Goal: Task Accomplishment & Management: Use online tool/utility

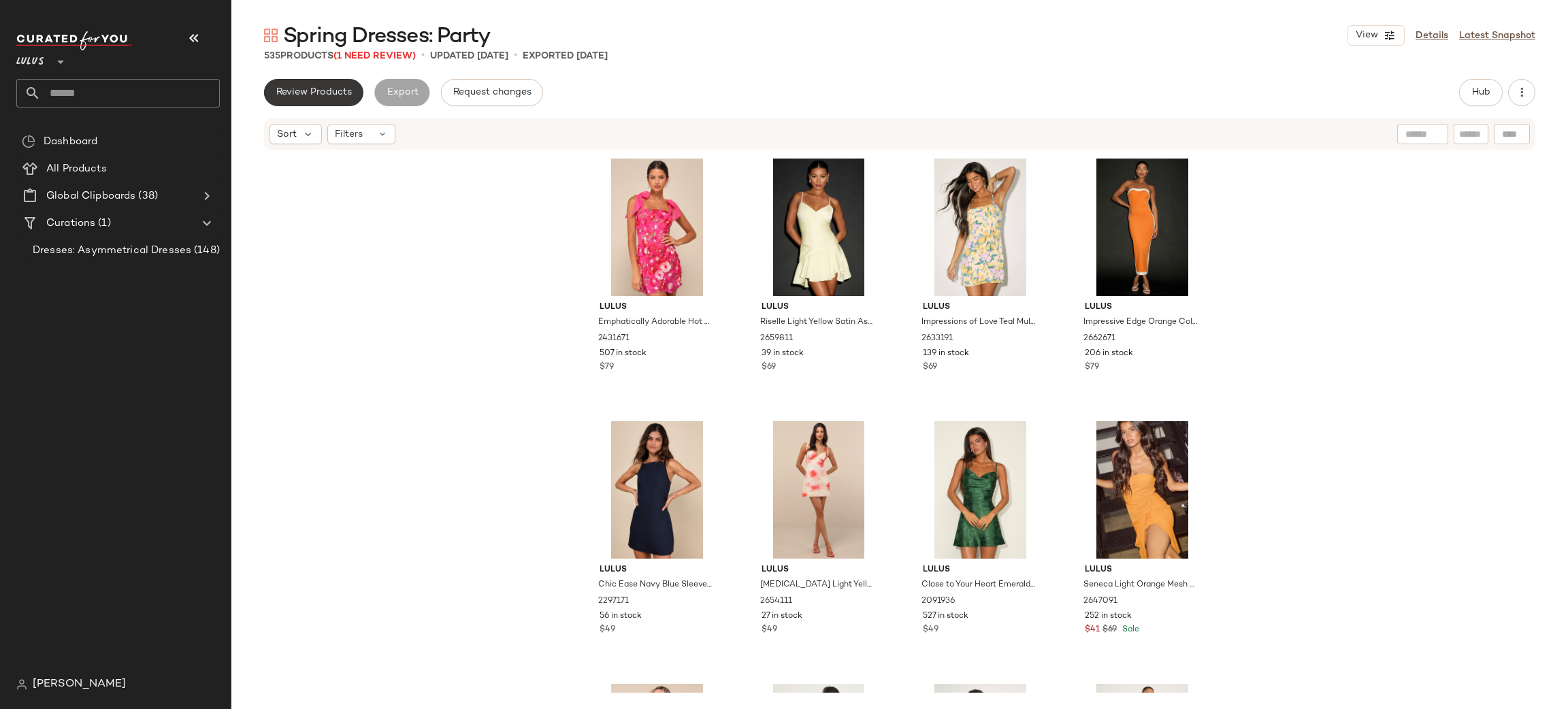
click at [342, 85] on button "Review Products" at bounding box center [314, 92] width 99 height 27
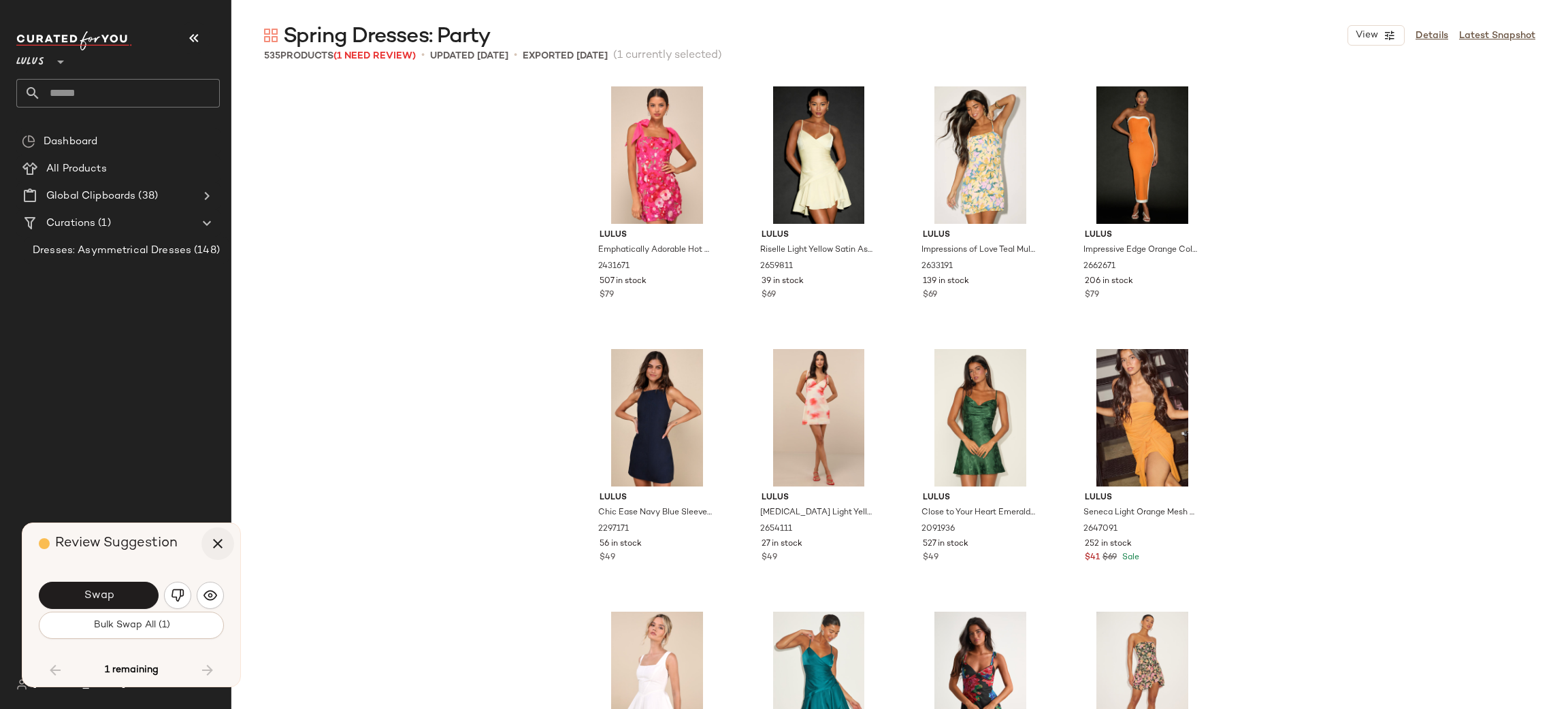
click at [214, 546] on icon "button" at bounding box center [217, 543] width 17 height 17
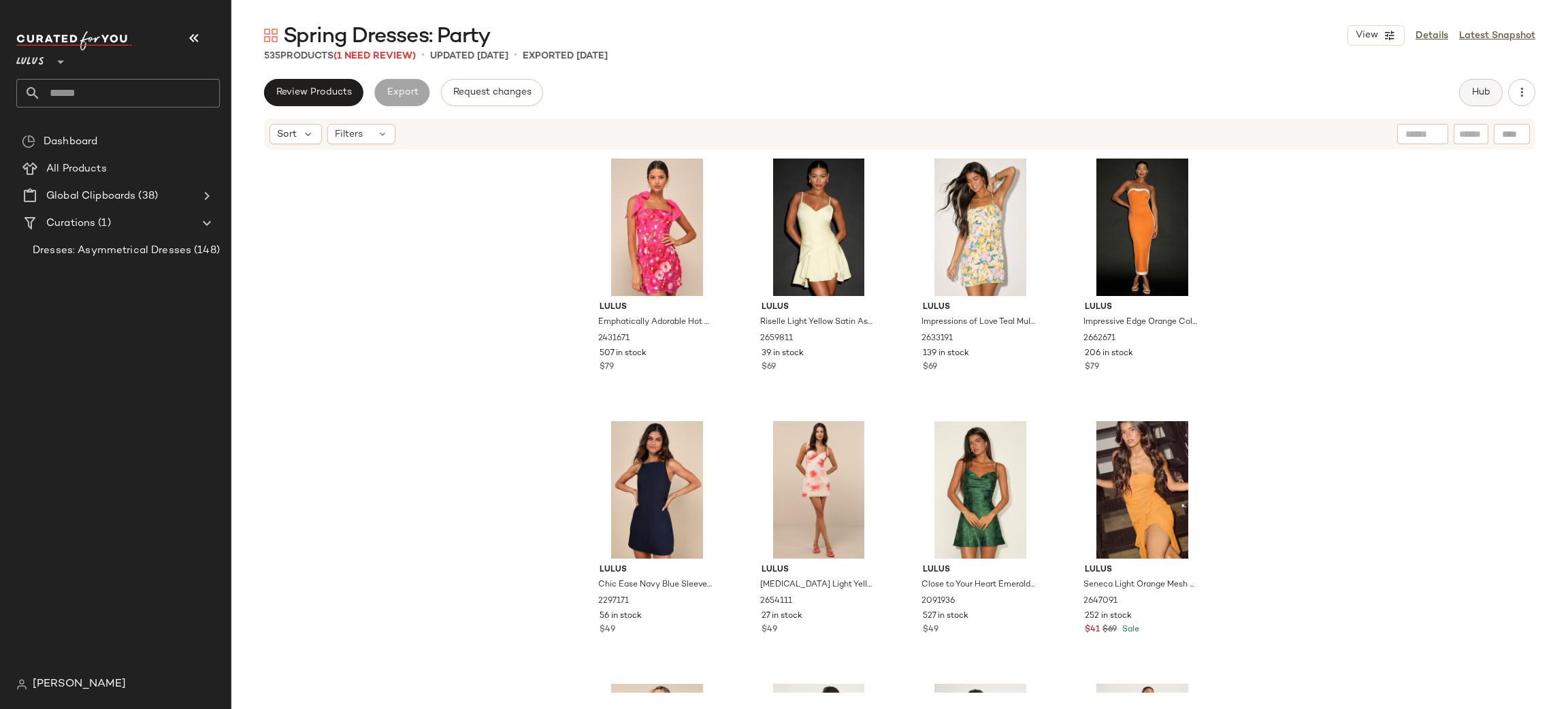
click at [1469, 87] on button "Hub" at bounding box center [1481, 92] width 44 height 27
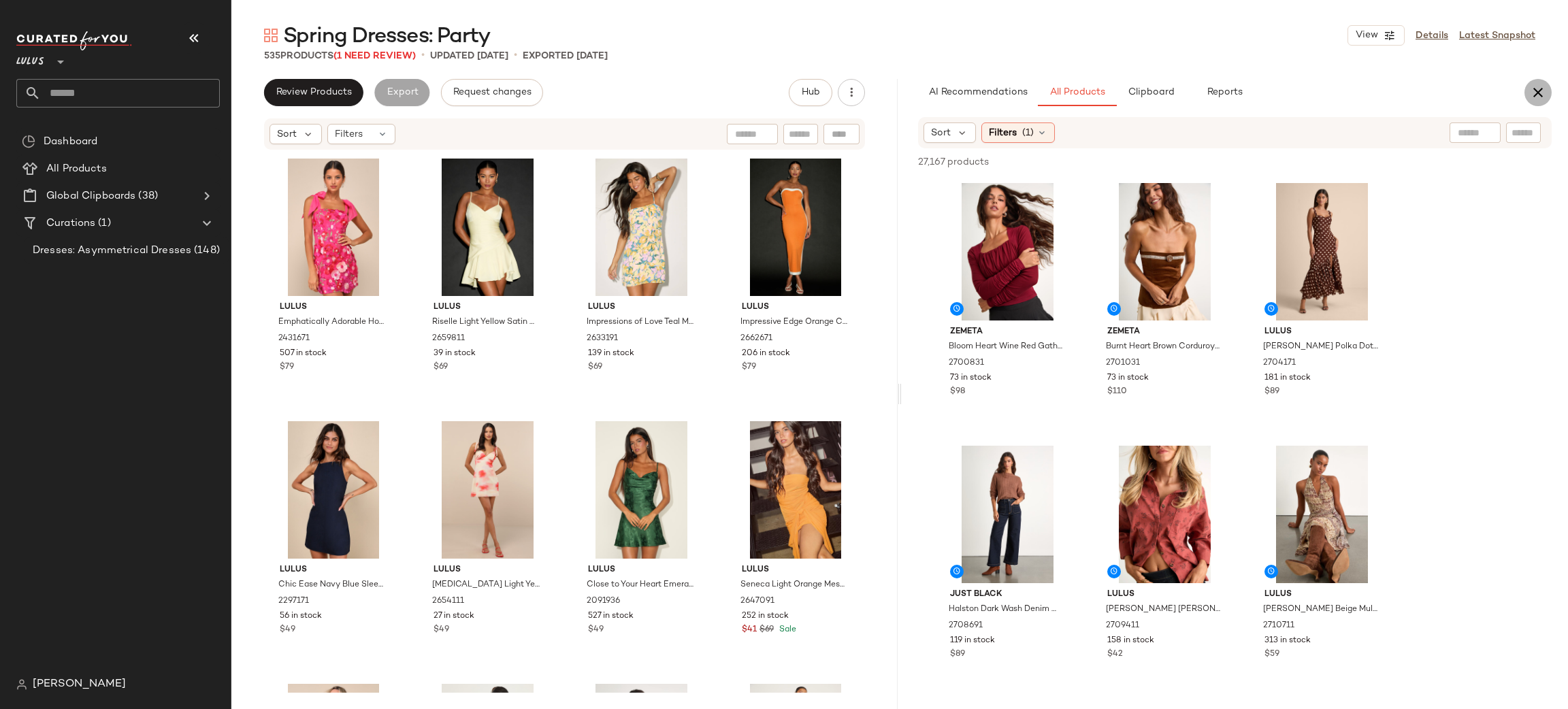
click at [1535, 88] on icon "button" at bounding box center [1537, 92] width 17 height 17
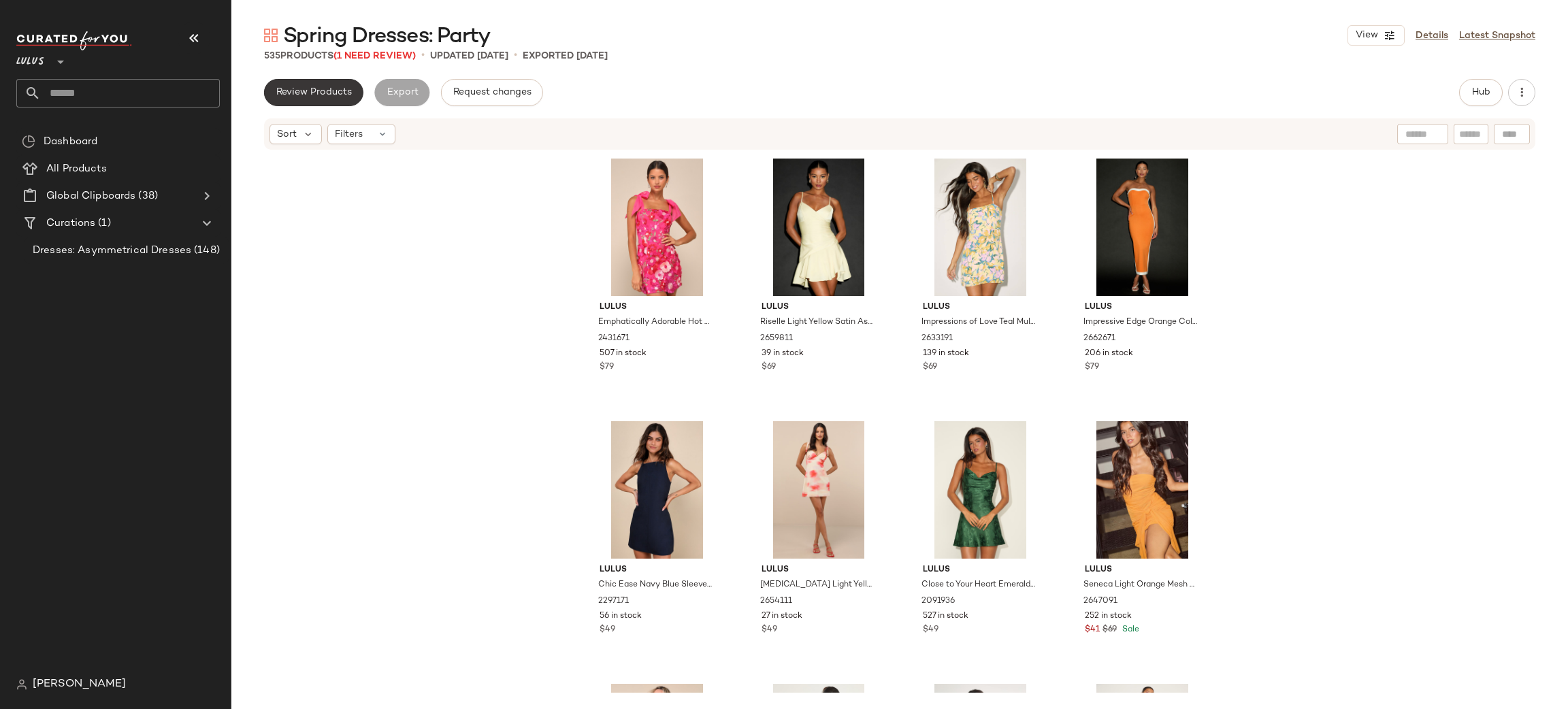
click at [325, 96] on span "Review Products" at bounding box center [313, 92] width 76 height 10
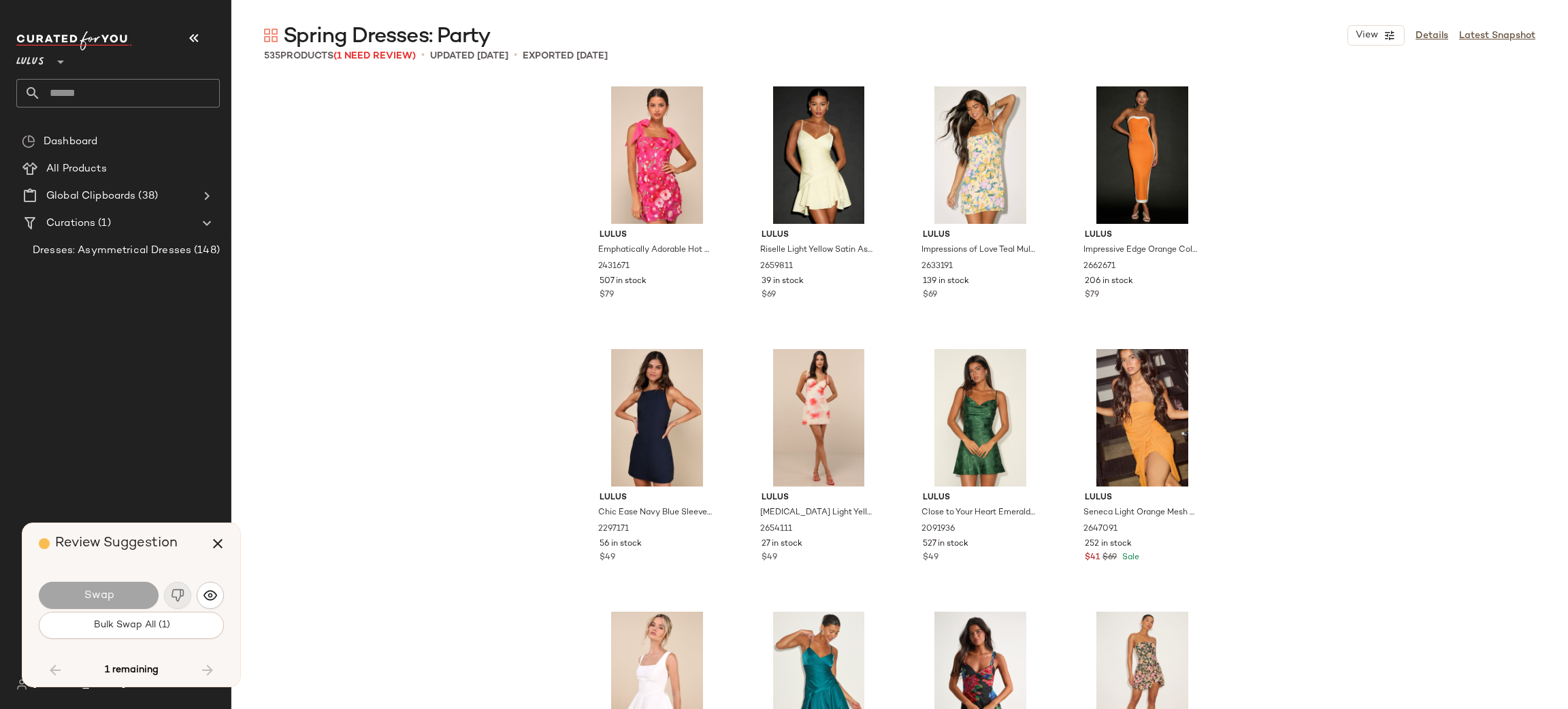
scroll to position [20479, 0]
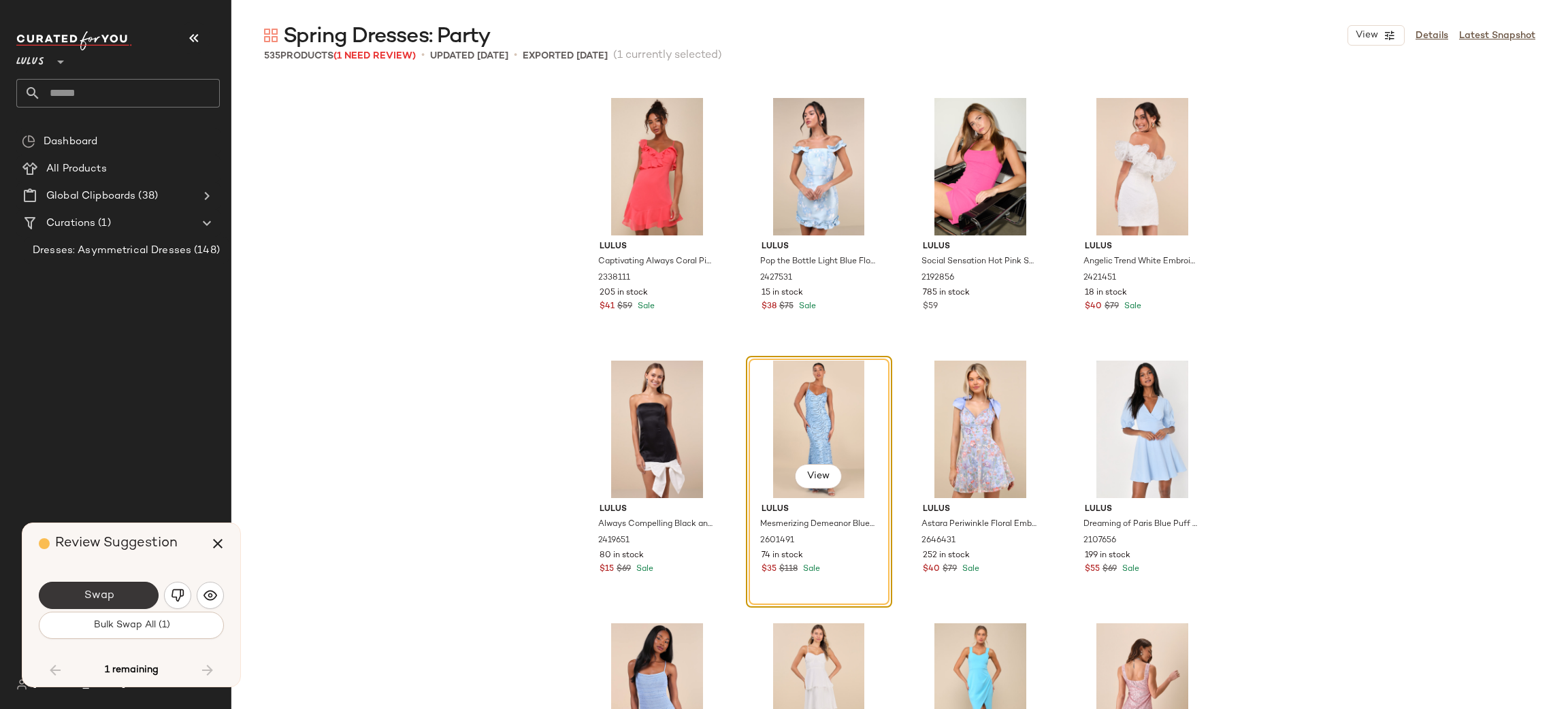
click at [149, 592] on button "Swap" at bounding box center [98, 595] width 120 height 27
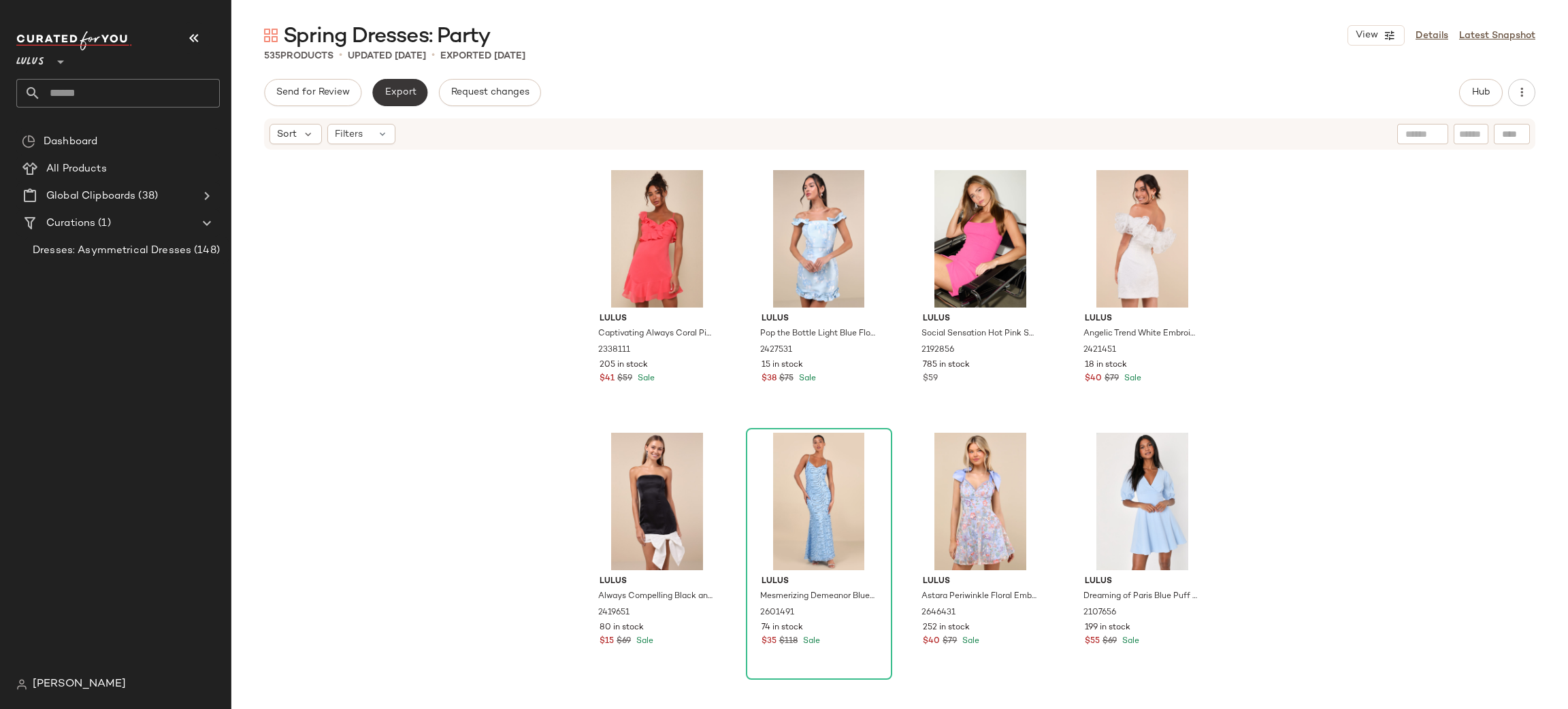
click at [411, 104] on button "Export" at bounding box center [400, 92] width 55 height 27
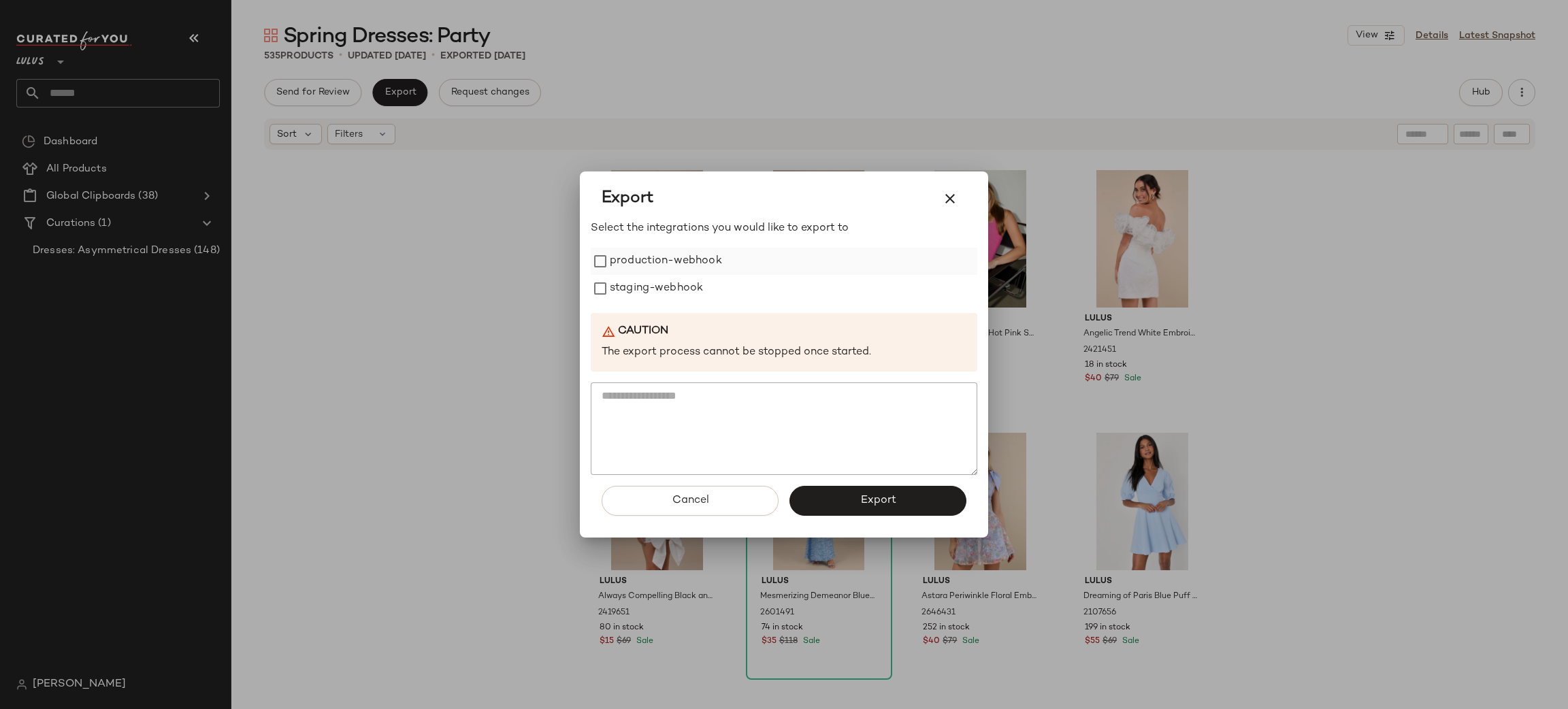
click at [615, 257] on label "production-webhook" at bounding box center [666, 261] width 113 height 27
drag, startPoint x: 629, startPoint y: 283, endPoint x: 699, endPoint y: 338, distance: 89.0
click at [632, 283] on label "staging-webhook" at bounding box center [656, 288] width 93 height 27
click at [904, 490] on button "Export" at bounding box center [878, 501] width 177 height 30
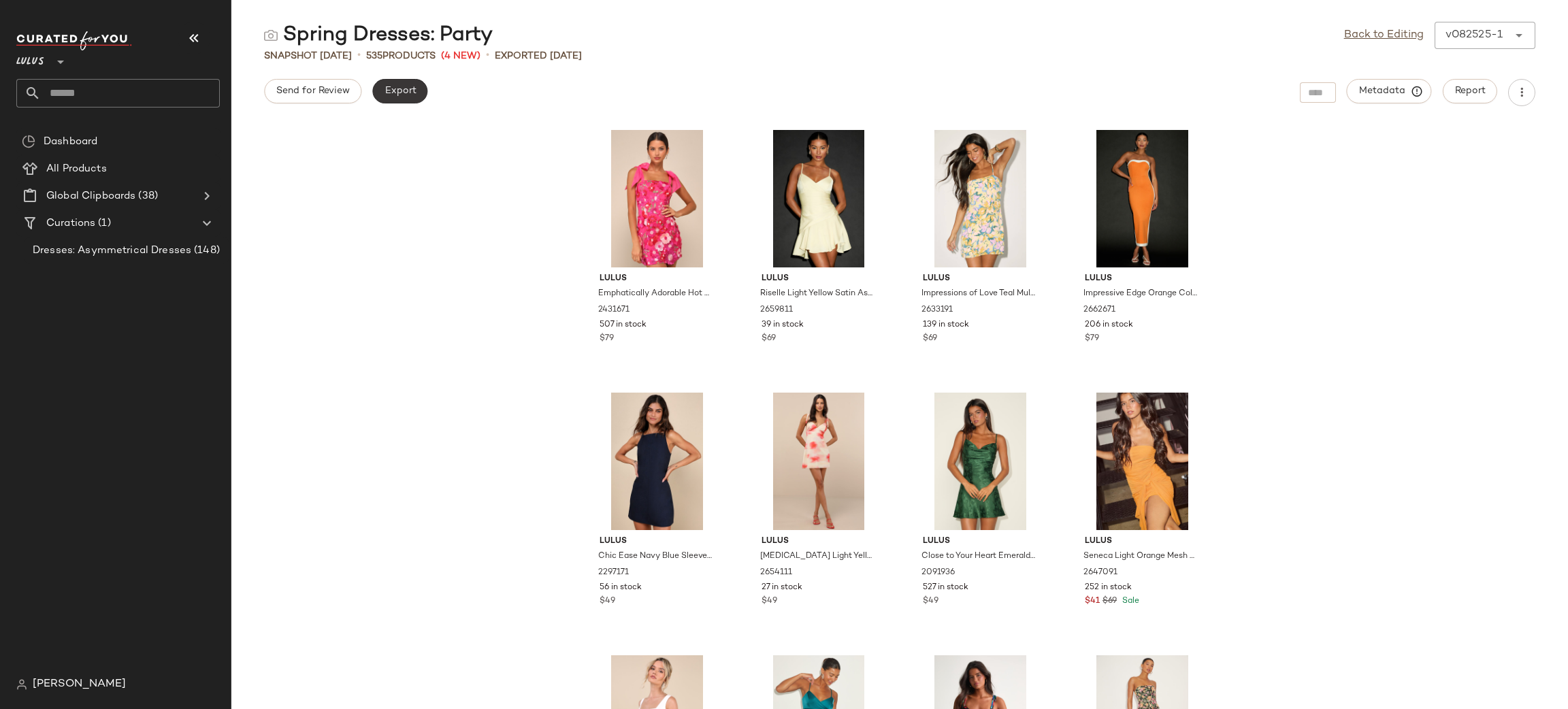
click at [394, 98] on button "Export" at bounding box center [400, 91] width 55 height 24
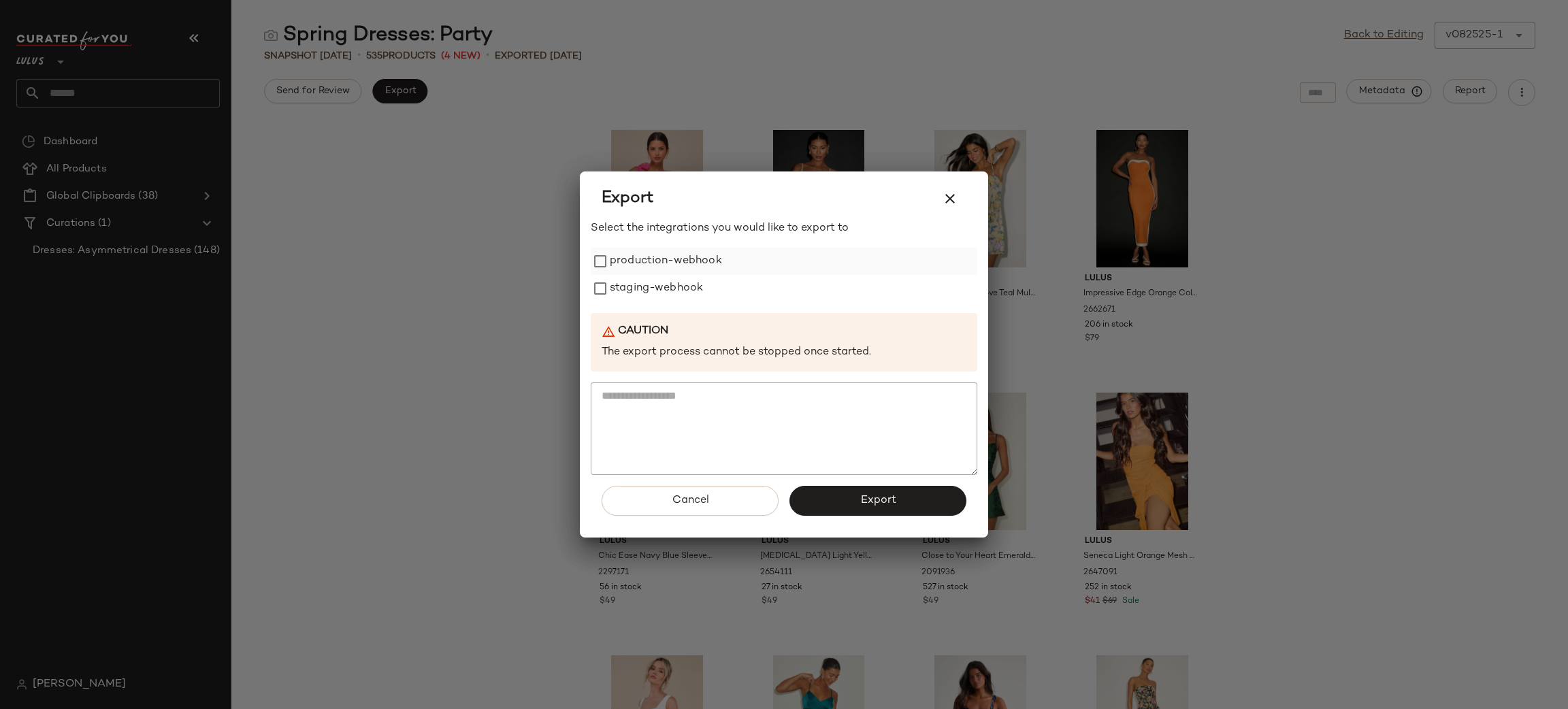
click at [674, 267] on label "production-webhook" at bounding box center [666, 261] width 113 height 27
click at [688, 297] on label "staging-webhook" at bounding box center [656, 288] width 93 height 27
click at [837, 499] on button "Export" at bounding box center [878, 501] width 177 height 30
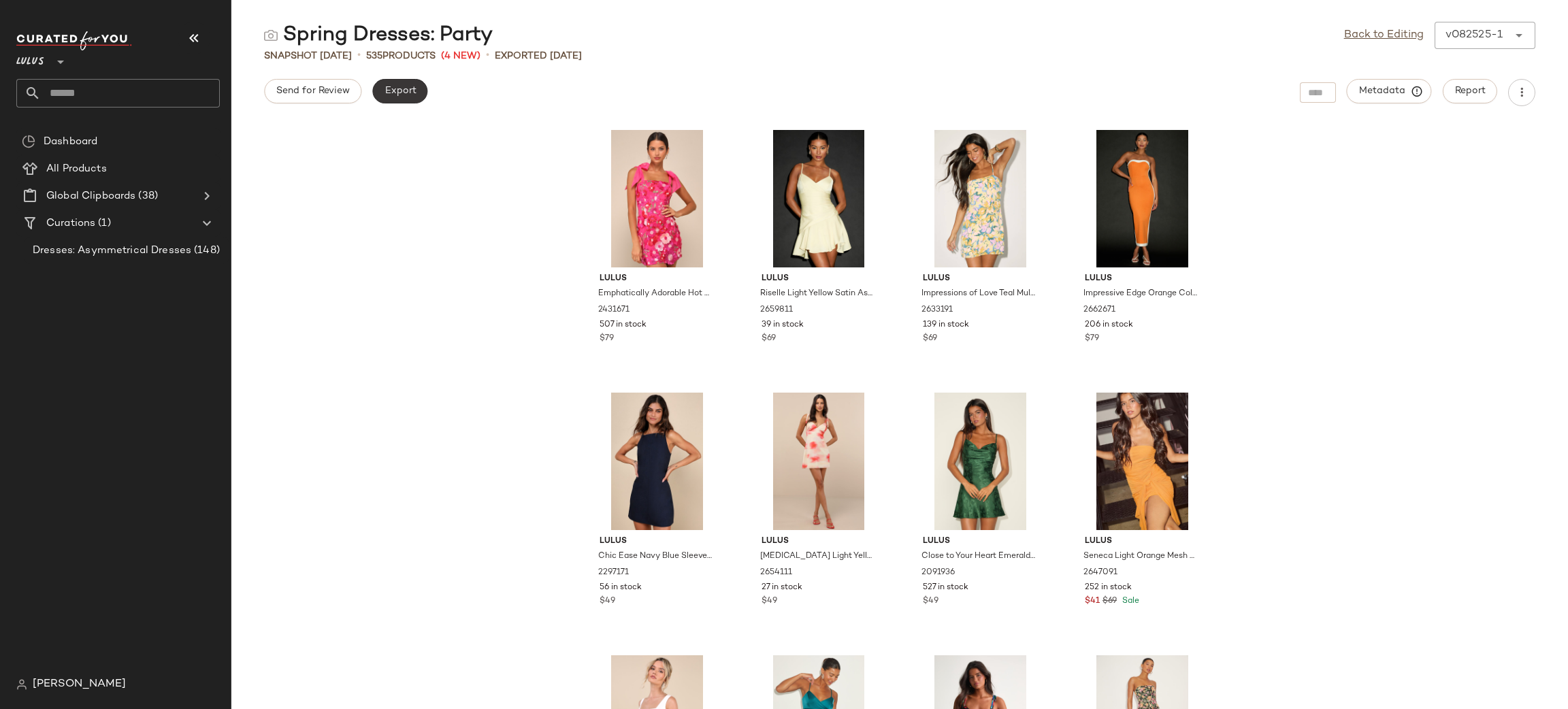
click at [403, 99] on button "Export" at bounding box center [400, 91] width 55 height 24
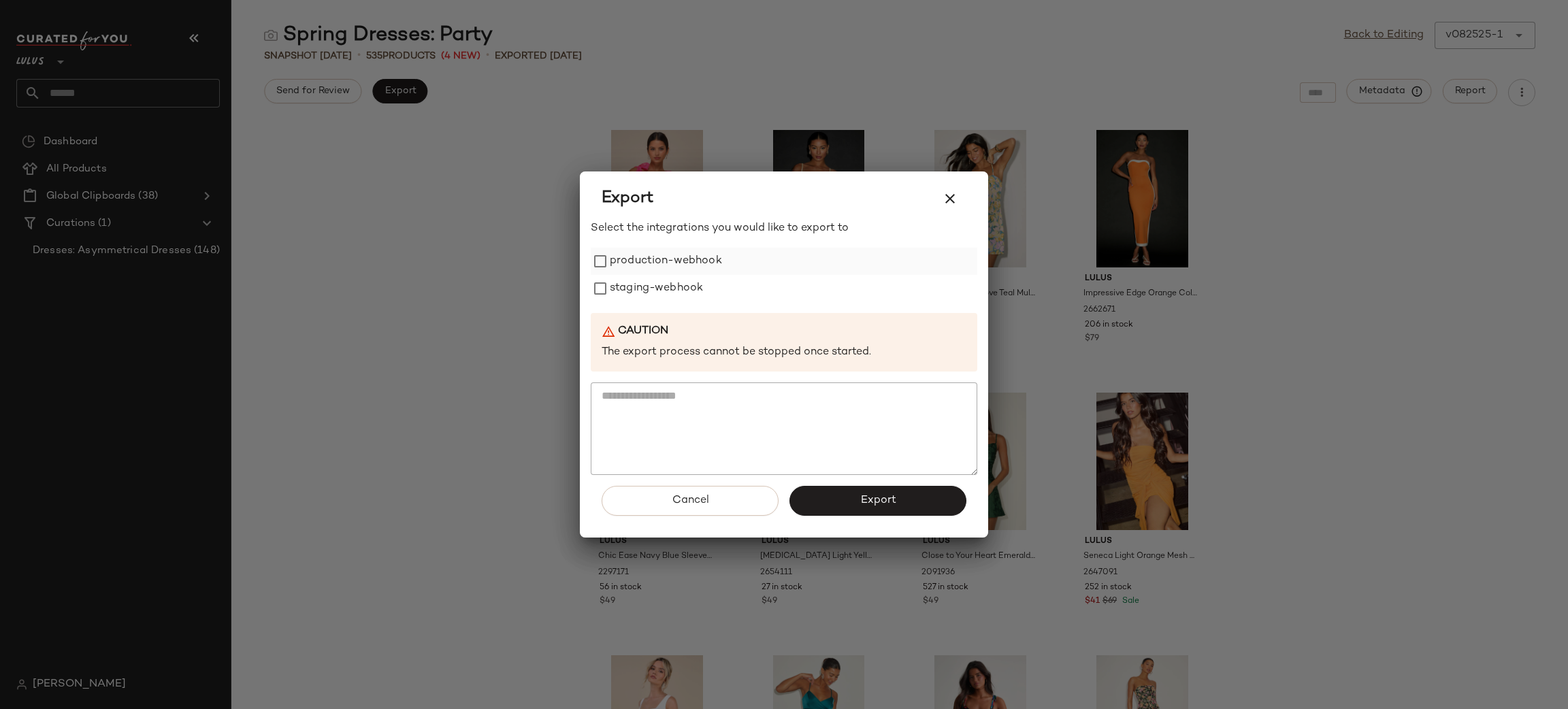
click at [642, 268] on label "production-webhook" at bounding box center [666, 261] width 113 height 27
click at [642, 282] on label "staging-webhook" at bounding box center [656, 288] width 93 height 27
click at [855, 501] on button "Export" at bounding box center [878, 501] width 177 height 30
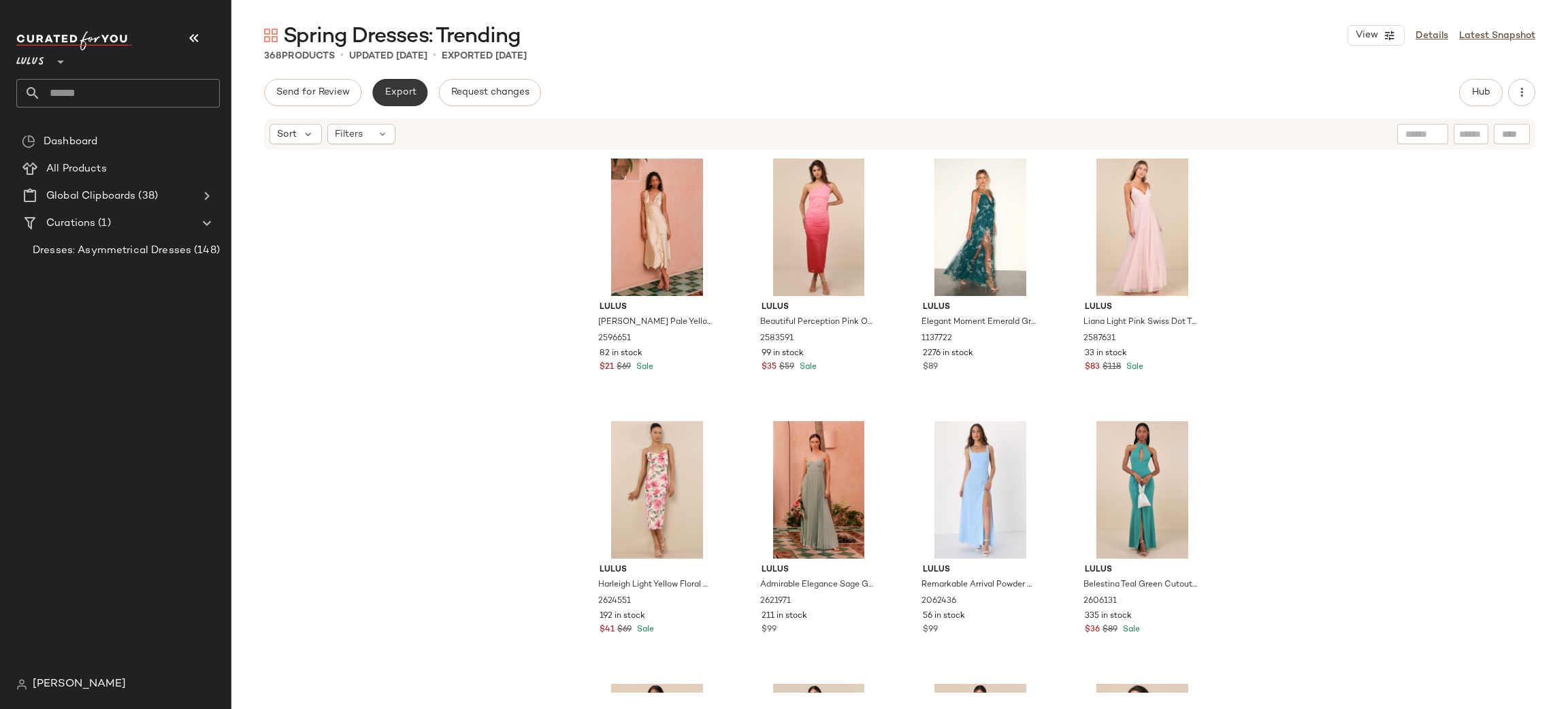
click at [385, 94] on span "Export" at bounding box center [400, 92] width 32 height 10
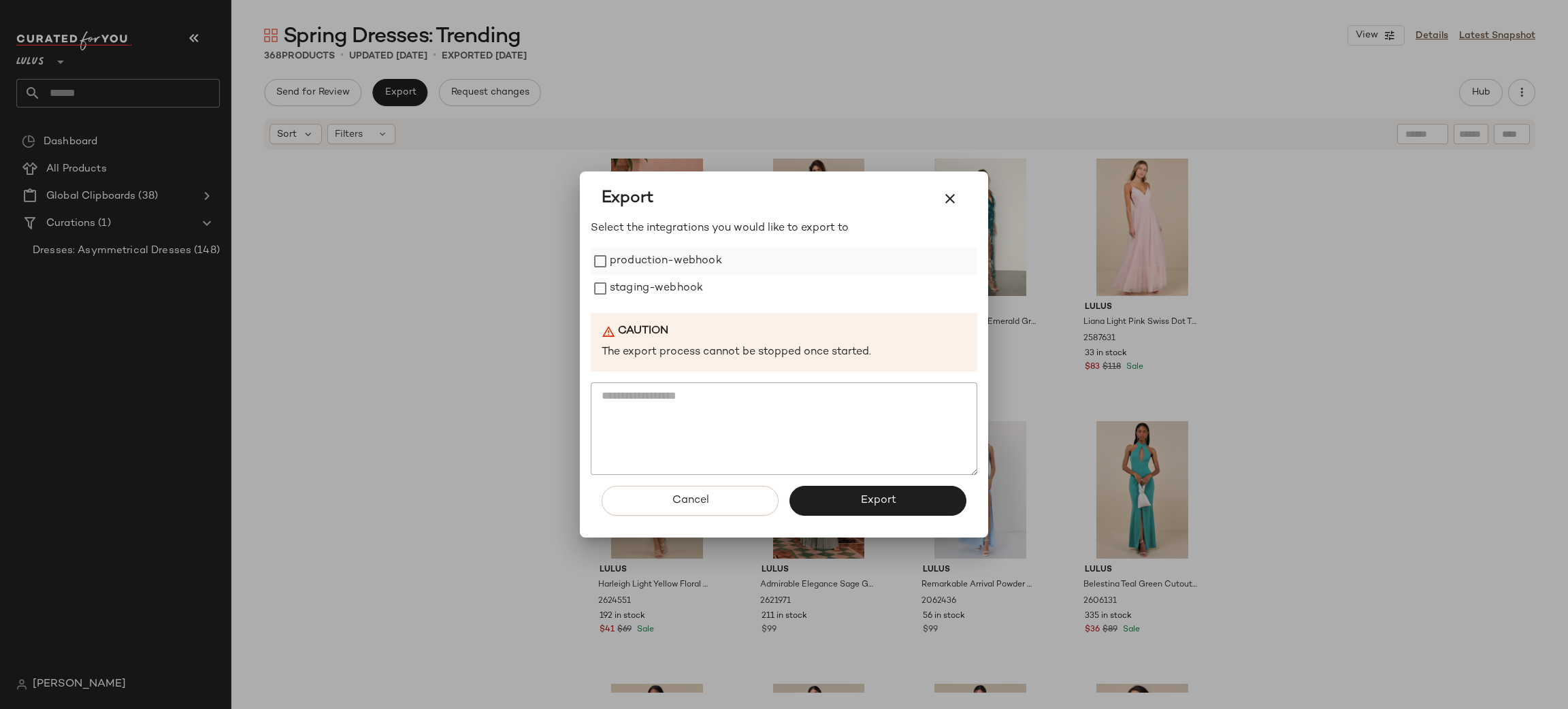
click at [667, 260] on label "production-webhook" at bounding box center [666, 261] width 113 height 27
click at [681, 297] on label "staging-webhook" at bounding box center [656, 288] width 93 height 27
click at [905, 499] on button "Export" at bounding box center [878, 501] width 177 height 30
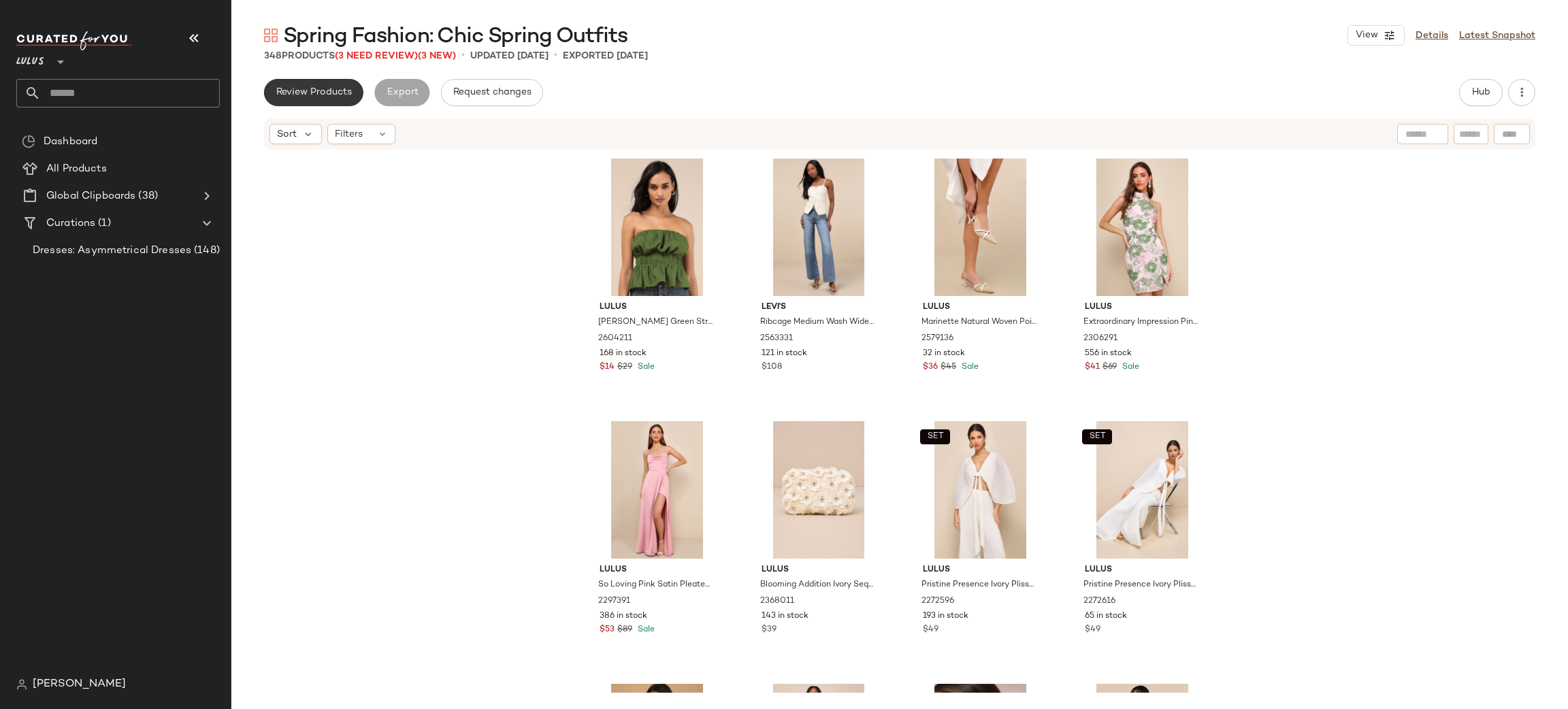
click at [328, 90] on span "Review Products" at bounding box center [313, 92] width 76 height 10
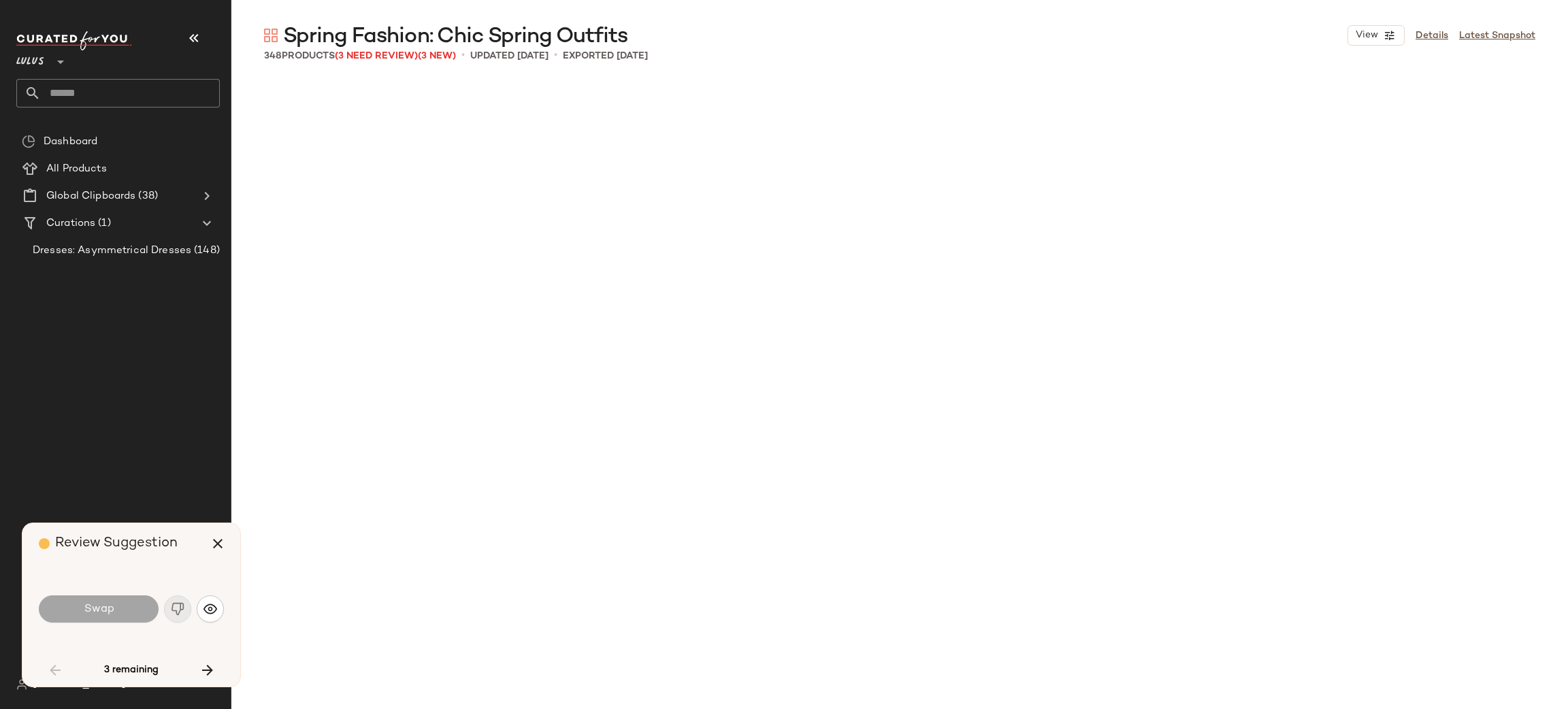
scroll to position [3413, 0]
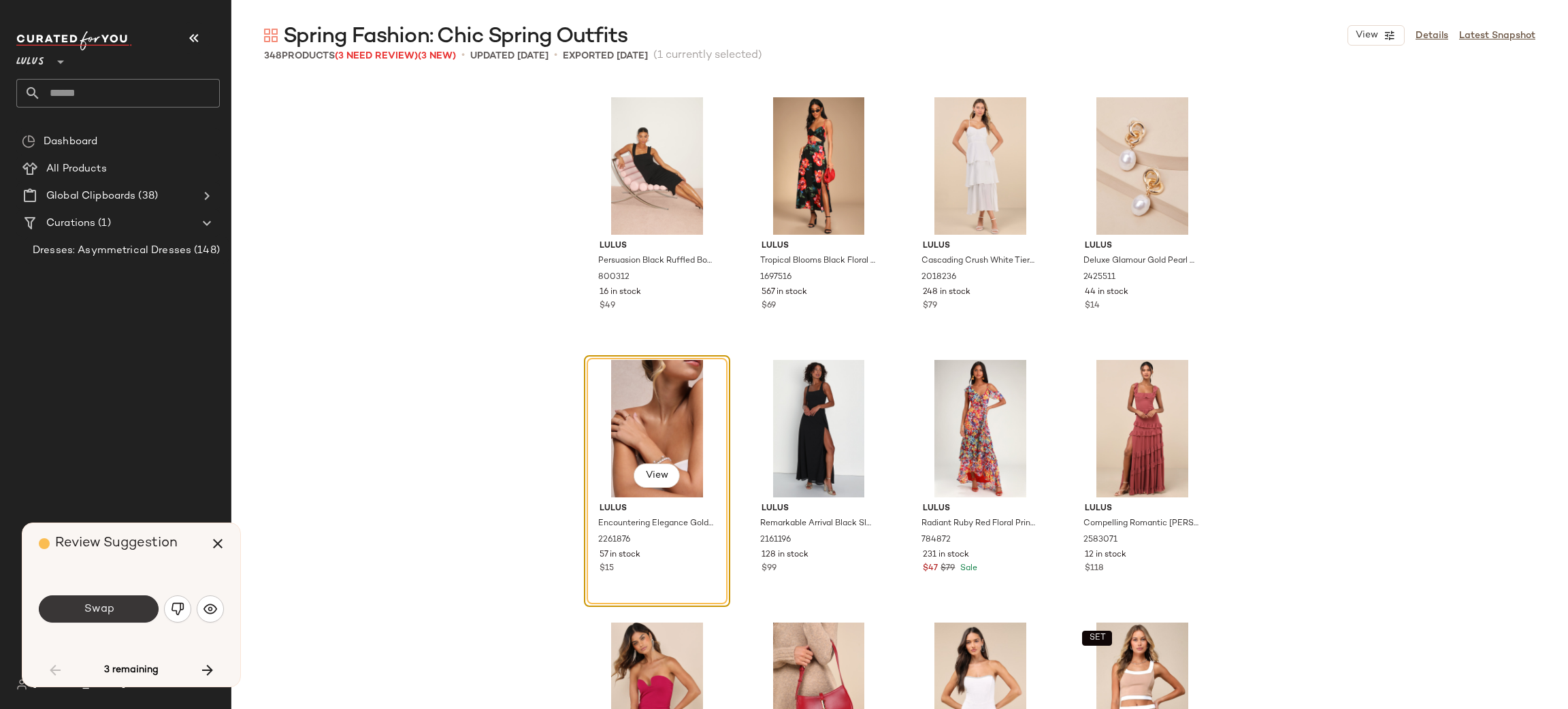
click at [122, 608] on button "Swap" at bounding box center [98, 608] width 120 height 27
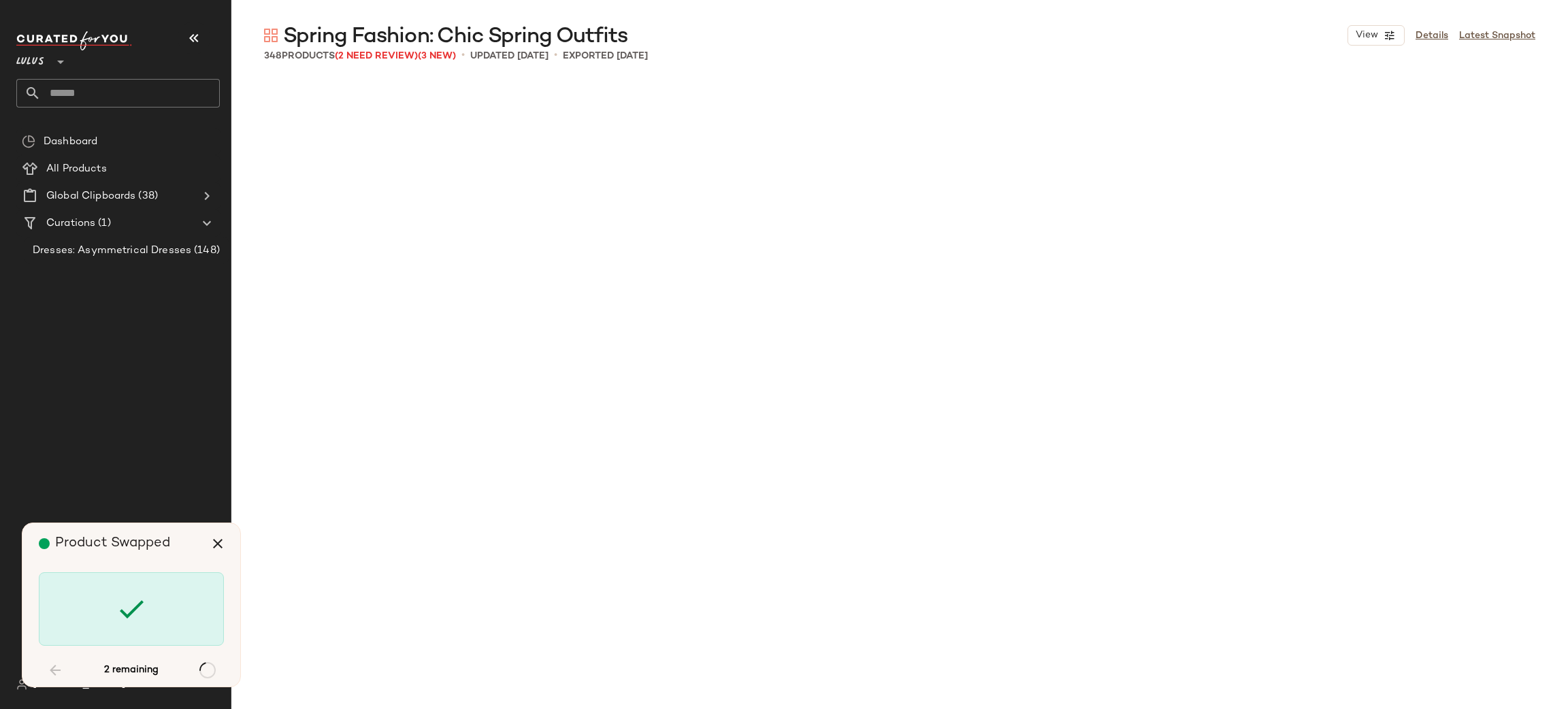
scroll to position [8663, 0]
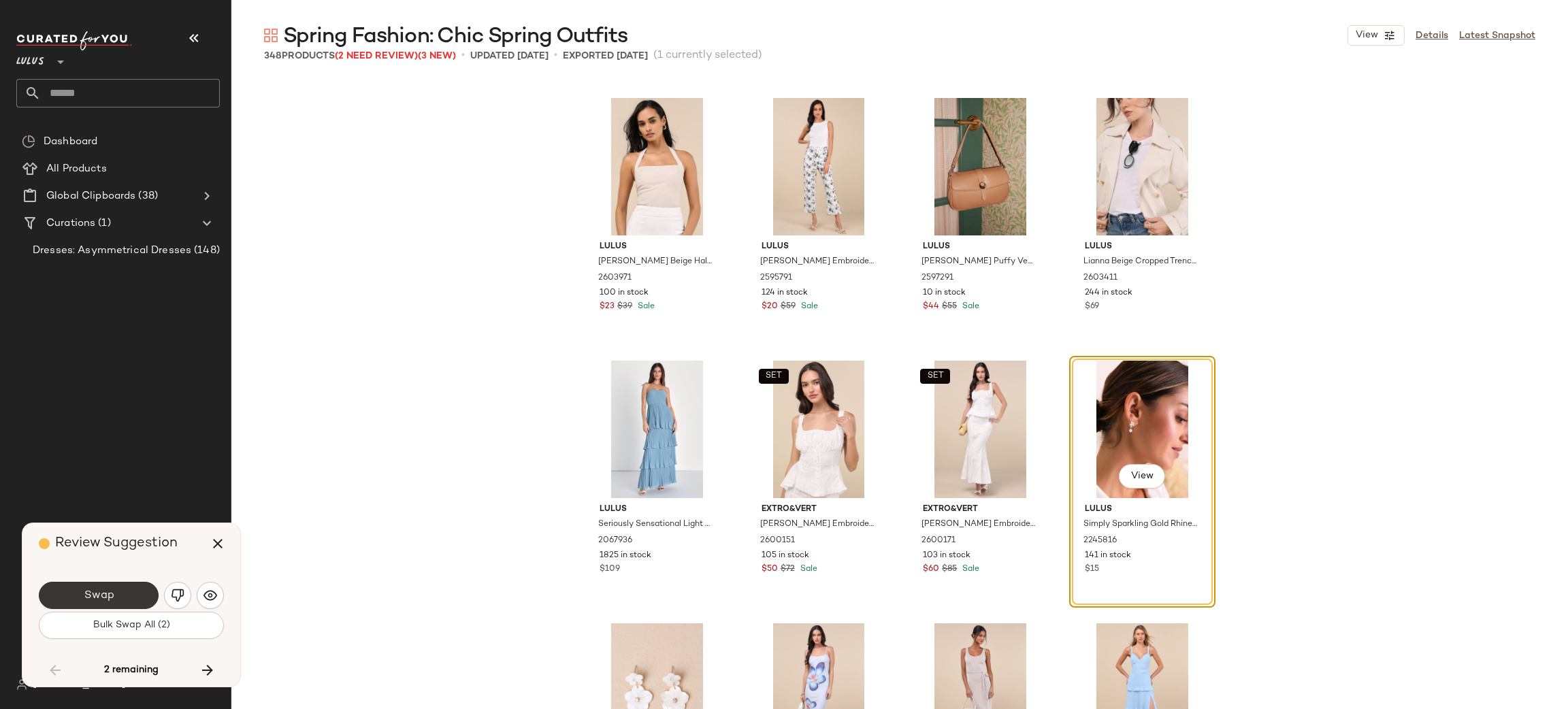
click at [96, 597] on span "Swap" at bounding box center [98, 595] width 31 height 13
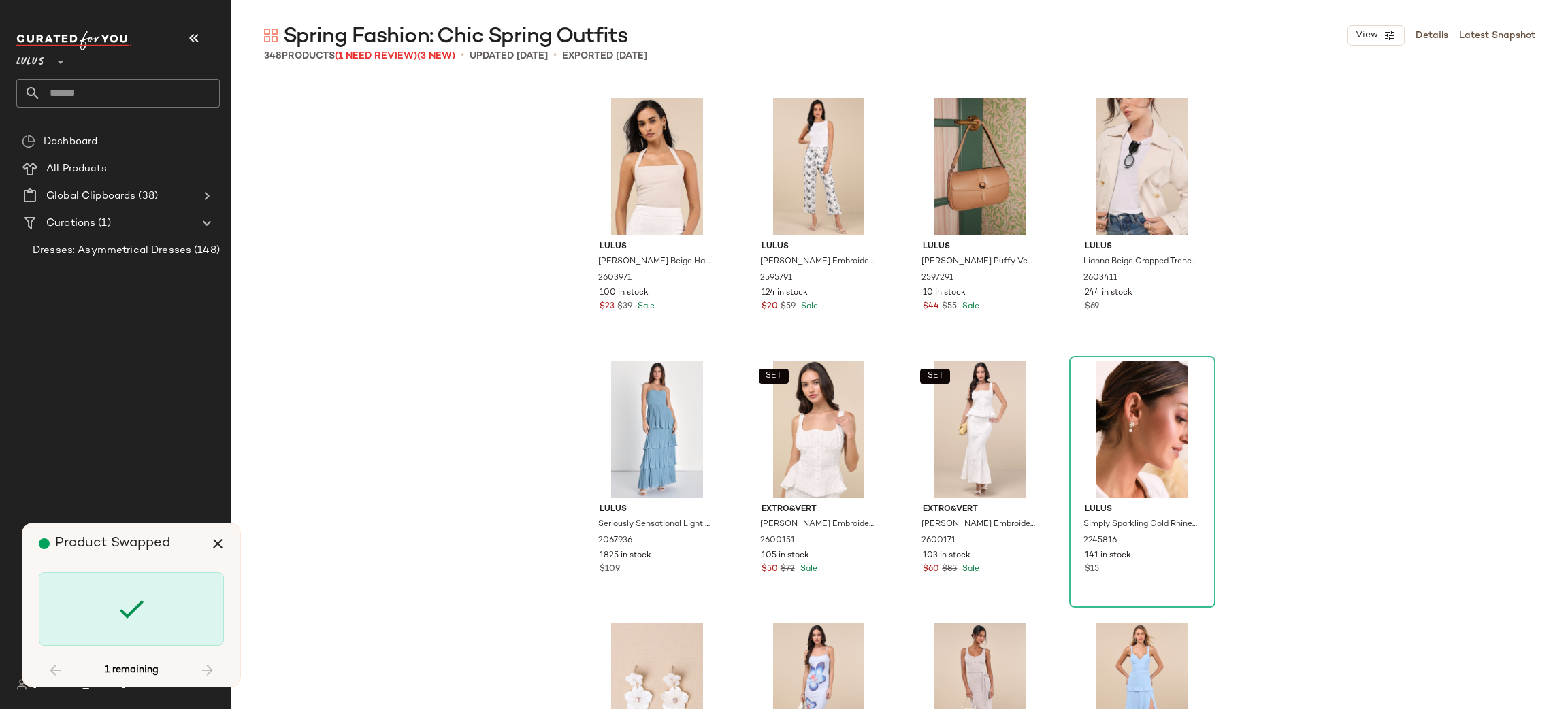
scroll to position [13390, 0]
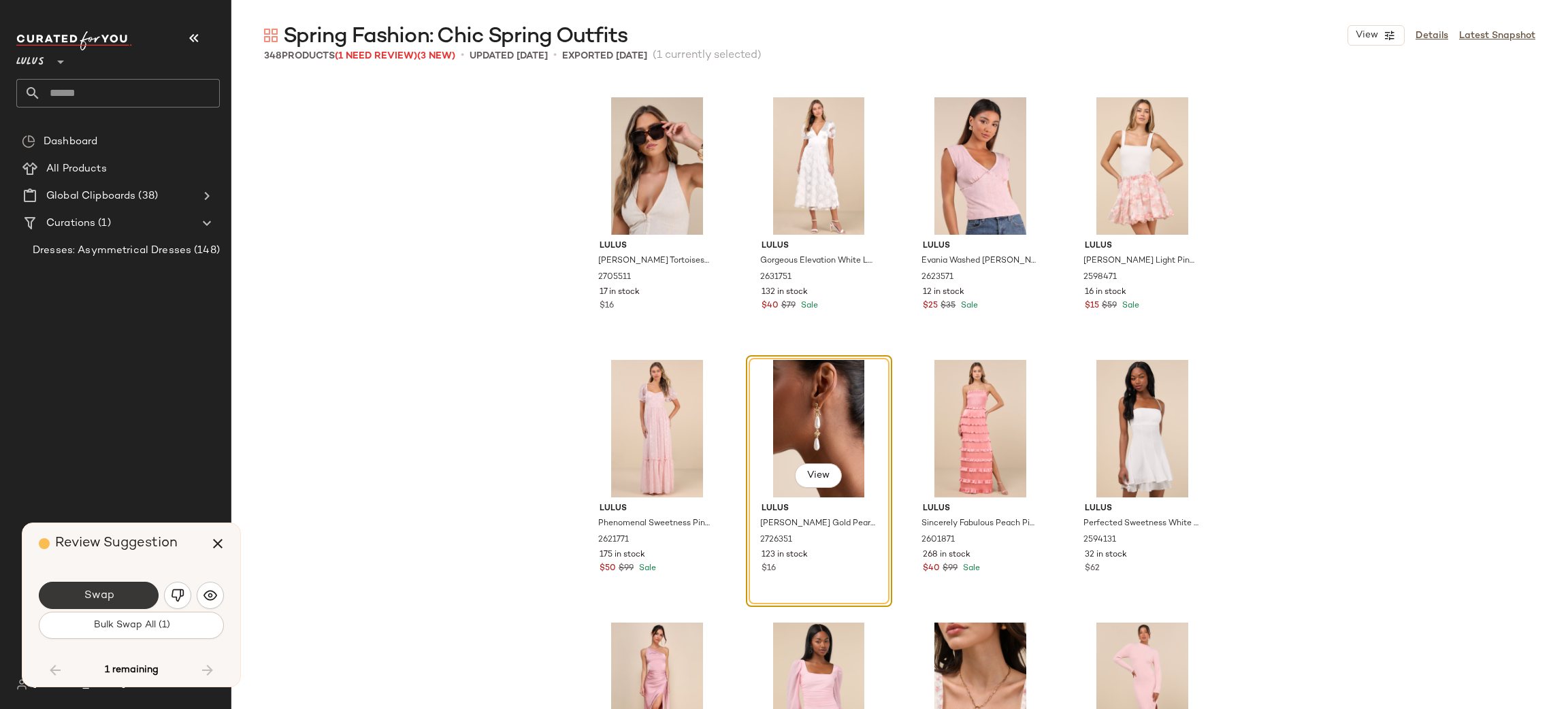
click at [113, 594] on button "Swap" at bounding box center [98, 595] width 120 height 27
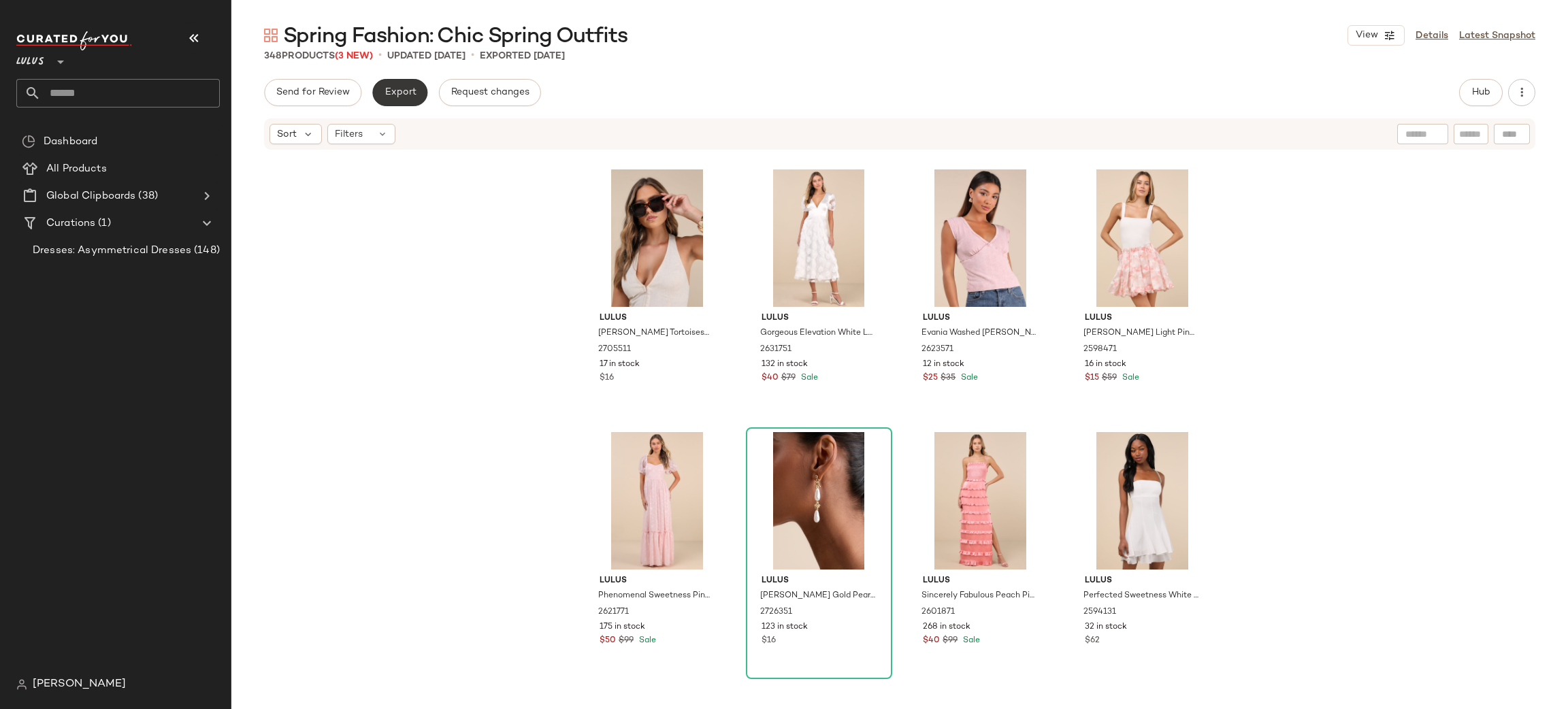
click at [407, 97] on span "Export" at bounding box center [400, 92] width 32 height 10
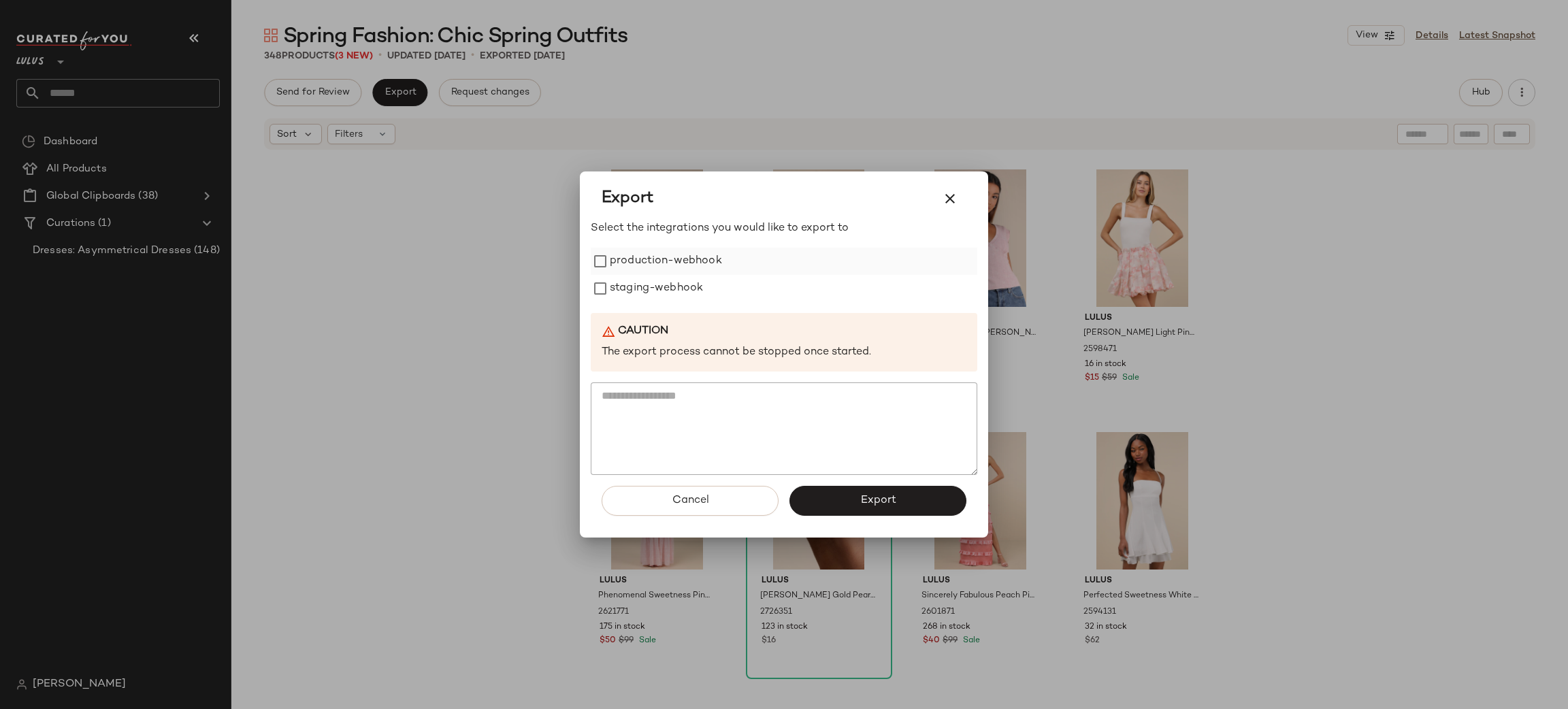
click at [689, 262] on label "production-webhook" at bounding box center [666, 261] width 113 height 27
click at [682, 280] on label "staging-webhook" at bounding box center [656, 288] width 93 height 27
click at [848, 494] on button "Export" at bounding box center [878, 501] width 177 height 30
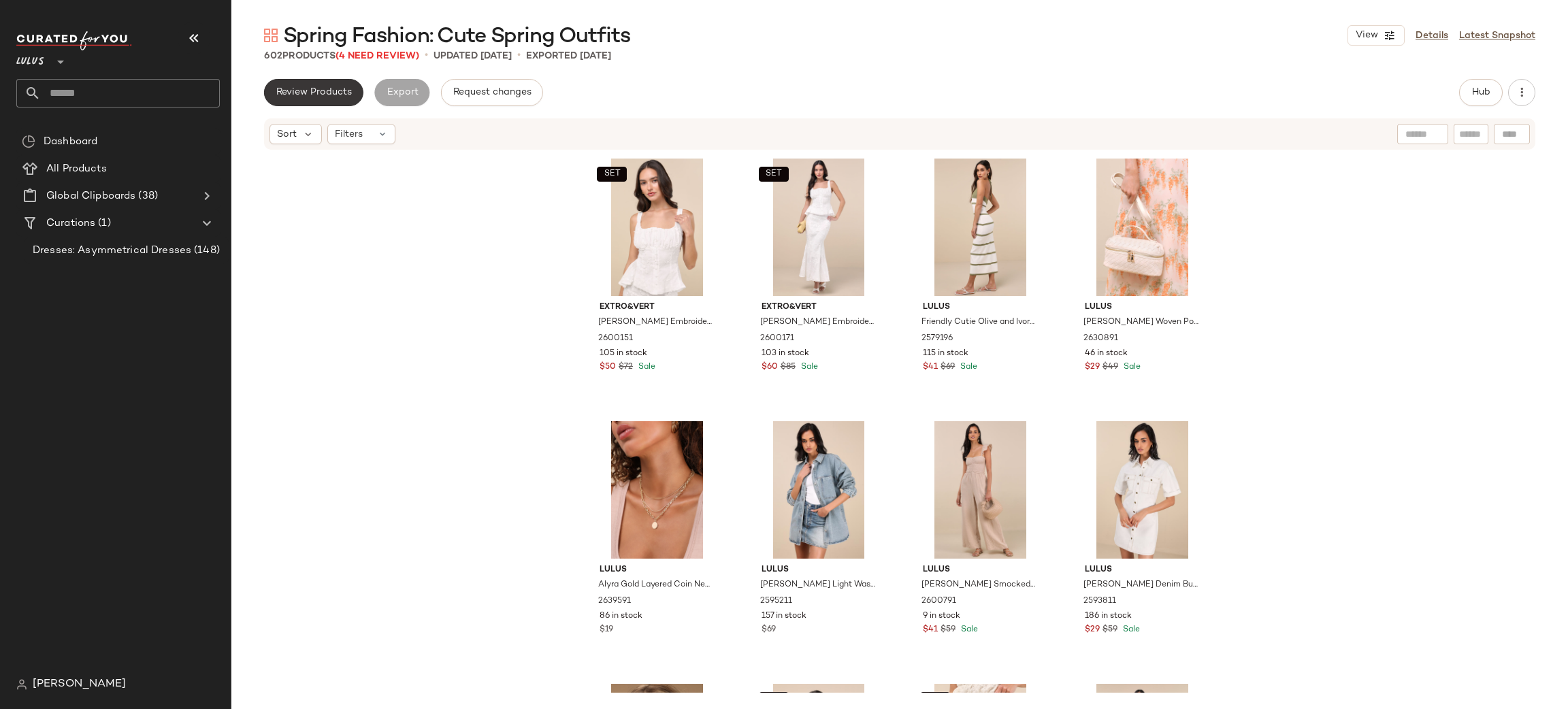
click at [320, 91] on span "Review Products" at bounding box center [313, 92] width 76 height 10
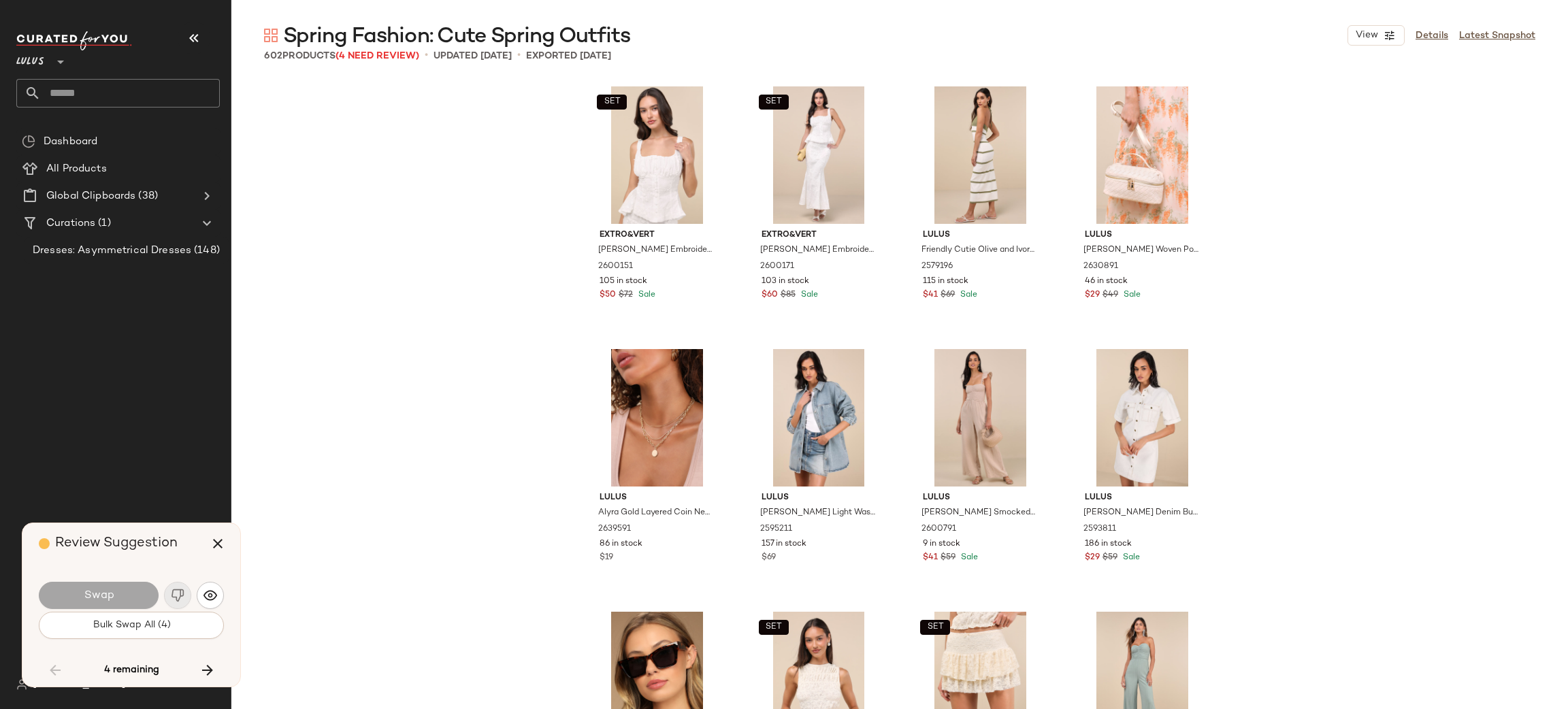
scroll to position [12865, 0]
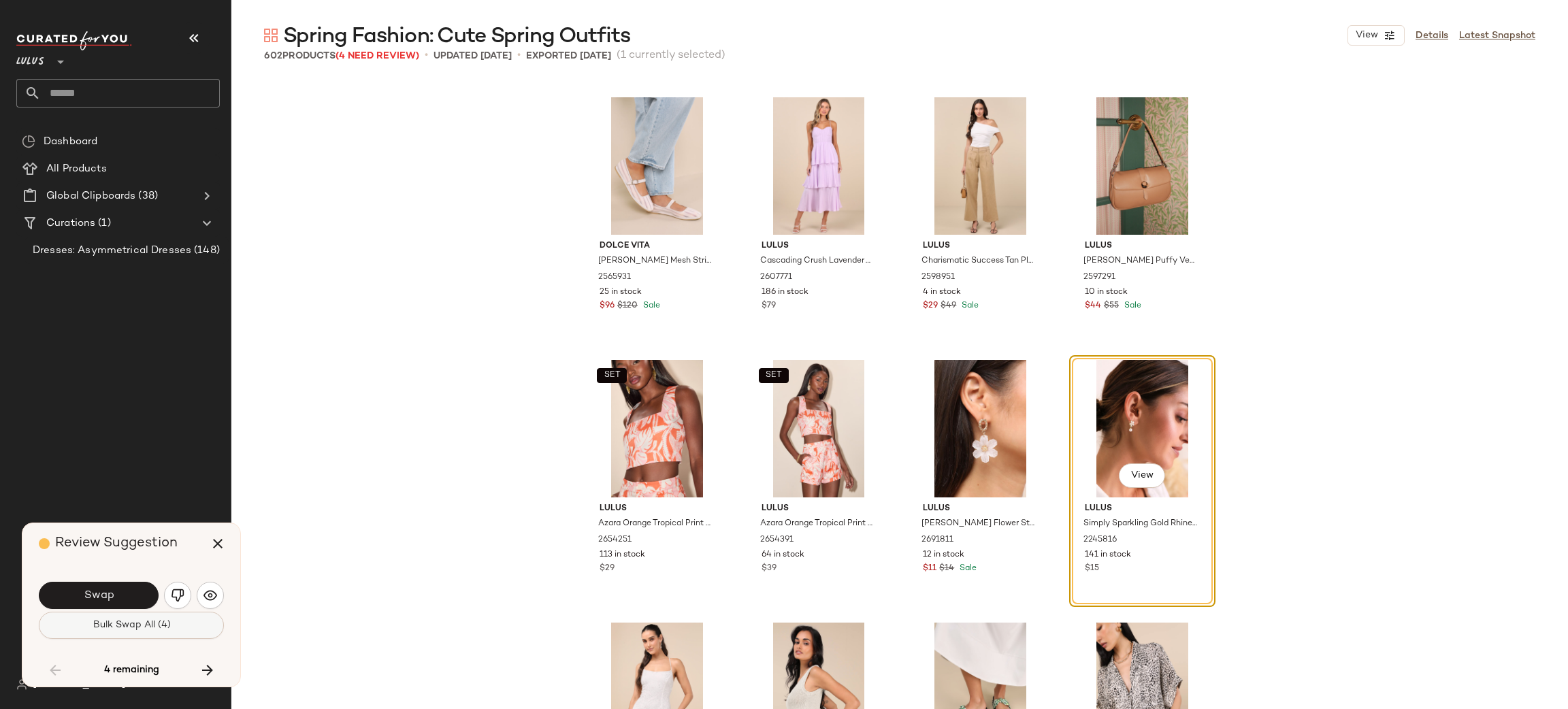
click at [141, 629] on span "Bulk Swap All (4)" at bounding box center [131, 625] width 79 height 10
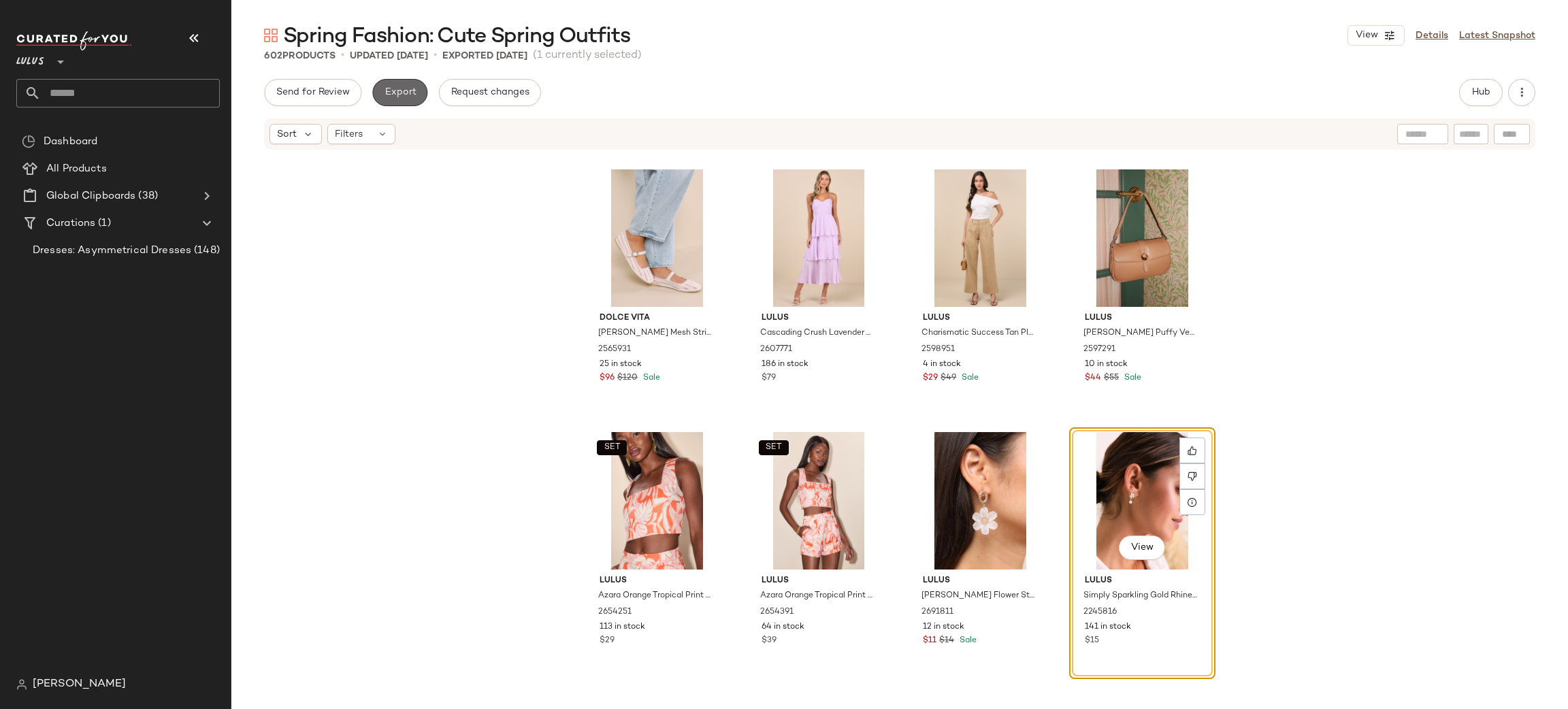
click at [394, 99] on button "Export" at bounding box center [400, 92] width 55 height 27
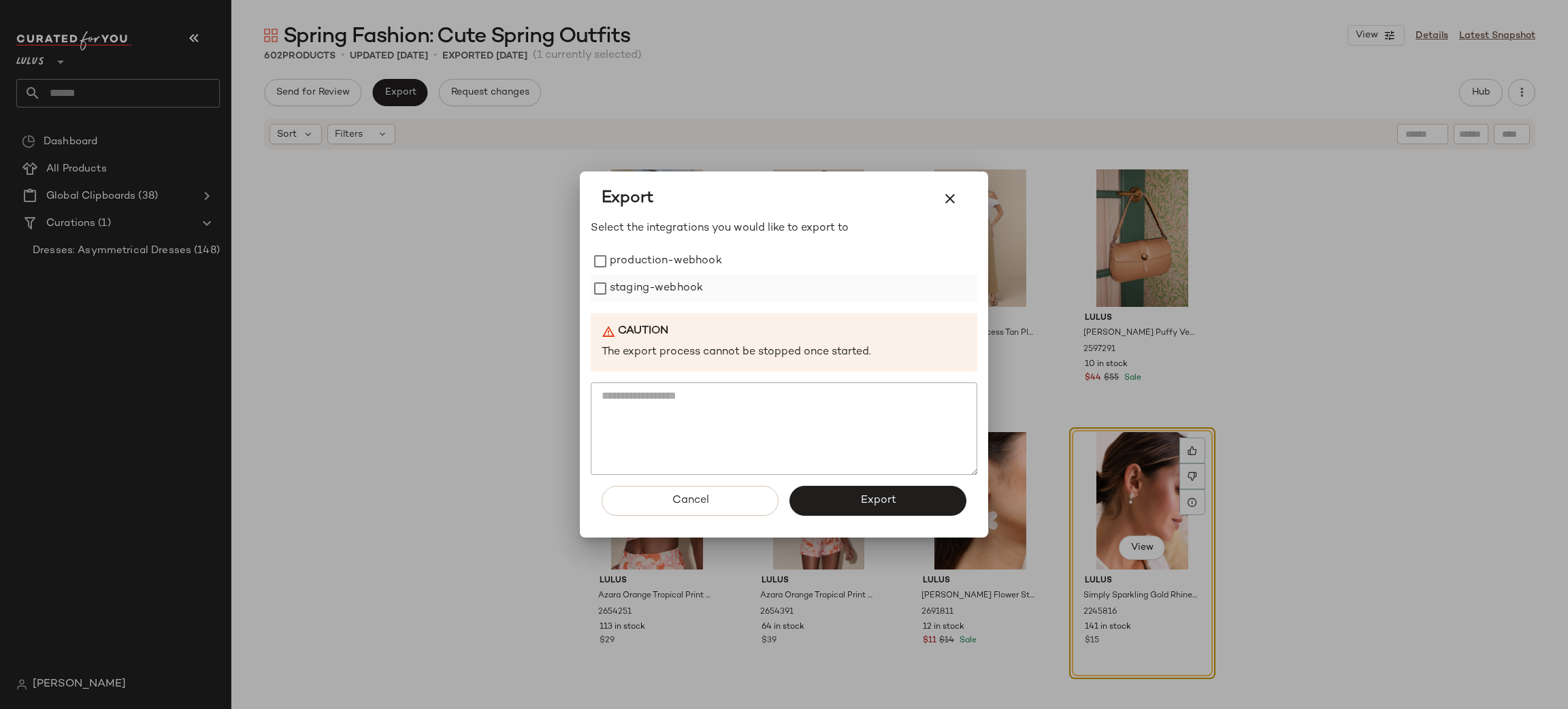
drag, startPoint x: 635, startPoint y: 264, endPoint x: 645, endPoint y: 283, distance: 21.5
click at [635, 262] on label "production-webhook" at bounding box center [666, 261] width 113 height 27
drag, startPoint x: 654, startPoint y: 290, endPoint x: 658, endPoint y: 297, distance: 8.1
click at [657, 296] on label "staging-webhook" at bounding box center [656, 288] width 93 height 27
click at [858, 505] on button "Export" at bounding box center [878, 501] width 177 height 30
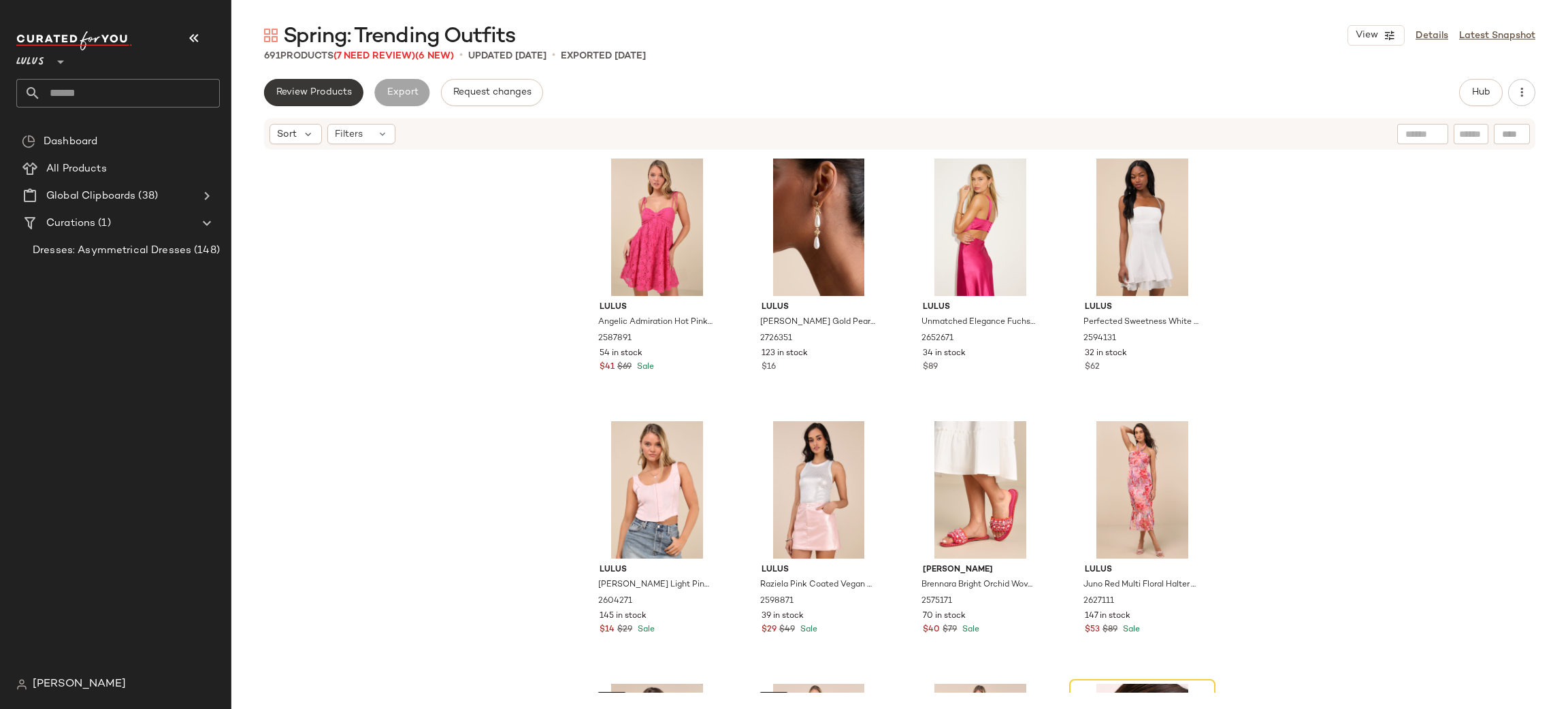
click at [311, 92] on span "Review Products" at bounding box center [313, 92] width 76 height 10
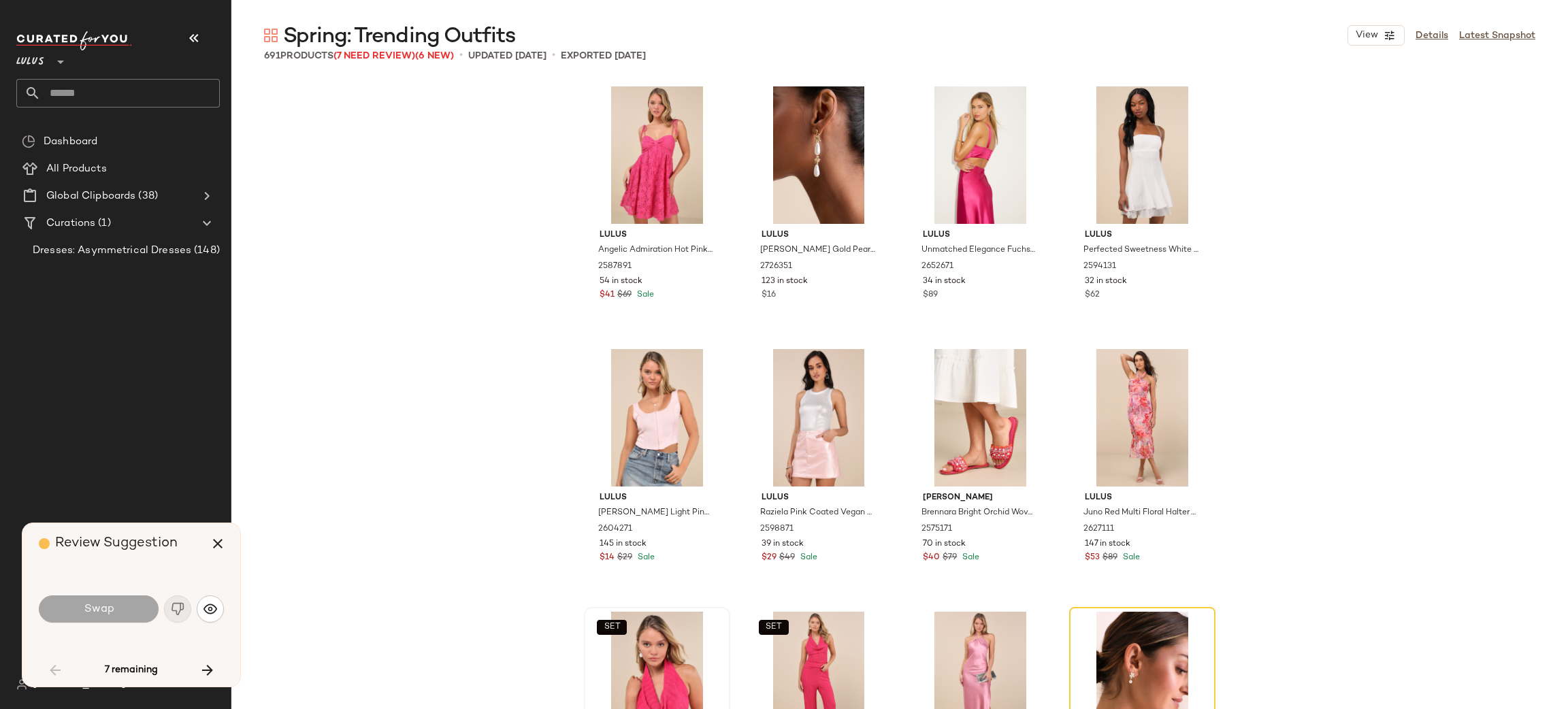
scroll to position [273, 0]
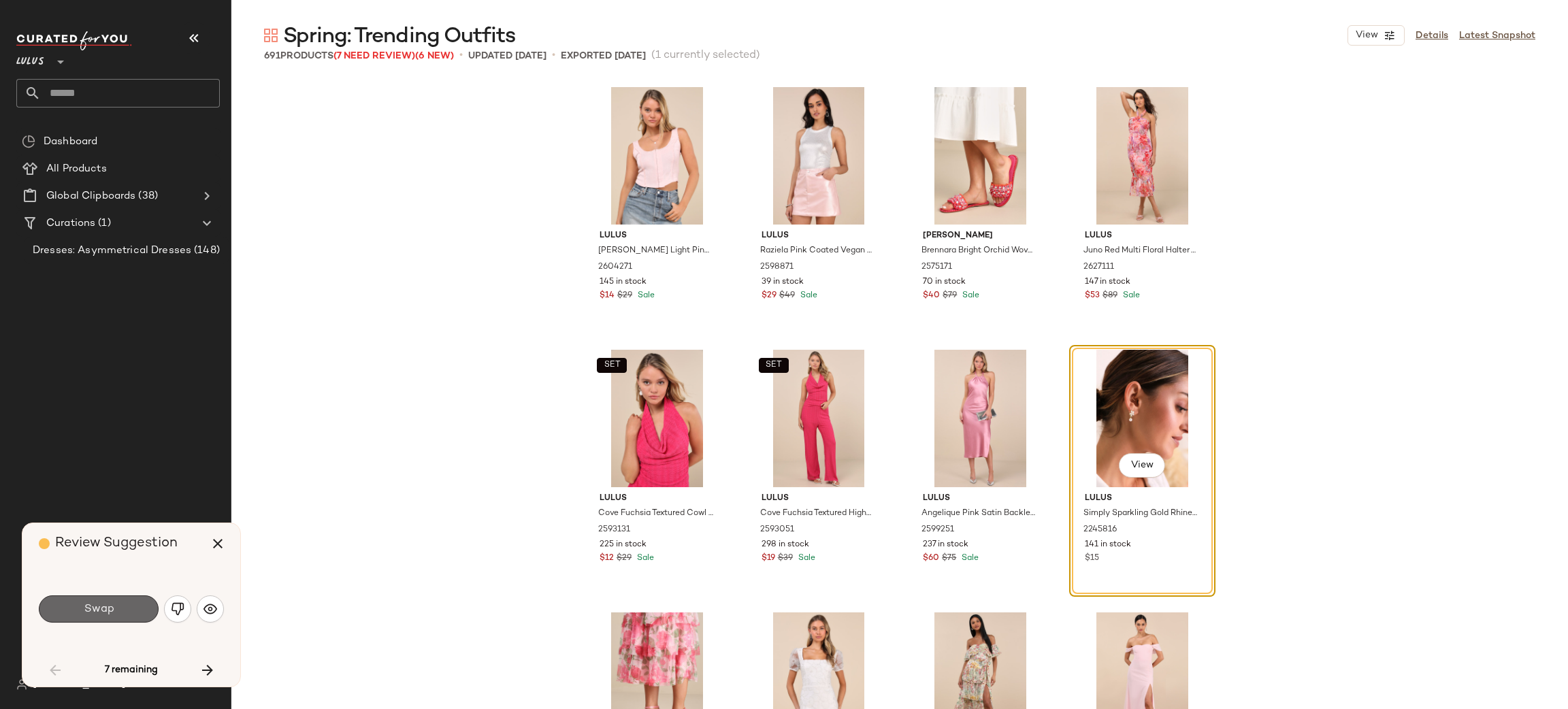
click at [119, 601] on button "Swap" at bounding box center [98, 608] width 120 height 27
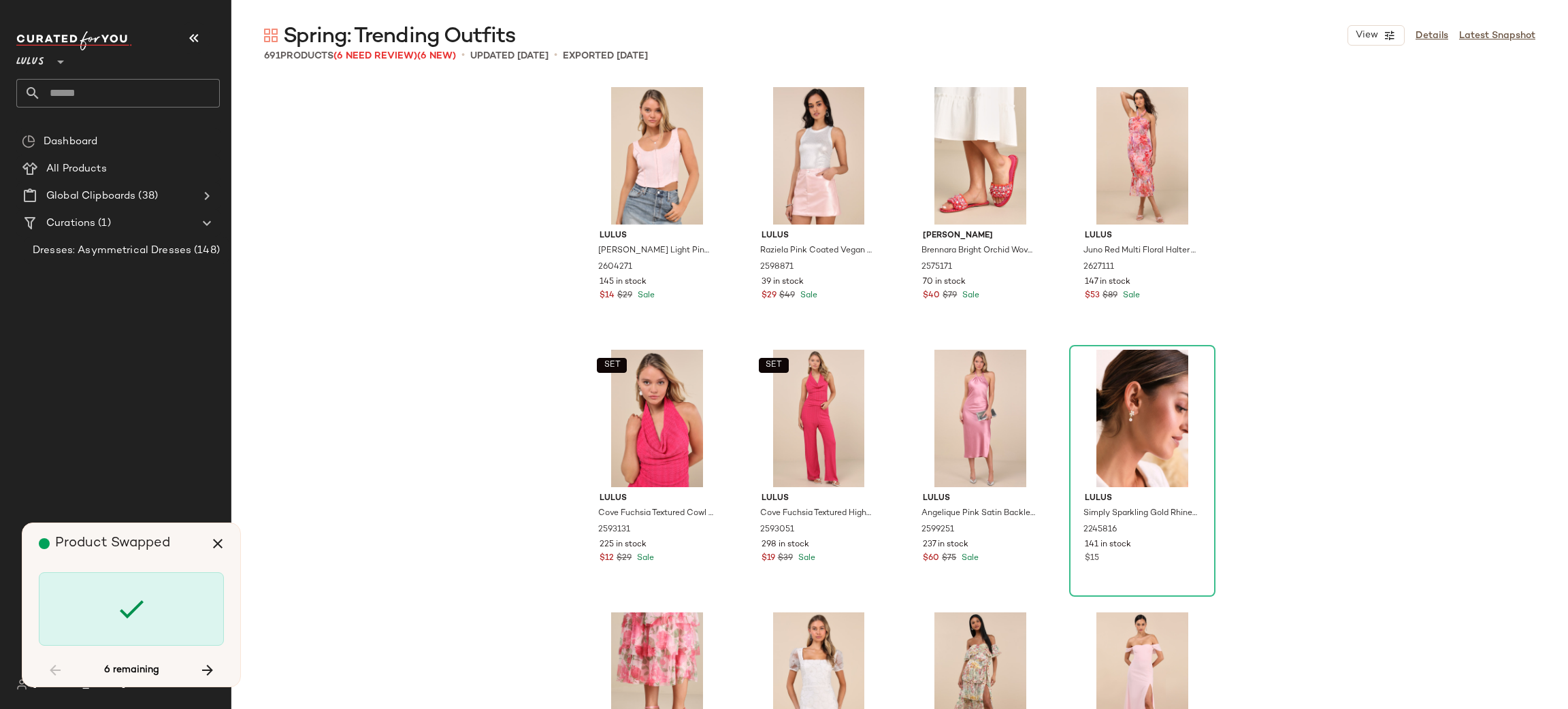
scroll to position [1837, 0]
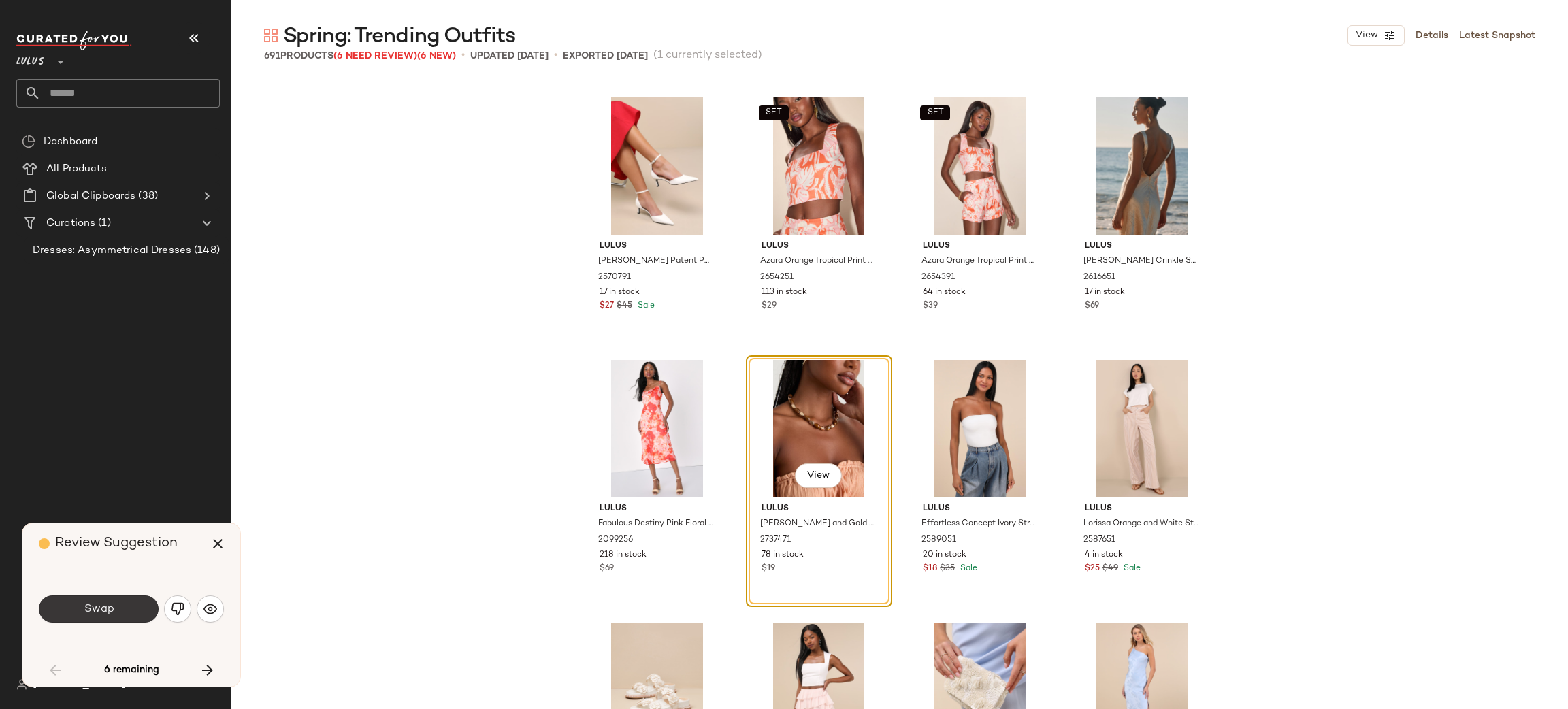
click at [57, 604] on button "Swap" at bounding box center [98, 608] width 120 height 27
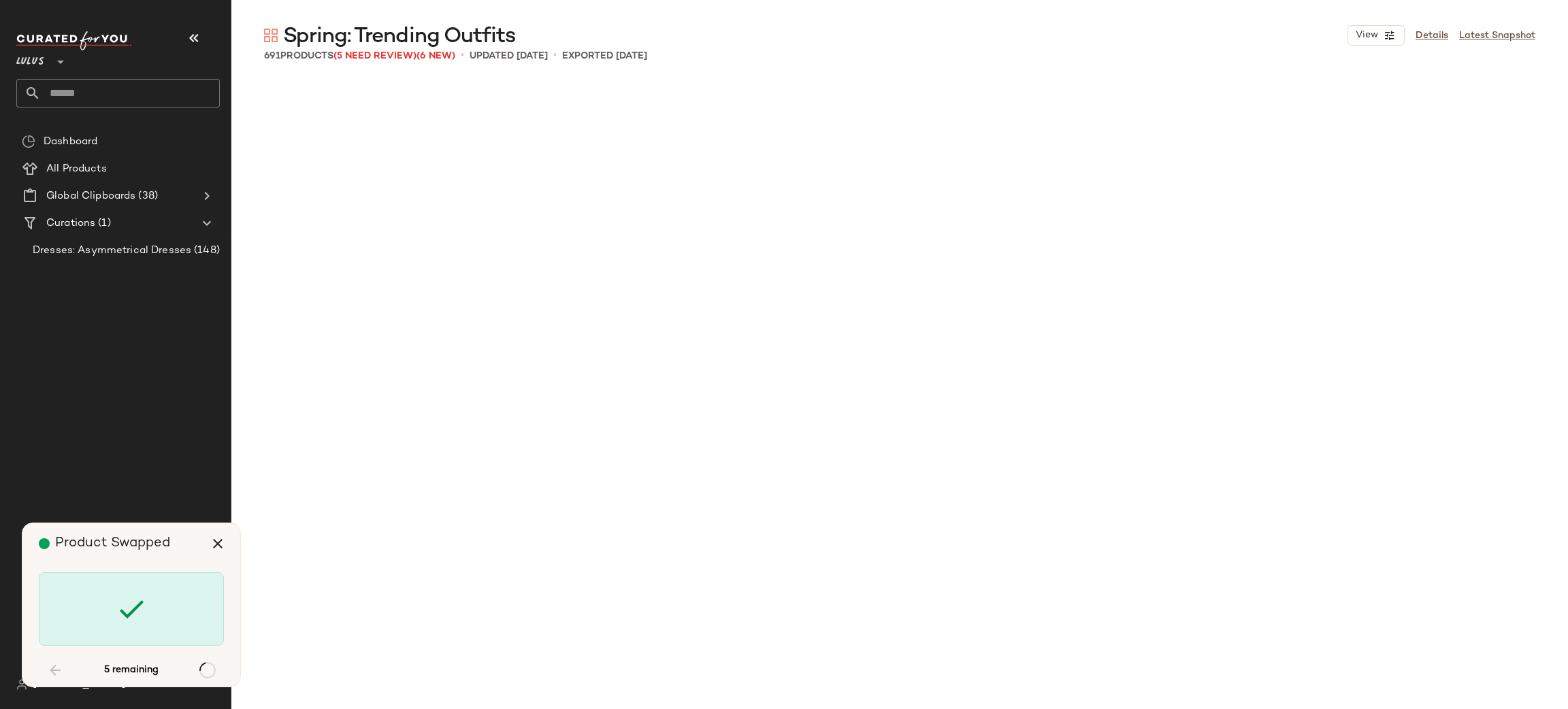
scroll to position [3937, 0]
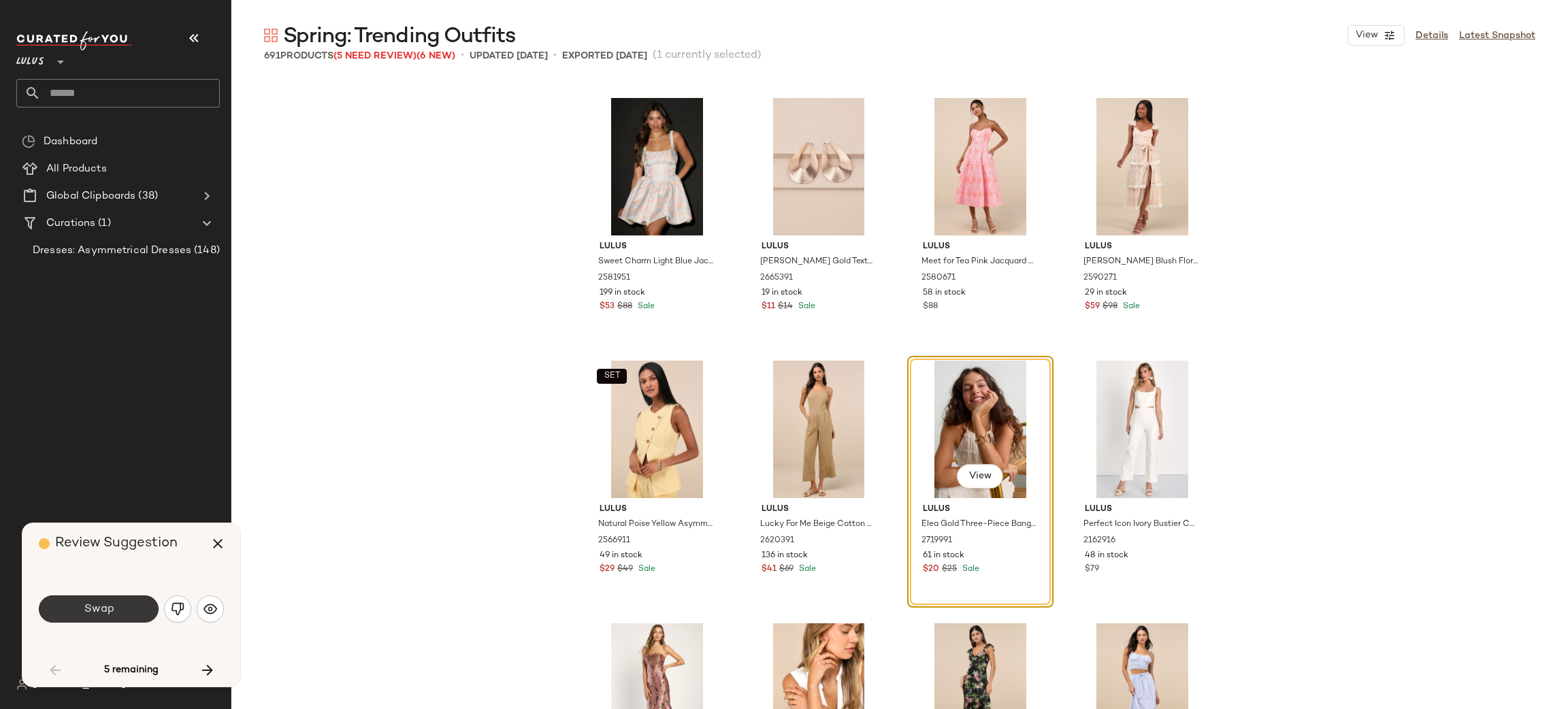
click at [82, 610] on button "Swap" at bounding box center [98, 608] width 120 height 27
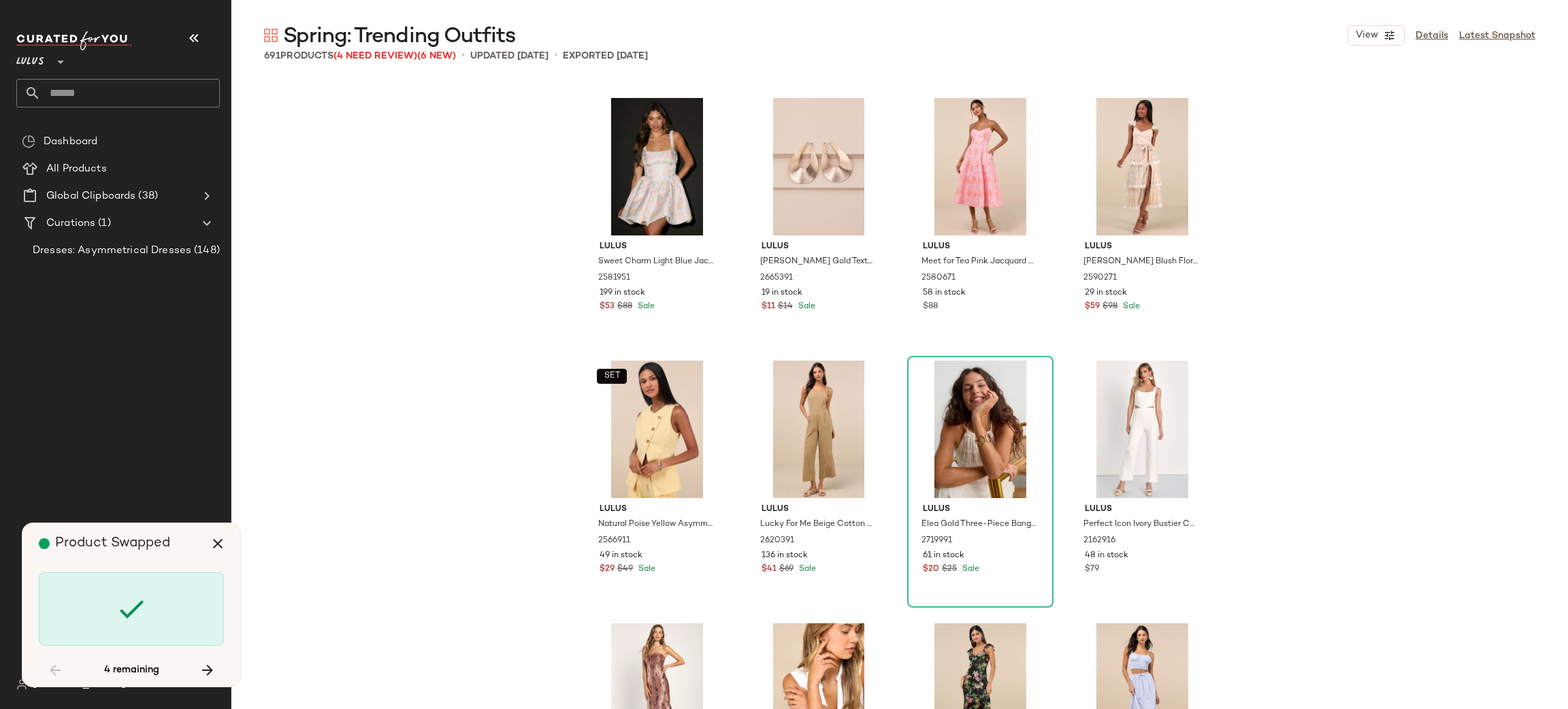
scroll to position [6564, 0]
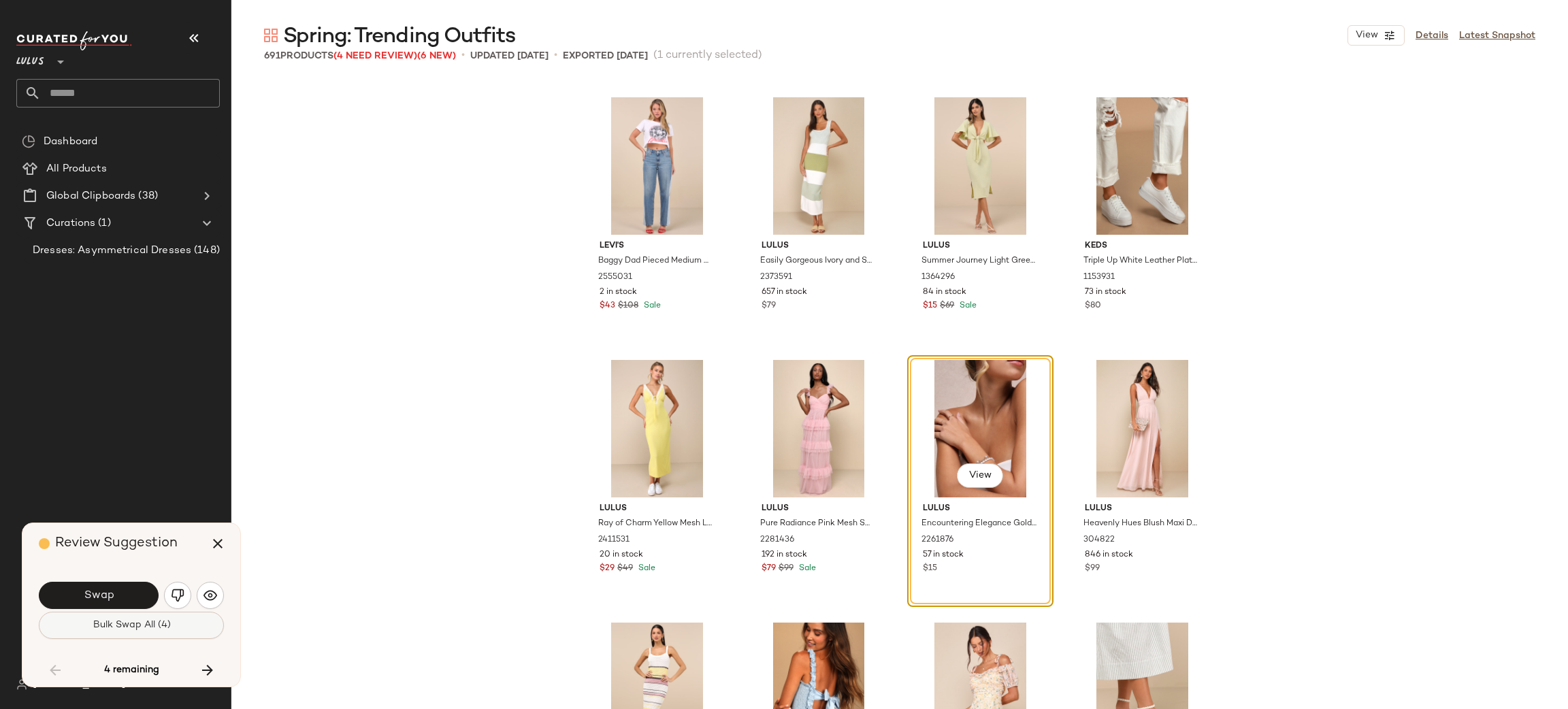
click at [140, 628] on span "Bulk Swap All (4)" at bounding box center [131, 625] width 79 height 10
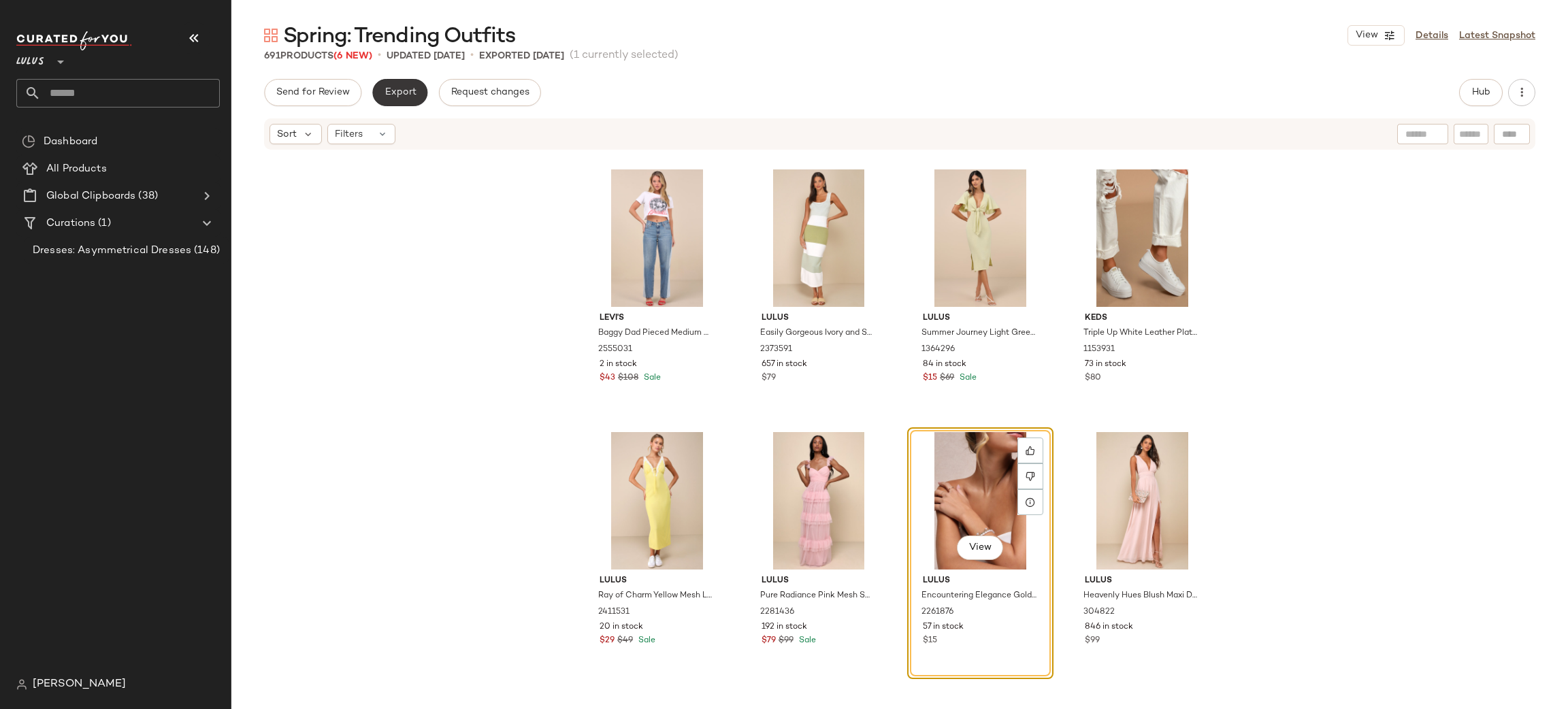
click at [406, 95] on span "Export" at bounding box center [400, 92] width 32 height 10
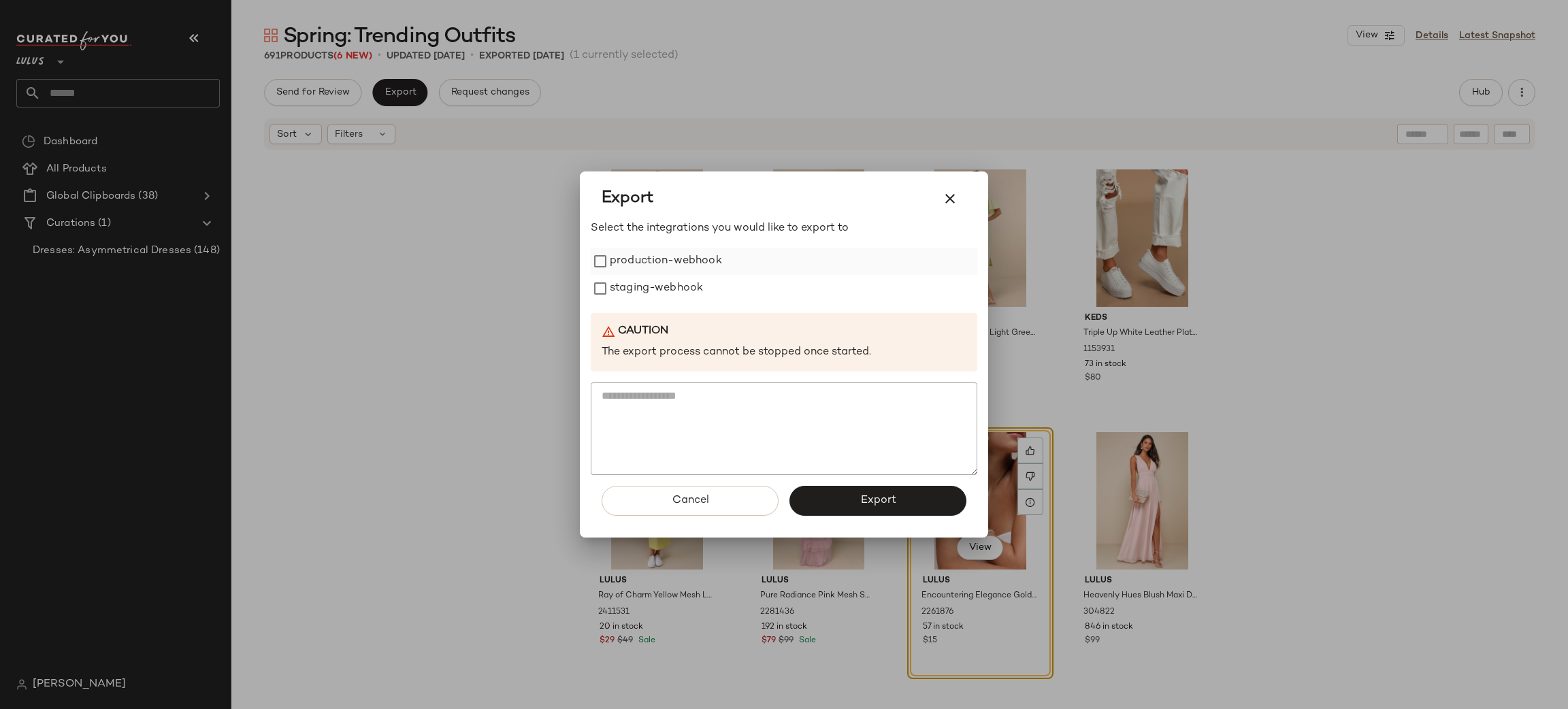
click at [666, 264] on label "production-webhook" at bounding box center [666, 261] width 113 height 27
drag, startPoint x: 664, startPoint y: 290, endPoint x: 677, endPoint y: 317, distance: 30.0
click at [664, 289] on label "staging-webhook" at bounding box center [656, 288] width 93 height 27
click at [858, 507] on button "Export" at bounding box center [878, 501] width 177 height 30
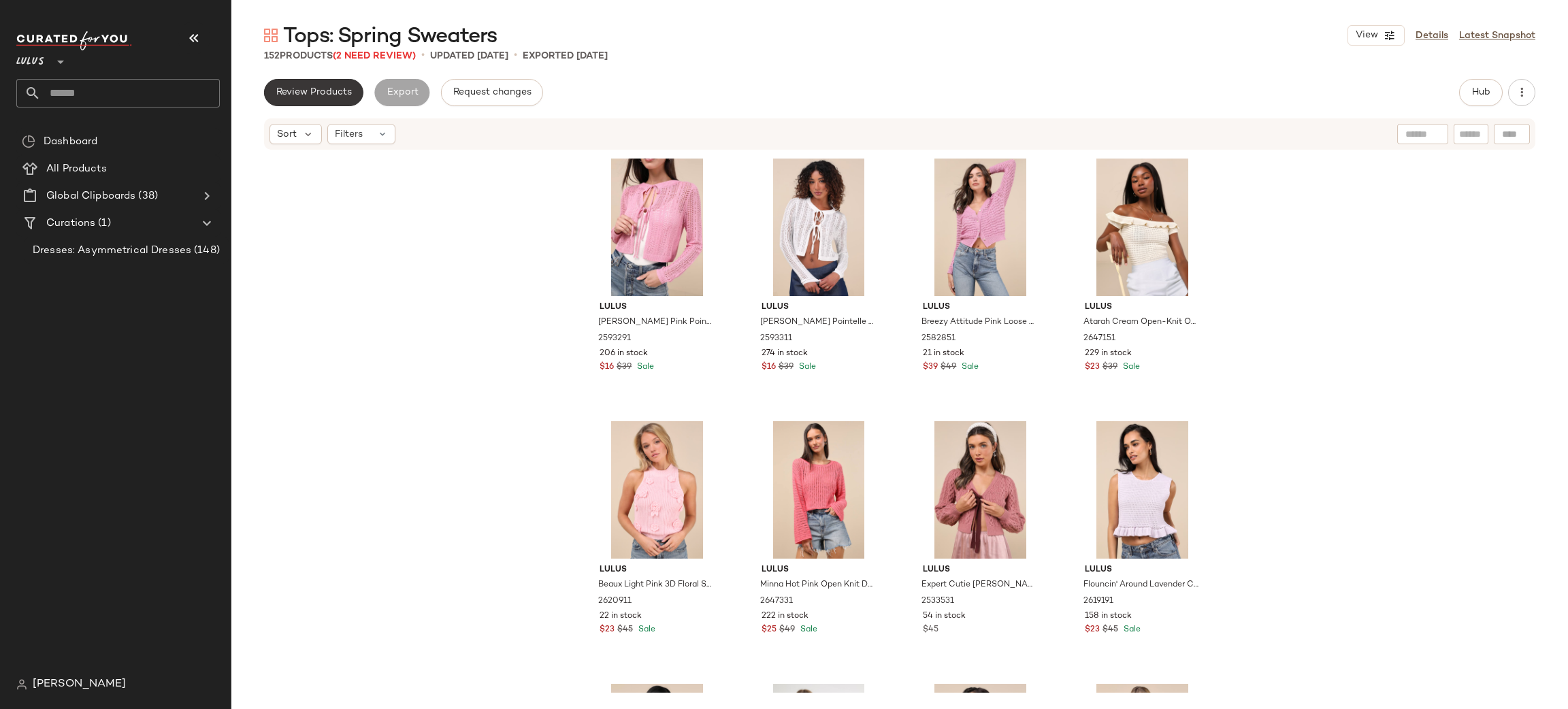
click at [293, 94] on span "Review Products" at bounding box center [313, 92] width 76 height 10
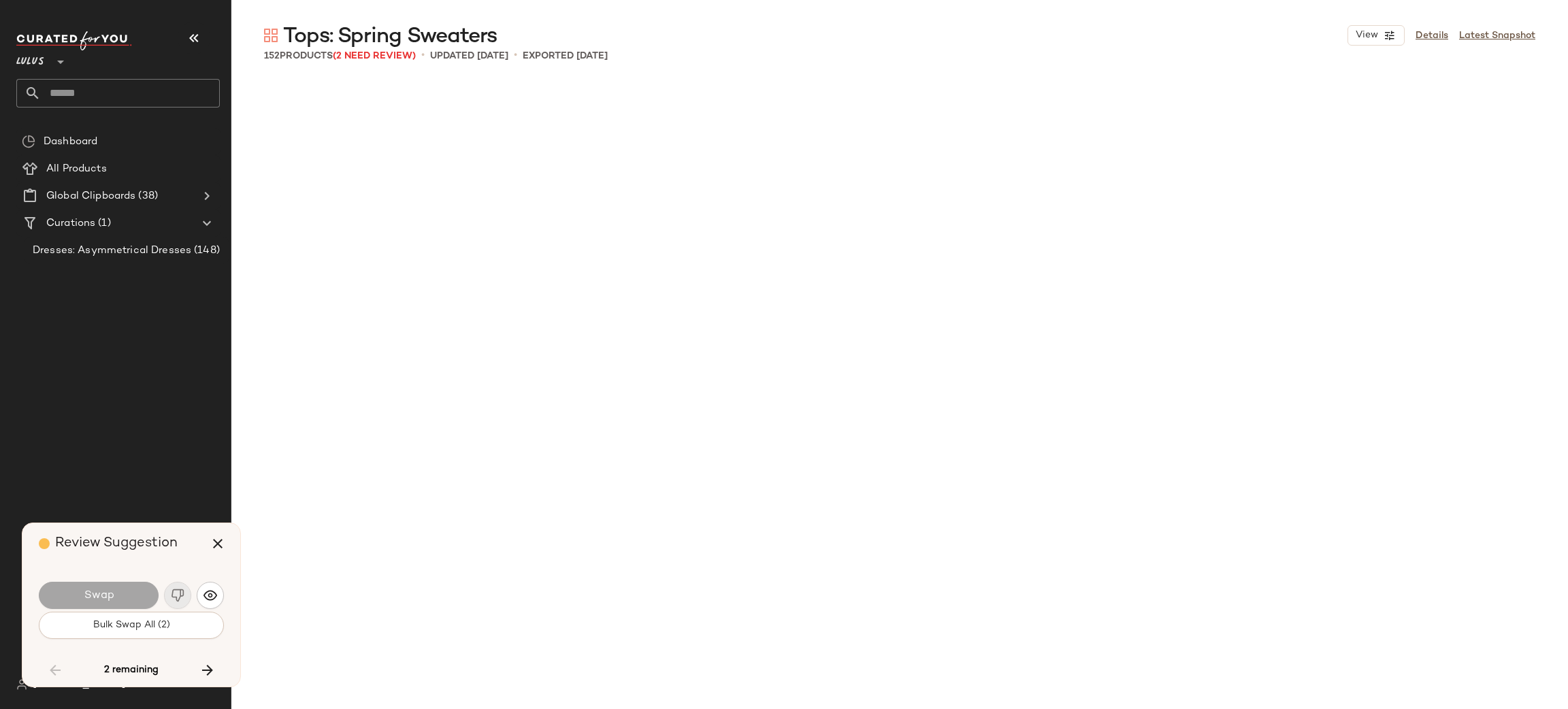
scroll to position [7876, 0]
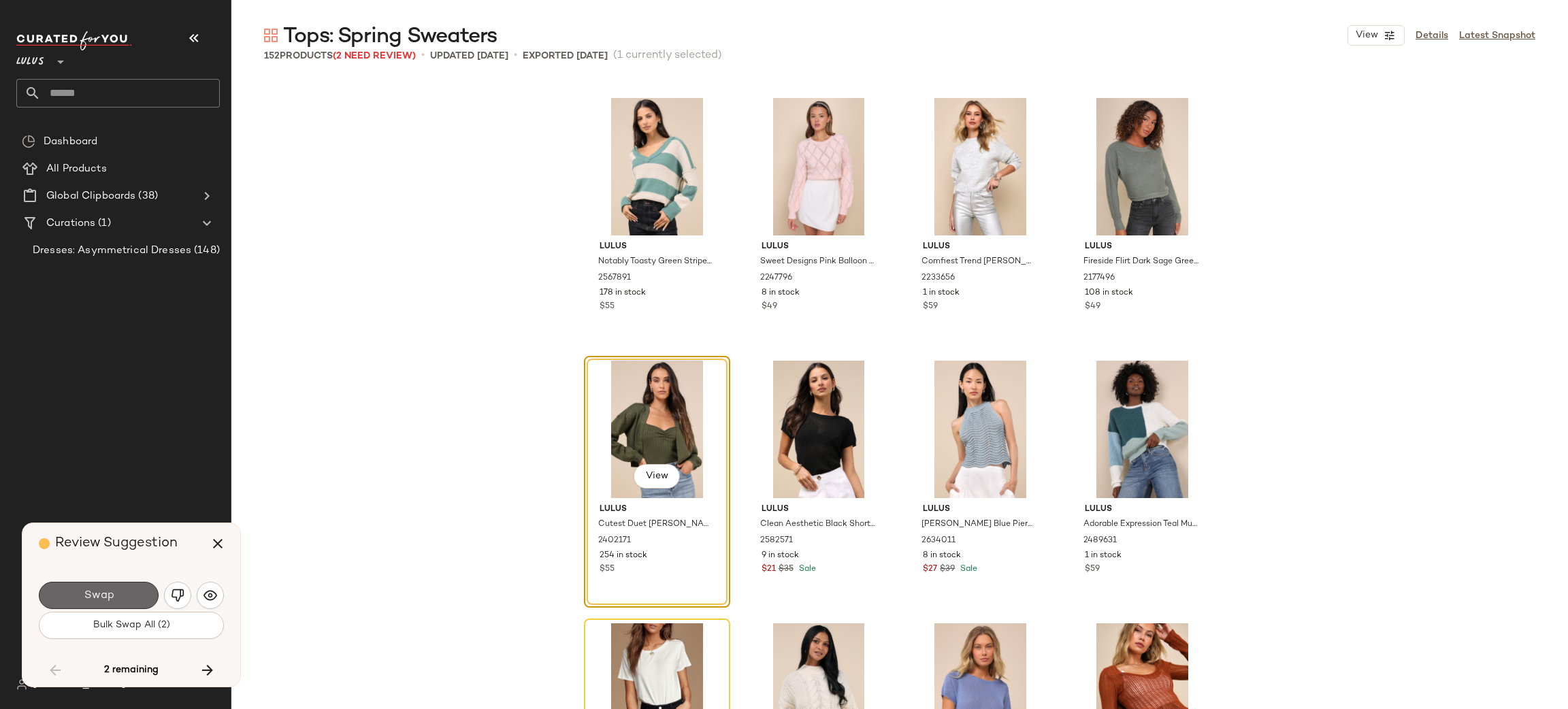
click at [120, 596] on button "Swap" at bounding box center [98, 595] width 120 height 27
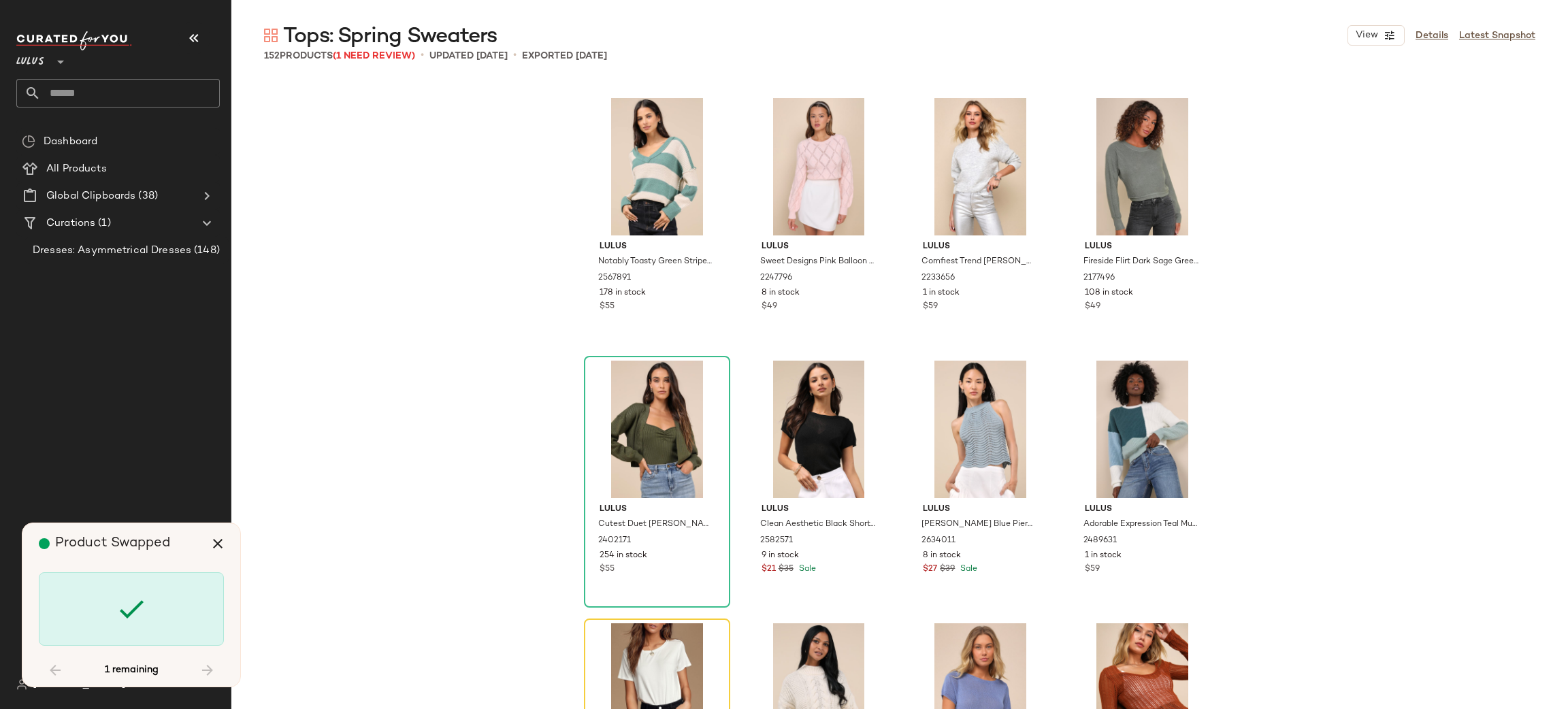
scroll to position [8139, 0]
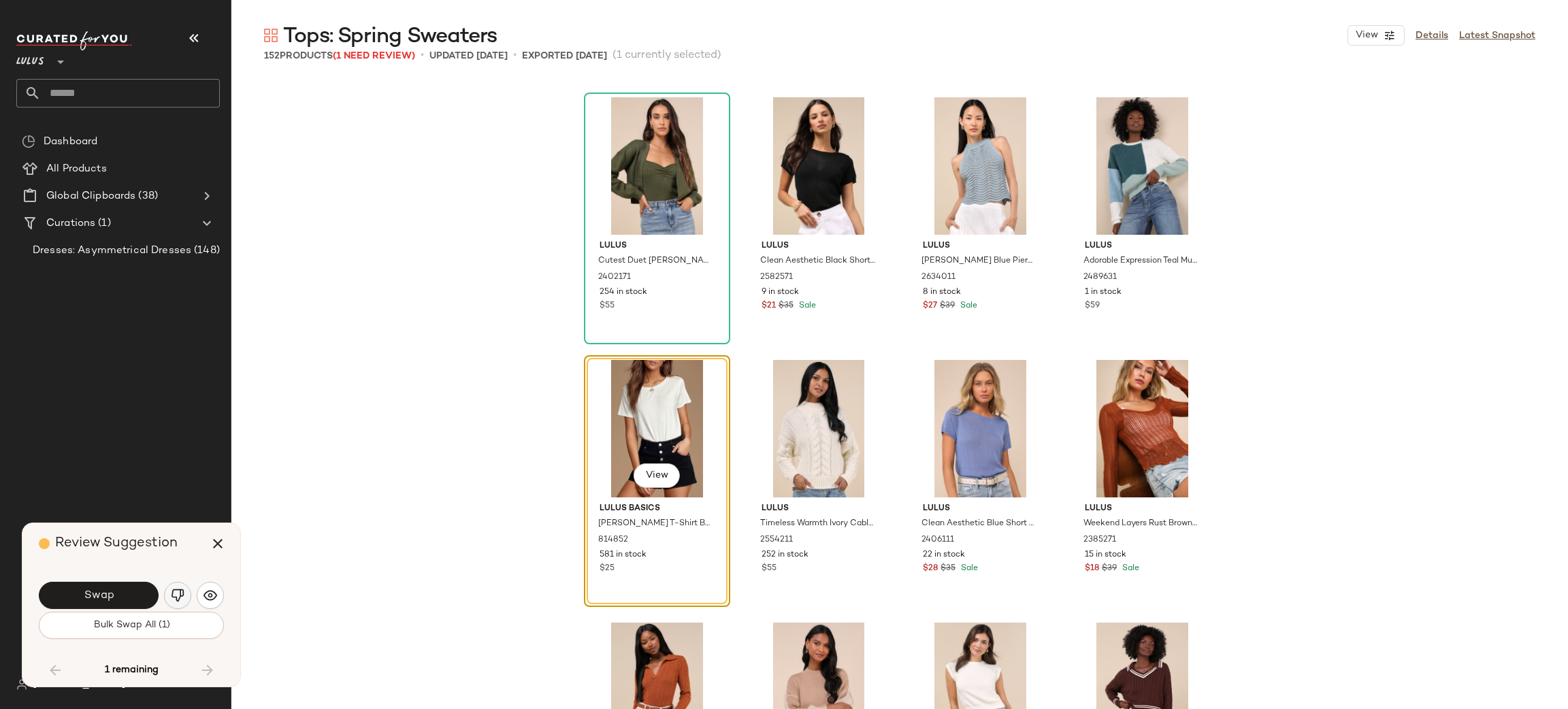
click at [175, 592] on img "button" at bounding box center [178, 596] width 14 height 14
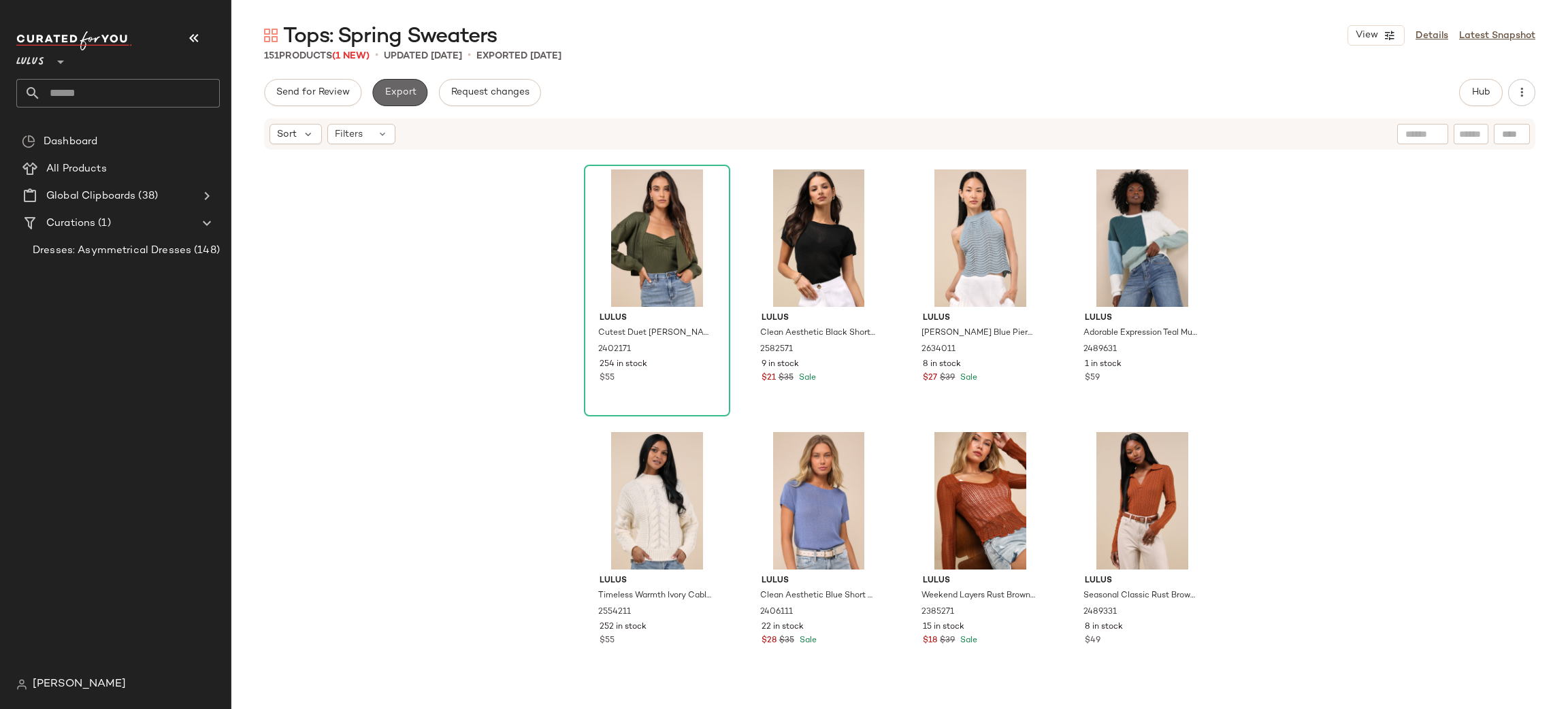
click at [401, 85] on button "Export" at bounding box center [400, 92] width 55 height 27
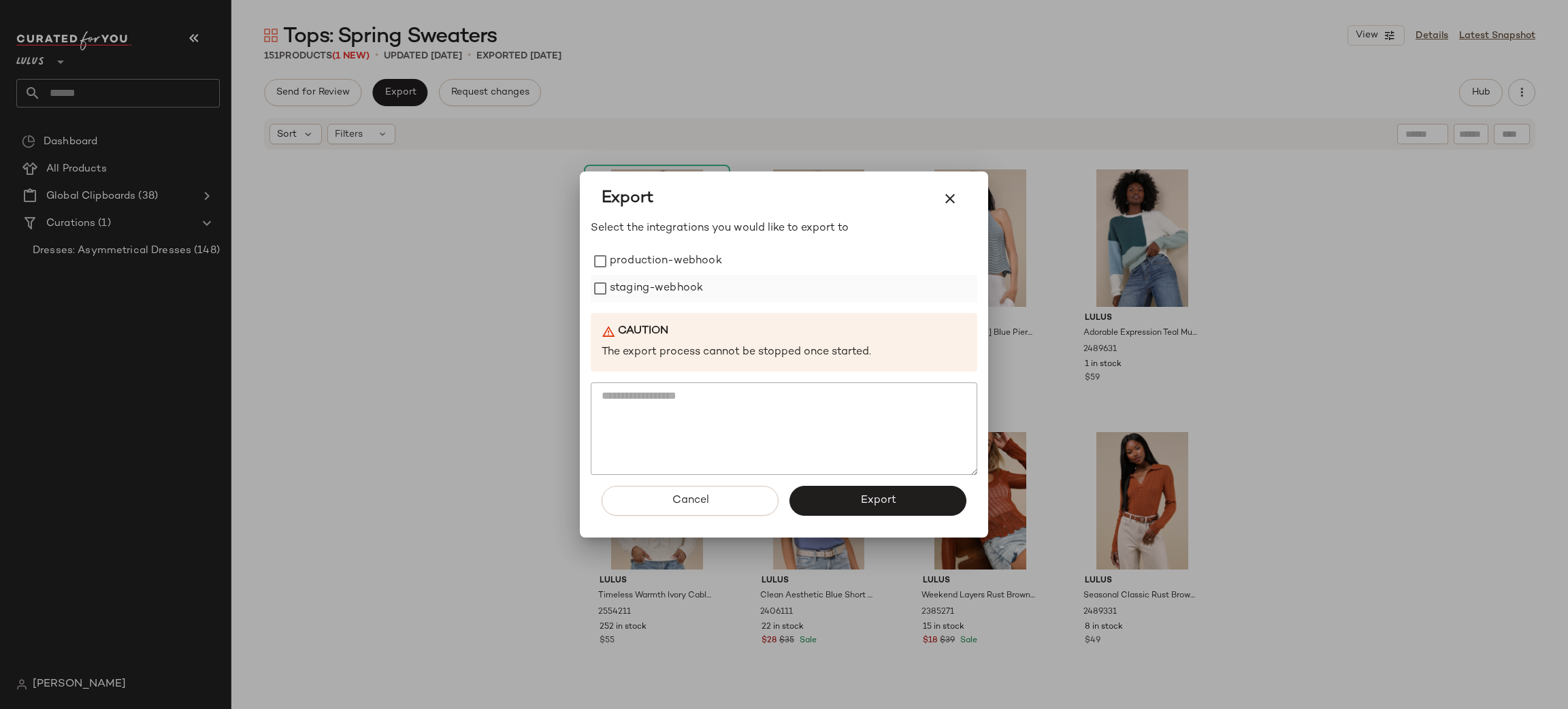
drag, startPoint x: 679, startPoint y: 267, endPoint x: 665, endPoint y: 283, distance: 21.3
click at [676, 268] on label "production-webhook" at bounding box center [666, 261] width 113 height 27
drag, startPoint x: 665, startPoint y: 283, endPoint x: 696, endPoint y: 328, distance: 54.6
click at [665, 286] on label "staging-webhook" at bounding box center [656, 288] width 93 height 27
click at [880, 493] on button "Export" at bounding box center [878, 501] width 177 height 30
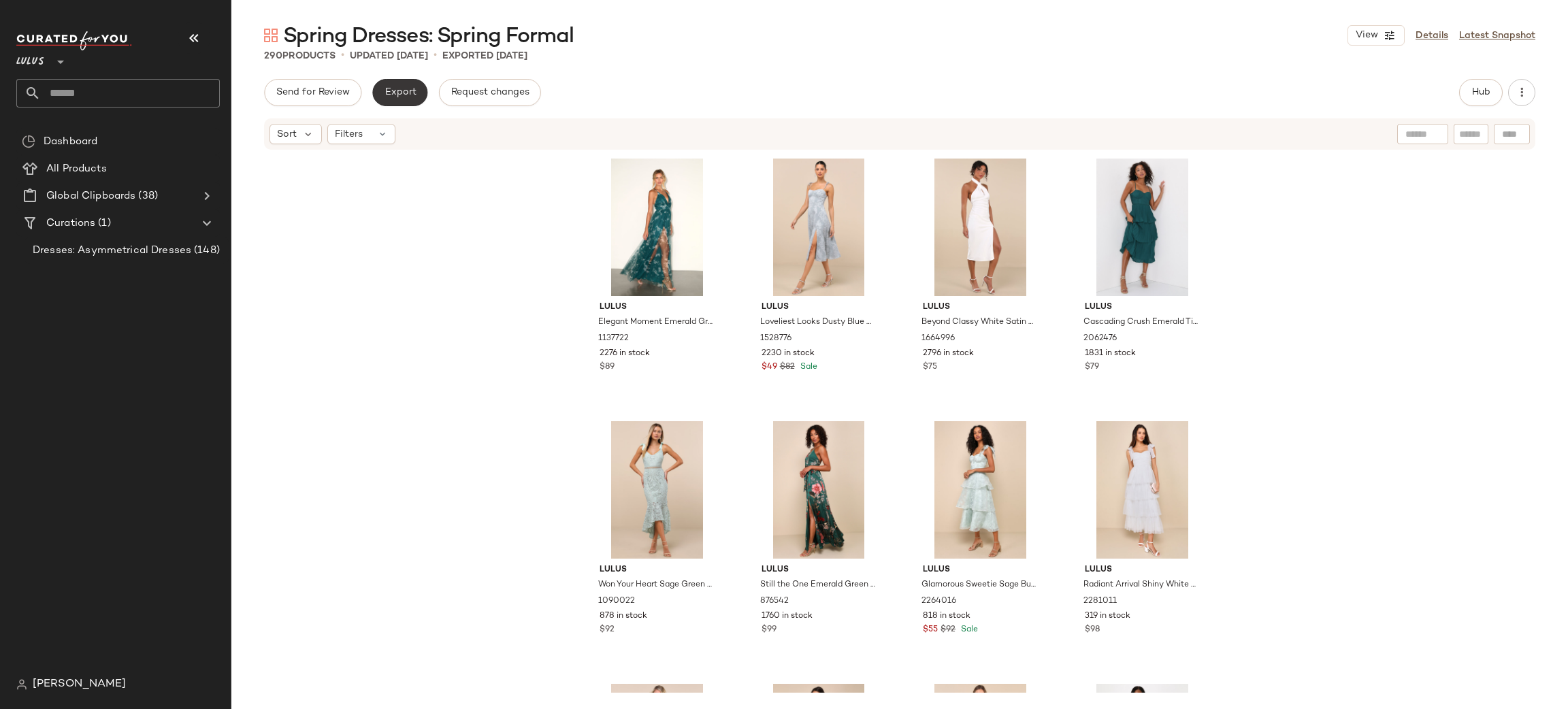
click at [398, 90] on span "Export" at bounding box center [400, 92] width 32 height 10
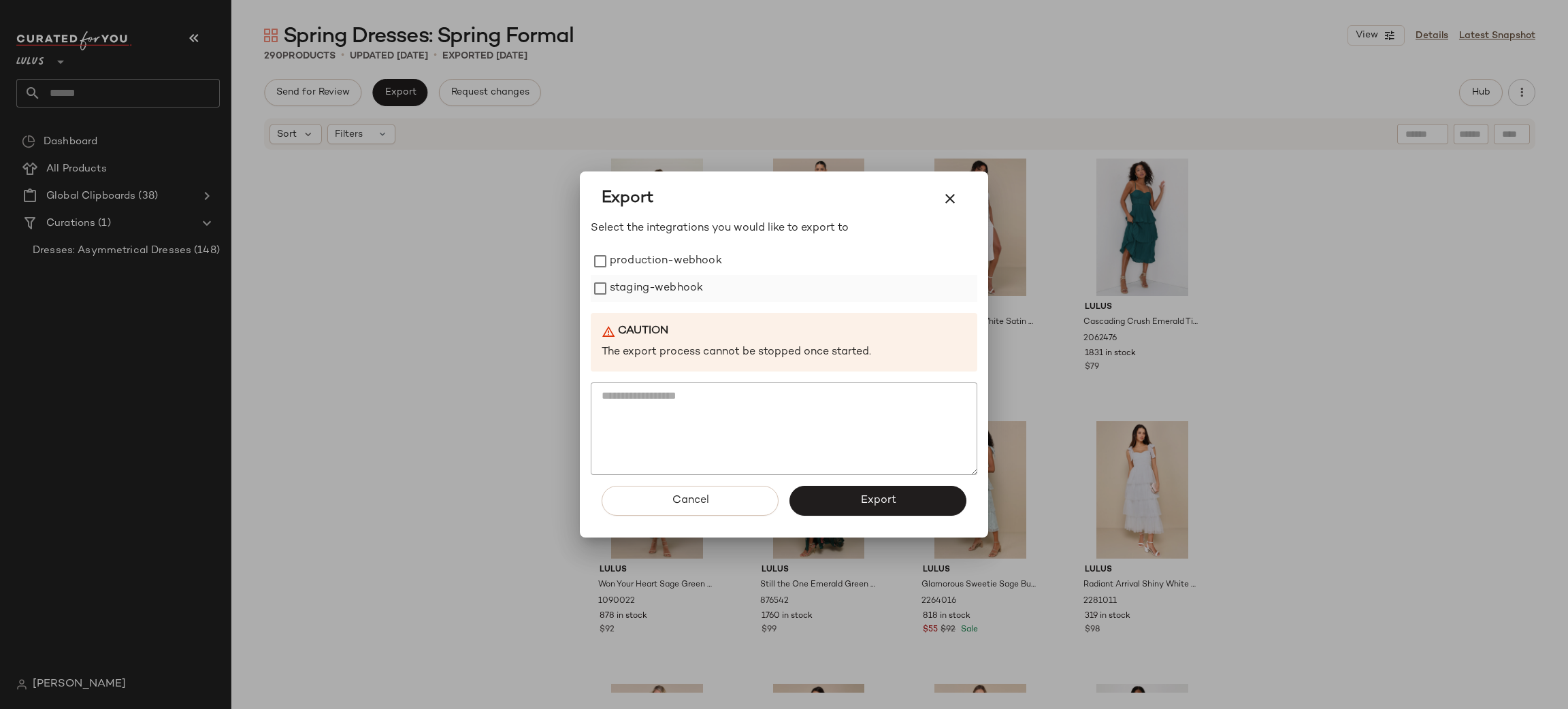
drag, startPoint x: 667, startPoint y: 254, endPoint x: 663, endPoint y: 297, distance: 43.2
click at [667, 256] on label "production-webhook" at bounding box center [666, 261] width 113 height 27
click at [664, 298] on label "staging-webhook" at bounding box center [656, 288] width 93 height 27
click at [887, 496] on span "Export" at bounding box center [877, 500] width 36 height 13
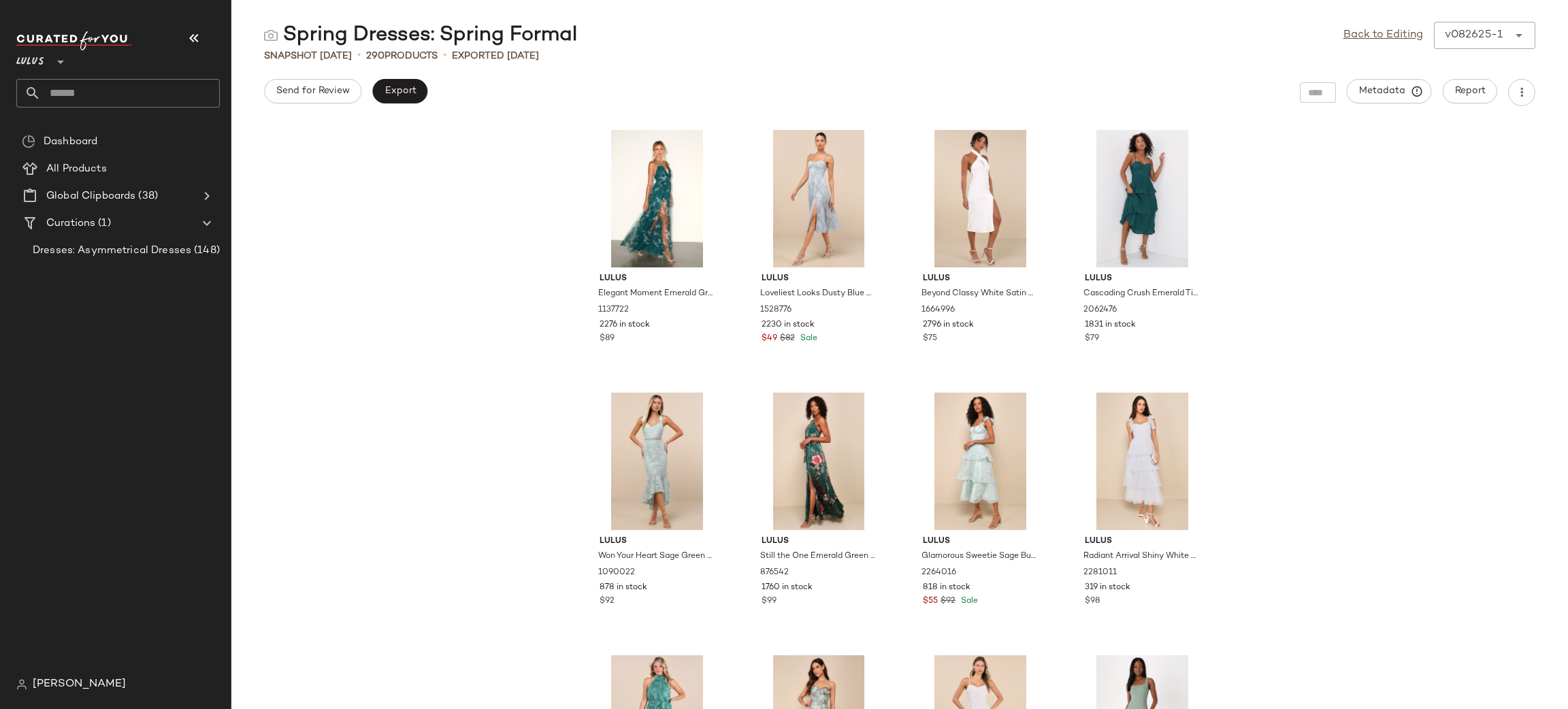
click at [116, 90] on input "text" at bounding box center [130, 92] width 179 height 29
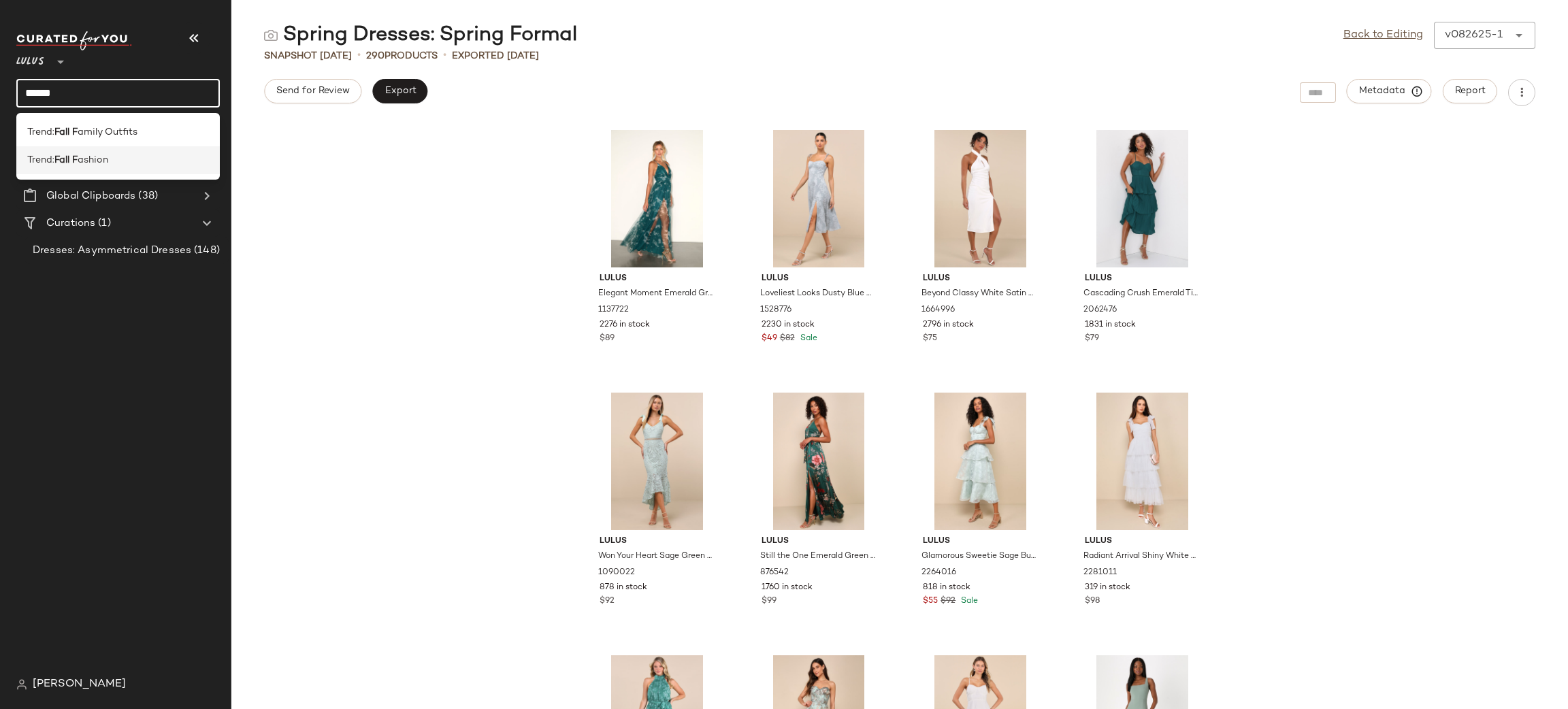
type input "******"
click at [98, 156] on span "ashion" at bounding box center [92, 160] width 31 height 14
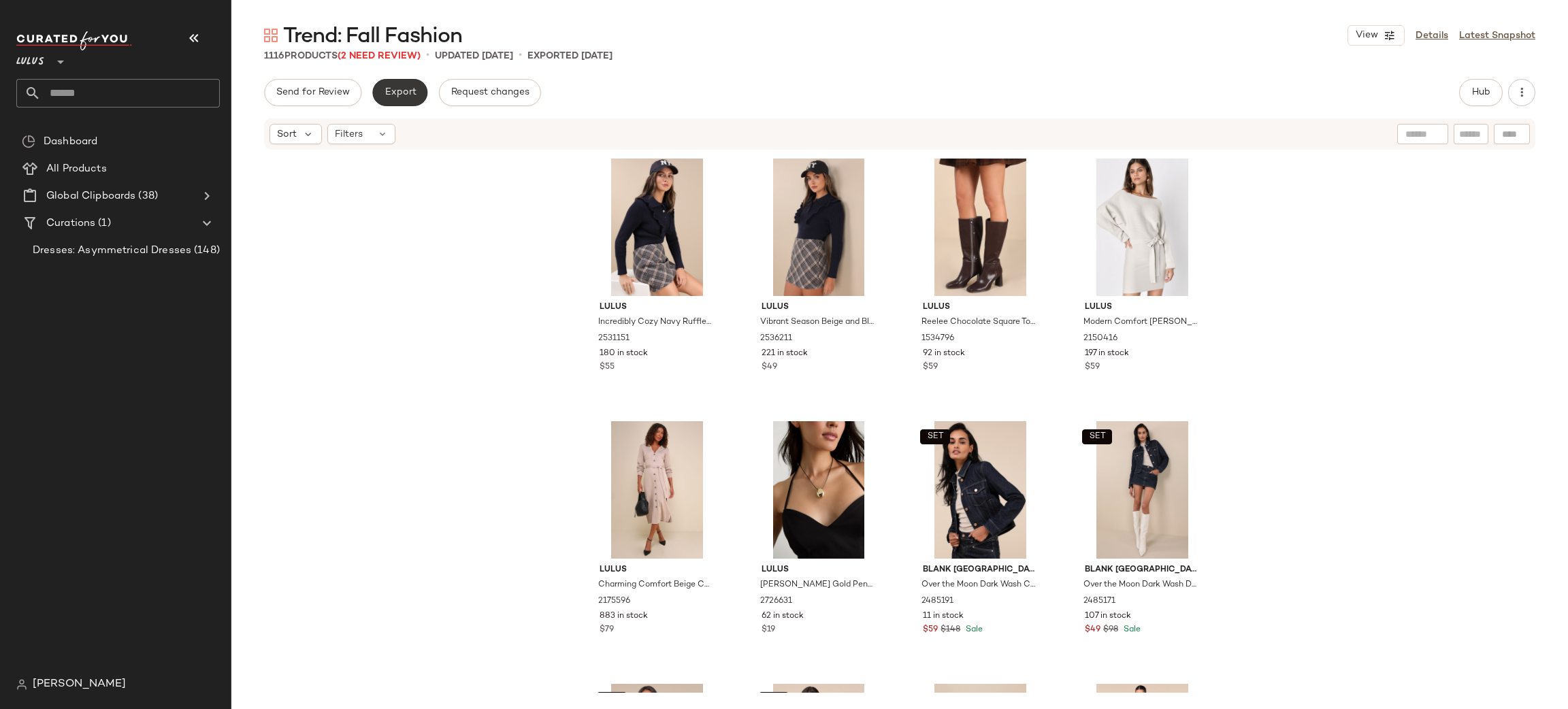
click at [410, 85] on button "Export" at bounding box center [400, 92] width 55 height 27
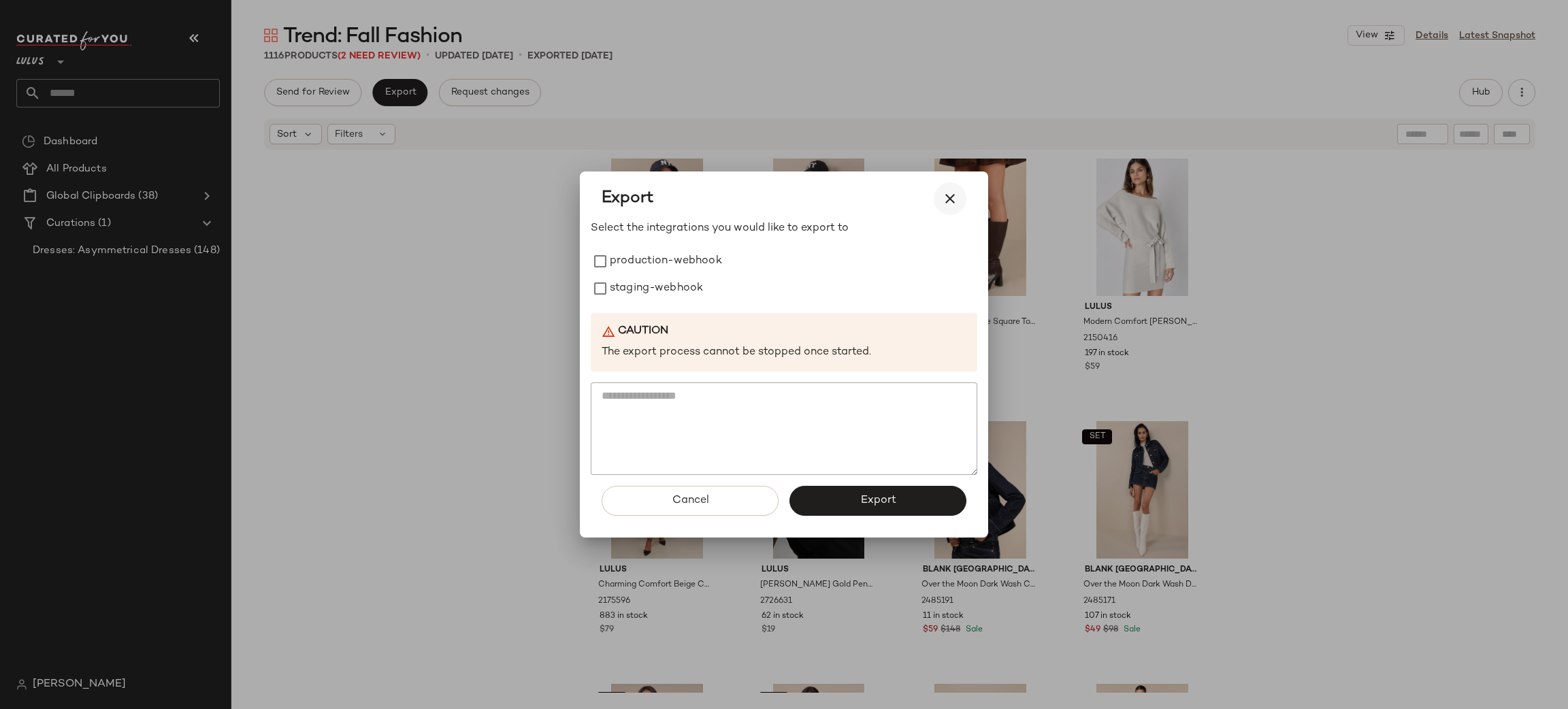
click at [963, 202] on button "button" at bounding box center [949, 198] width 32 height 32
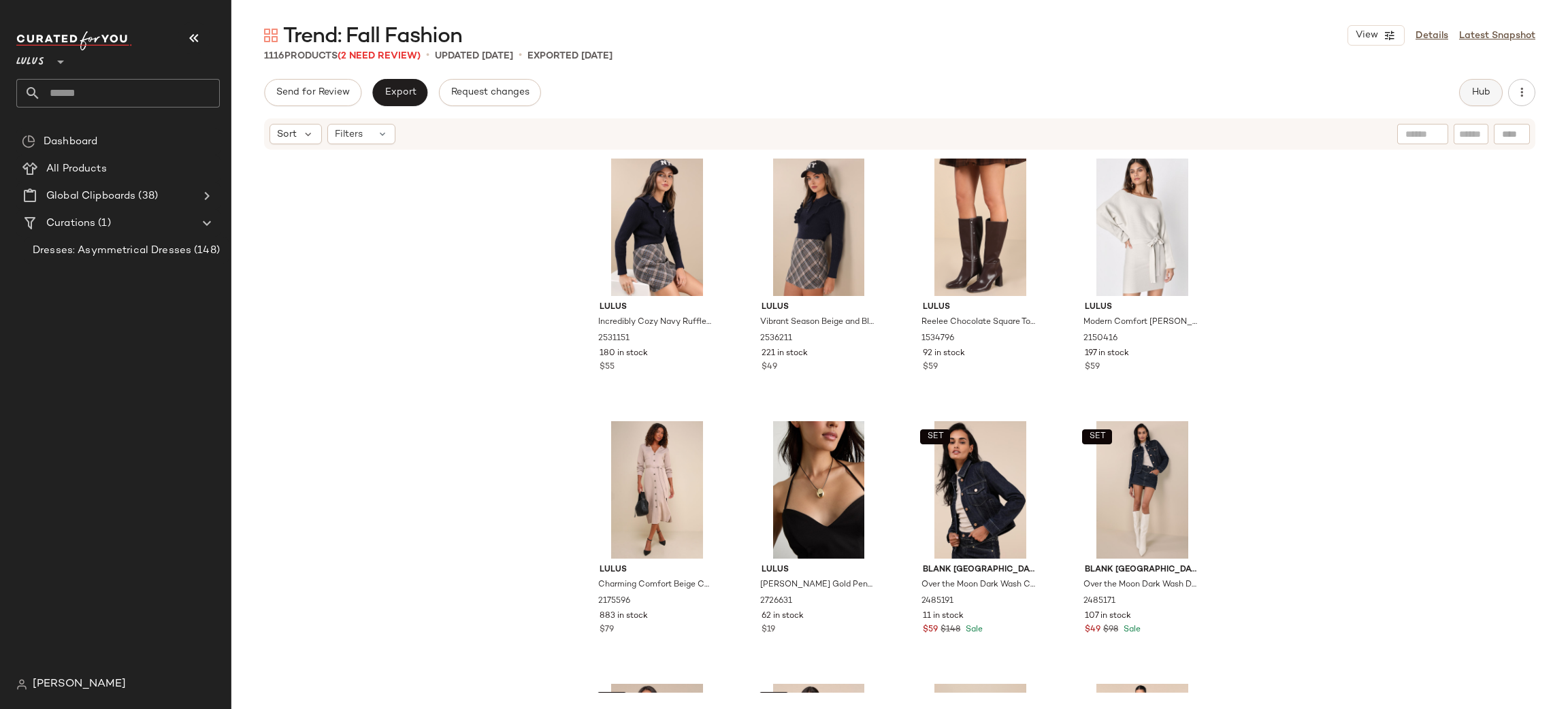
click at [1477, 89] on span "Hub" at bounding box center [1481, 92] width 19 height 10
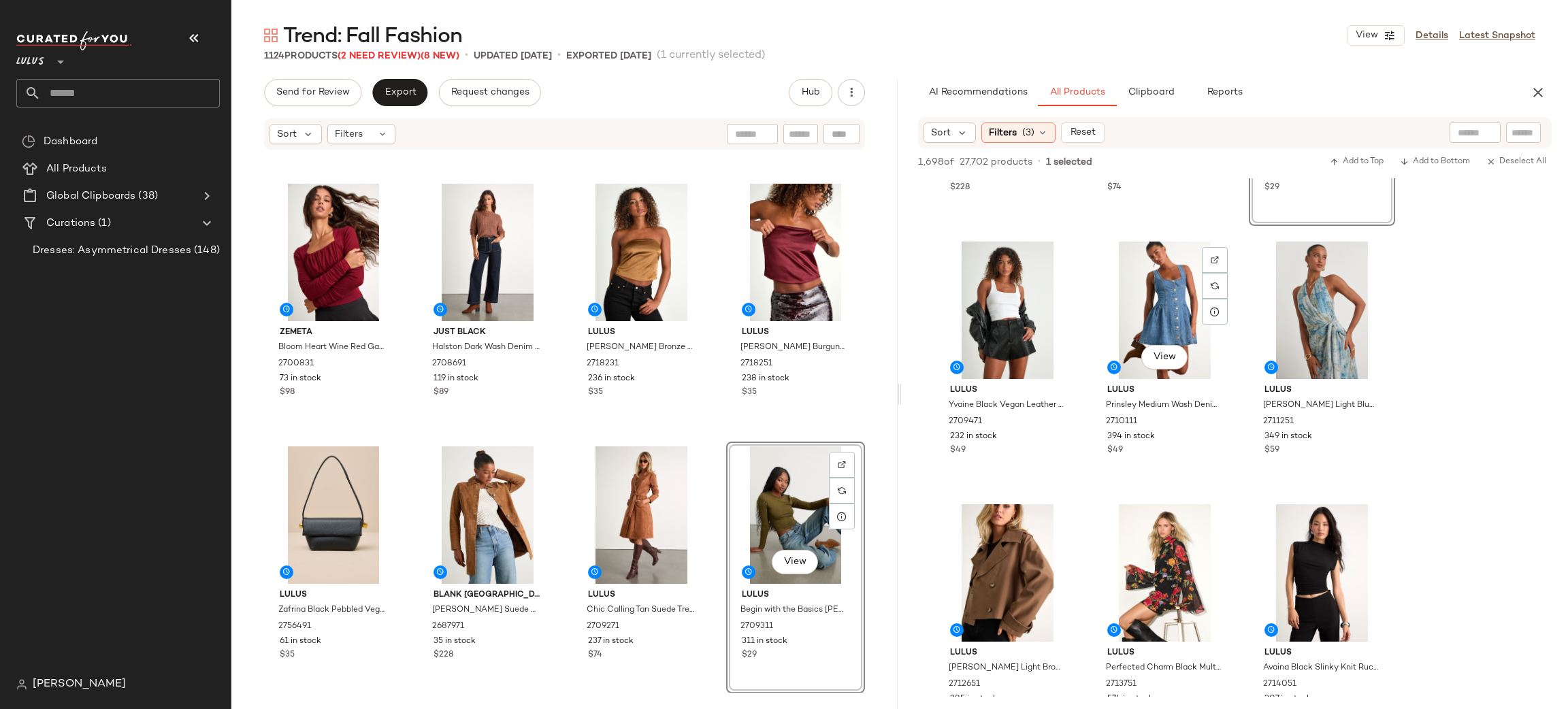
scroll to position [1665, 0]
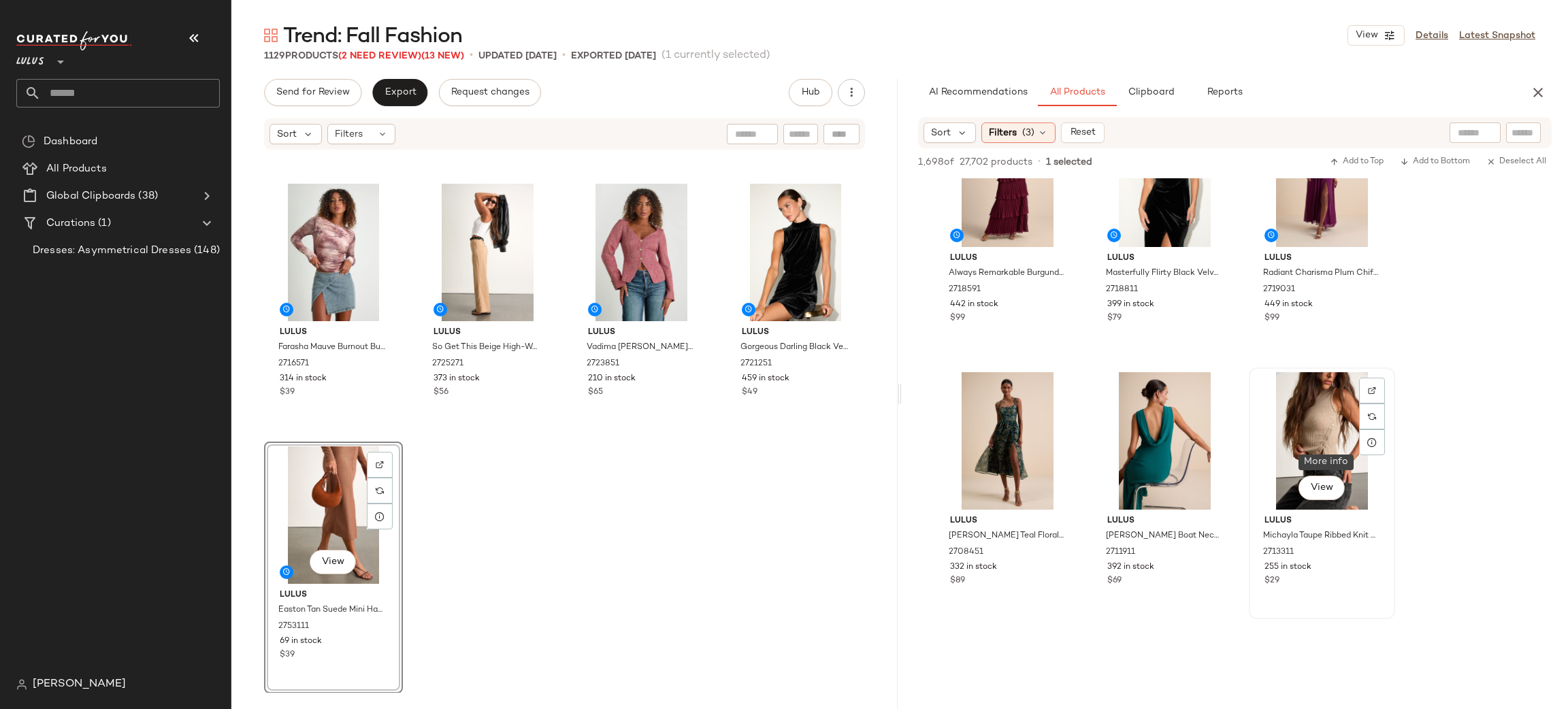
scroll to position [4276, 0]
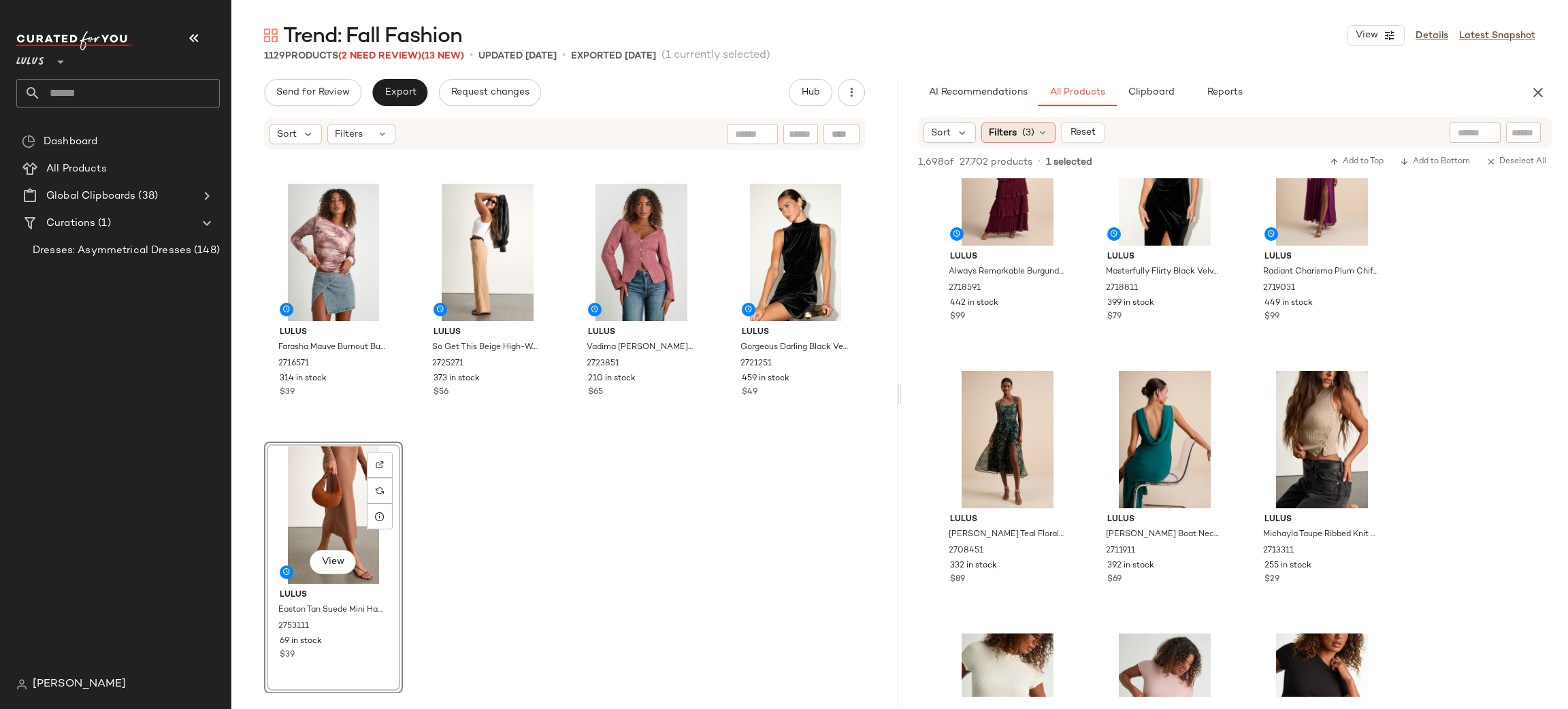
click at [1016, 137] on span "Filters" at bounding box center [1003, 133] width 28 height 14
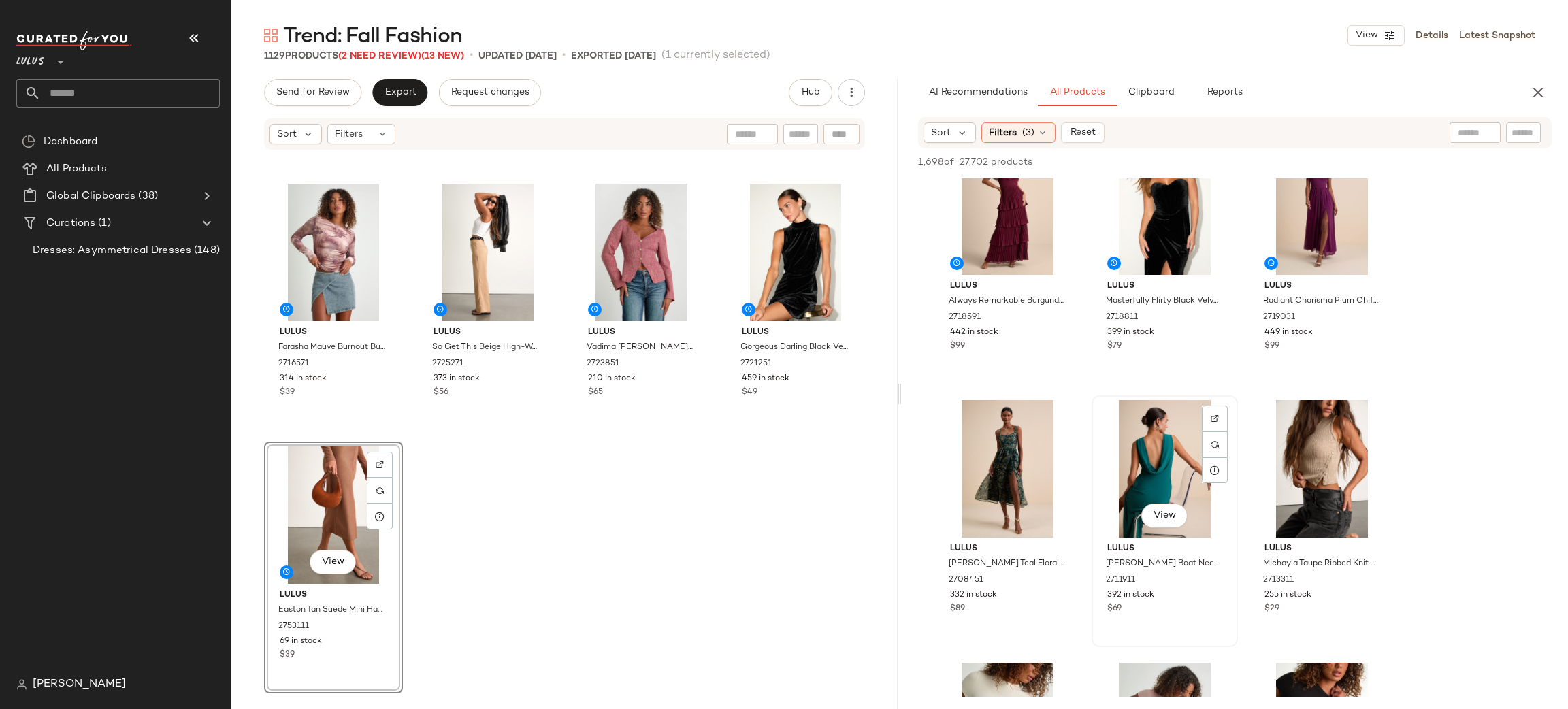
scroll to position [4244, 0]
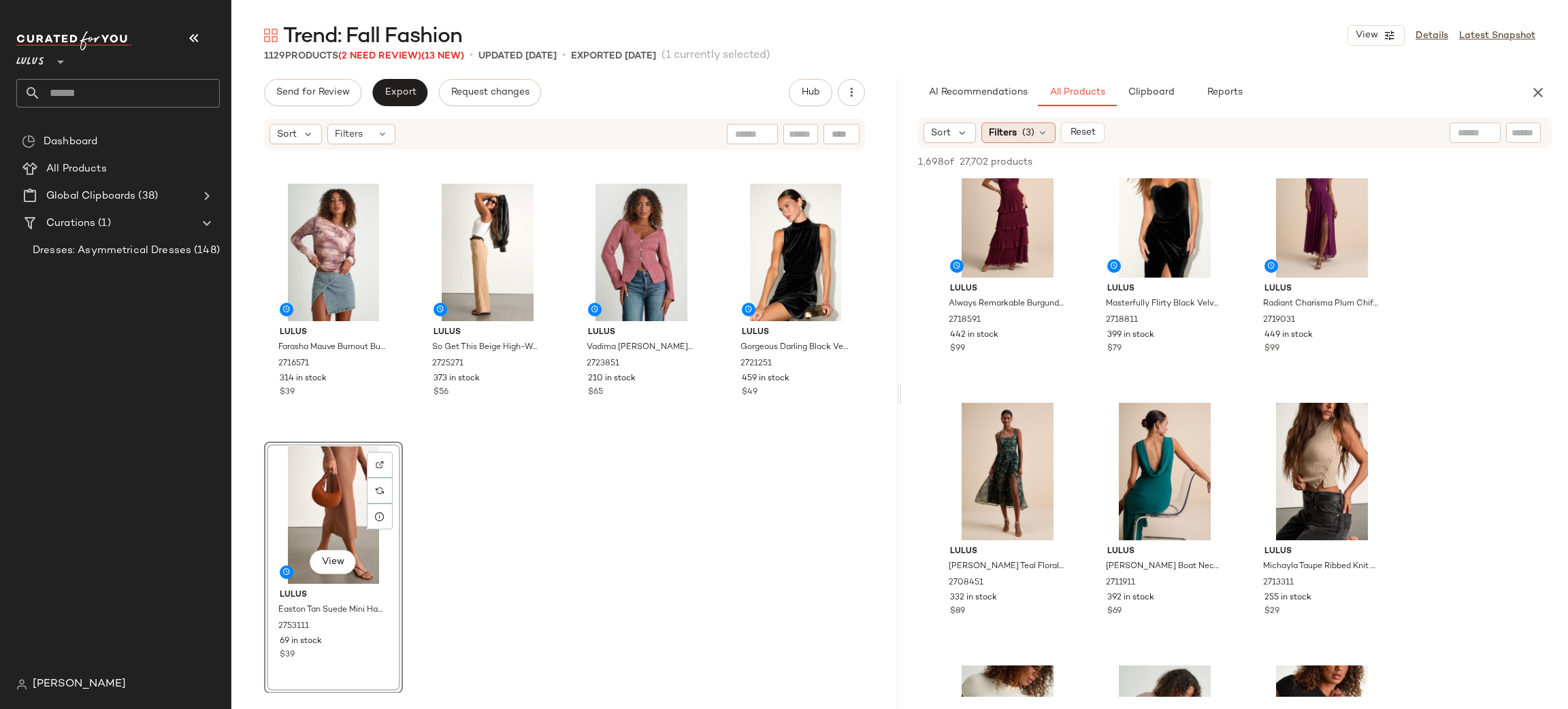
click at [1013, 122] on div "Sort Filters (3) Reset" at bounding box center [1235, 133] width 633 height 31
click at [1014, 126] on span "Filters" at bounding box center [1003, 133] width 28 height 14
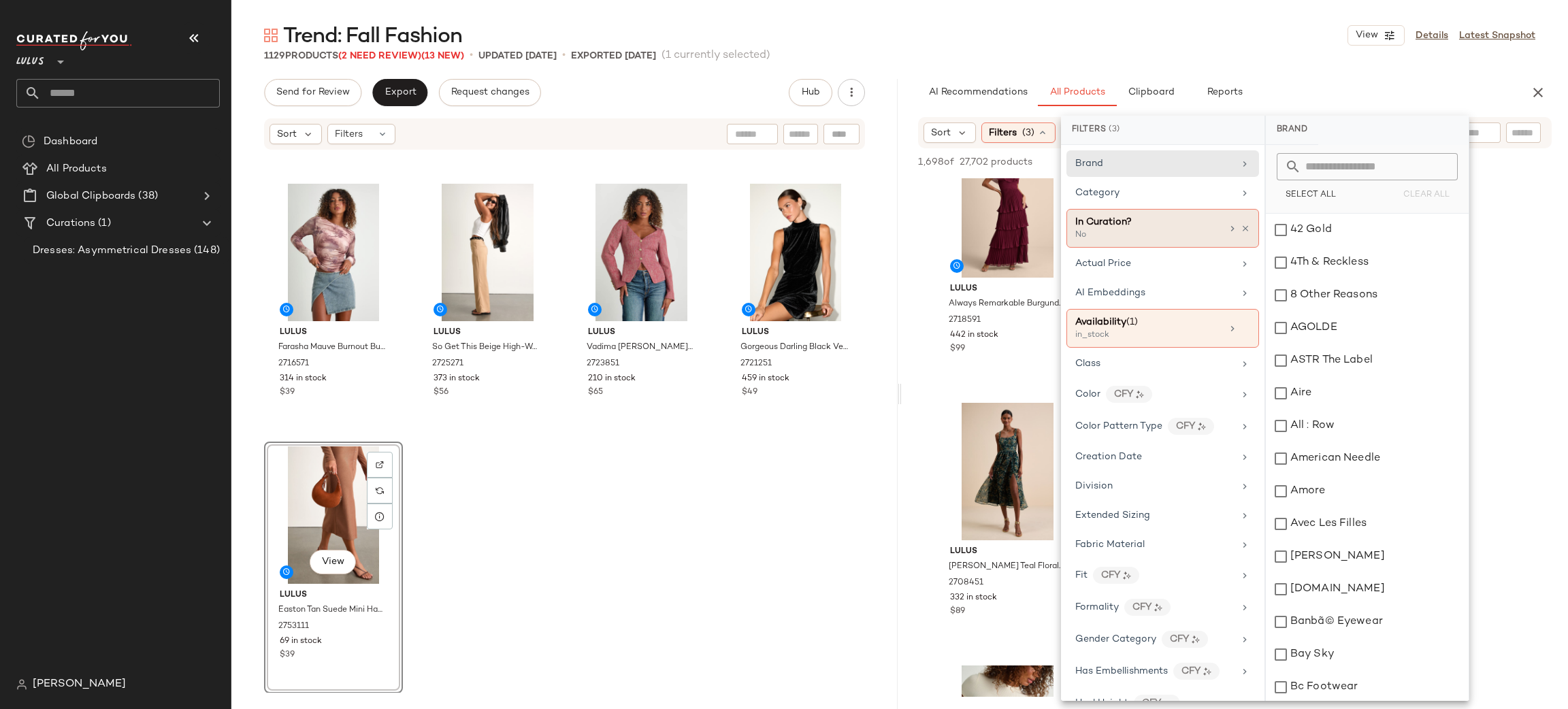
click at [1173, 235] on div "No" at bounding box center [1143, 235] width 136 height 12
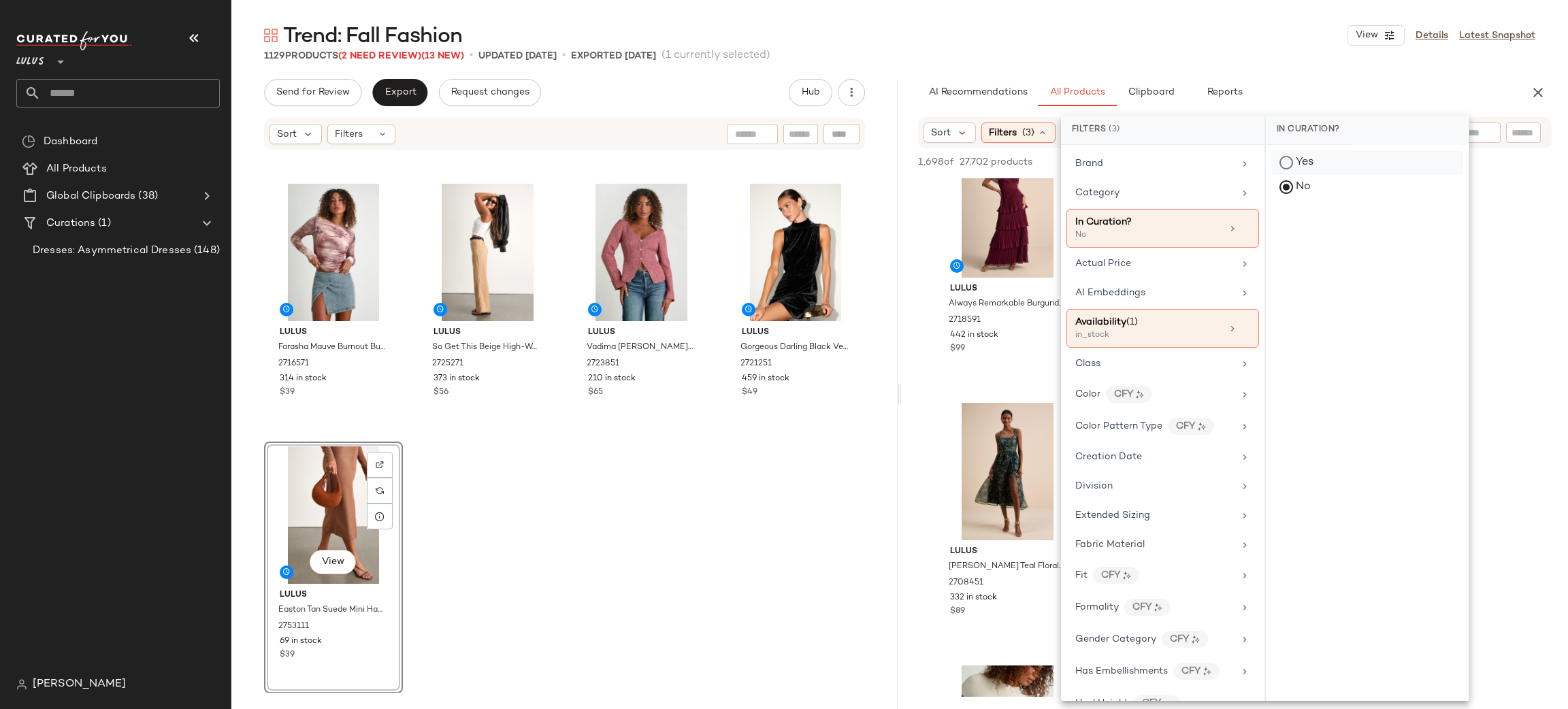
click at [1296, 157] on div "Yes" at bounding box center [1367, 162] width 192 height 24
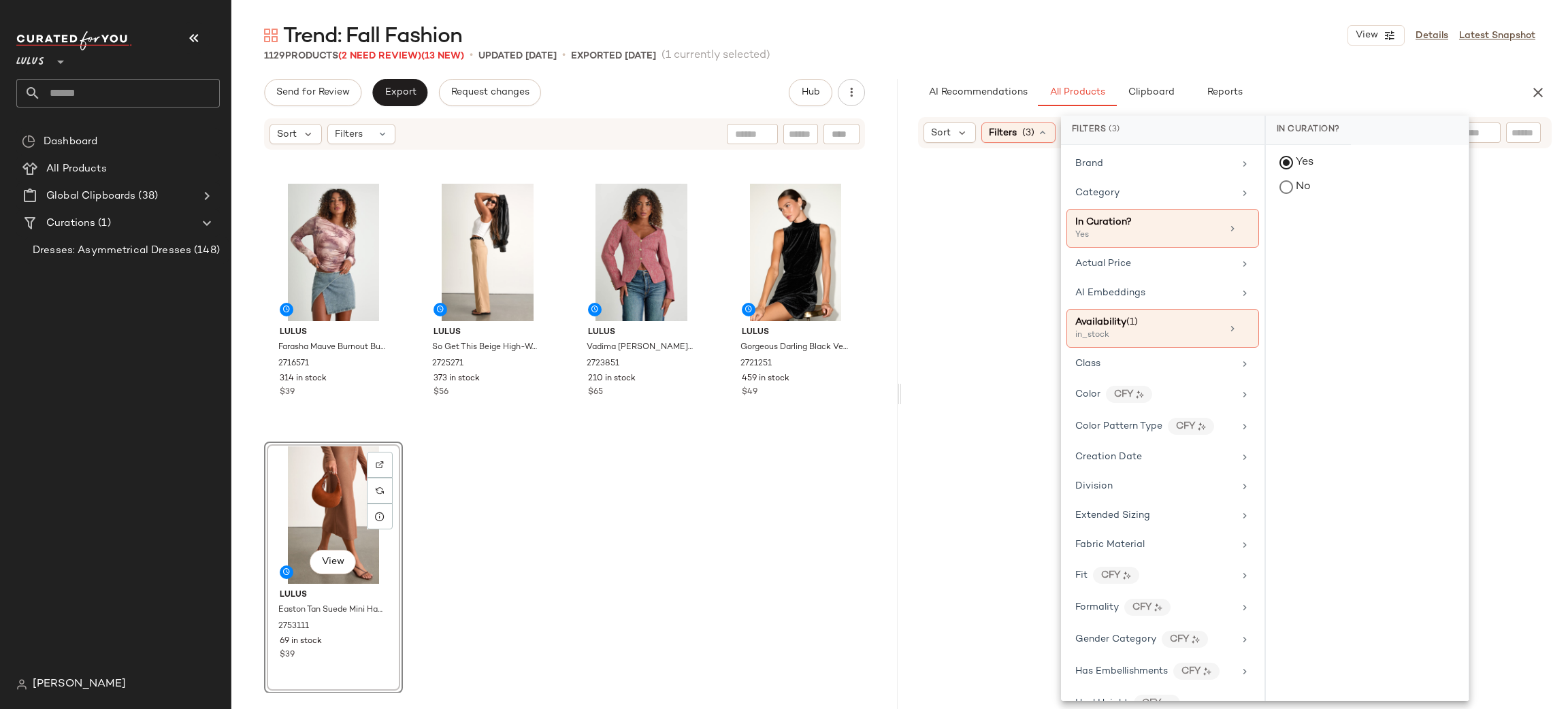
click at [1328, 73] on div "Trend: Fall Fashion View Details Latest Snapshot 1129 Products (2 Need Review) …" at bounding box center [900, 365] width 1337 height 687
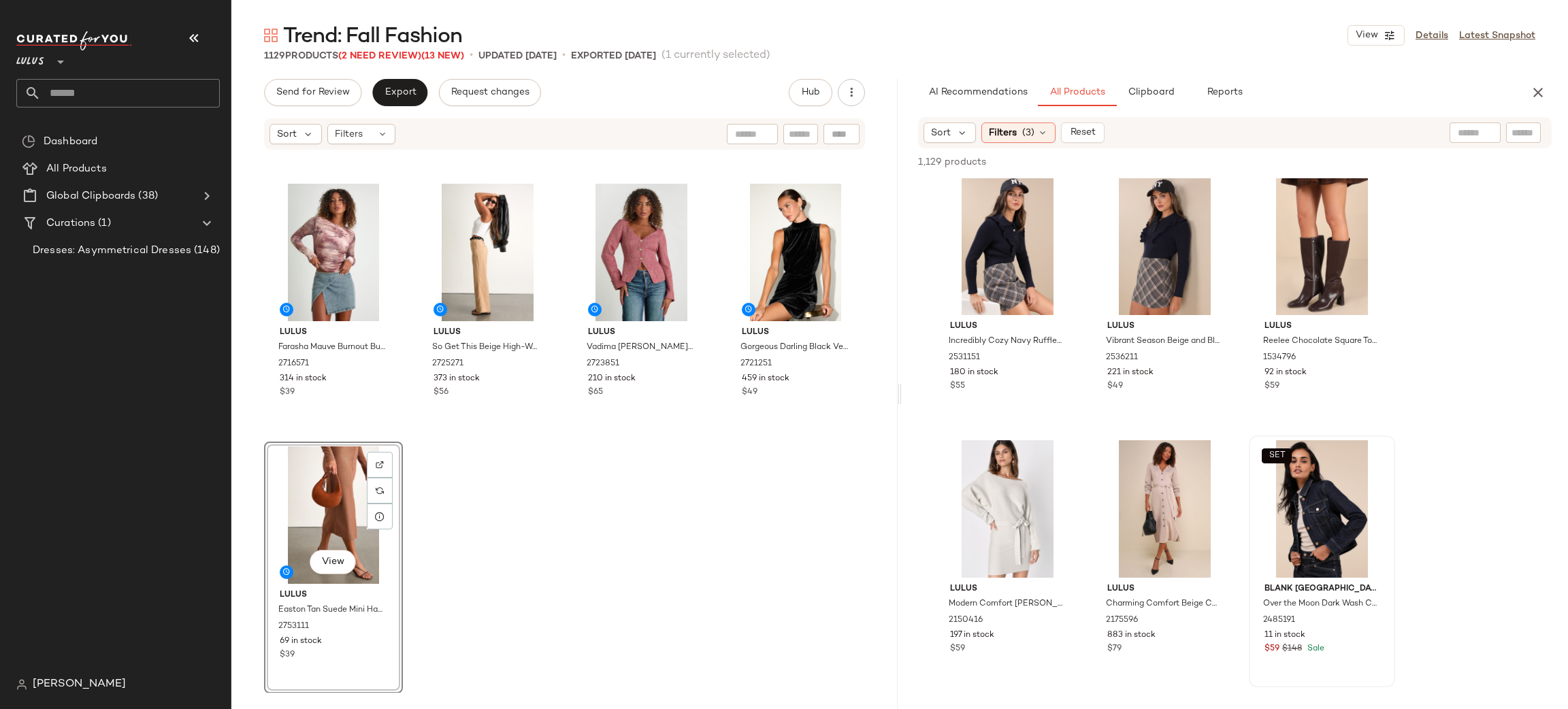
scroll to position [0, 0]
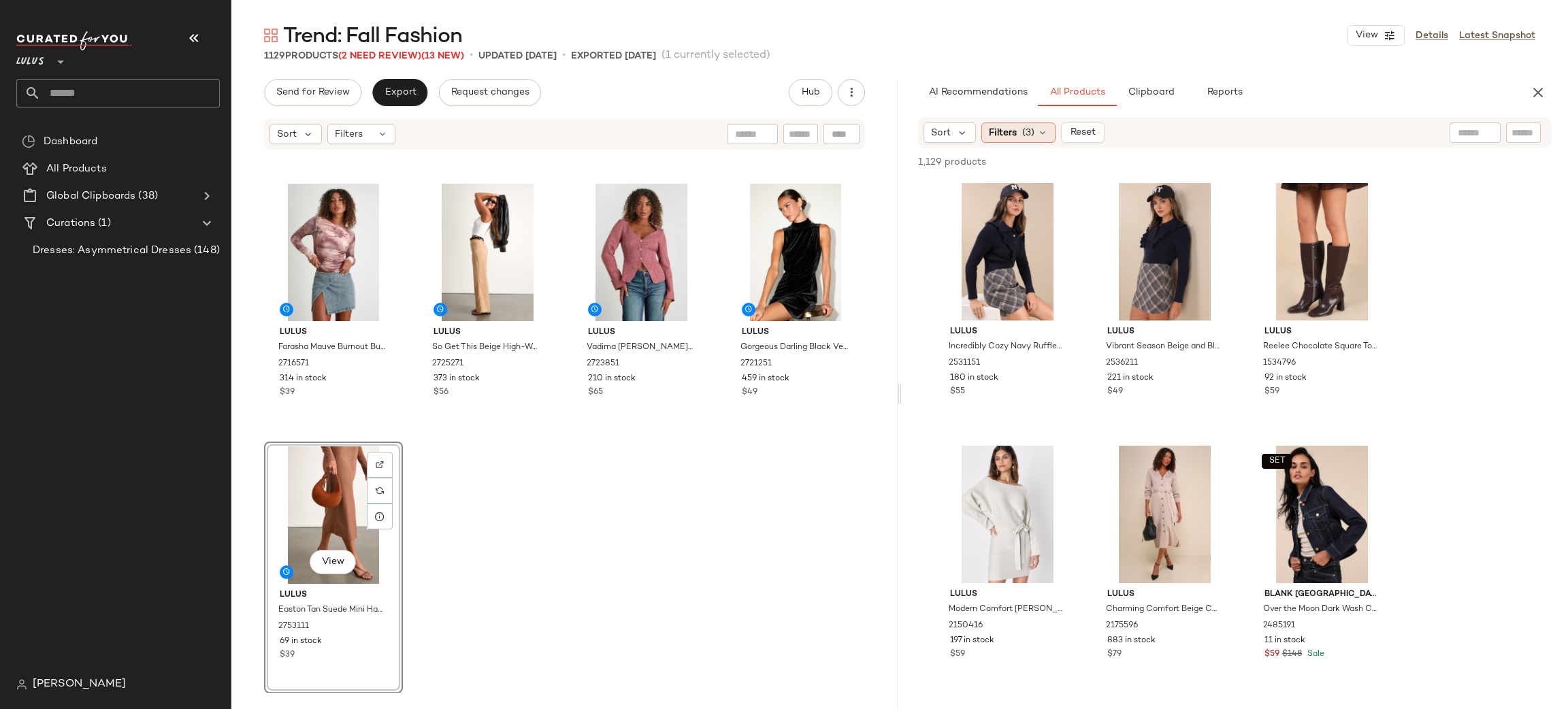
click at [1019, 139] on div "Filters (3)" at bounding box center [1018, 132] width 74 height 20
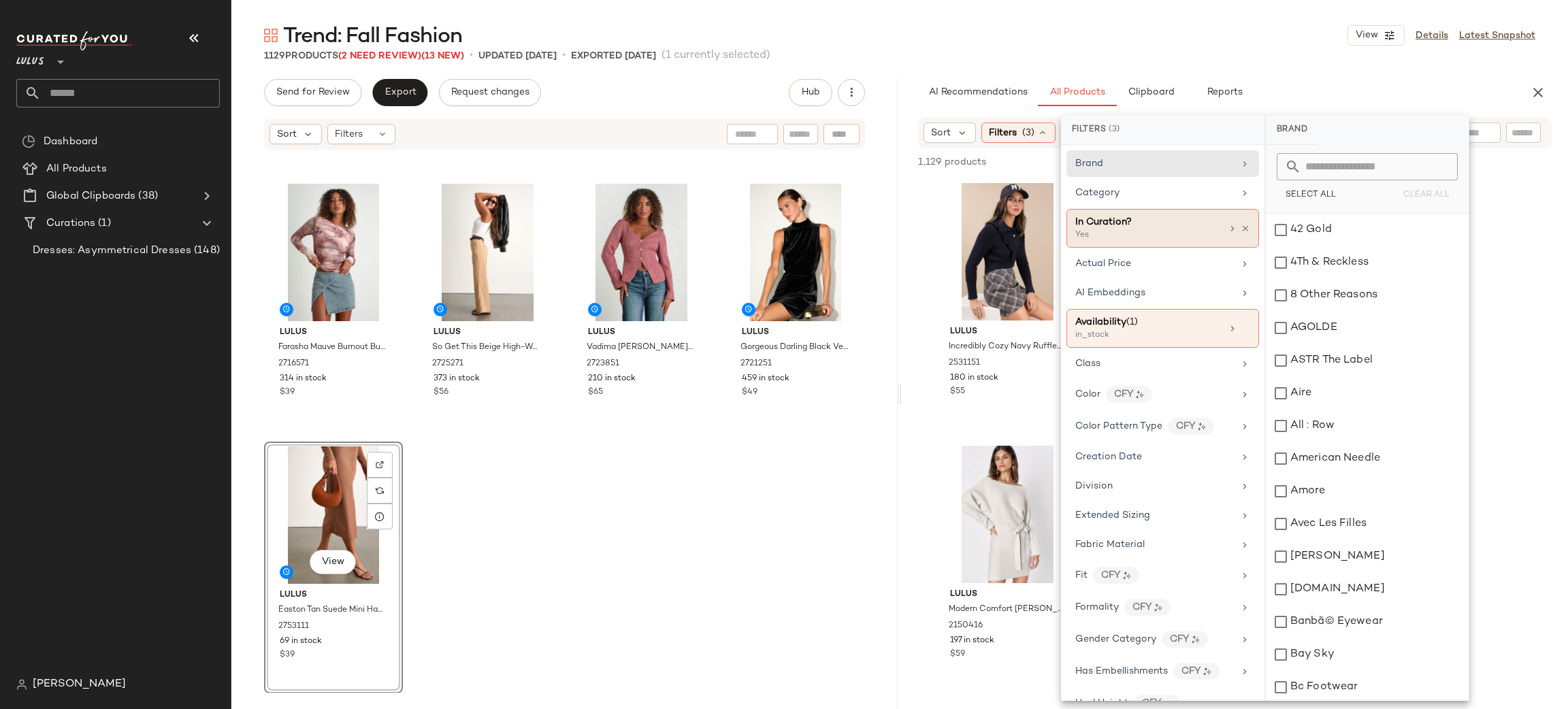
click at [1142, 235] on div "Yes" at bounding box center [1143, 235] width 136 height 12
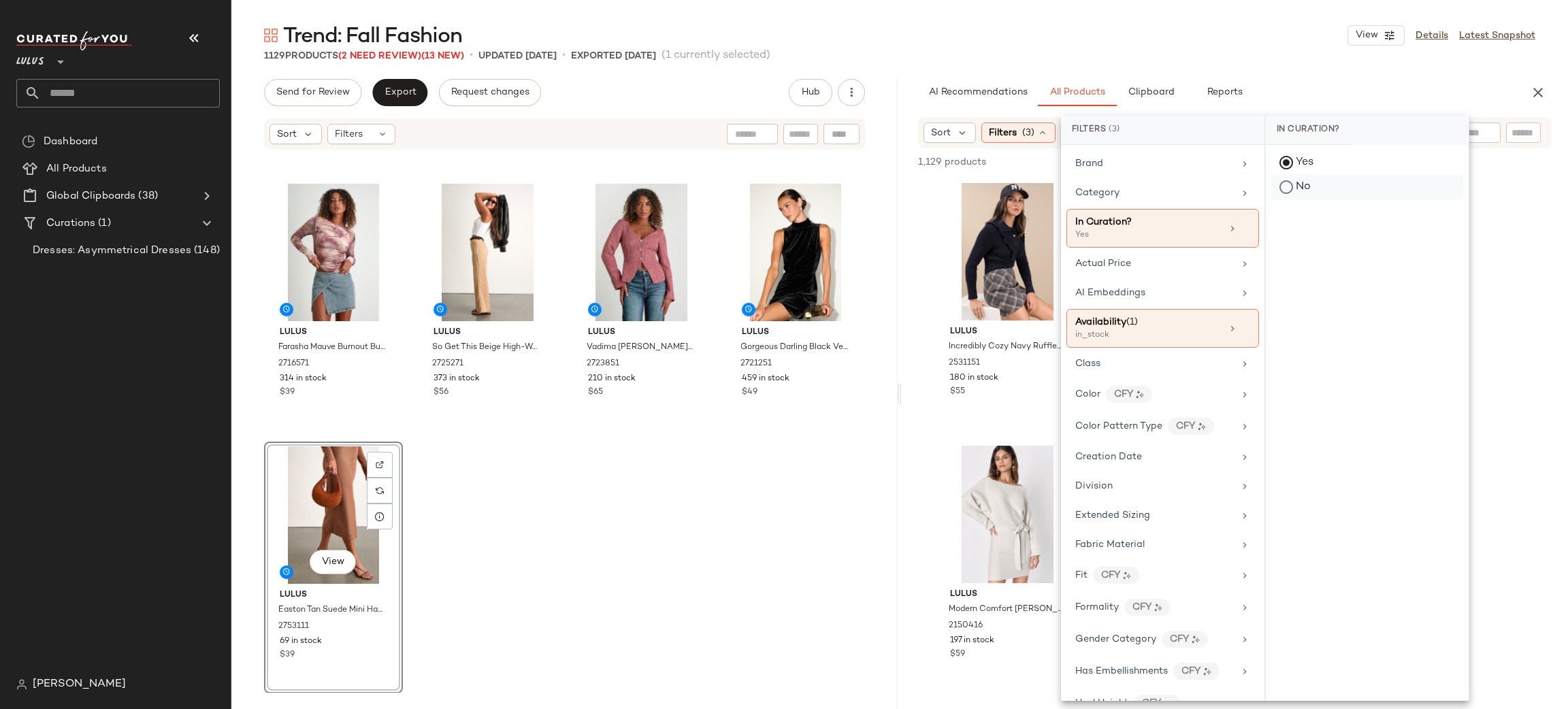
click at [1285, 196] on div "No" at bounding box center [1367, 187] width 192 height 24
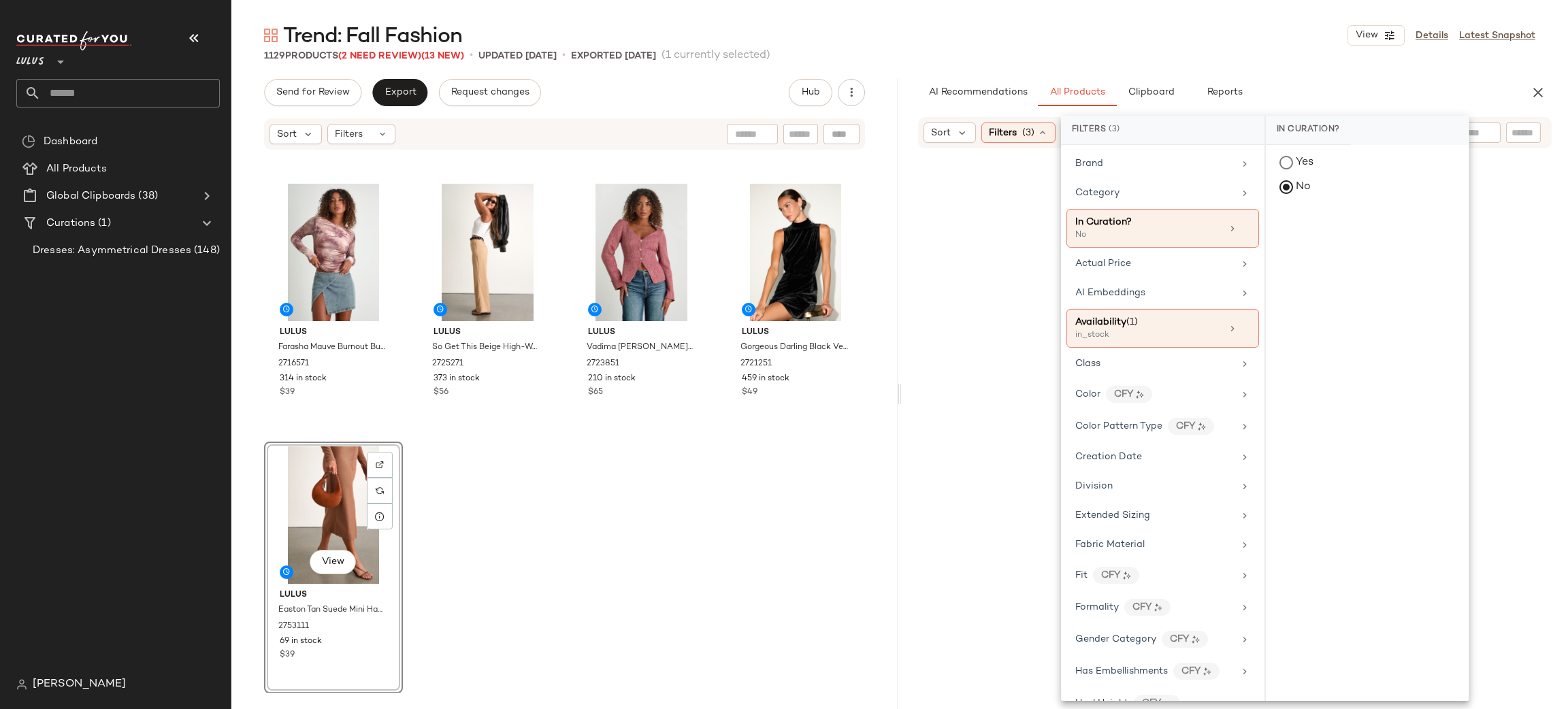
click at [1277, 54] on div "1129 Products (2 Need Review) (13 New) • updated Aug 27th • Exported Aug 25th (…" at bounding box center [900, 56] width 1337 height 14
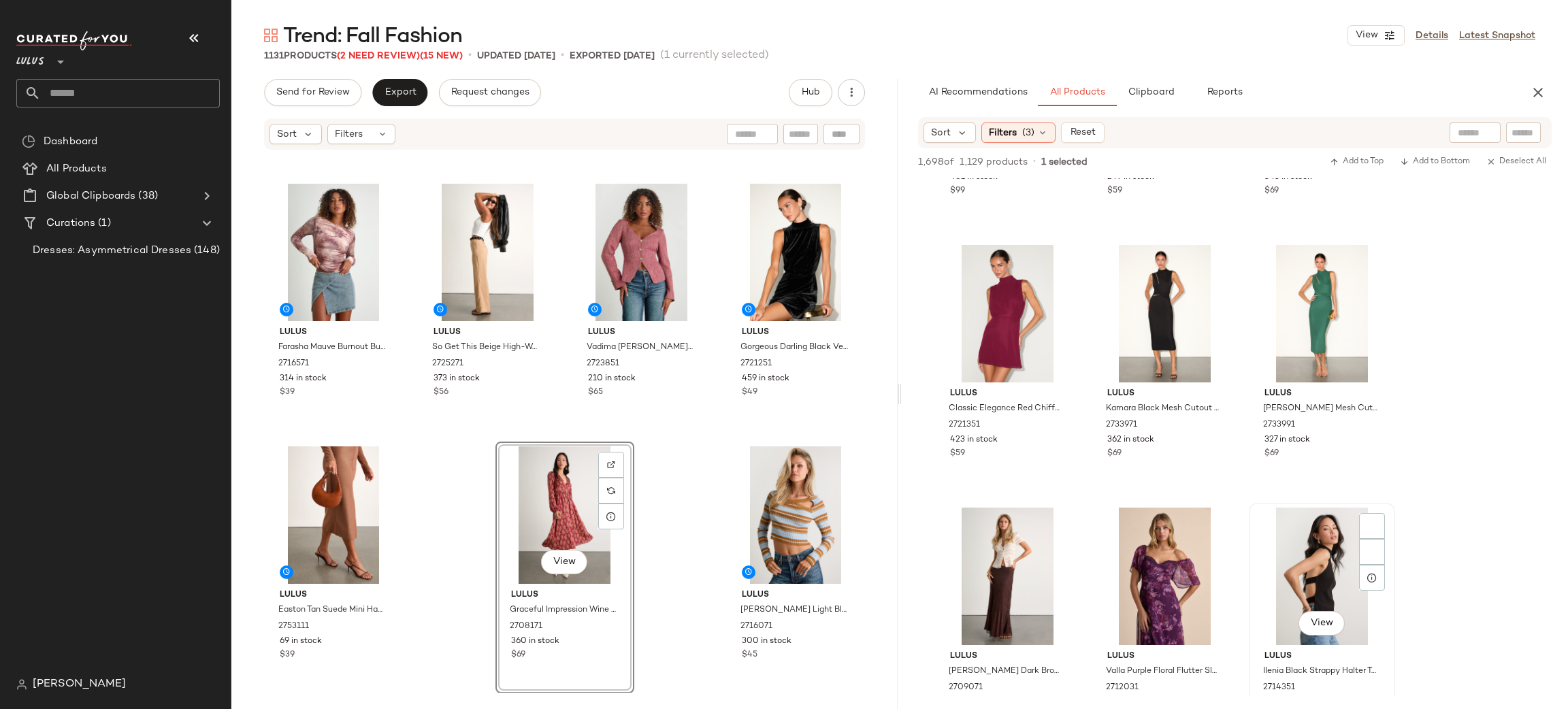
scroll to position [6022, 0]
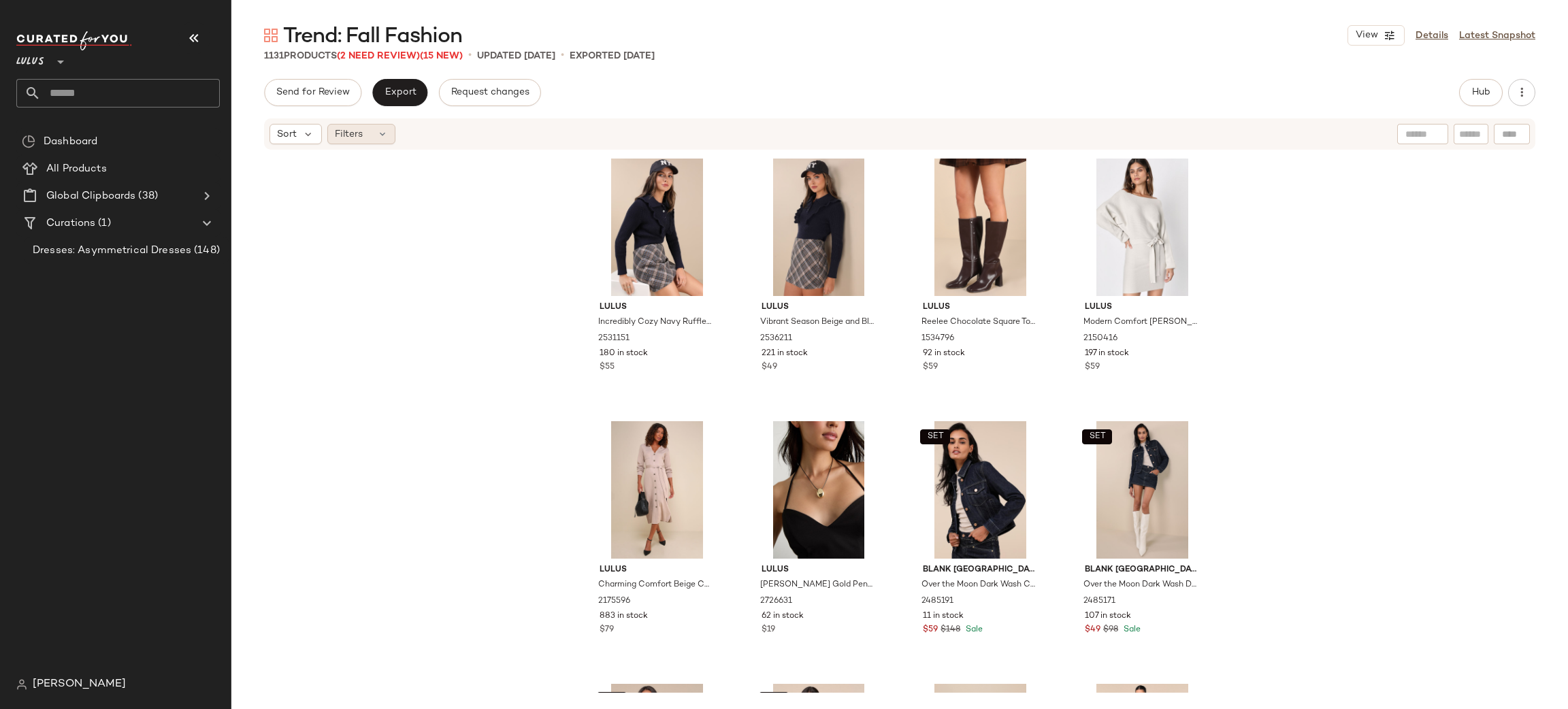
click at [370, 139] on div "Filters" at bounding box center [361, 133] width 68 height 20
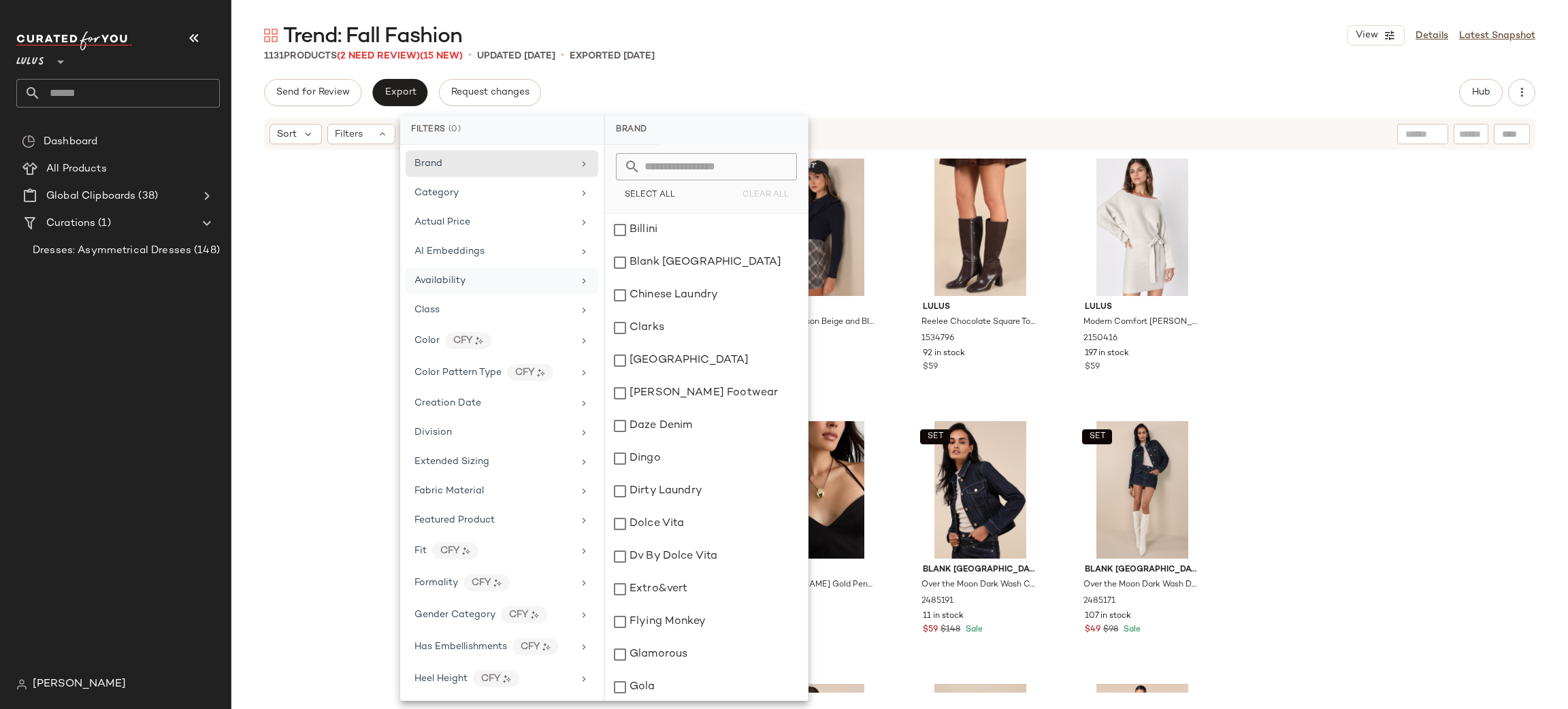
click at [455, 285] on span "Availability" at bounding box center [440, 281] width 51 height 10
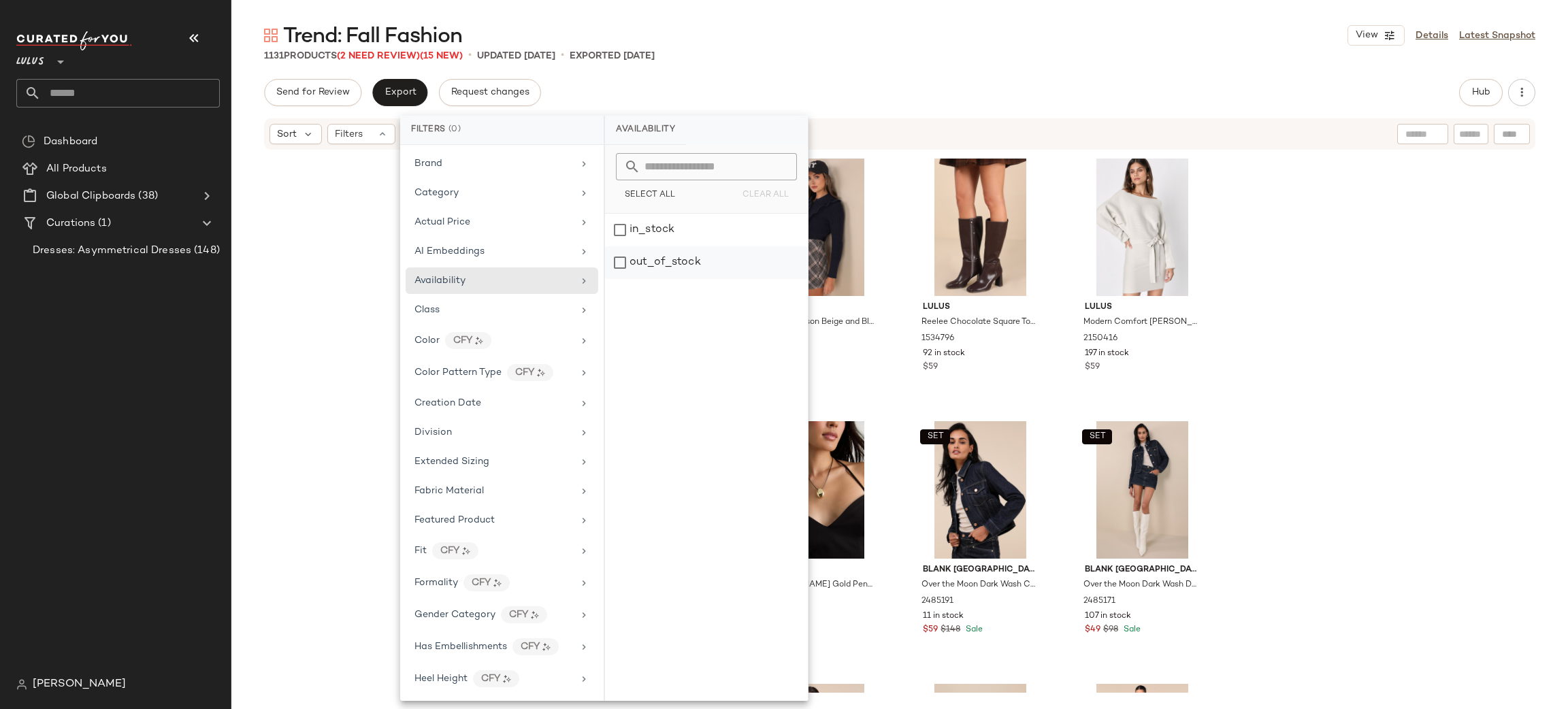
click at [702, 266] on div "out_of_stock" at bounding box center [706, 262] width 202 height 32
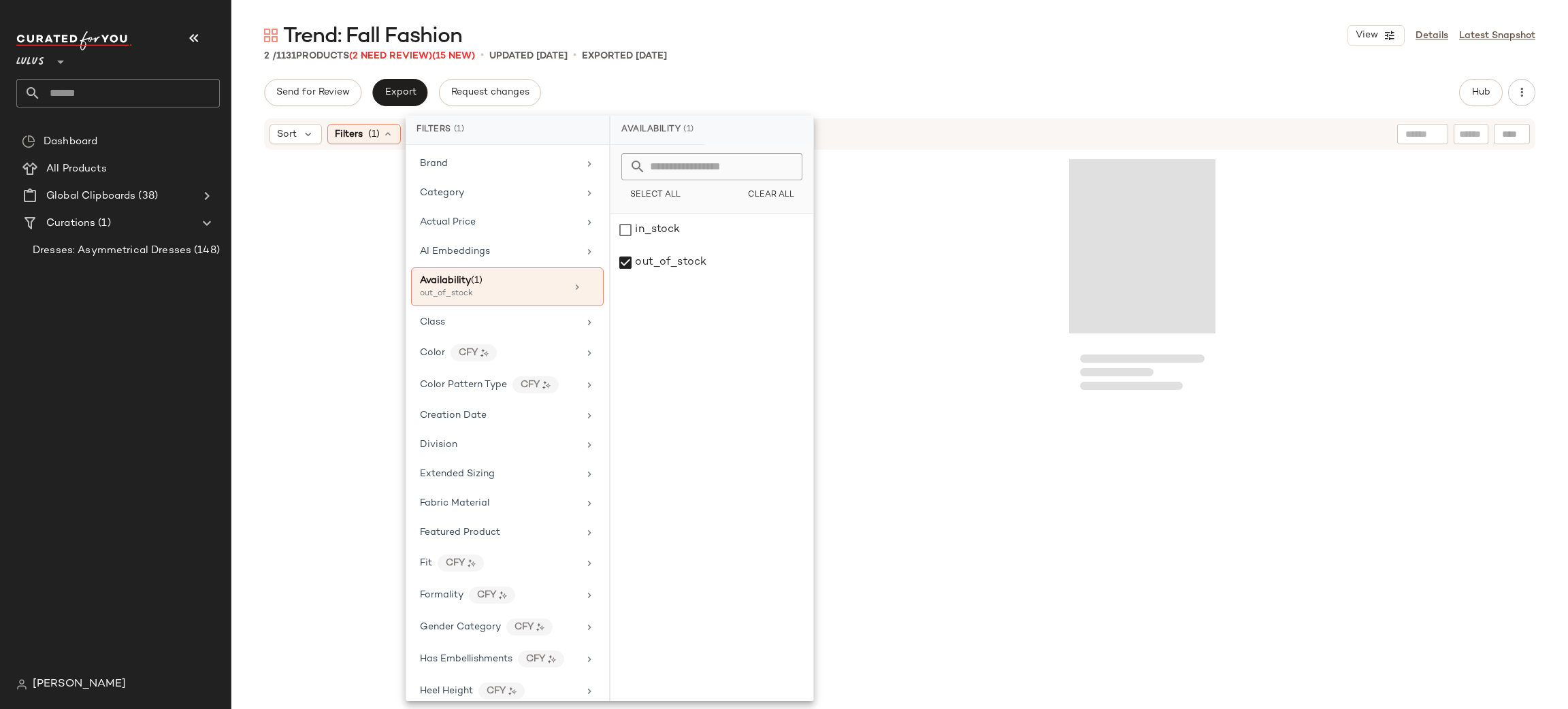
click at [907, 78] on div "Send for Review Export Request changes Hub" at bounding box center [900, 92] width 1271 height 27
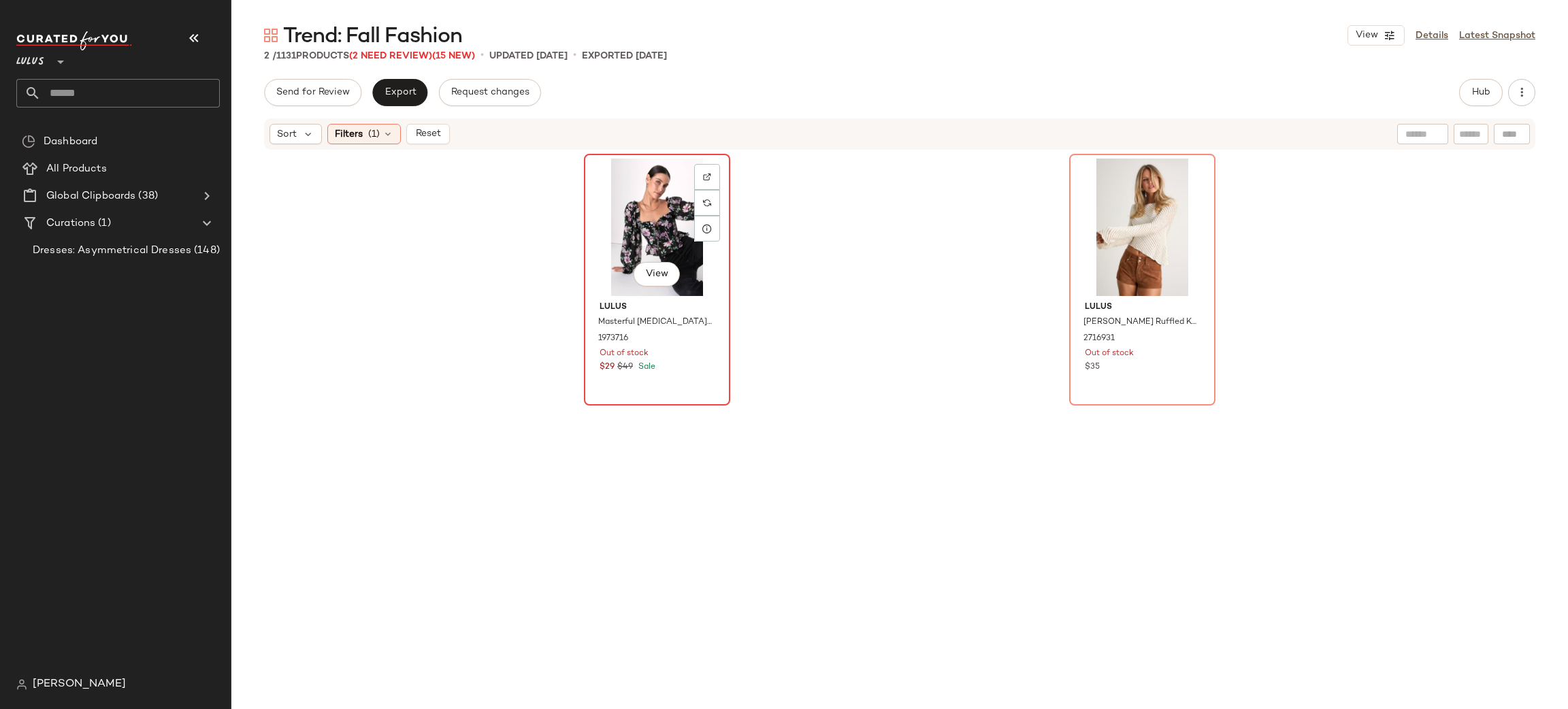
click at [643, 220] on div "View" at bounding box center [657, 228] width 137 height 138
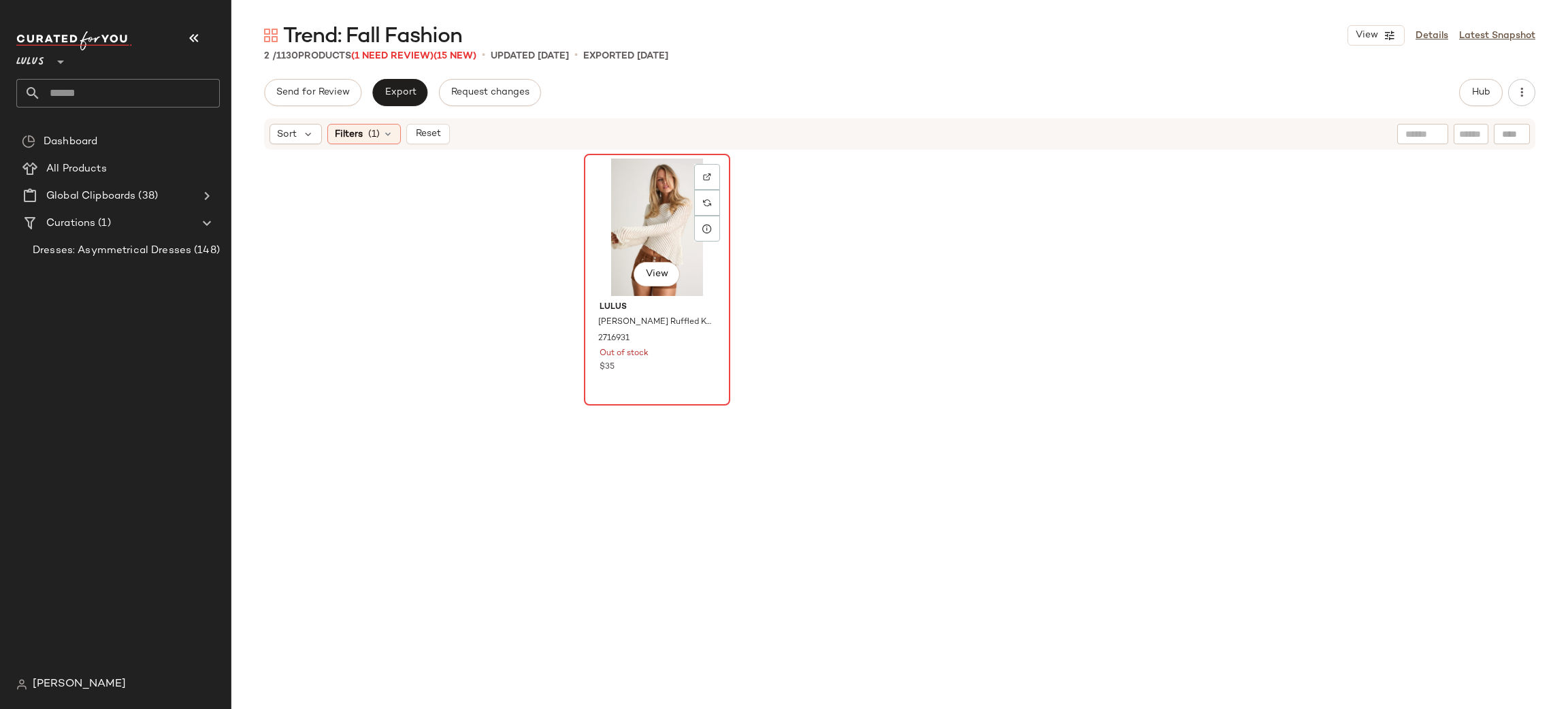
click at [645, 221] on div "View" at bounding box center [657, 228] width 137 height 138
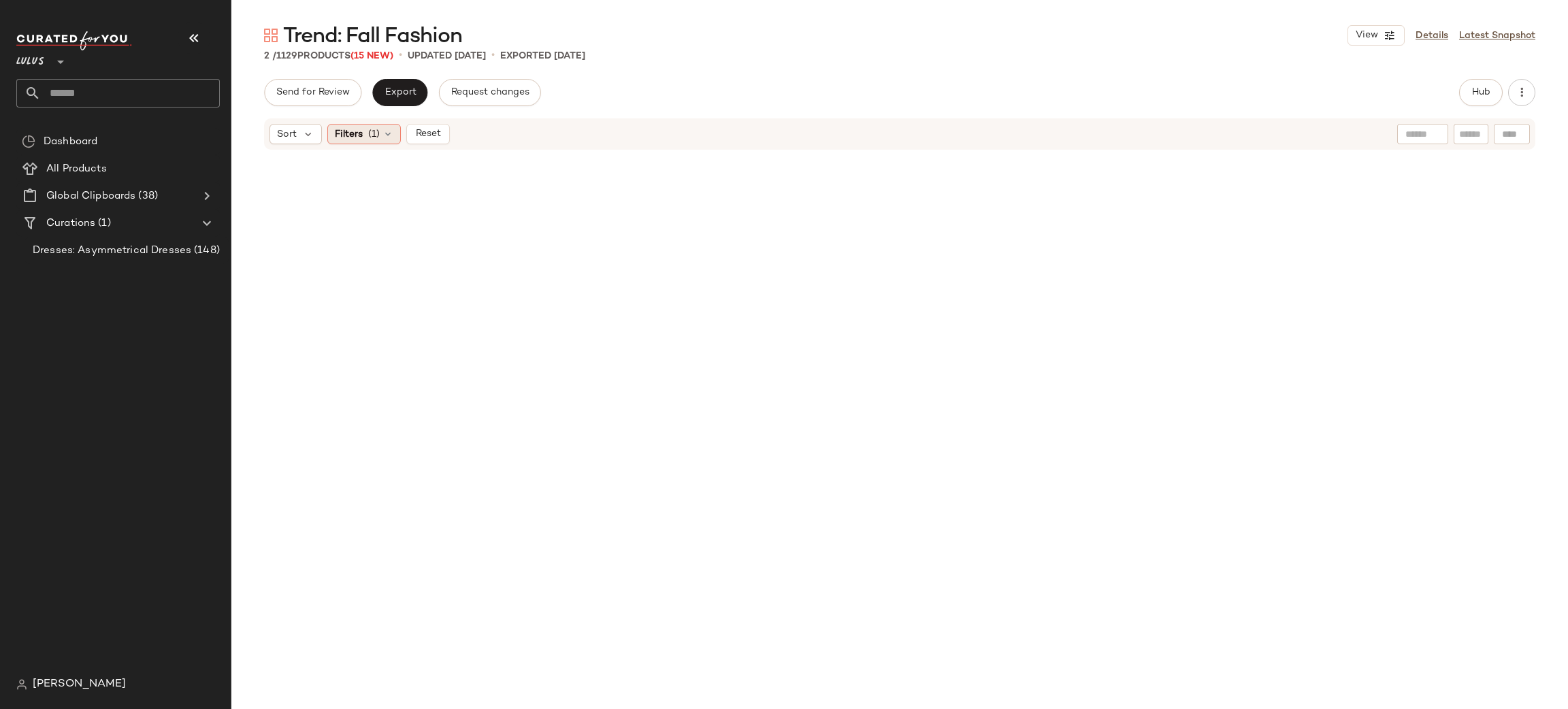
click at [348, 132] on span "Filters" at bounding box center [349, 134] width 28 height 14
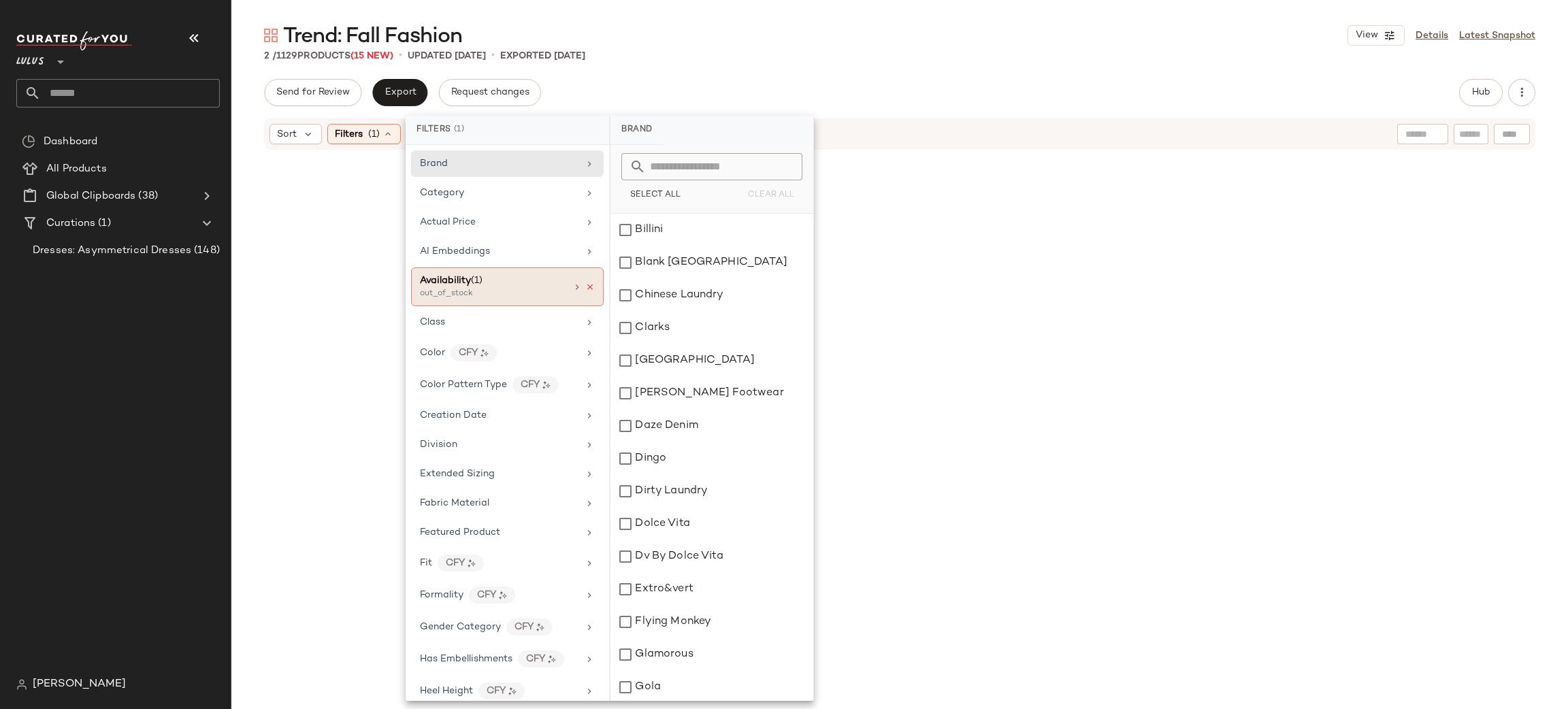
click at [585, 285] on icon at bounding box center [590, 287] width 10 height 10
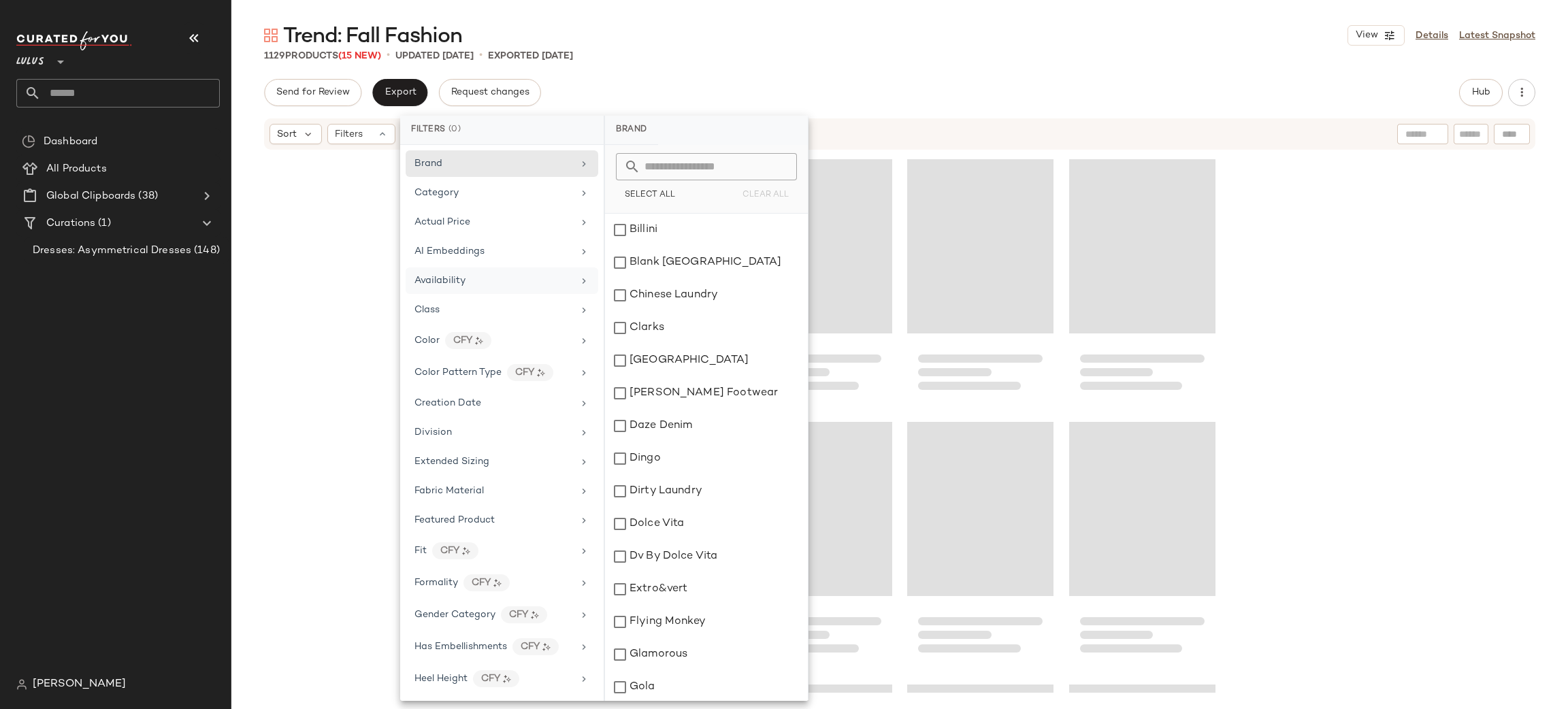
drag, startPoint x: 807, startPoint y: 77, endPoint x: 792, endPoint y: 95, distance: 23.4
click at [805, 78] on div "Trend: Fall Fashion View Details Latest Snapshot 1129 Products (15 New) • updat…" at bounding box center [900, 365] width 1337 height 687
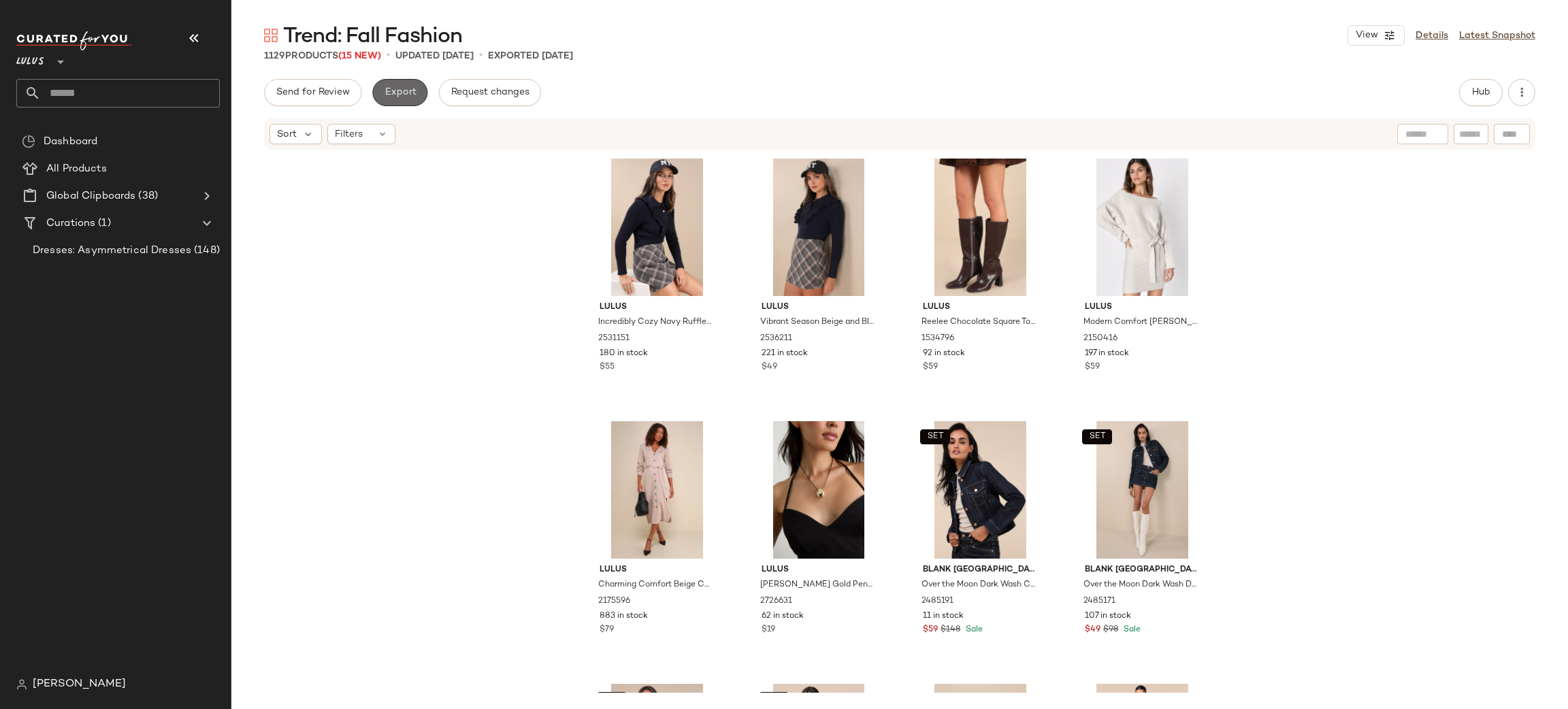
click at [396, 92] on span "Export" at bounding box center [400, 92] width 32 height 10
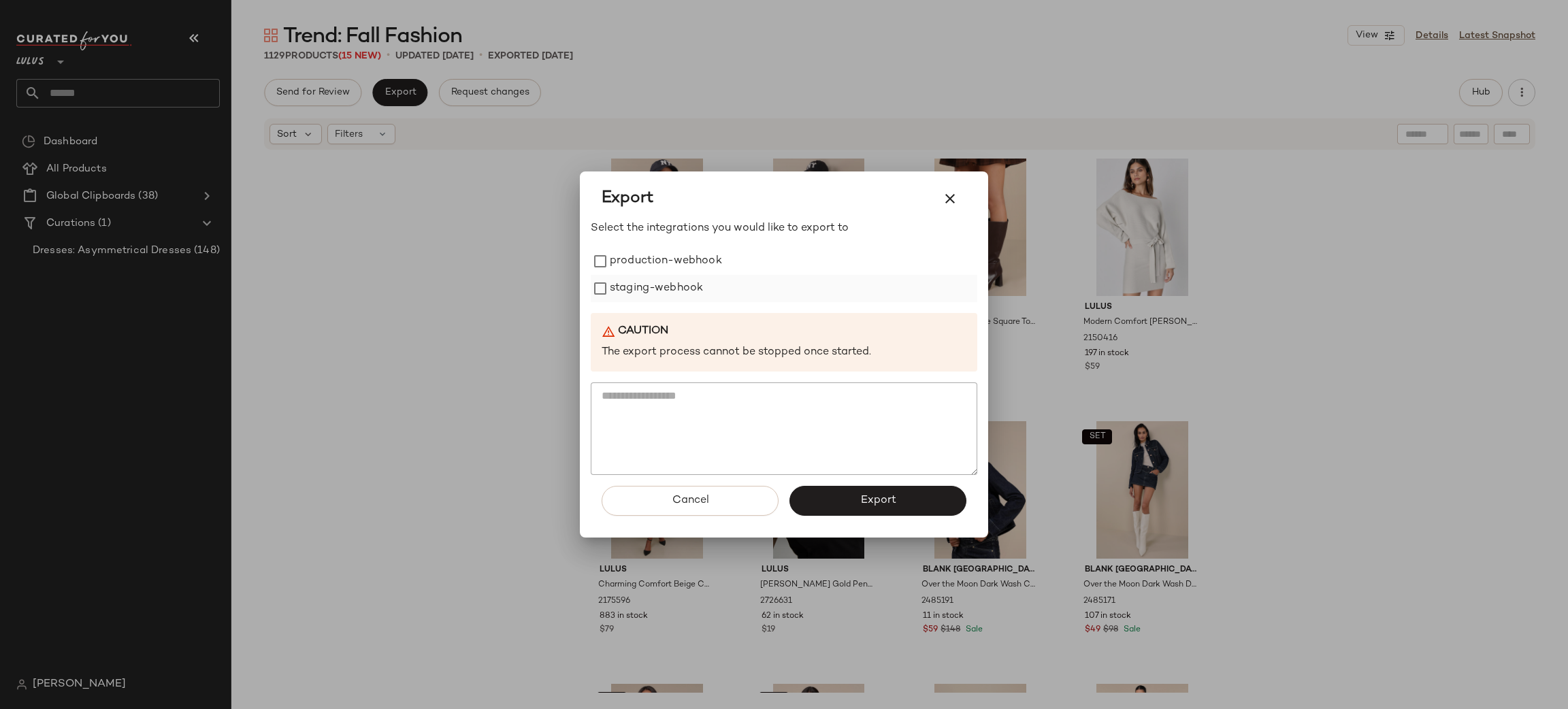
drag, startPoint x: 617, startPoint y: 252, endPoint x: 635, endPoint y: 281, distance: 34.1
click at [617, 250] on label "production-webhook" at bounding box center [666, 261] width 113 height 27
click at [644, 290] on label "staging-webhook" at bounding box center [656, 288] width 93 height 27
click at [871, 505] on span "Export" at bounding box center [877, 500] width 36 height 13
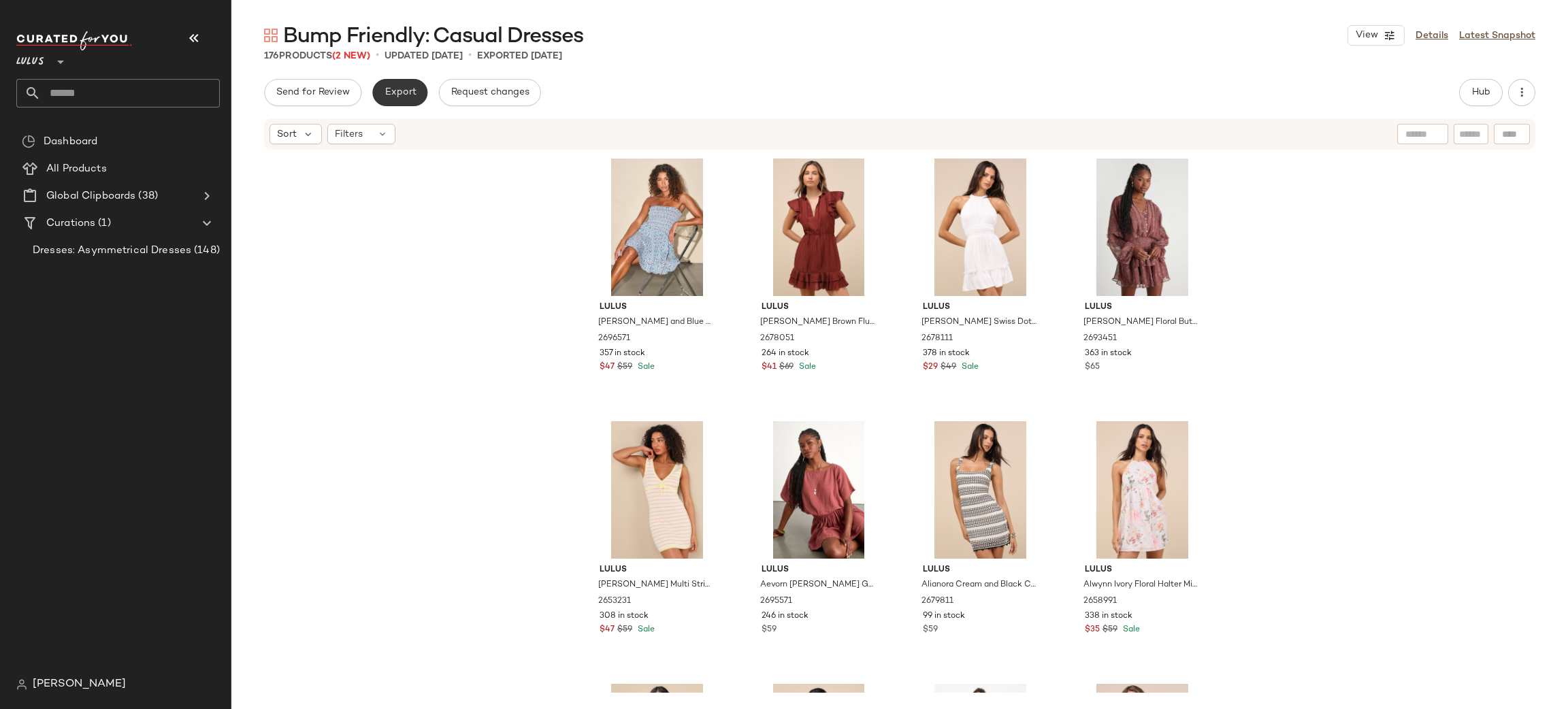
click at [388, 92] on span "Export" at bounding box center [400, 92] width 32 height 10
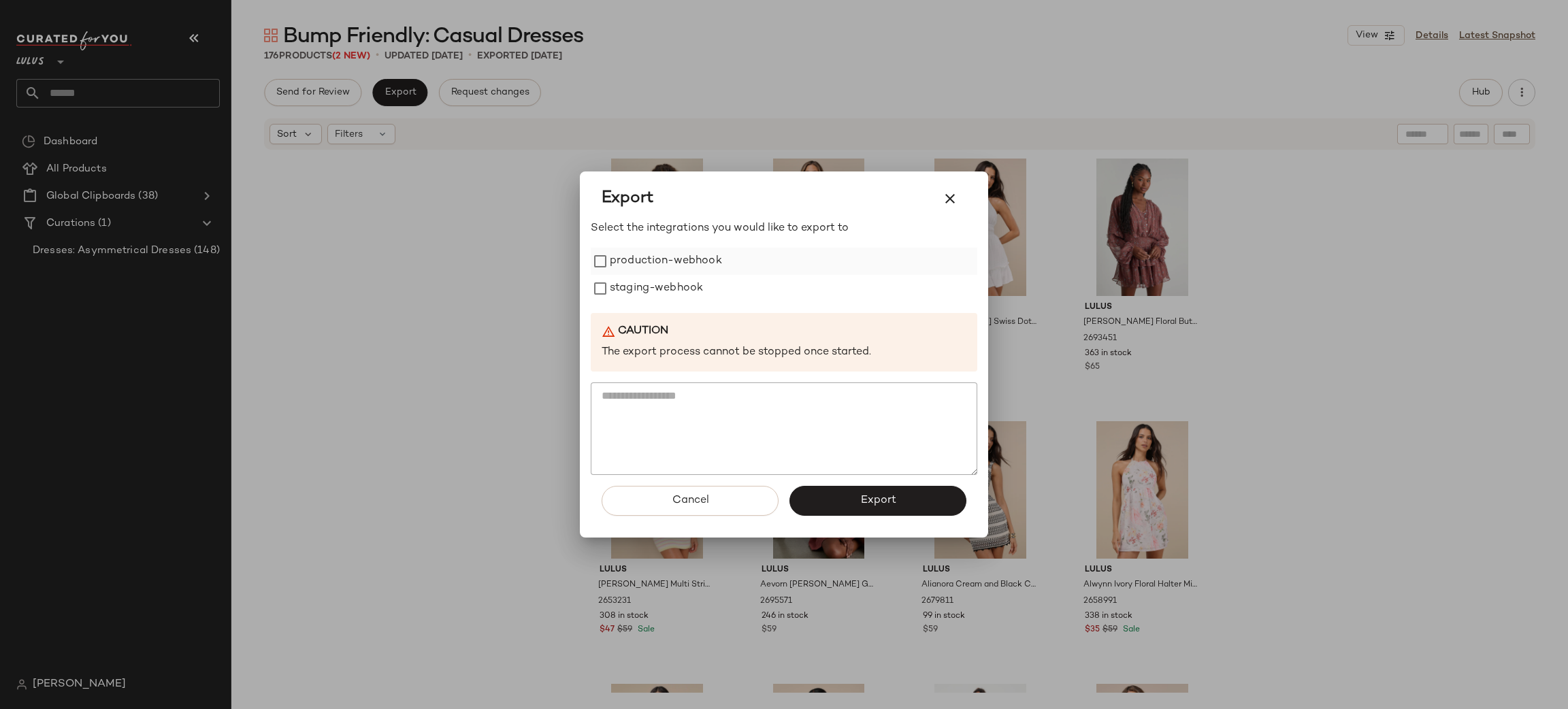
click at [676, 257] on label "production-webhook" at bounding box center [666, 261] width 113 height 27
click at [681, 290] on label "staging-webhook" at bounding box center [656, 288] width 93 height 27
click at [858, 506] on button "Export" at bounding box center [878, 501] width 177 height 30
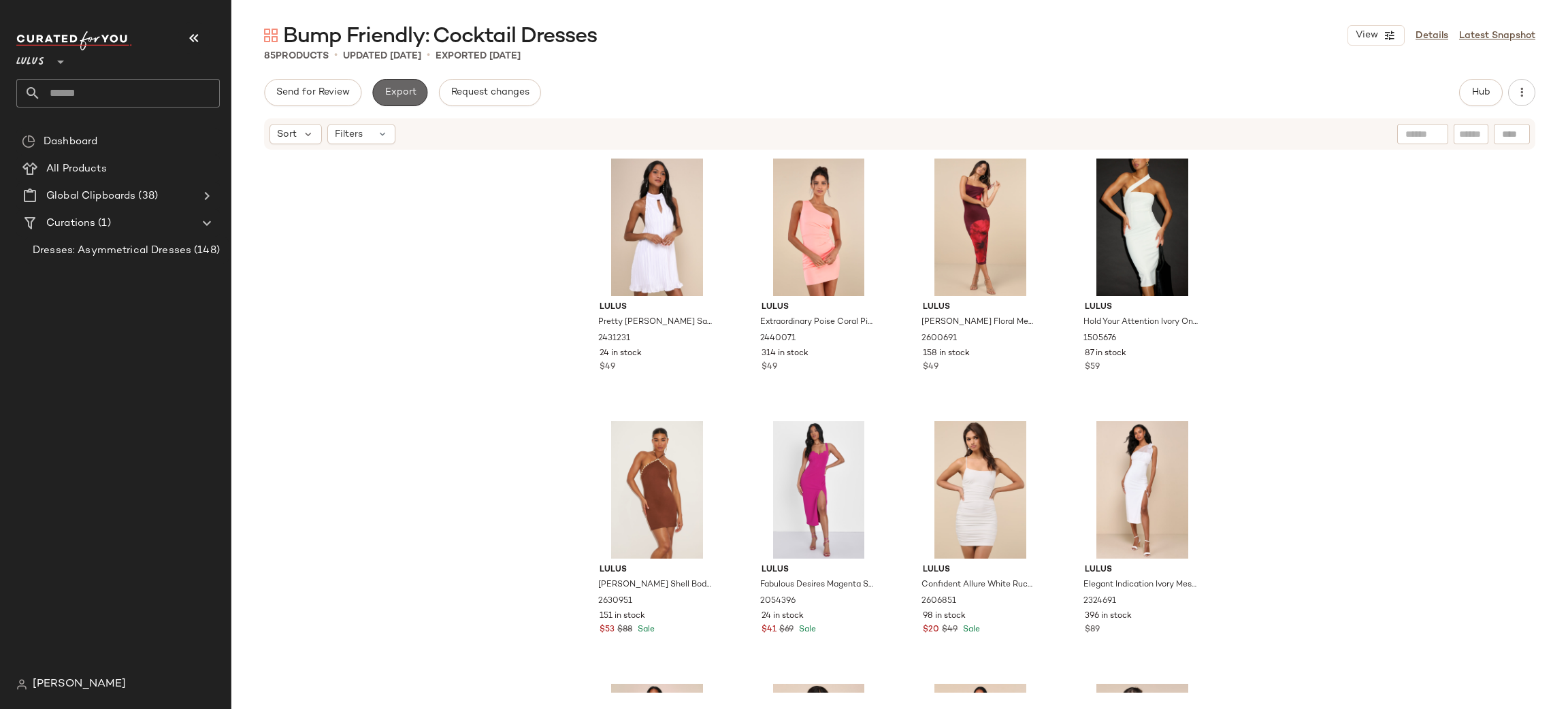
click at [389, 87] on span "Export" at bounding box center [400, 92] width 32 height 10
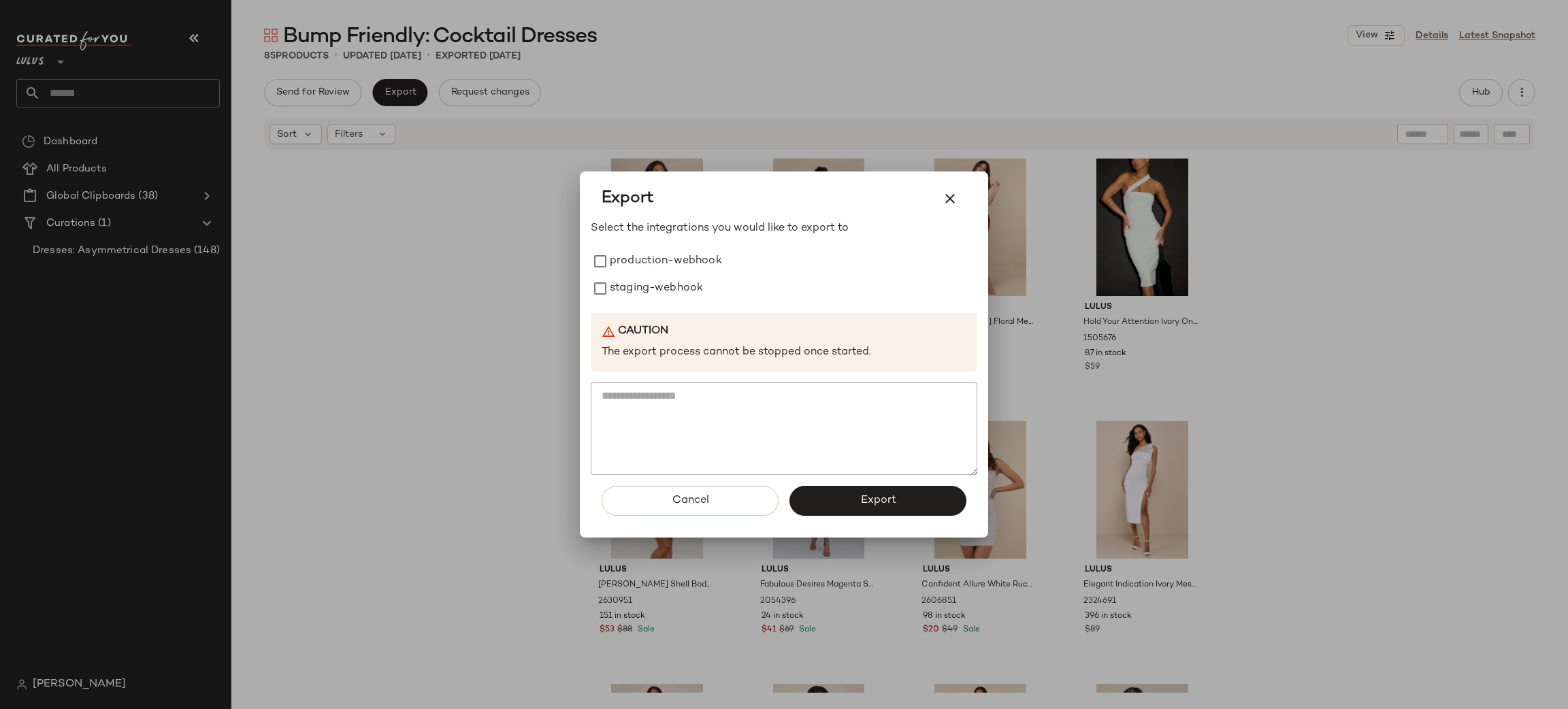
drag, startPoint x: 628, startPoint y: 265, endPoint x: 648, endPoint y: 310, distance: 49.2
click at [628, 264] on label "production-webhook" at bounding box center [666, 261] width 113 height 27
click at [649, 288] on label "staging-webhook" at bounding box center [656, 288] width 93 height 27
click at [896, 503] on button "Export" at bounding box center [878, 501] width 177 height 30
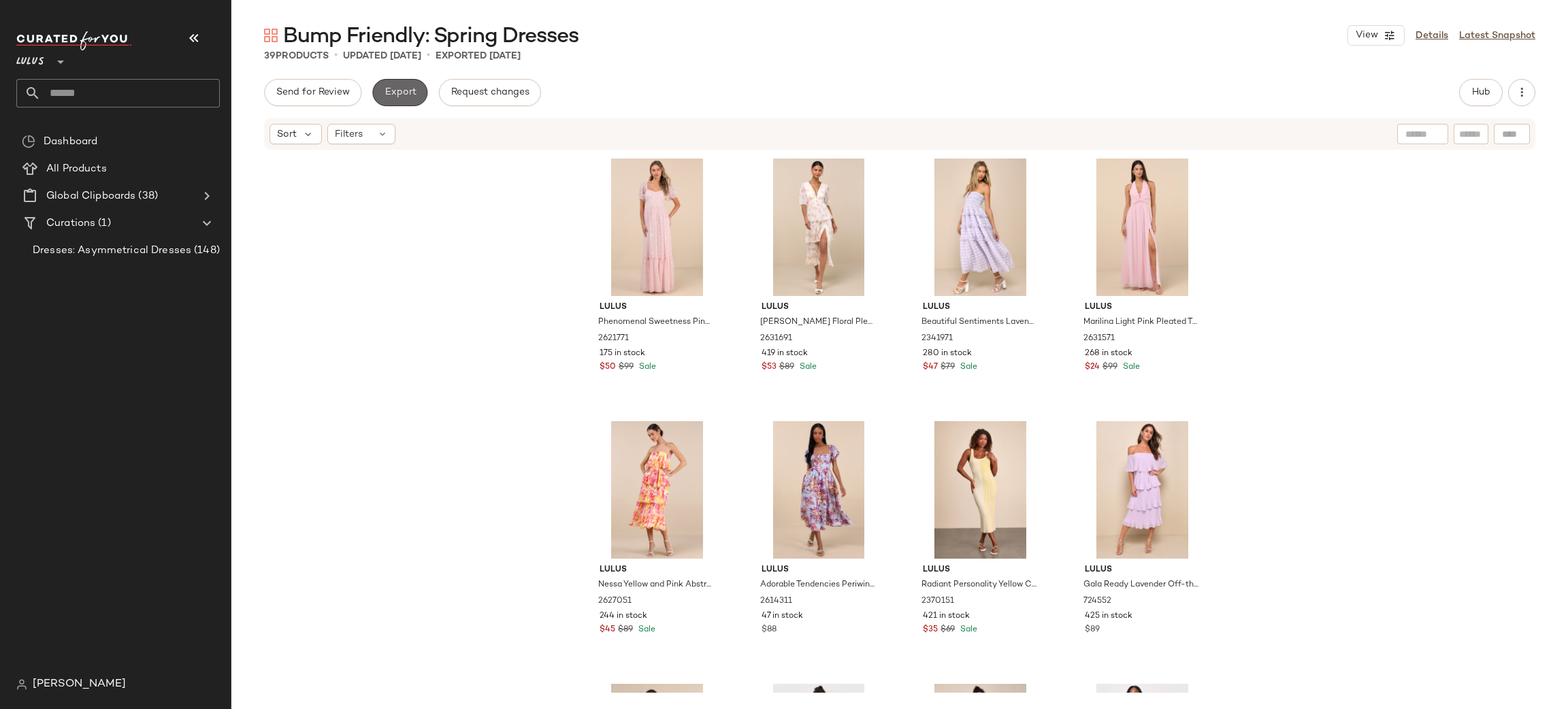
click at [418, 89] on button "Export" at bounding box center [400, 92] width 55 height 27
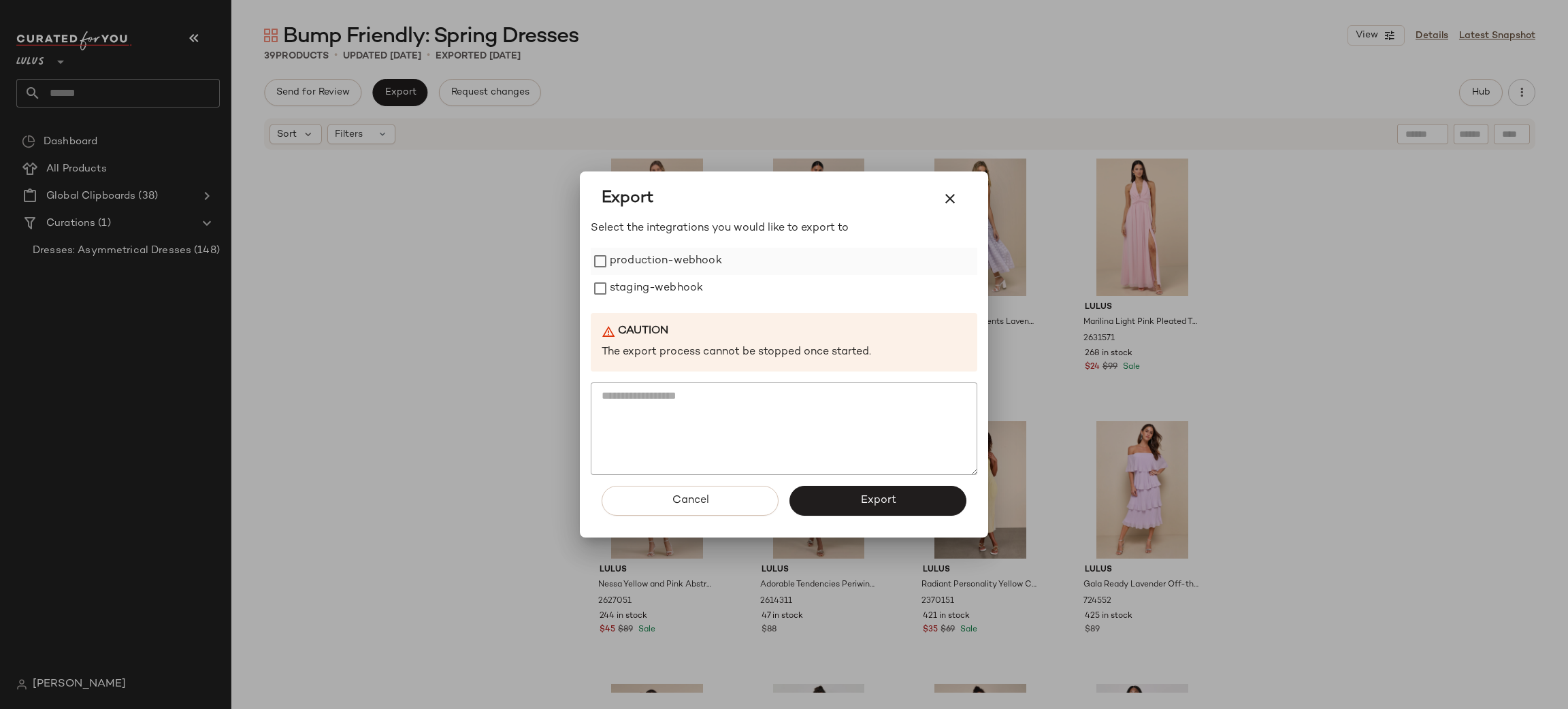
click at [689, 260] on label "production-webhook" at bounding box center [666, 261] width 113 height 27
click at [687, 276] on label "staging-webhook" at bounding box center [656, 288] width 93 height 27
click at [870, 499] on span "Export" at bounding box center [877, 500] width 36 height 13
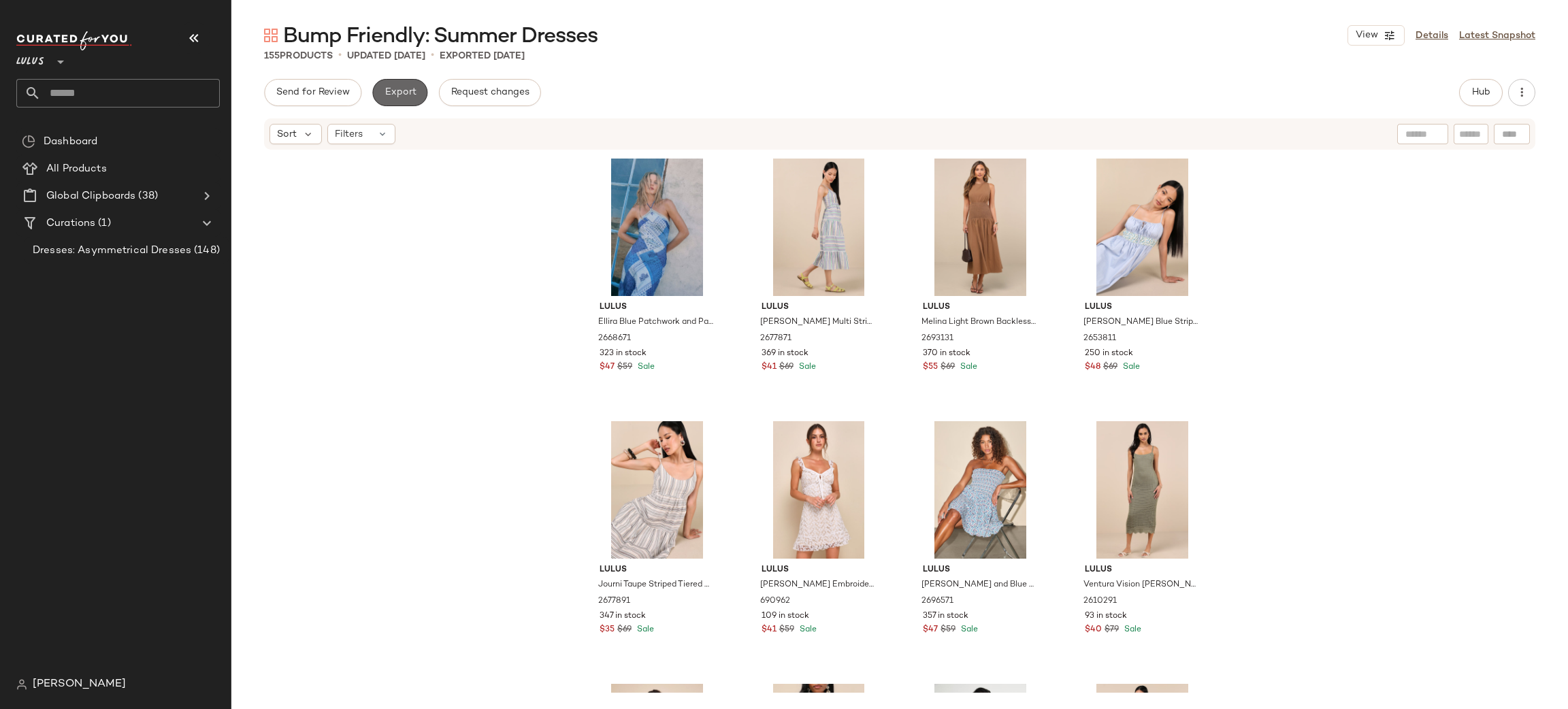
click at [413, 89] on span "Export" at bounding box center [400, 92] width 32 height 10
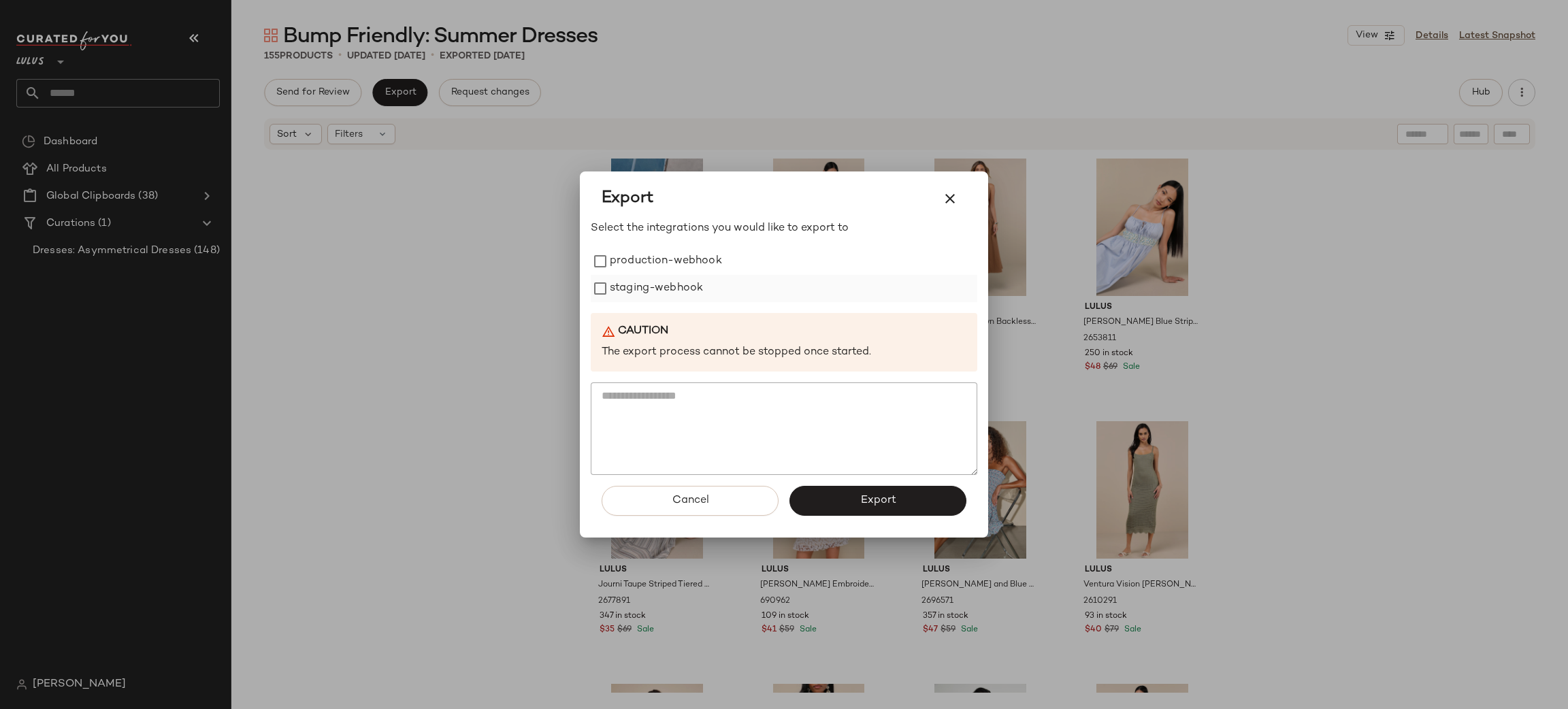
drag, startPoint x: 675, startPoint y: 268, endPoint x: 682, endPoint y: 291, distance: 24.0
click at [665, 260] on label "production-webhook" at bounding box center [666, 261] width 113 height 27
click at [669, 278] on label "staging-webhook" at bounding box center [656, 288] width 93 height 27
click at [892, 496] on span "Export" at bounding box center [877, 500] width 36 height 13
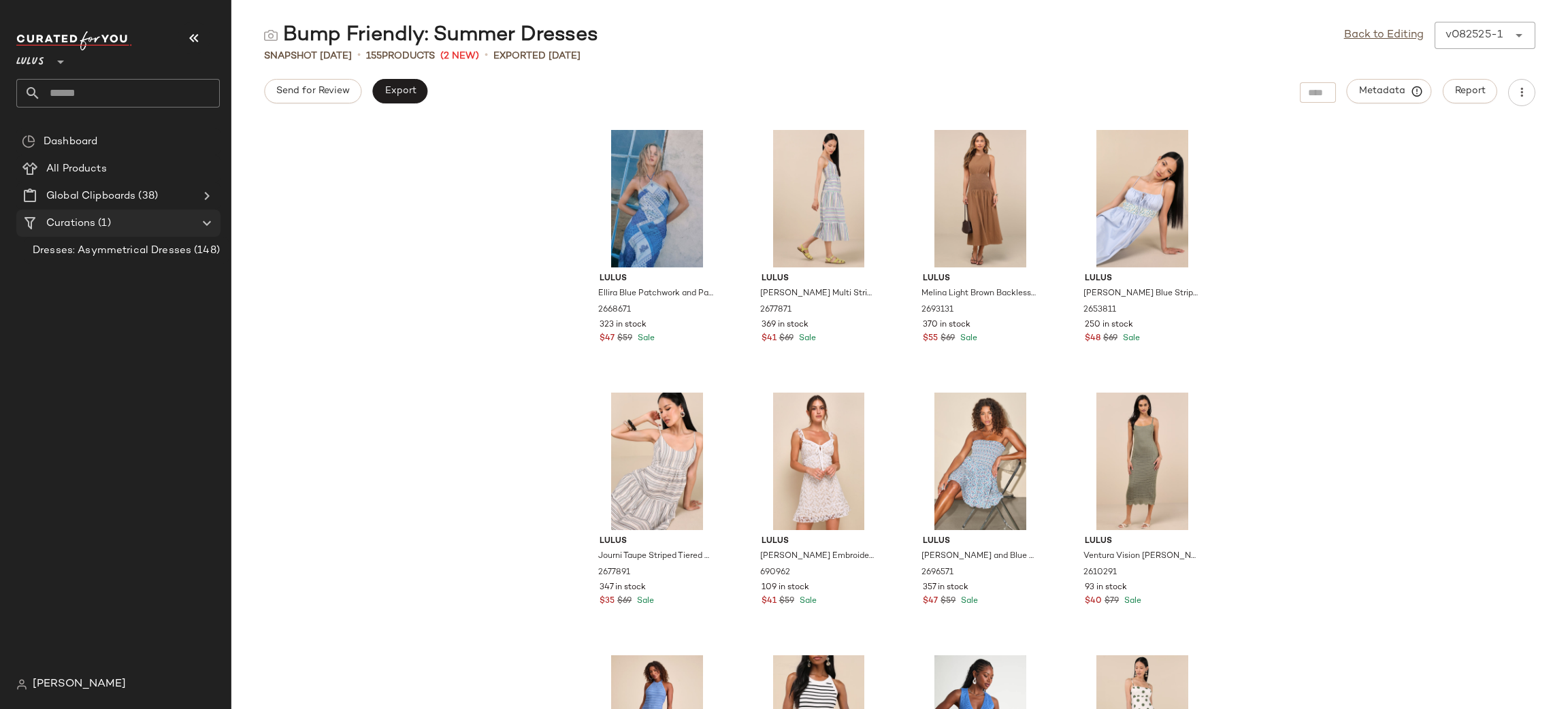
click at [64, 221] on span "Curations" at bounding box center [71, 223] width 49 height 16
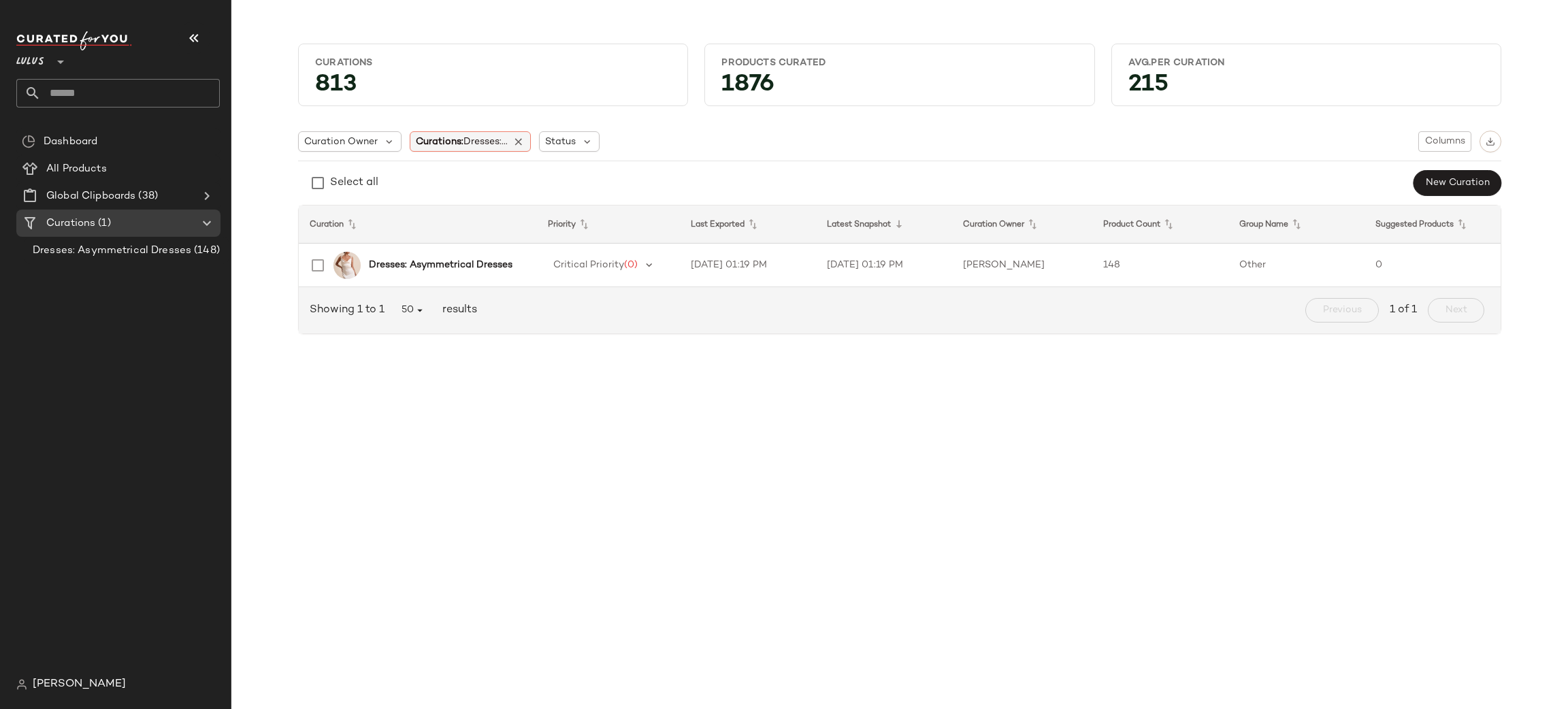
click at [472, 144] on span "Dresses:..." at bounding box center [485, 142] width 45 height 10
click at [496, 181] on input "text" at bounding box center [503, 178] width 170 height 20
type input "********"
click at [521, 239] on span "Birthday" at bounding box center [503, 237] width 41 height 27
click at [1006, 156] on div "Curation Owner Curations: (2) Status Columns Select all New Curation" at bounding box center [900, 164] width 1203 height 66
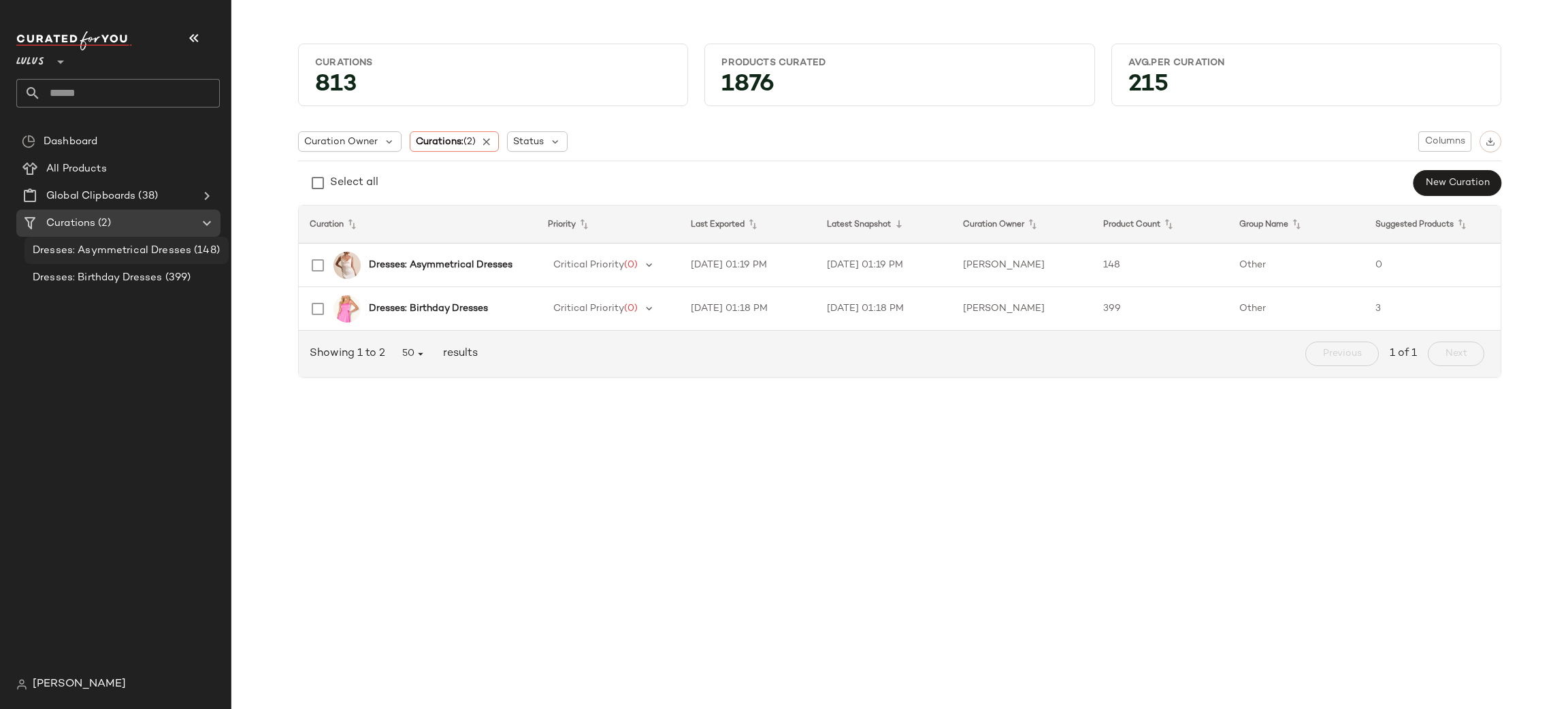
click at [163, 249] on span "Dresses: Asymmetrical Dresses" at bounding box center [112, 250] width 159 height 16
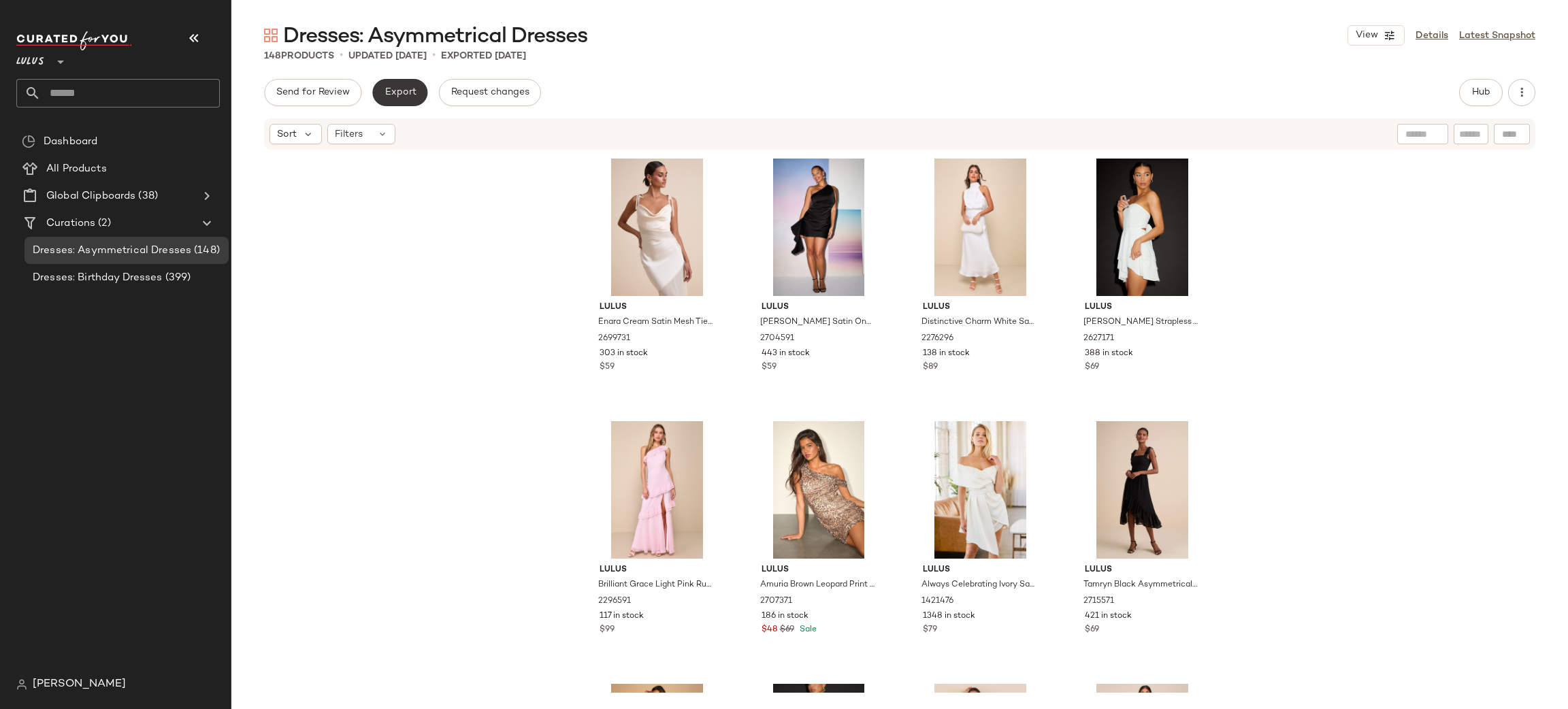
click at [394, 98] on button "Export" at bounding box center [400, 92] width 55 height 27
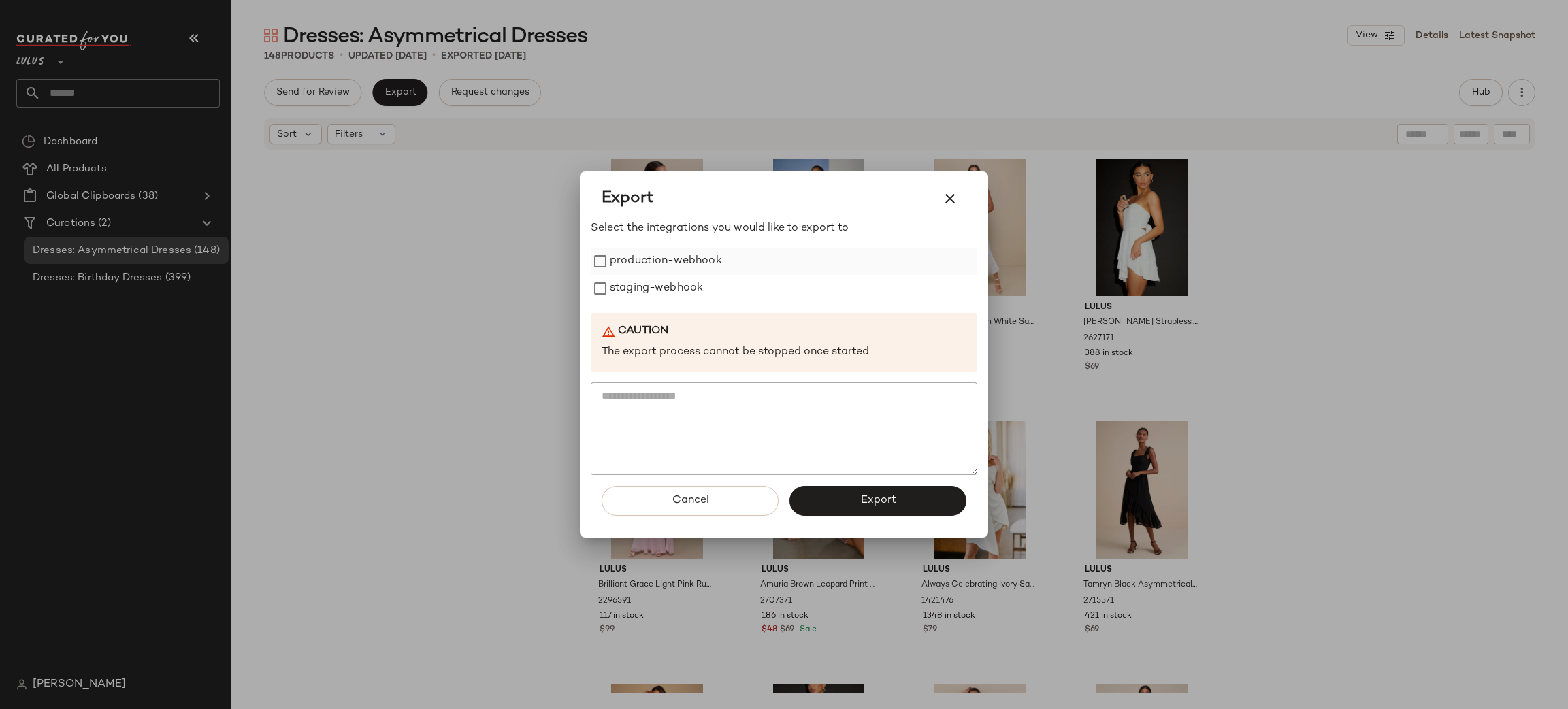
click at [680, 257] on label "production-webhook" at bounding box center [666, 261] width 113 height 27
drag, startPoint x: 656, startPoint y: 288, endPoint x: 673, endPoint y: 326, distance: 41.6
click at [654, 286] on label "staging-webhook" at bounding box center [656, 288] width 93 height 27
click at [881, 508] on button "Export" at bounding box center [878, 501] width 177 height 30
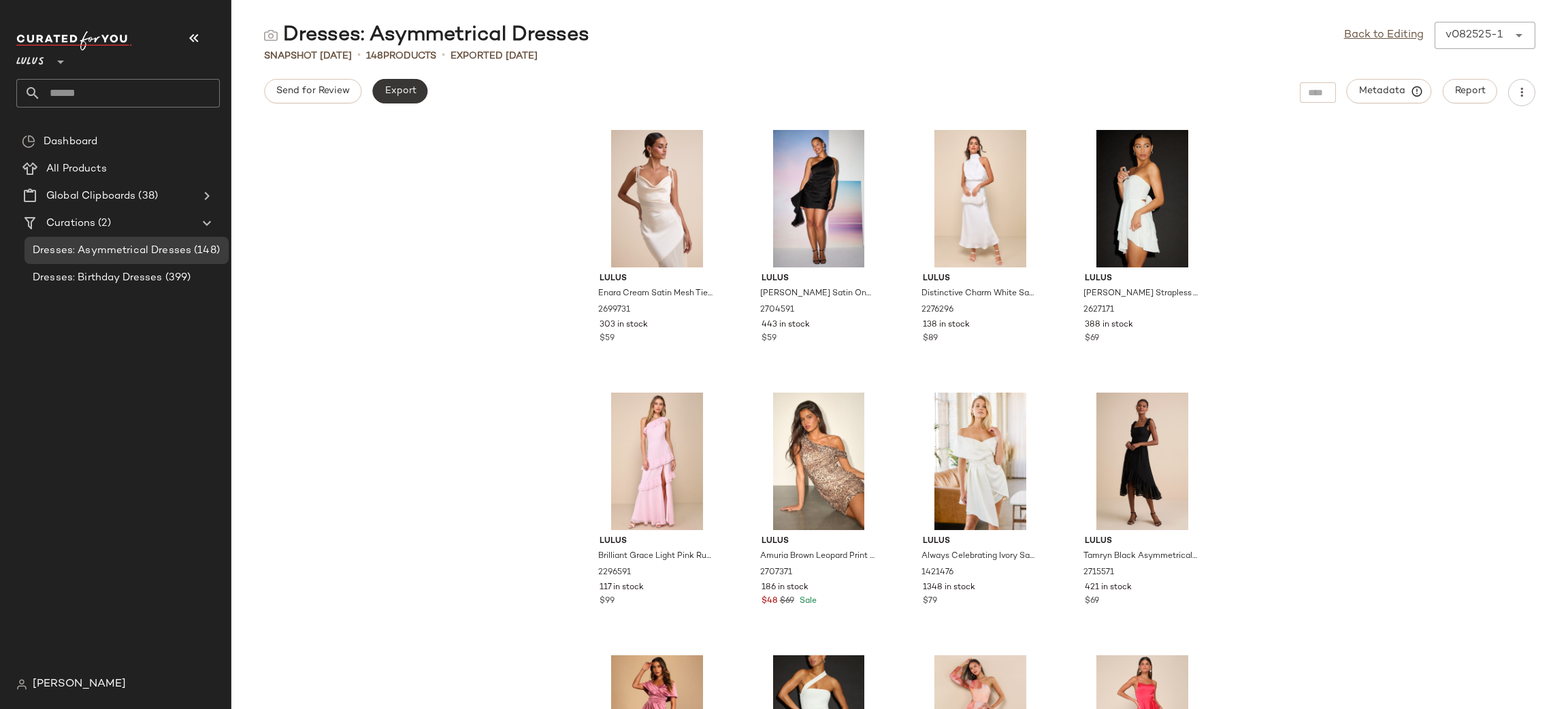
click at [415, 91] on button "Export" at bounding box center [400, 91] width 55 height 24
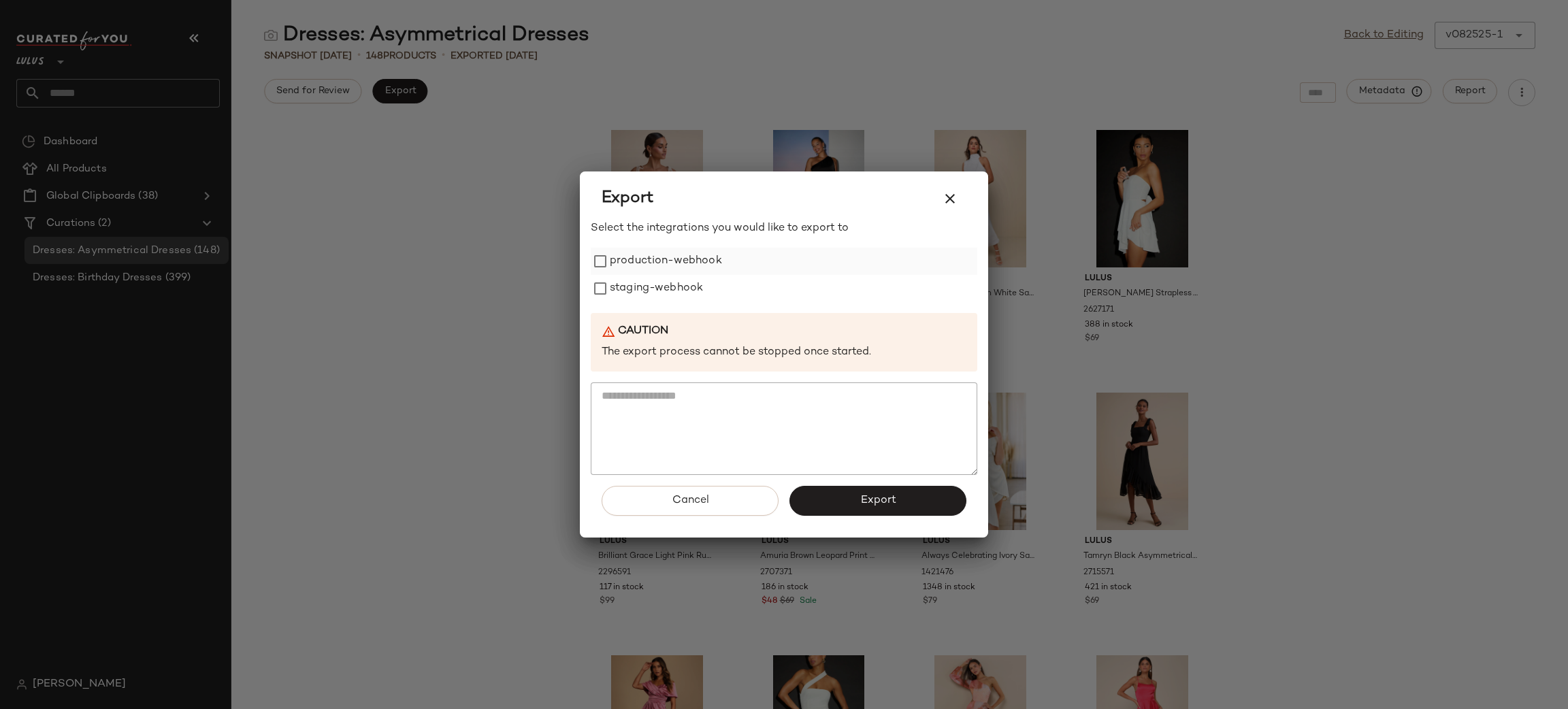
click at [696, 256] on label "production-webhook" at bounding box center [666, 261] width 113 height 27
click at [676, 292] on label "staging-webhook" at bounding box center [656, 288] width 93 height 27
click at [894, 487] on button "Export" at bounding box center [878, 501] width 177 height 30
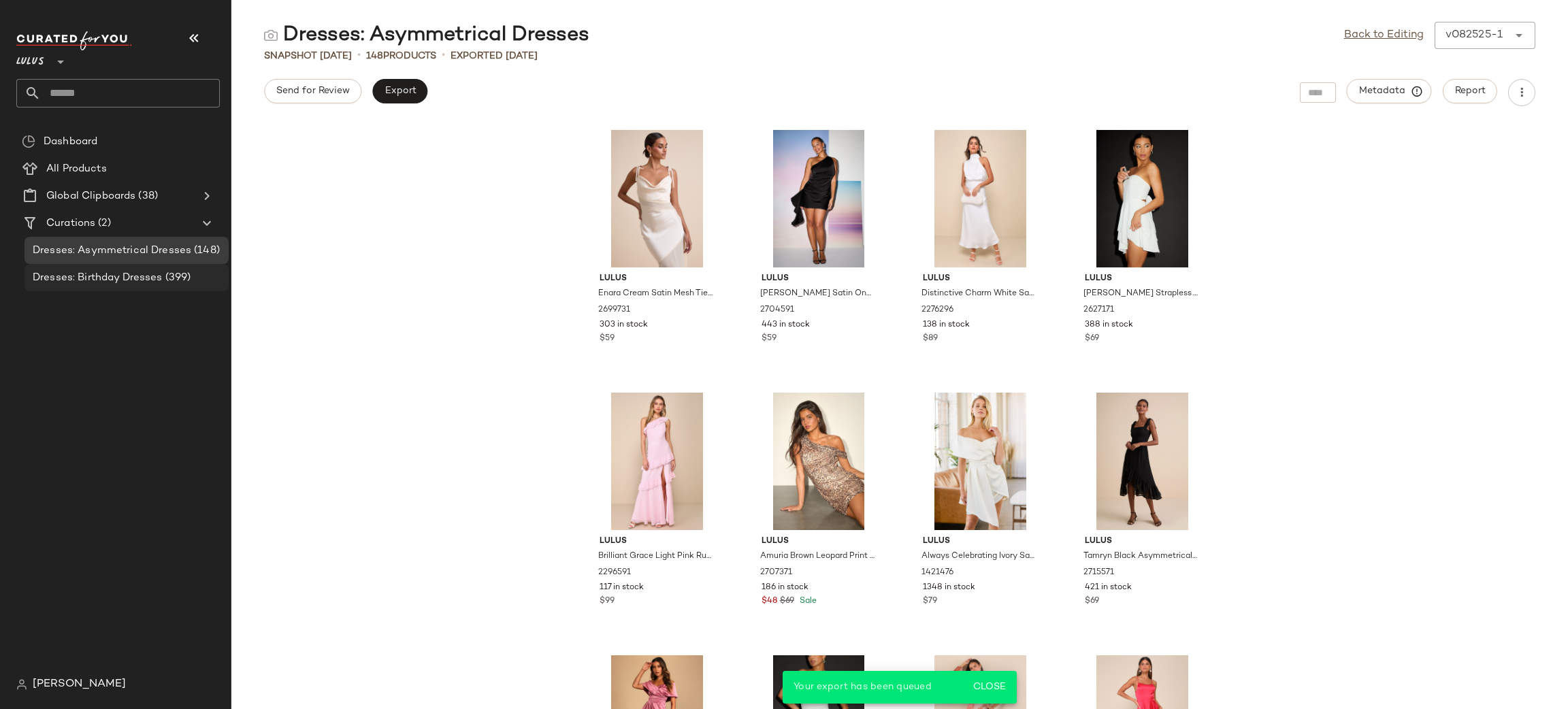
click at [94, 270] on span "Dresses: Birthday Dresses" at bounding box center [97, 278] width 130 height 16
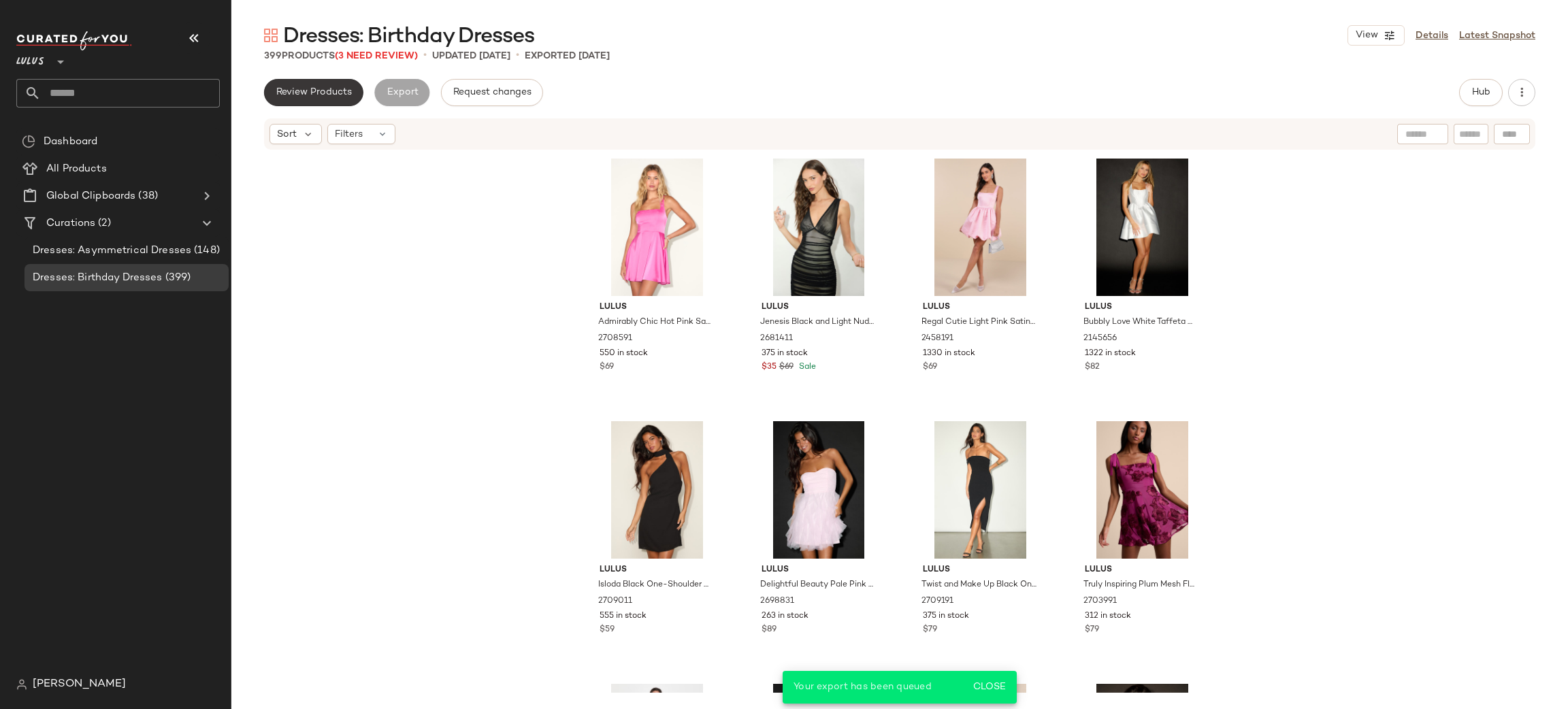
click at [322, 82] on button "Review Products" at bounding box center [314, 92] width 99 height 27
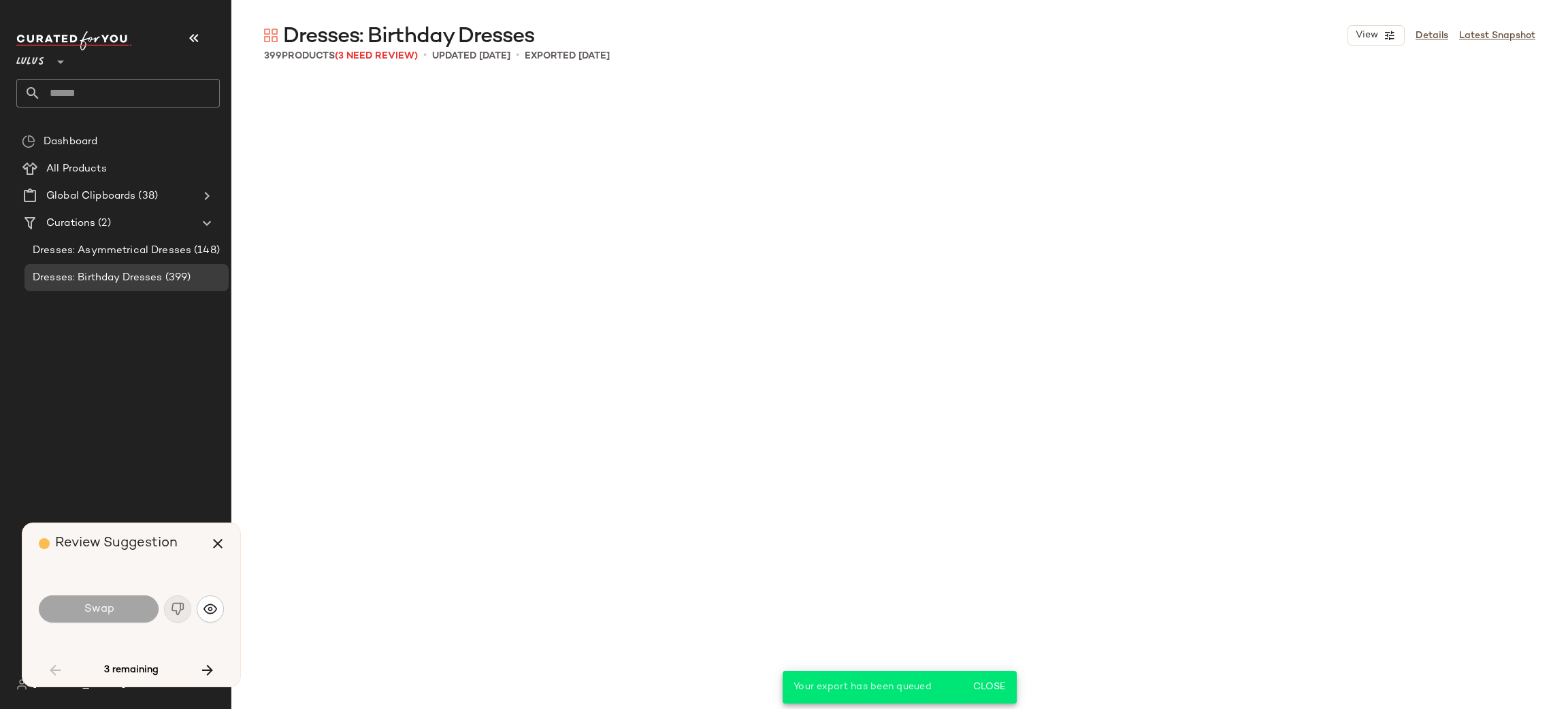
scroll to position [1837, 0]
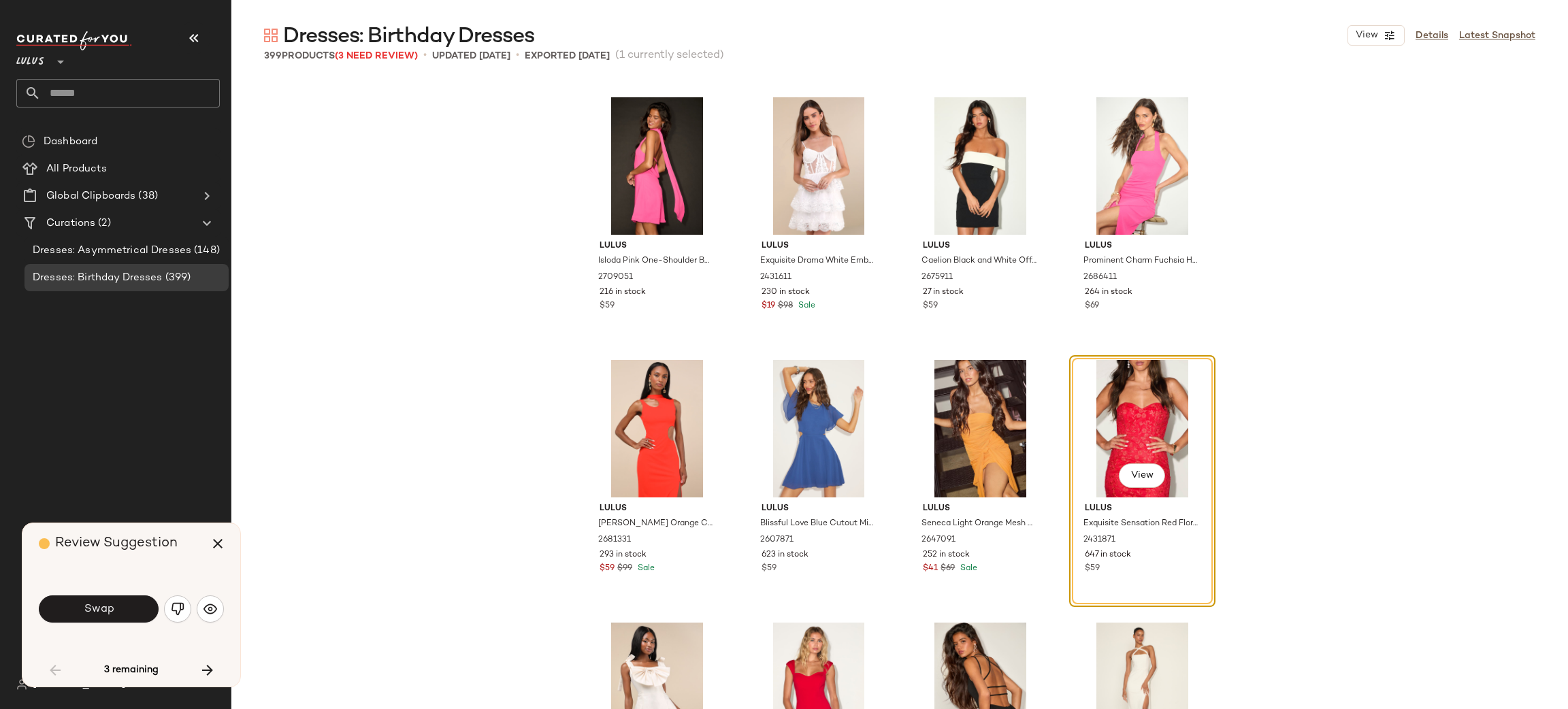
click at [103, 603] on button "Swap" at bounding box center [98, 608] width 120 height 27
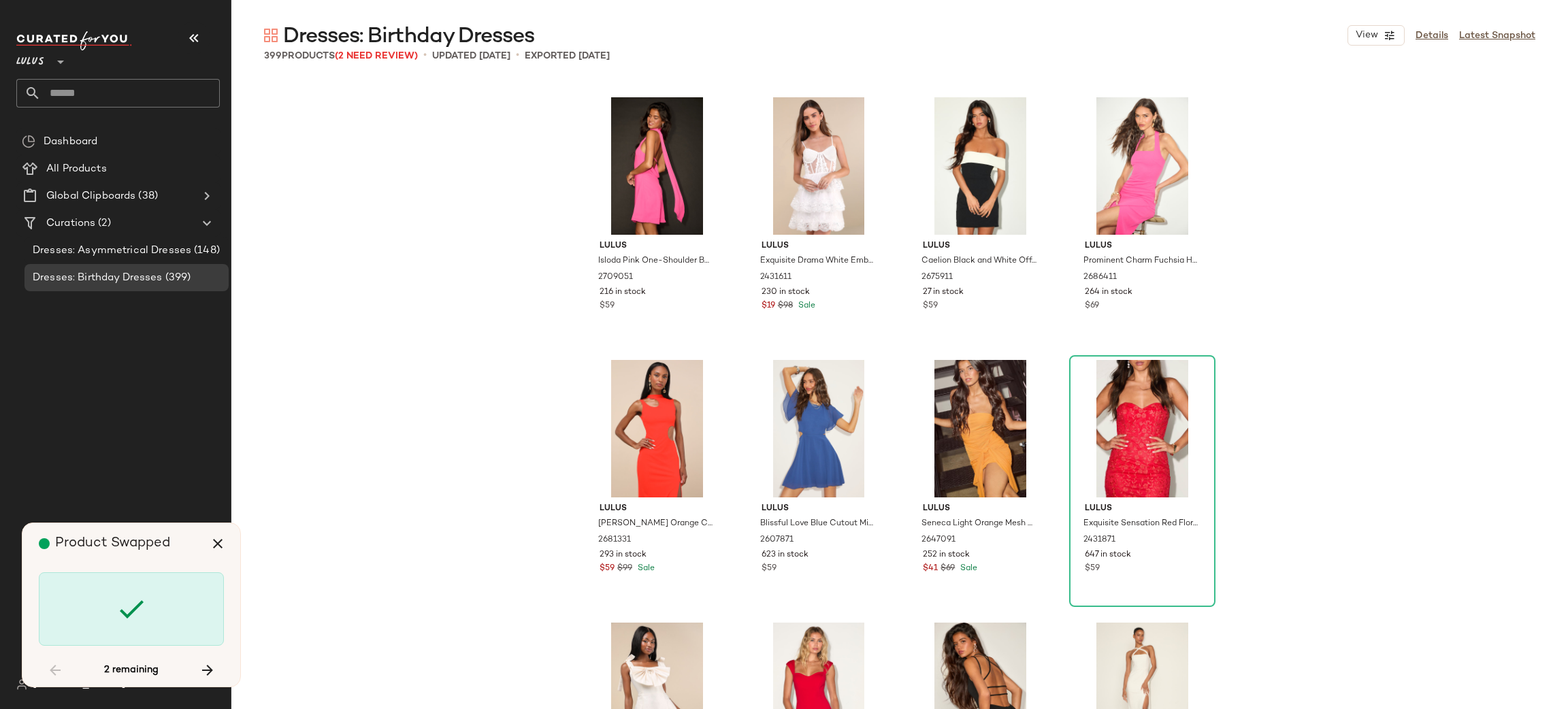
scroll to position [11027, 0]
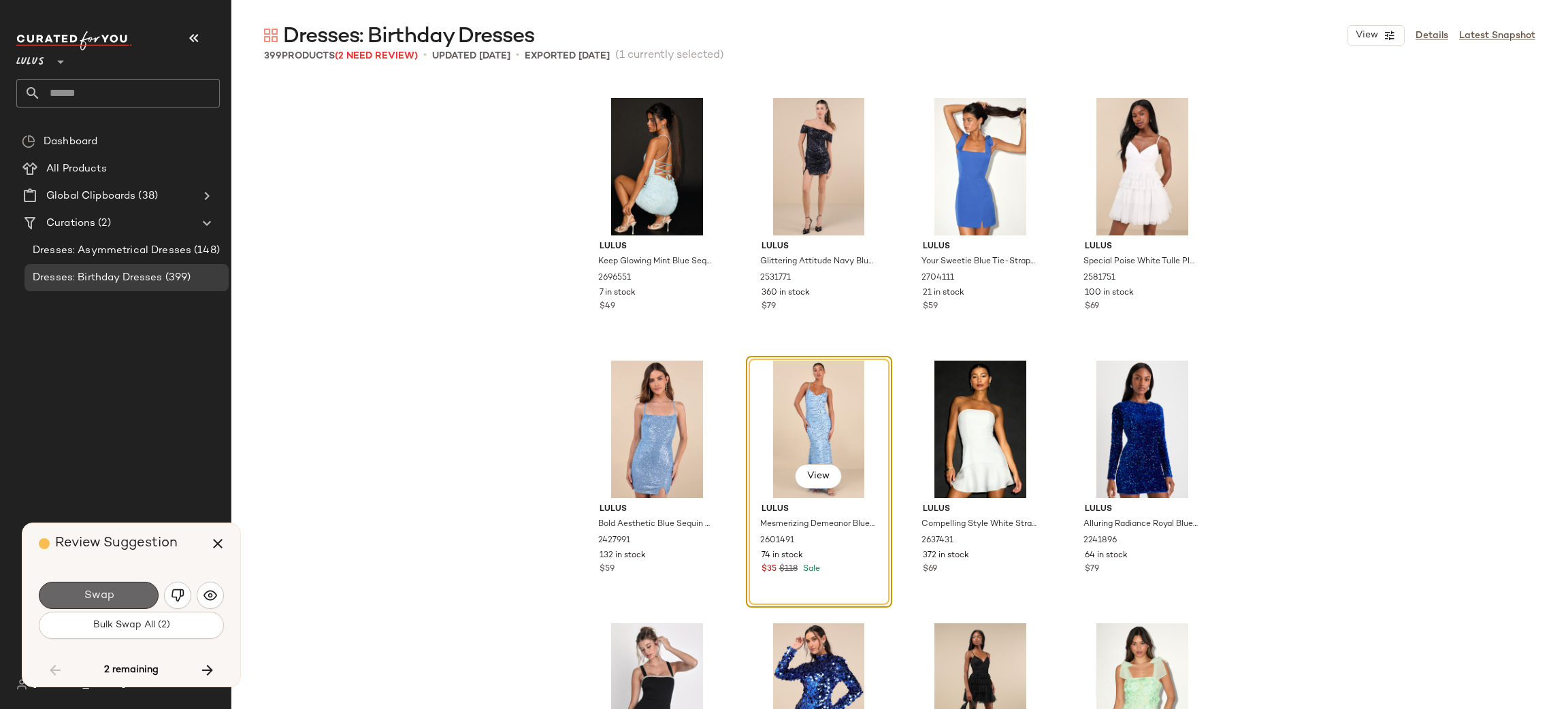
click at [106, 590] on span "Swap" at bounding box center [98, 595] width 31 height 13
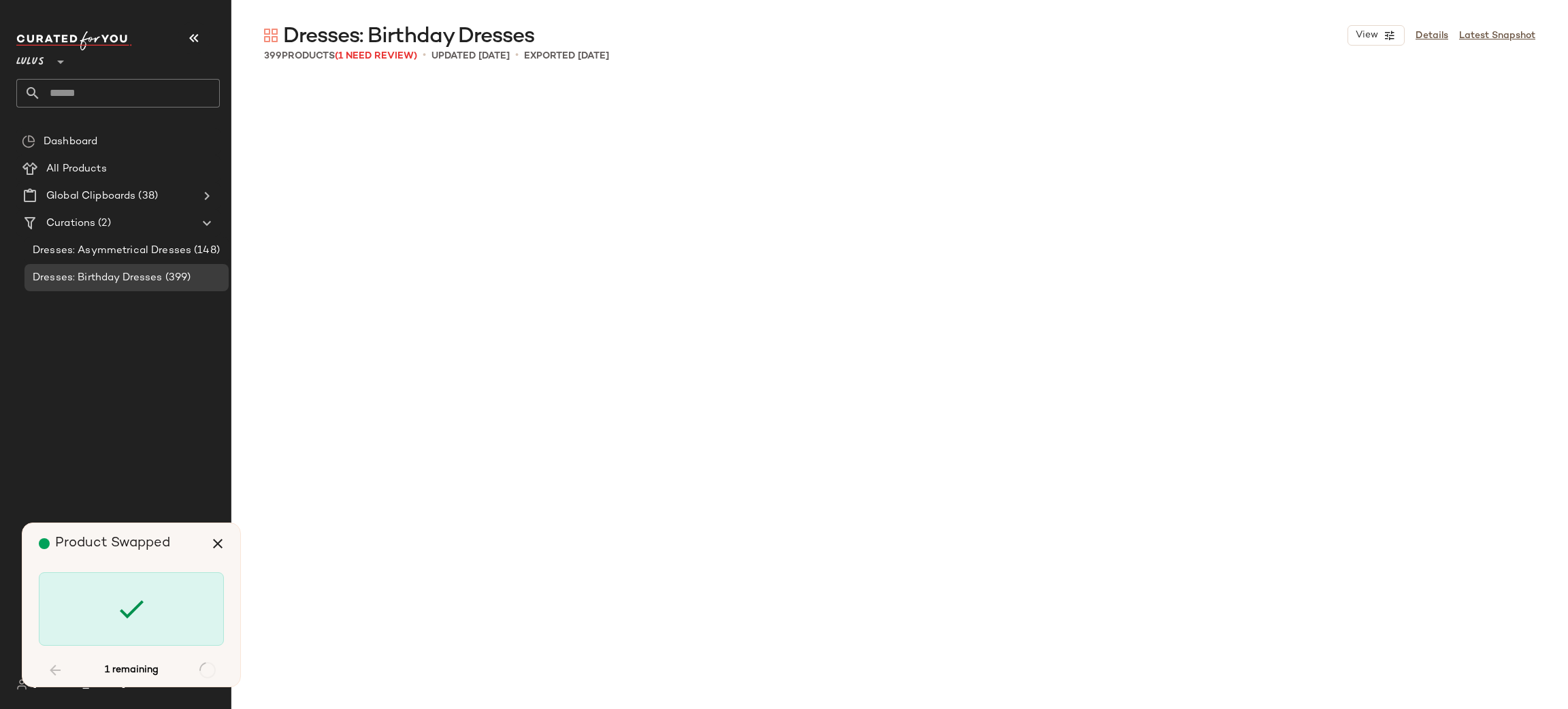
scroll to position [24155, 0]
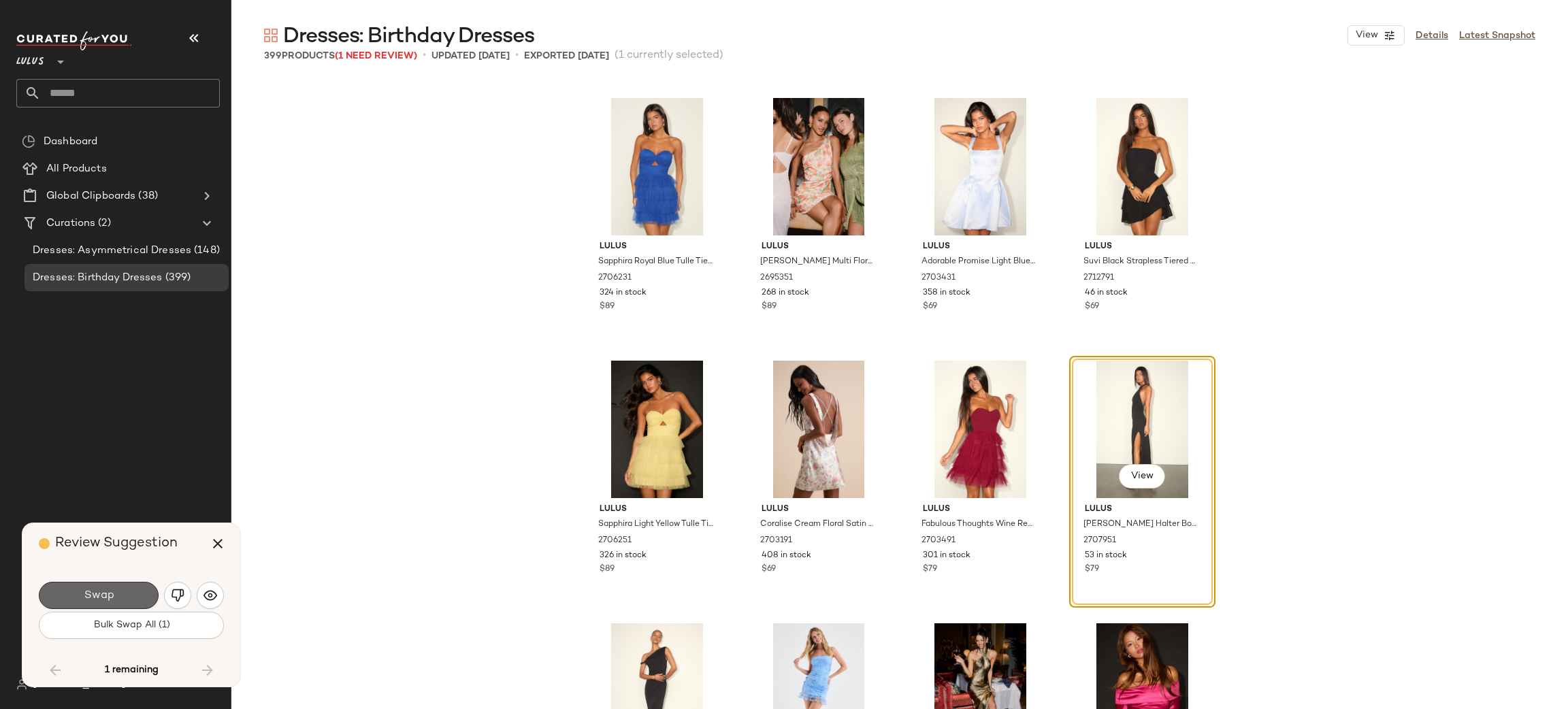
click at [107, 595] on span "Swap" at bounding box center [98, 595] width 31 height 13
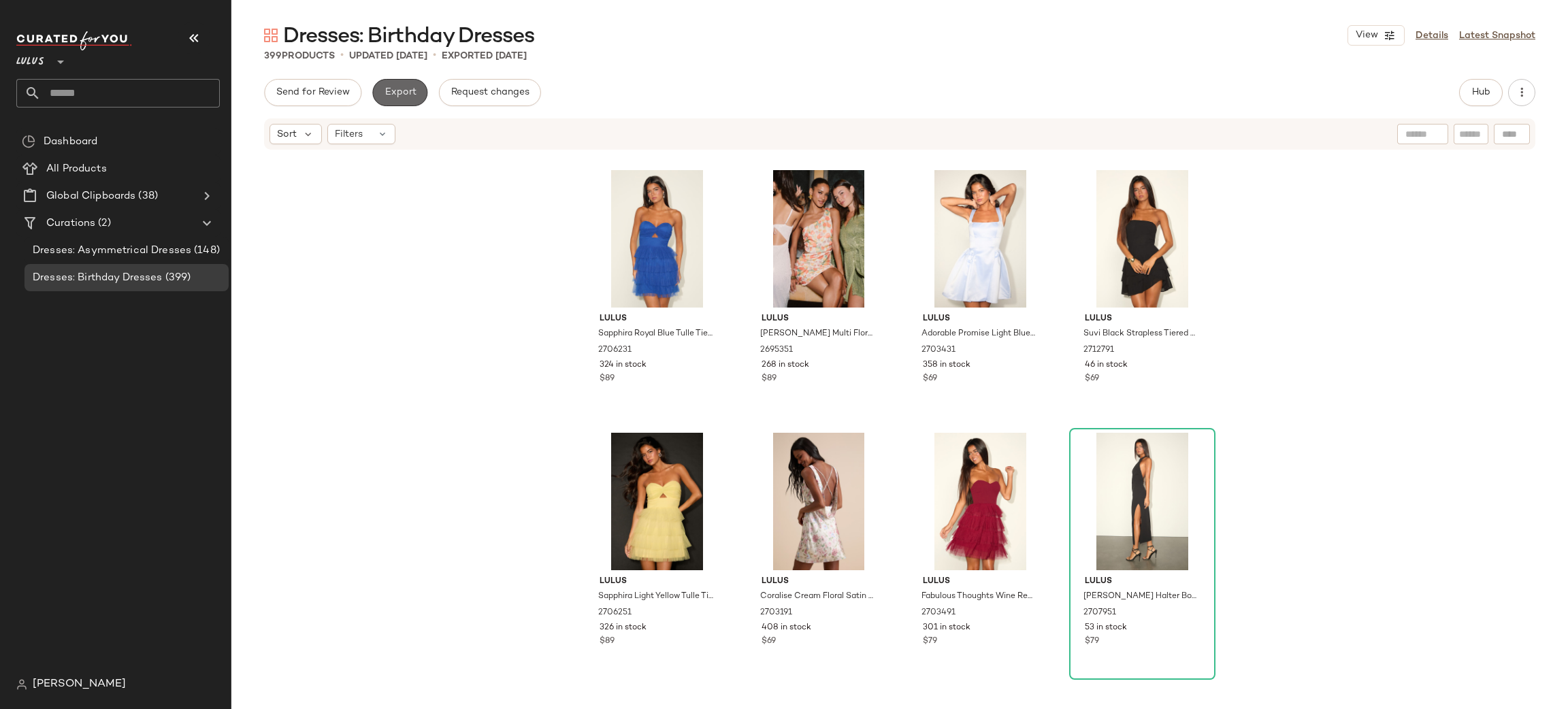
click at [407, 94] on span "Export" at bounding box center [400, 92] width 32 height 10
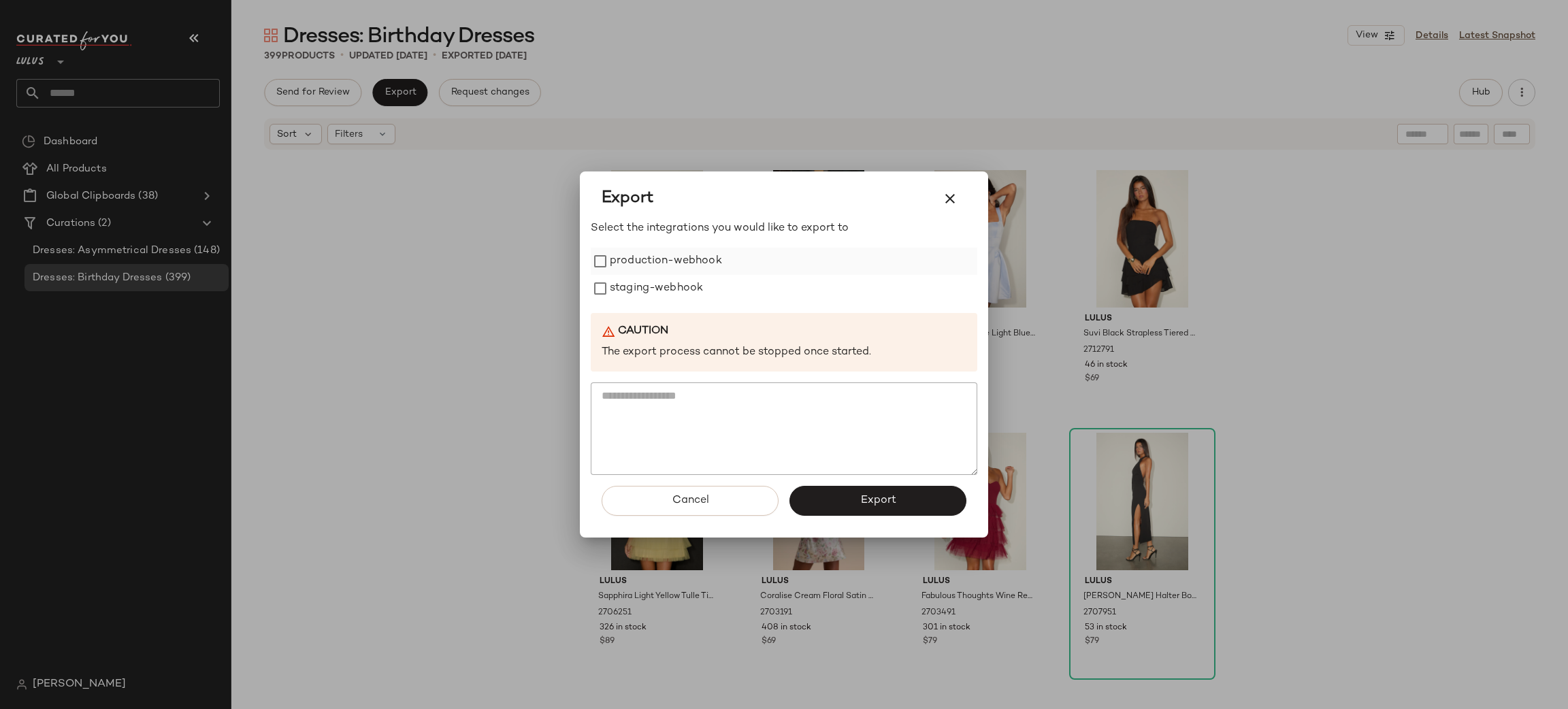
click at [686, 259] on label "production-webhook" at bounding box center [666, 261] width 113 height 27
drag, startPoint x: 691, startPoint y: 286, endPoint x: 750, endPoint y: 358, distance: 93.1
click at [690, 284] on label "staging-webhook" at bounding box center [656, 288] width 93 height 27
click at [859, 497] on button "Export" at bounding box center [878, 501] width 177 height 30
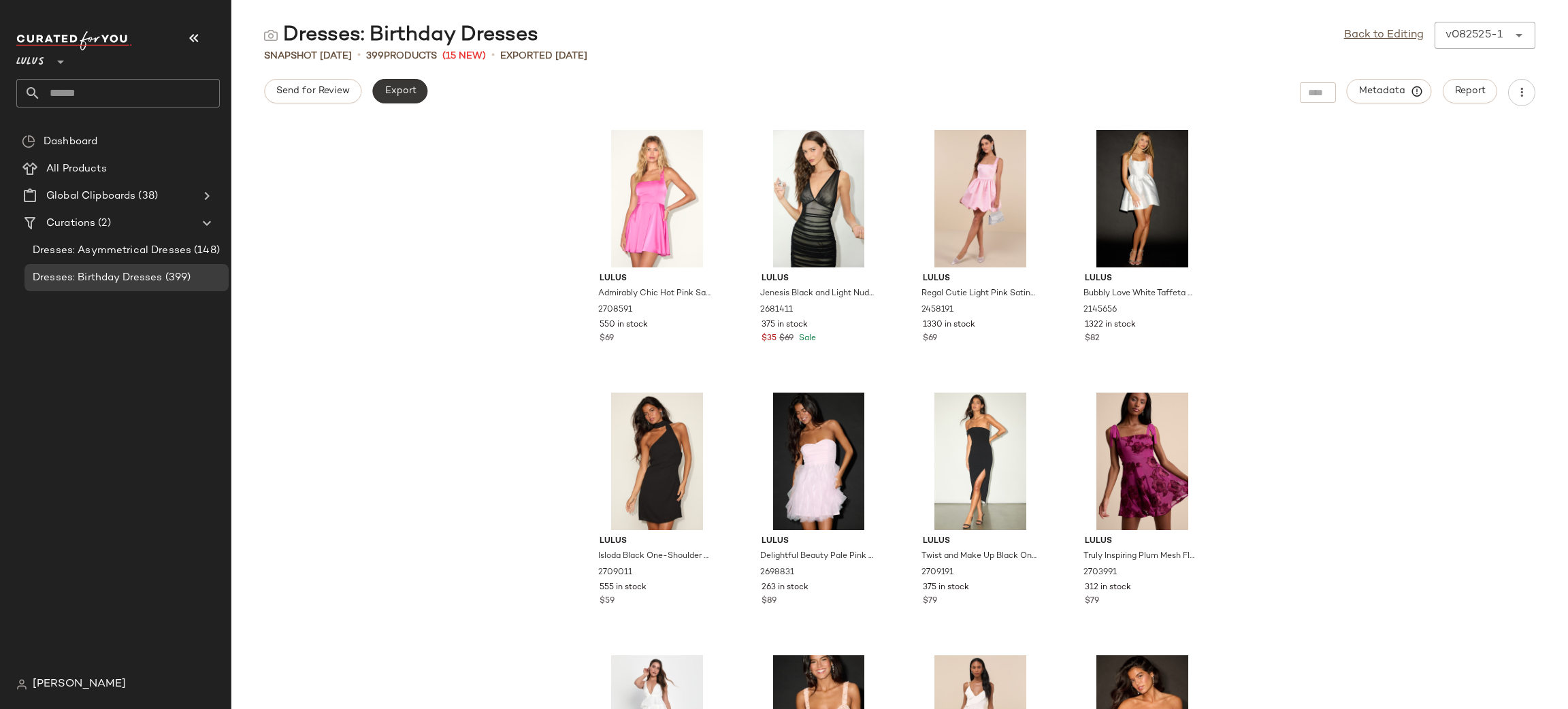
click at [405, 97] on button "Export" at bounding box center [400, 91] width 55 height 24
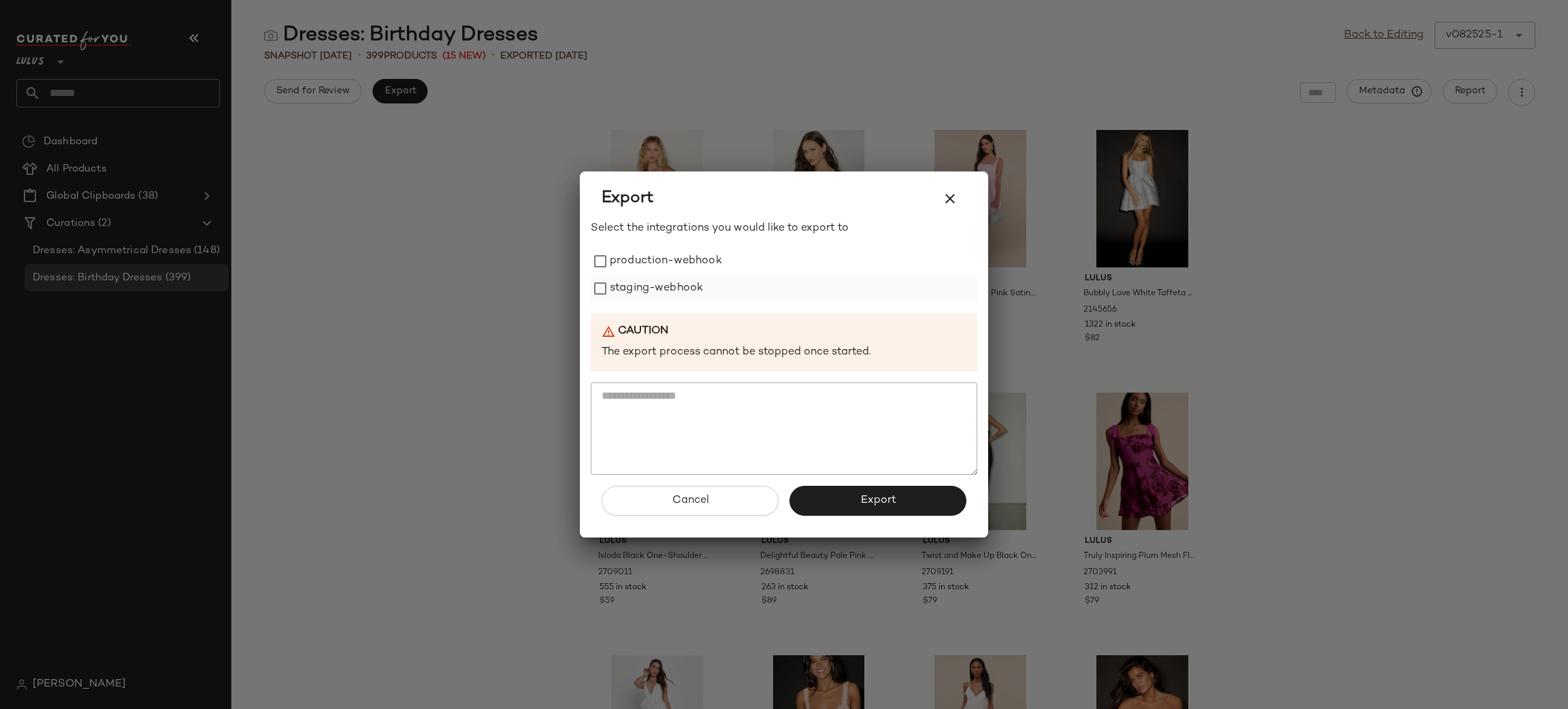
drag, startPoint x: 654, startPoint y: 265, endPoint x: 658, endPoint y: 279, distance: 14.6
click at [653, 266] on label "production-webhook" at bounding box center [666, 261] width 113 height 27
click at [661, 292] on label "staging-webhook" at bounding box center [656, 288] width 93 height 27
click at [921, 501] on button "Export" at bounding box center [878, 501] width 177 height 30
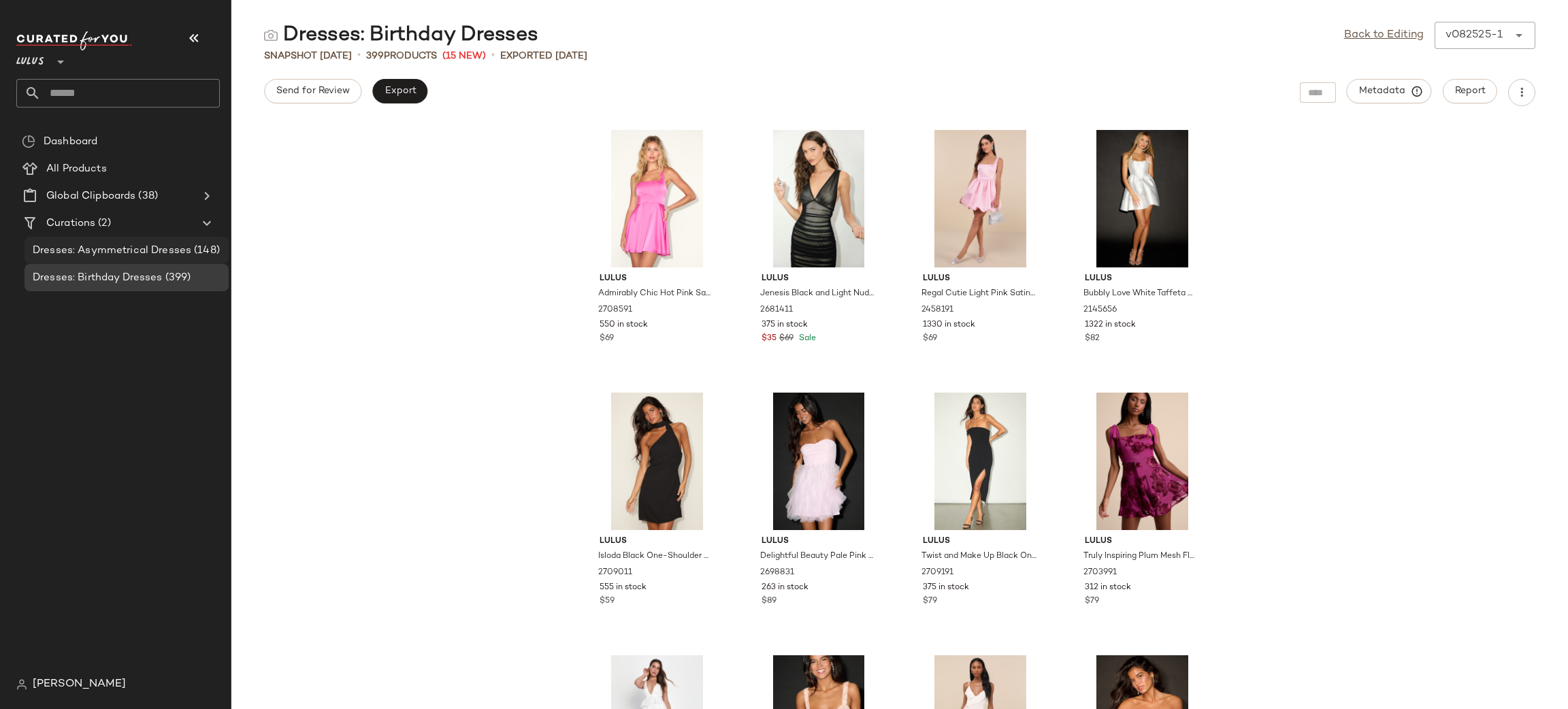
click at [131, 253] on span "Dresses: Asymmetrical Dresses" at bounding box center [112, 250] width 159 height 16
click at [105, 240] on div "Dresses: Asymmetrical Dresses (148)" at bounding box center [127, 249] width 204 height 27
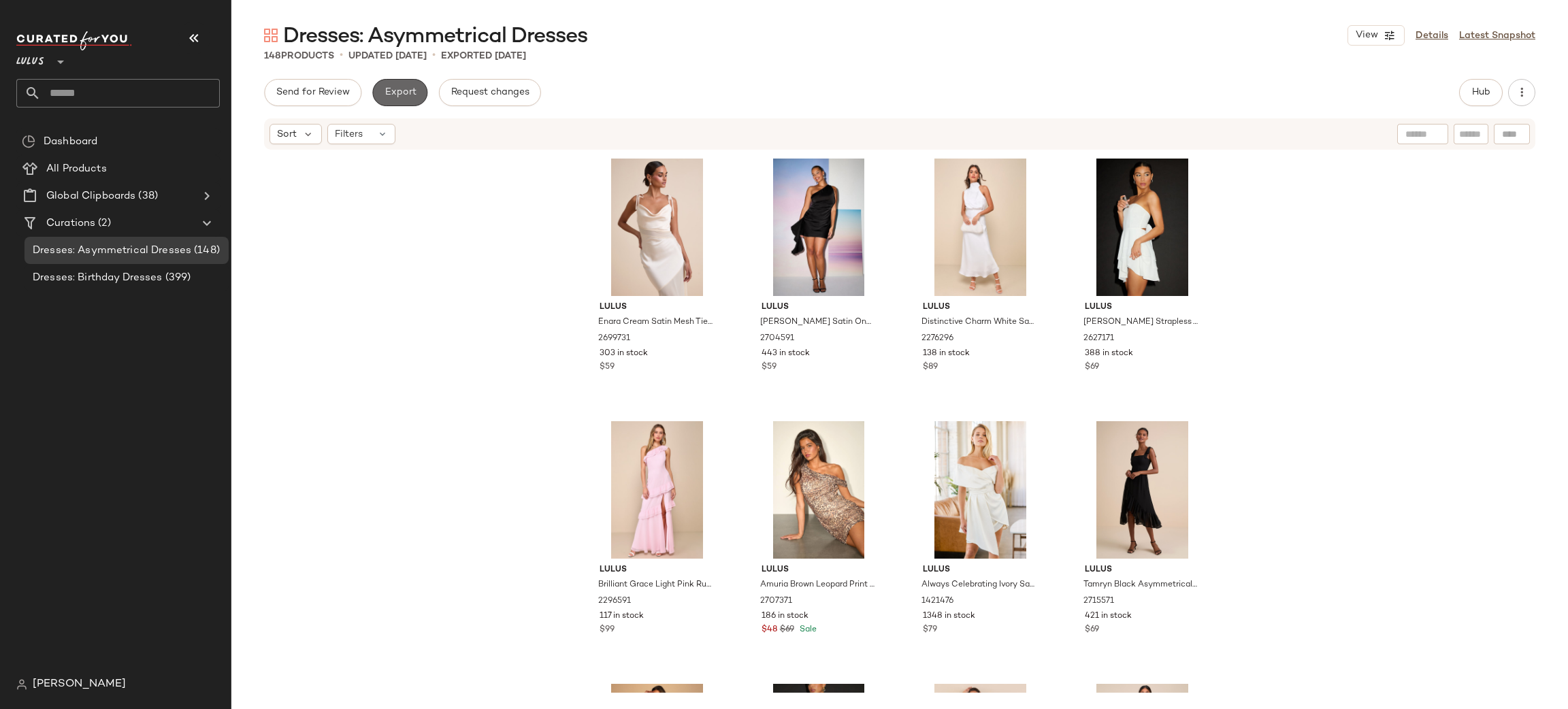
click at [379, 87] on button "Export" at bounding box center [400, 92] width 55 height 27
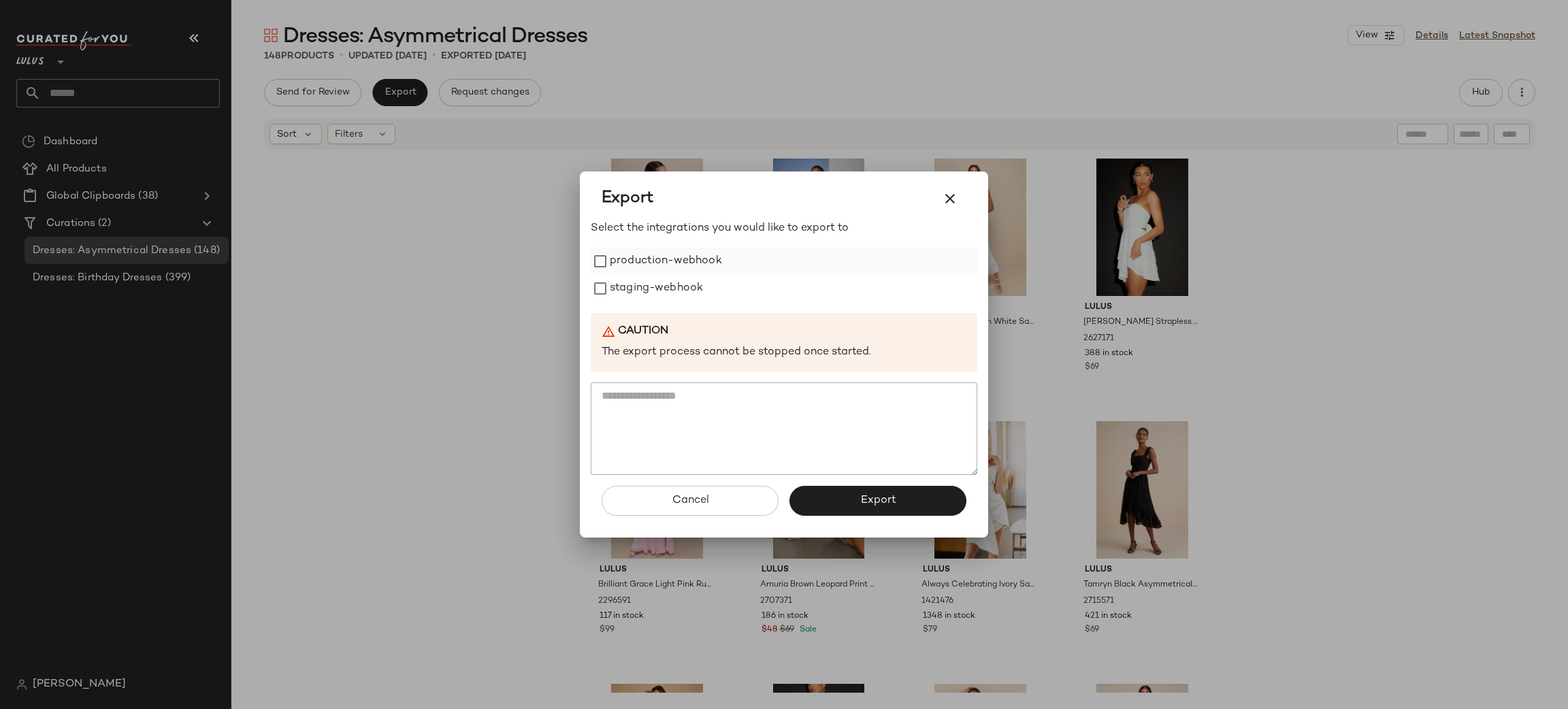
click at [647, 268] on label "production-webhook" at bounding box center [666, 261] width 113 height 27
click at [676, 296] on label "staging-webhook" at bounding box center [656, 288] width 93 height 27
click at [894, 506] on span "Export" at bounding box center [877, 500] width 36 height 13
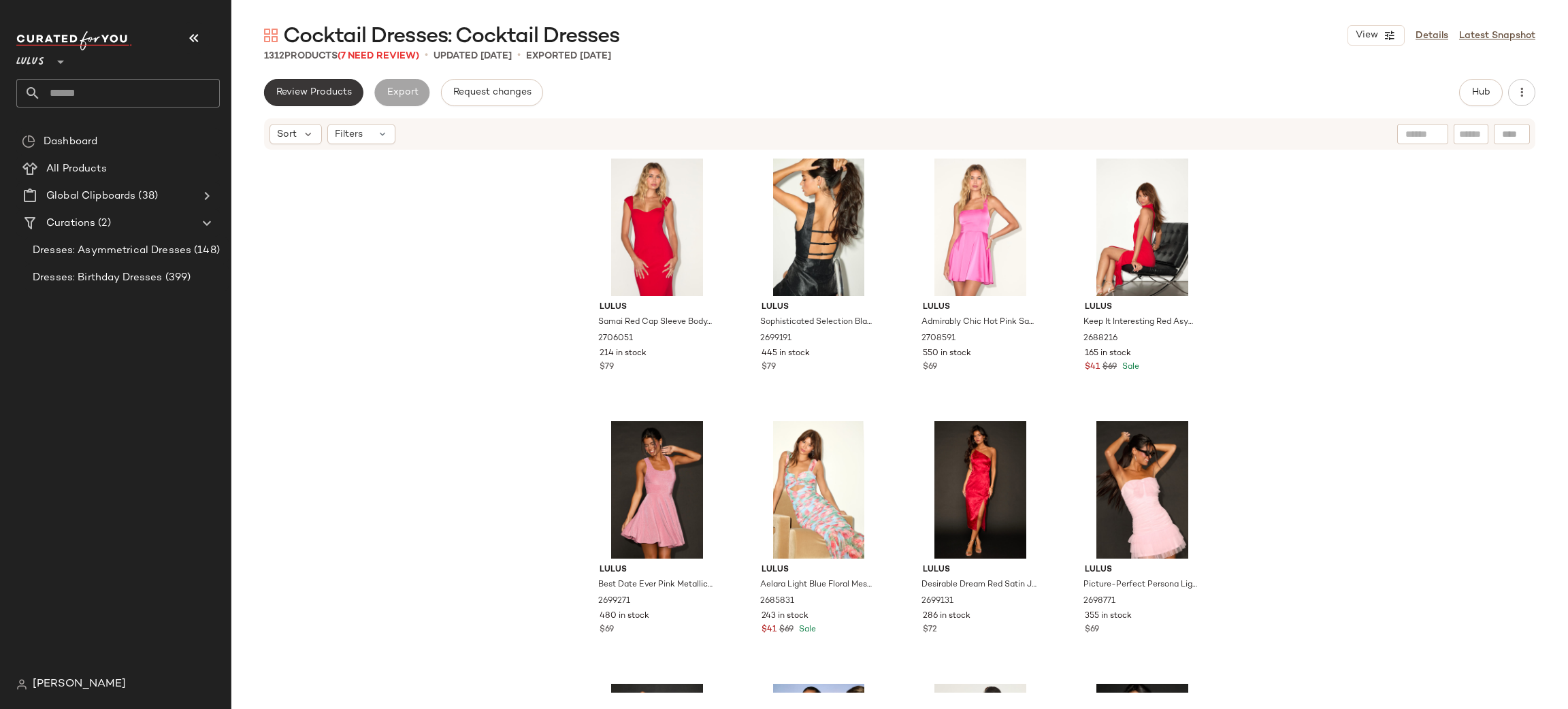
click at [339, 88] on span "Review Products" at bounding box center [313, 92] width 76 height 10
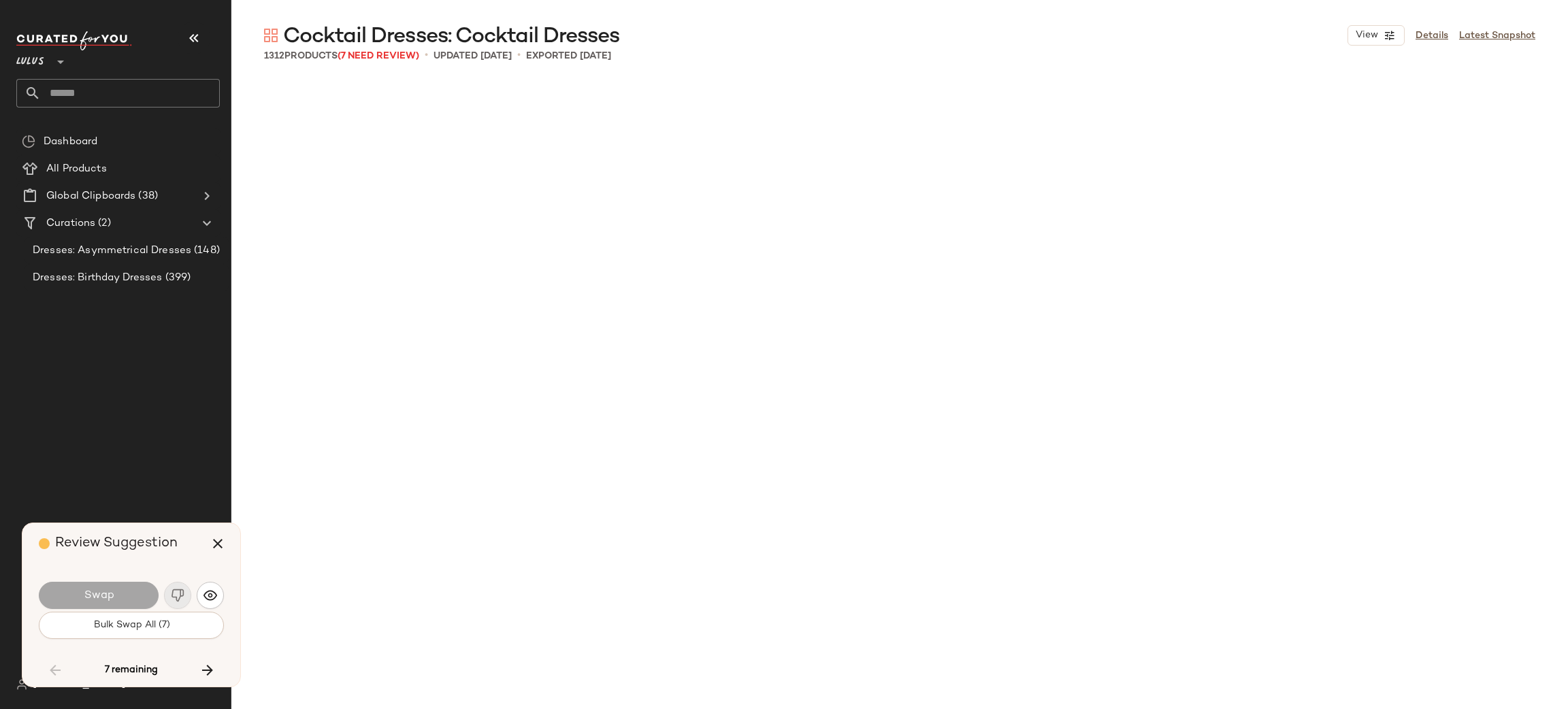
scroll to position [10239, 0]
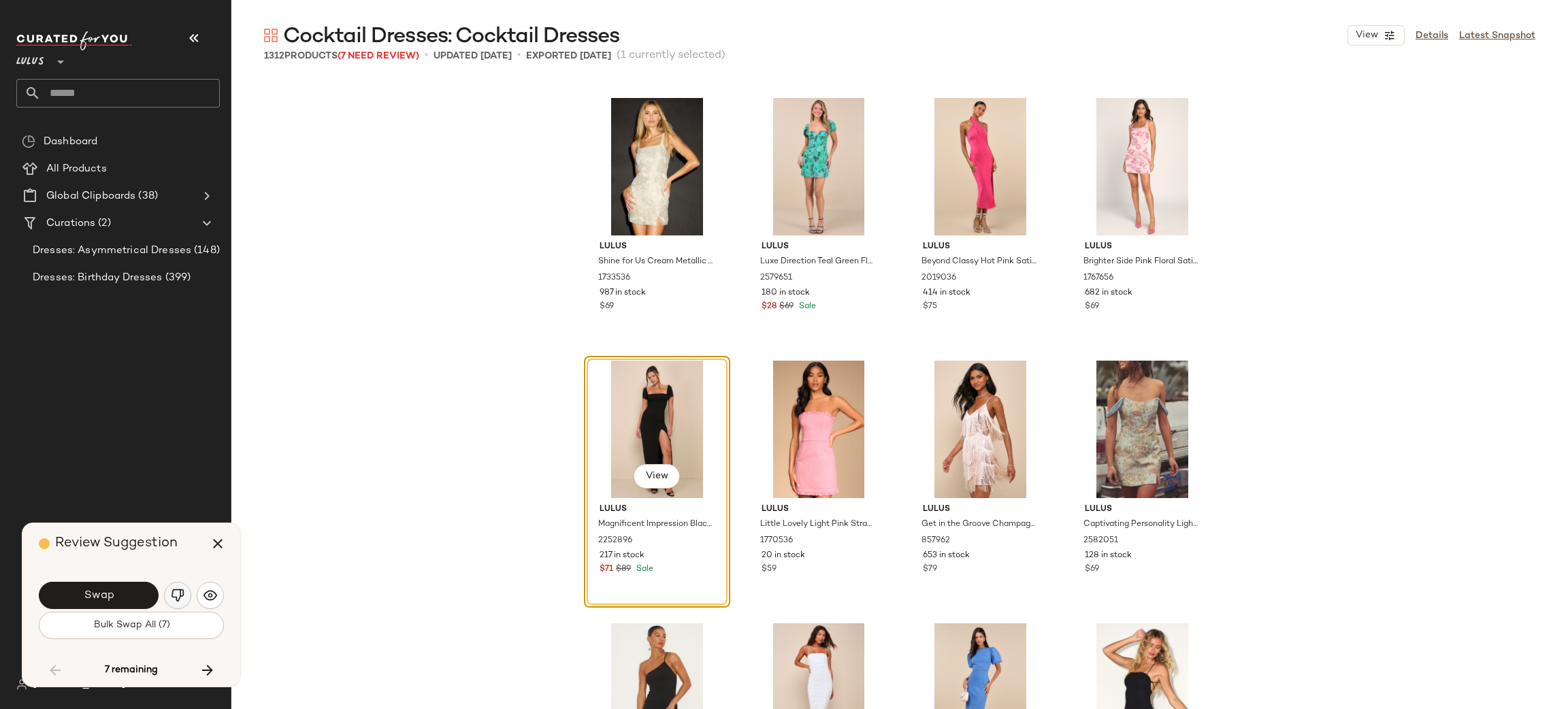
click at [172, 597] on img "button" at bounding box center [178, 596] width 14 height 14
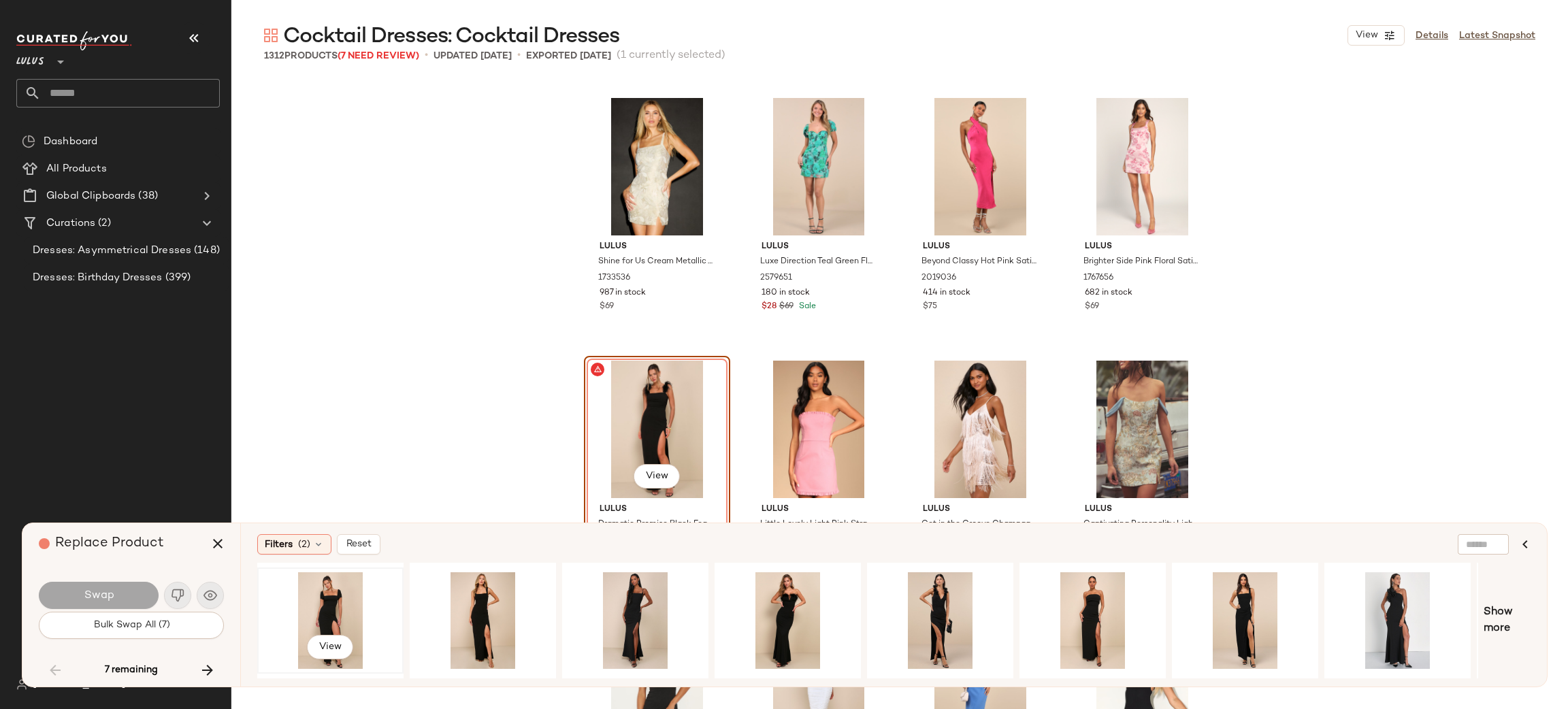
click at [311, 592] on div "View" at bounding box center [330, 620] width 137 height 97
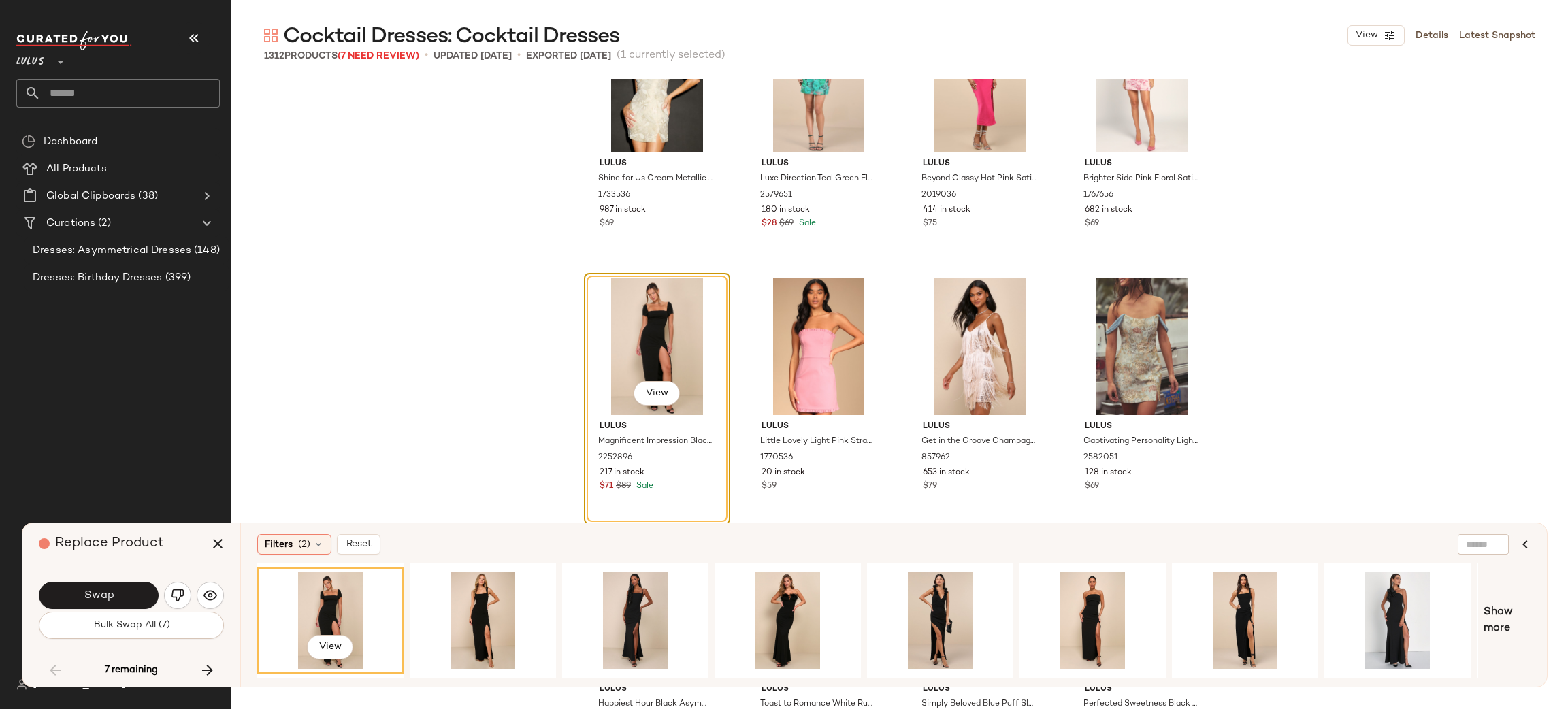
scroll to position [10330, 0]
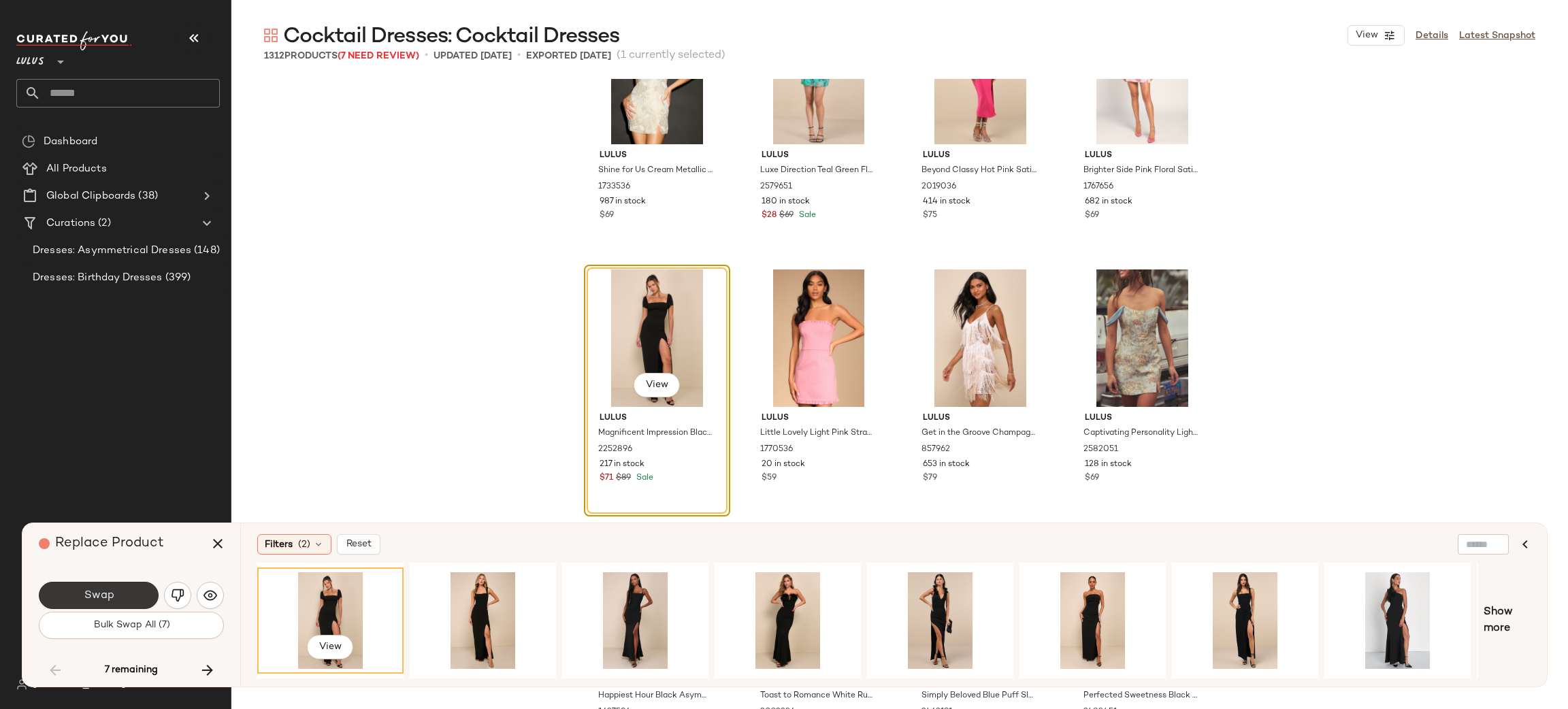
click at [128, 583] on button "Swap" at bounding box center [98, 595] width 120 height 27
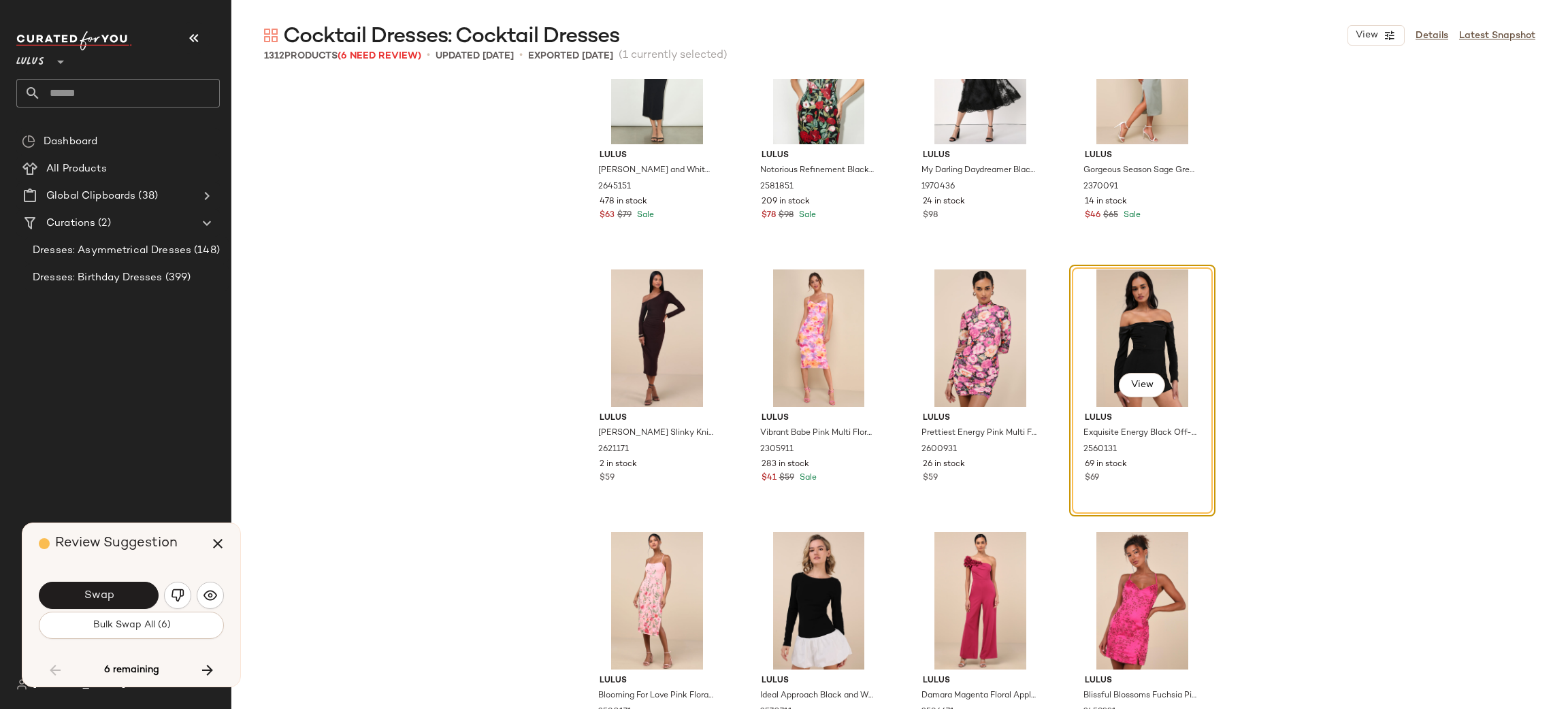
scroll to position [30819, 0]
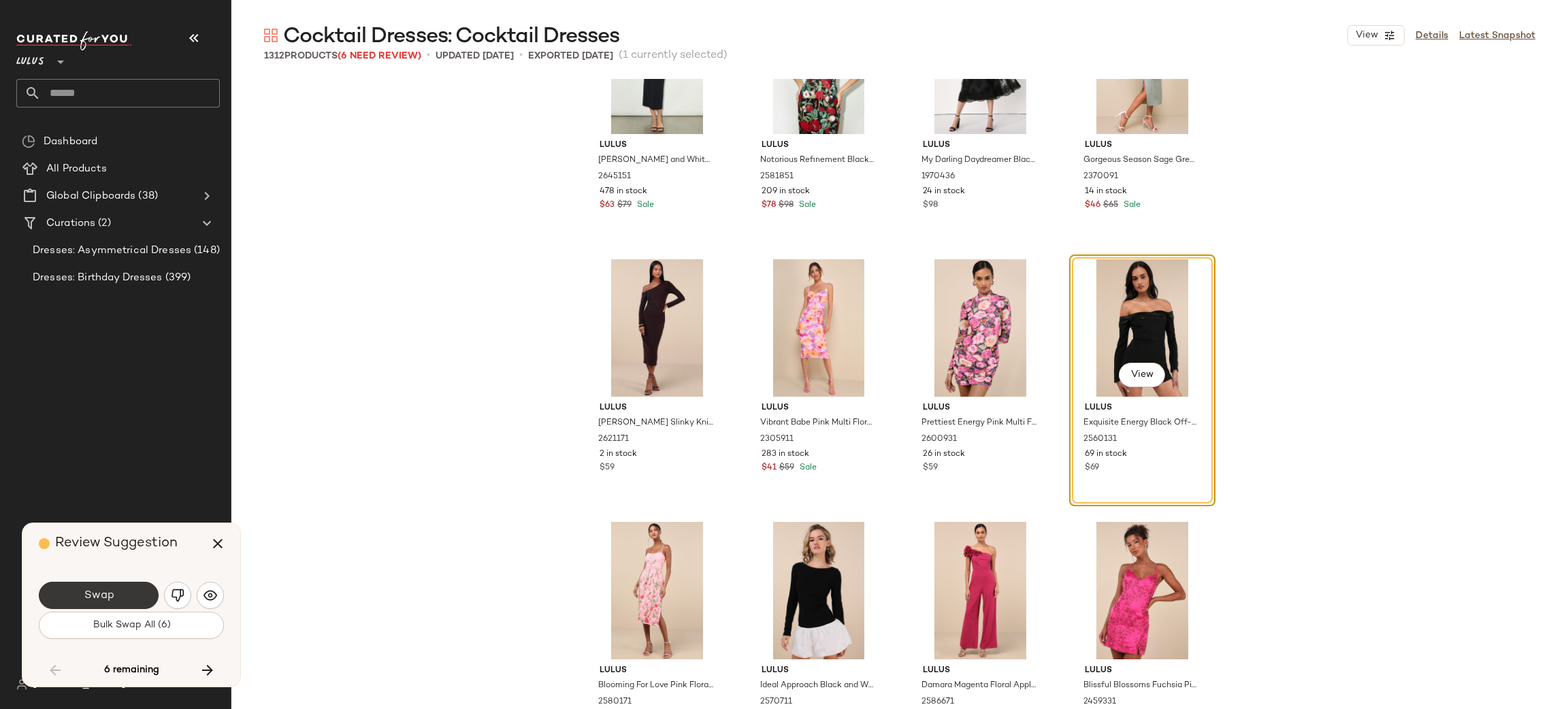
click at [124, 603] on button "Swap" at bounding box center [98, 595] width 120 height 27
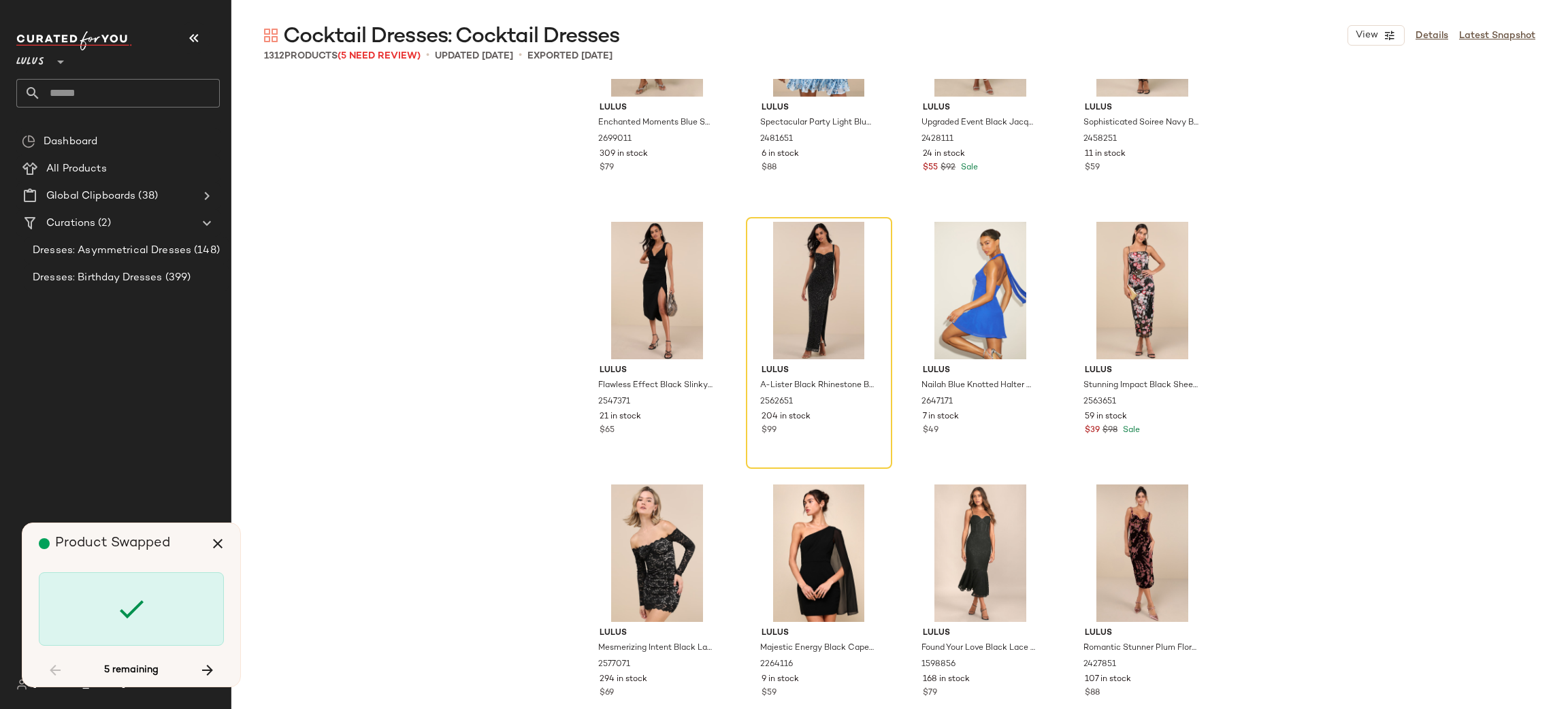
scroll to position [34535, 0]
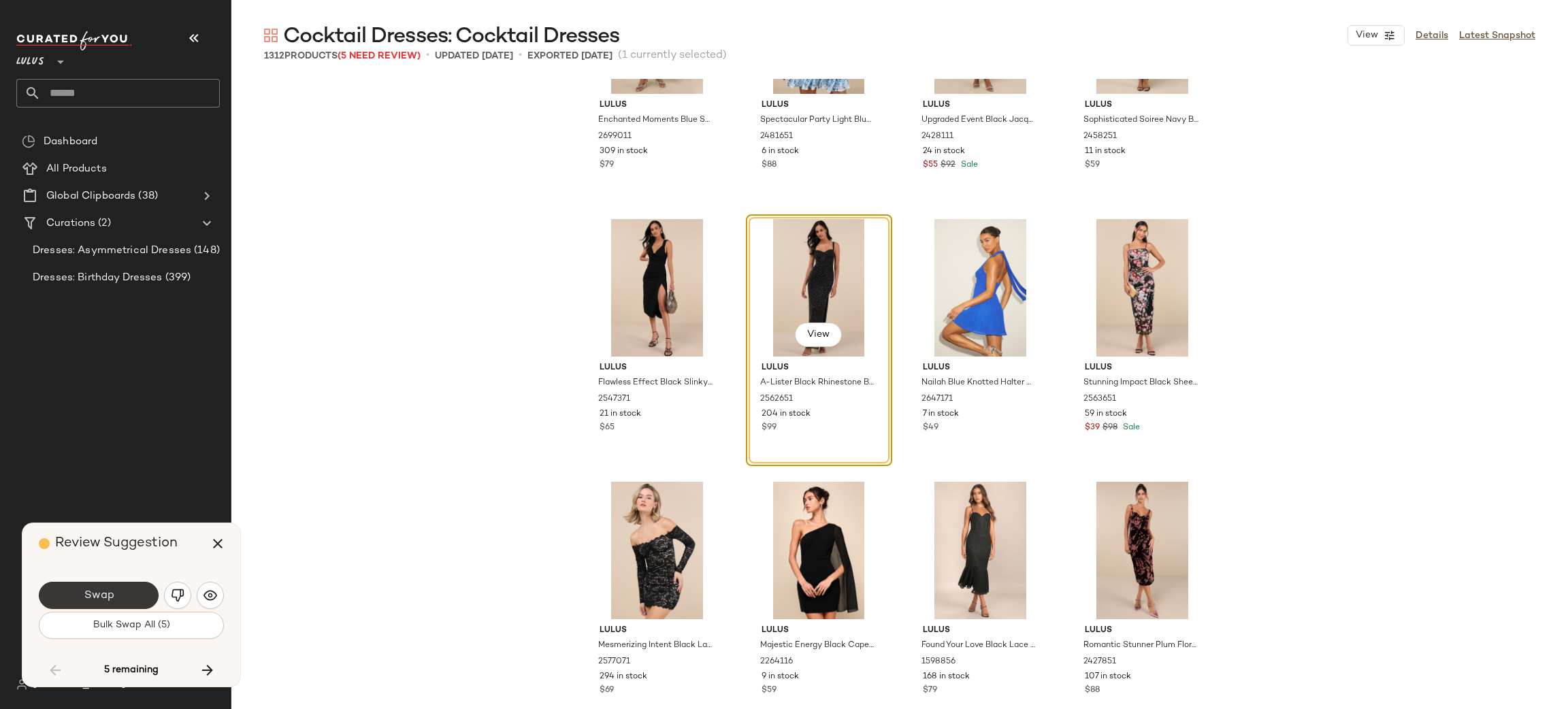
click at [100, 585] on button "Swap" at bounding box center [98, 595] width 120 height 27
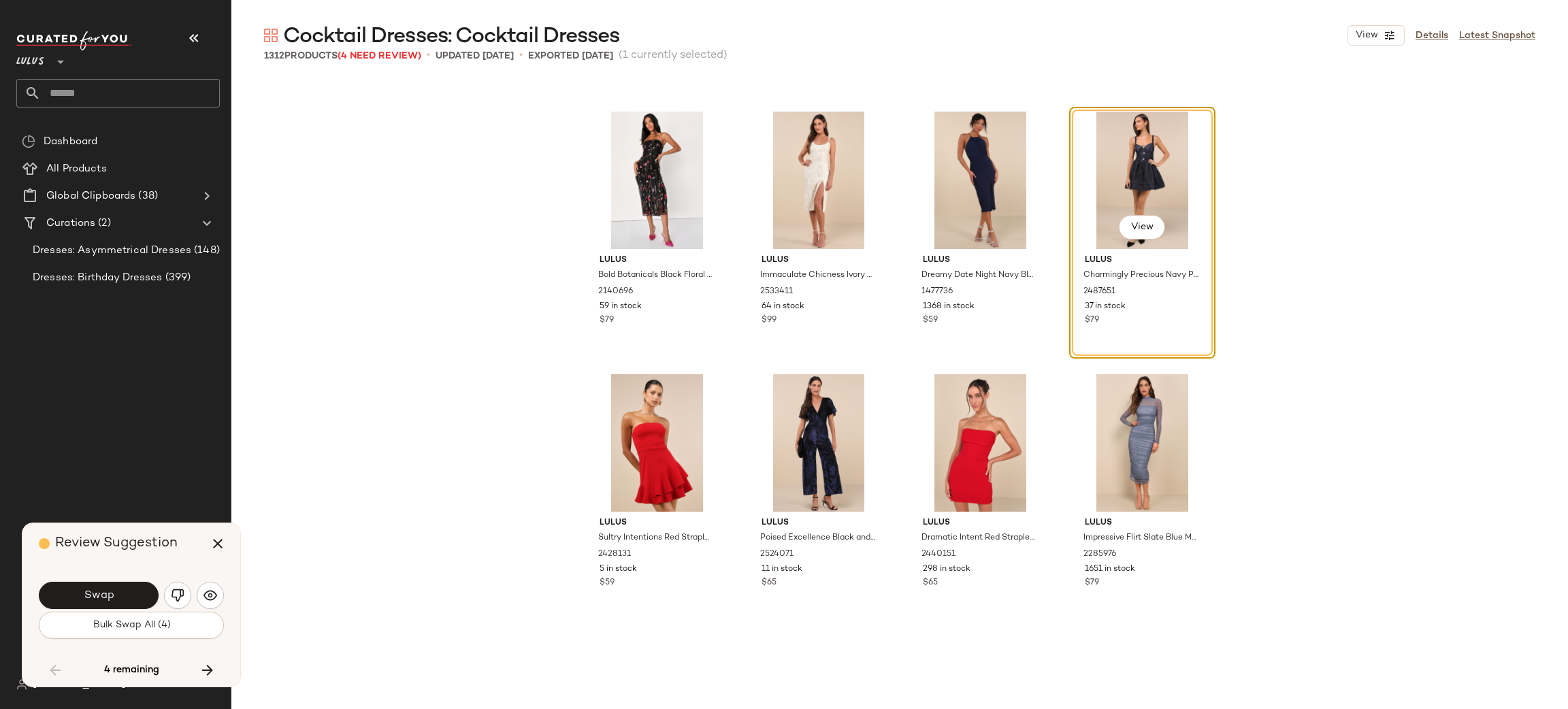
scroll to position [52620, 0]
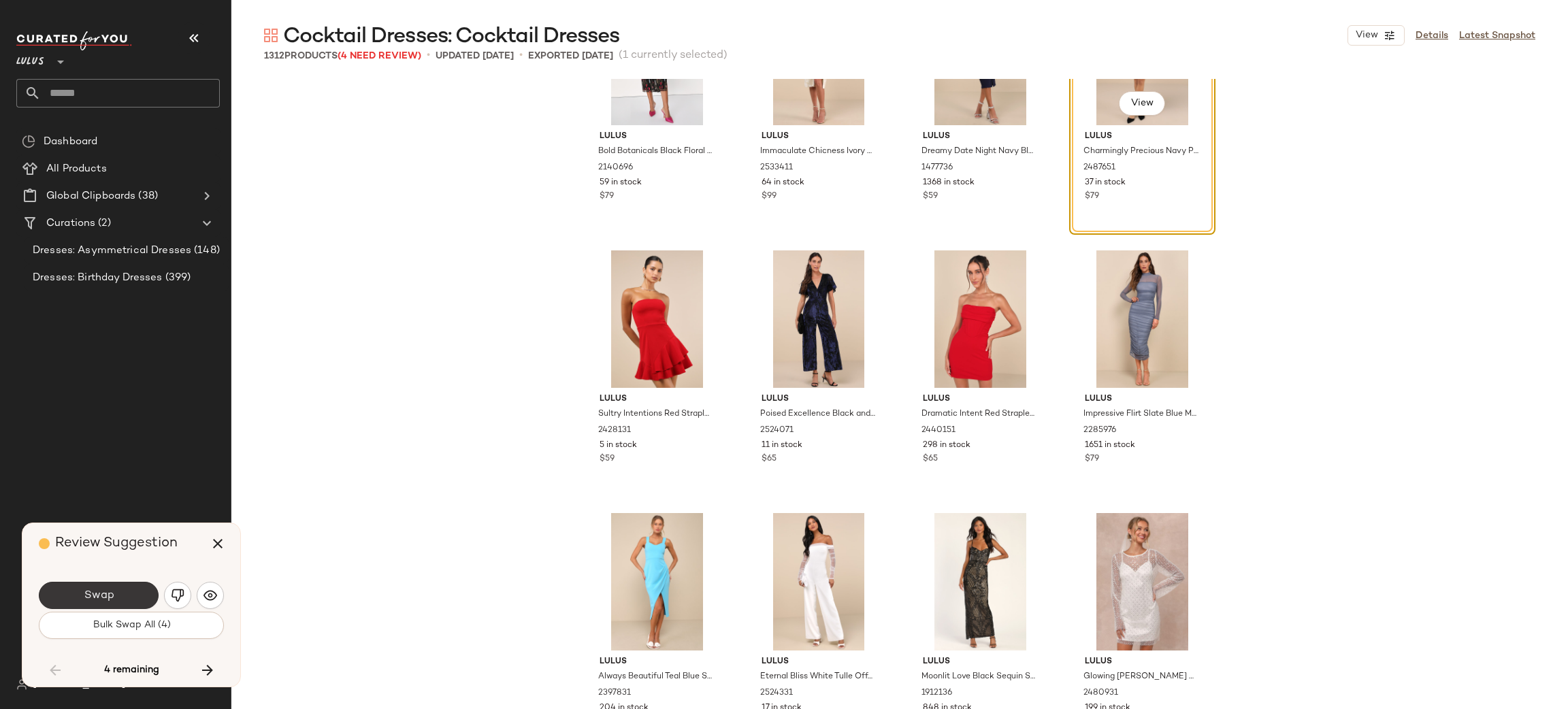
click at [136, 598] on button "Swap" at bounding box center [98, 595] width 120 height 27
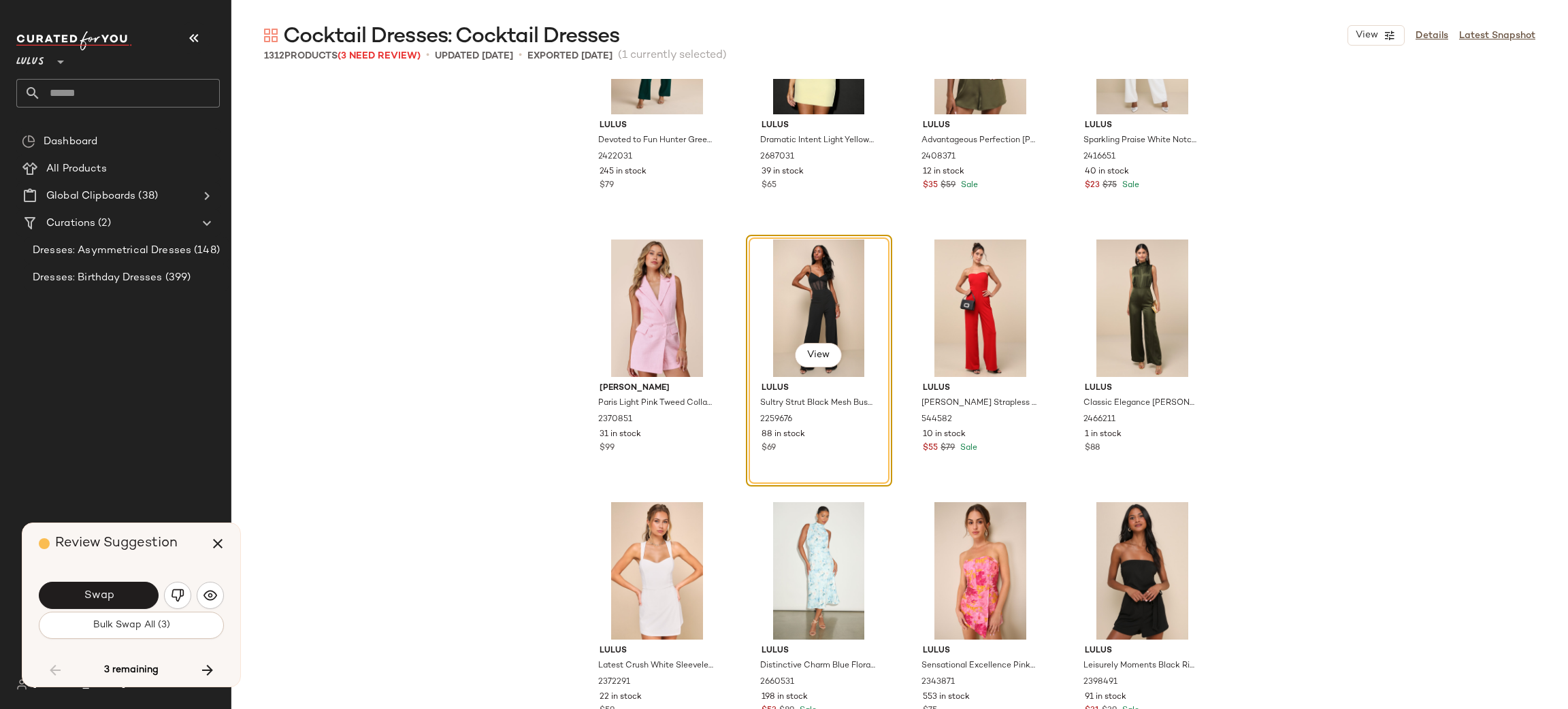
scroll to position [63963, 0]
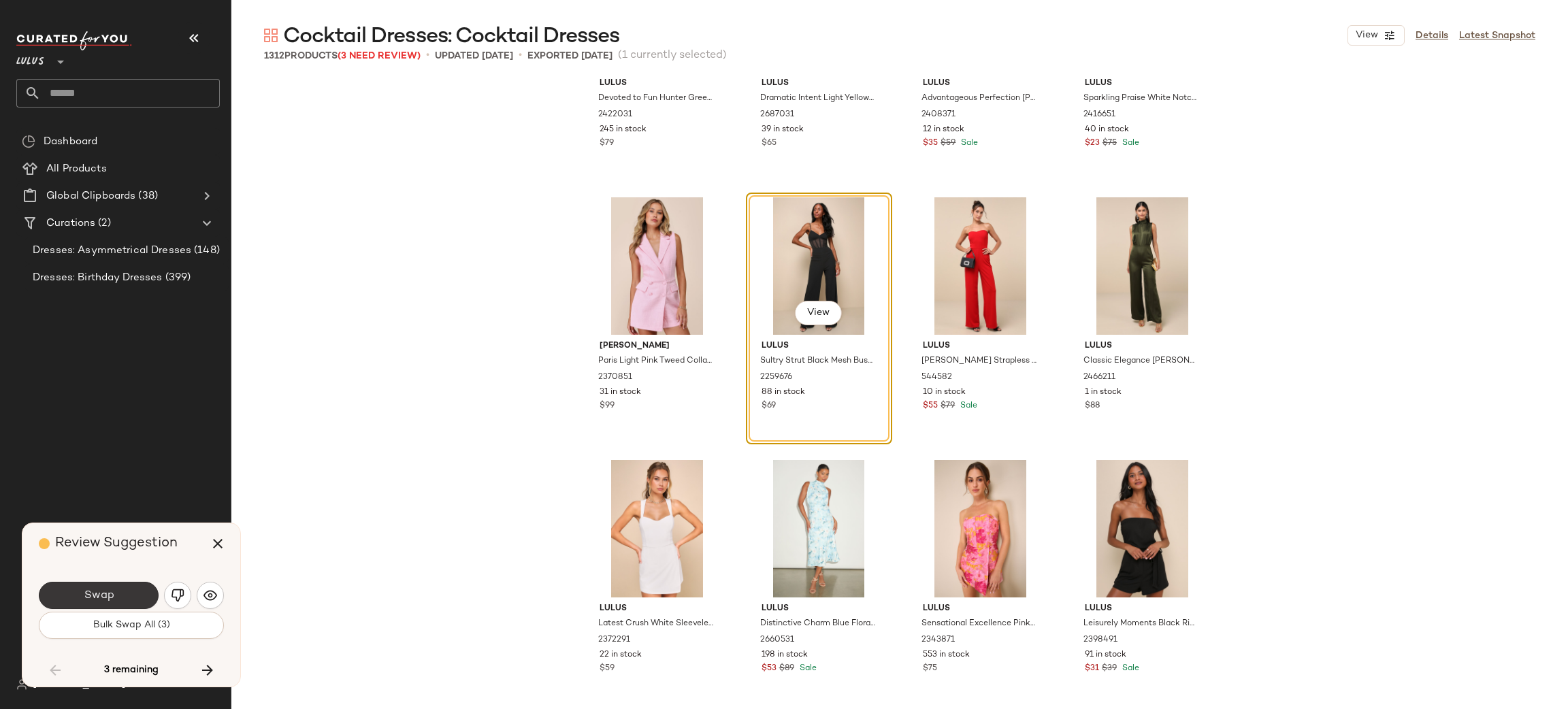
click at [123, 597] on button "Swap" at bounding box center [98, 595] width 120 height 27
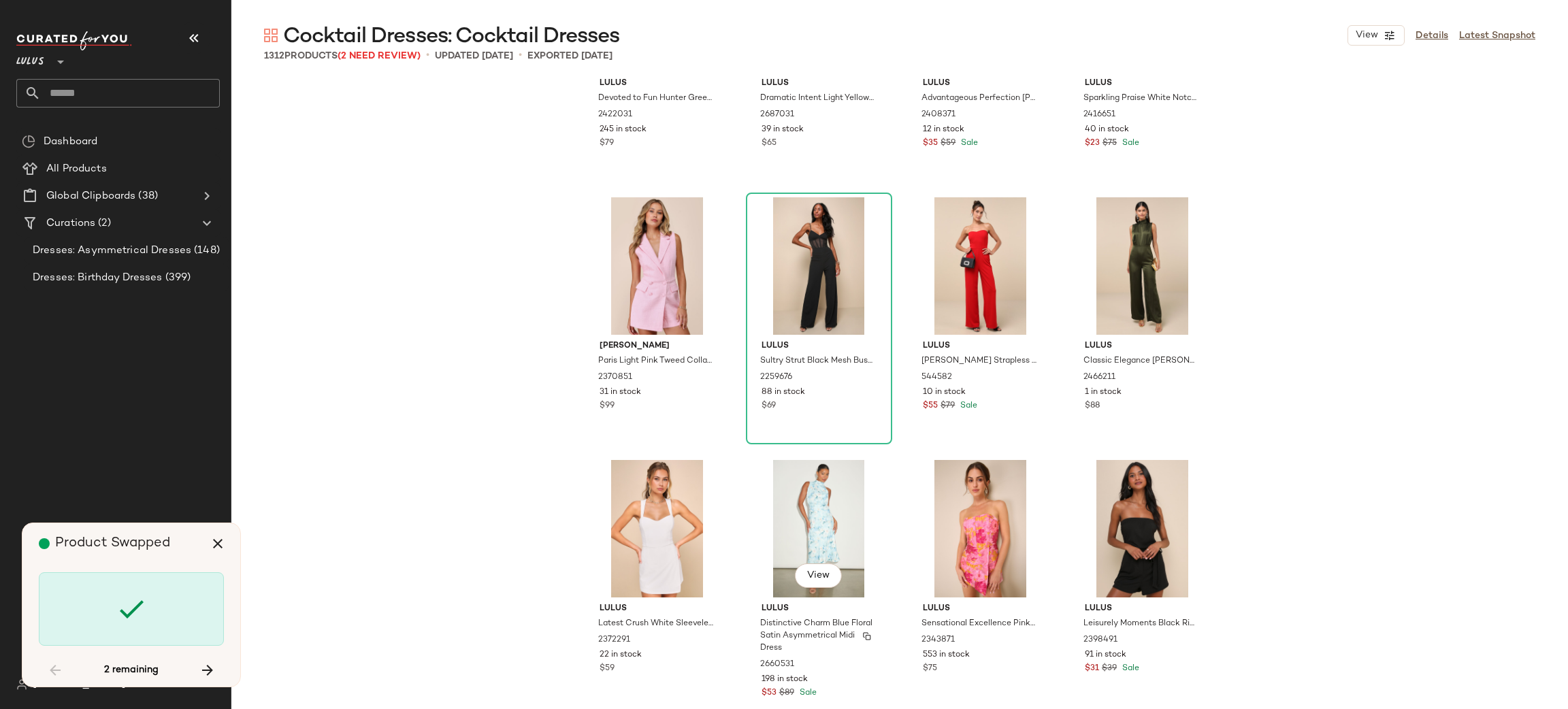
scroll to position [71415, 0]
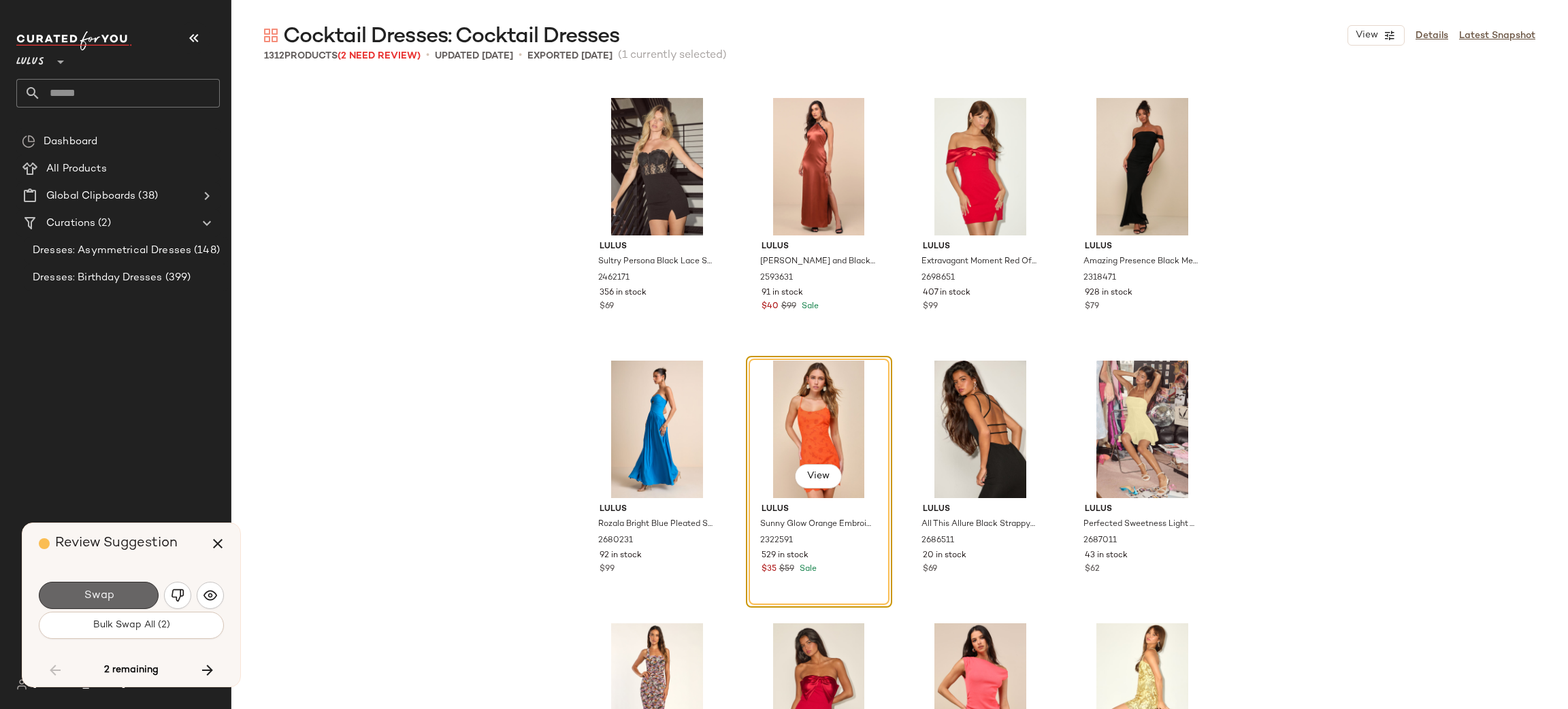
click at [133, 605] on button "Swap" at bounding box center [98, 595] width 120 height 27
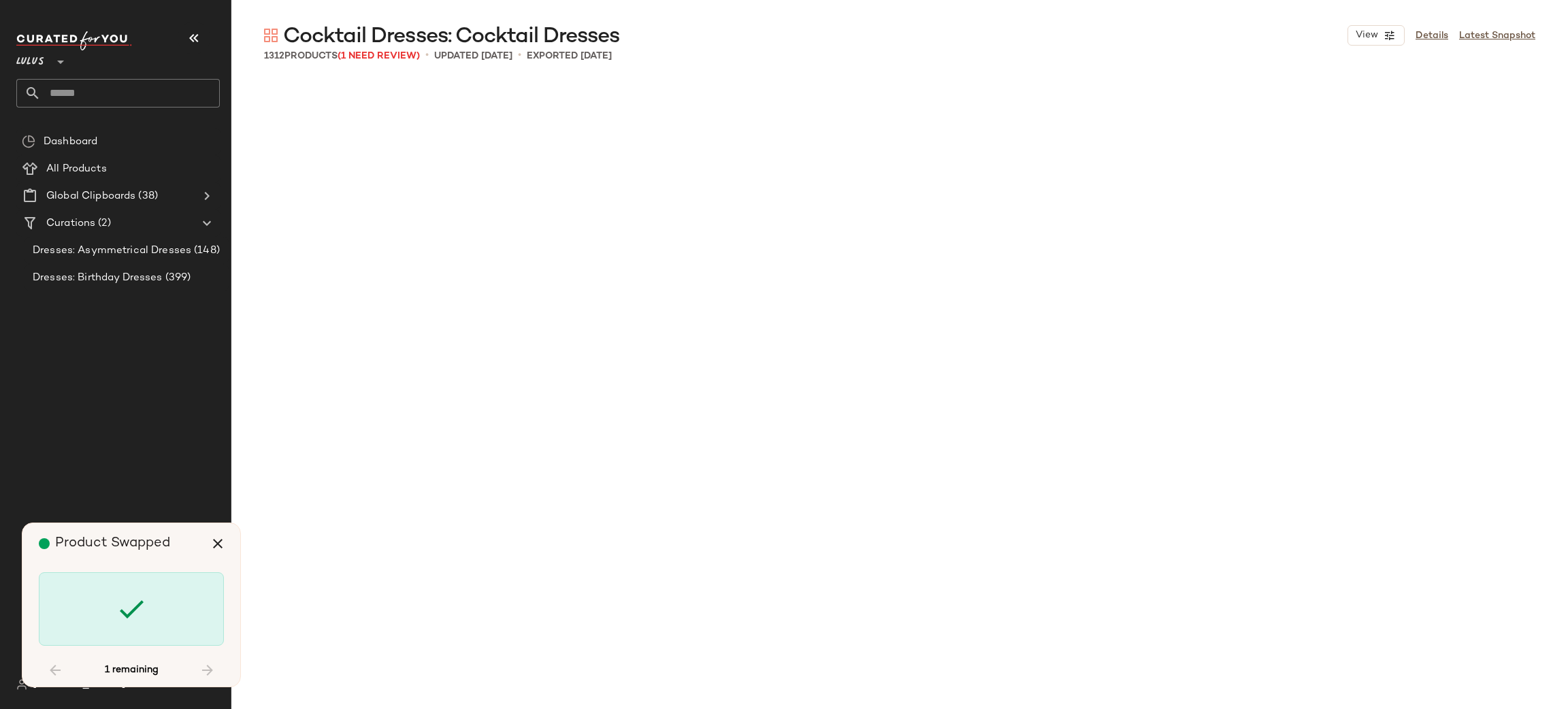
scroll to position [76666, 0]
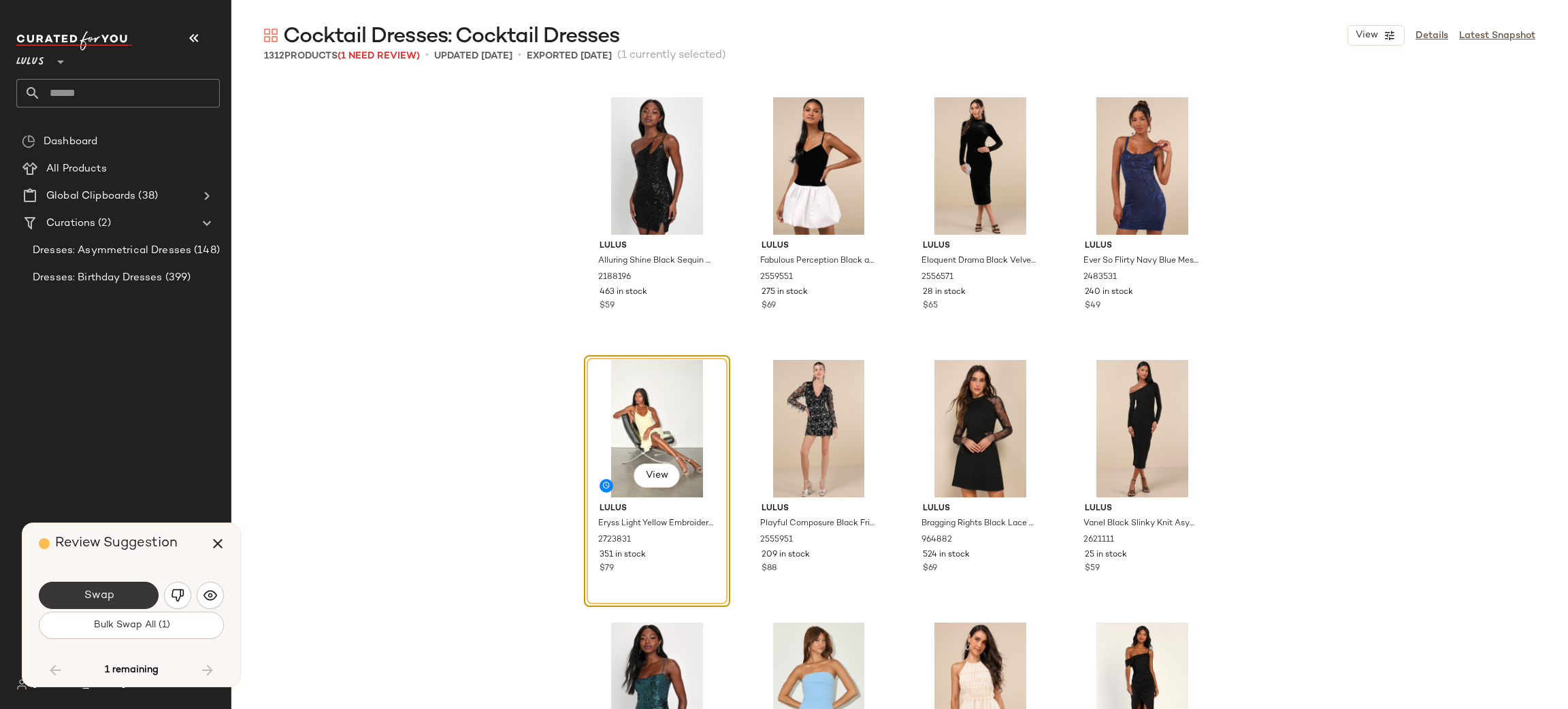
click at [135, 598] on button "Swap" at bounding box center [98, 595] width 120 height 27
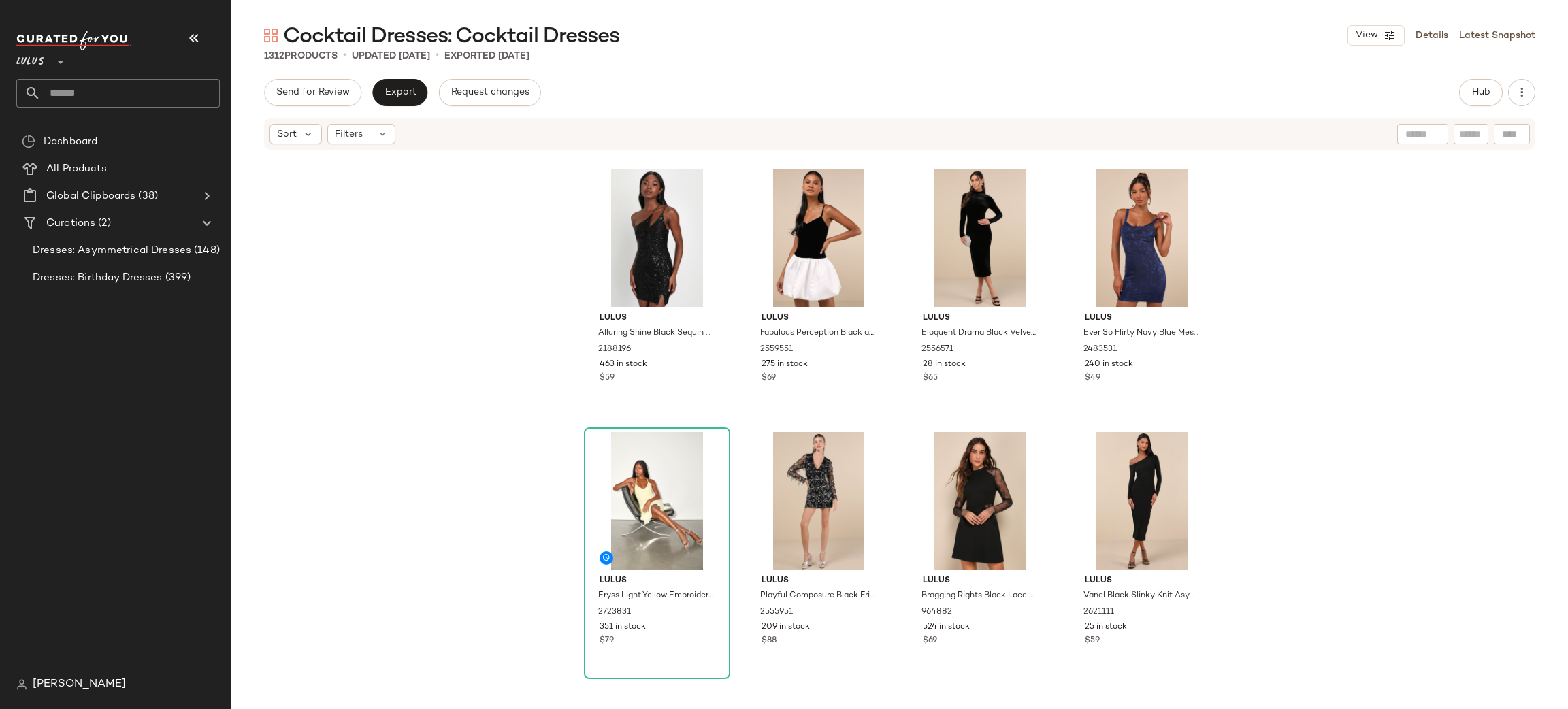
click at [400, 77] on div "Cocktail Dresses: Cocktail Dresses View Details Latest Snapshot 1312 Products •…" at bounding box center [900, 365] width 1337 height 687
click at [379, 95] on button "Export" at bounding box center [400, 92] width 55 height 27
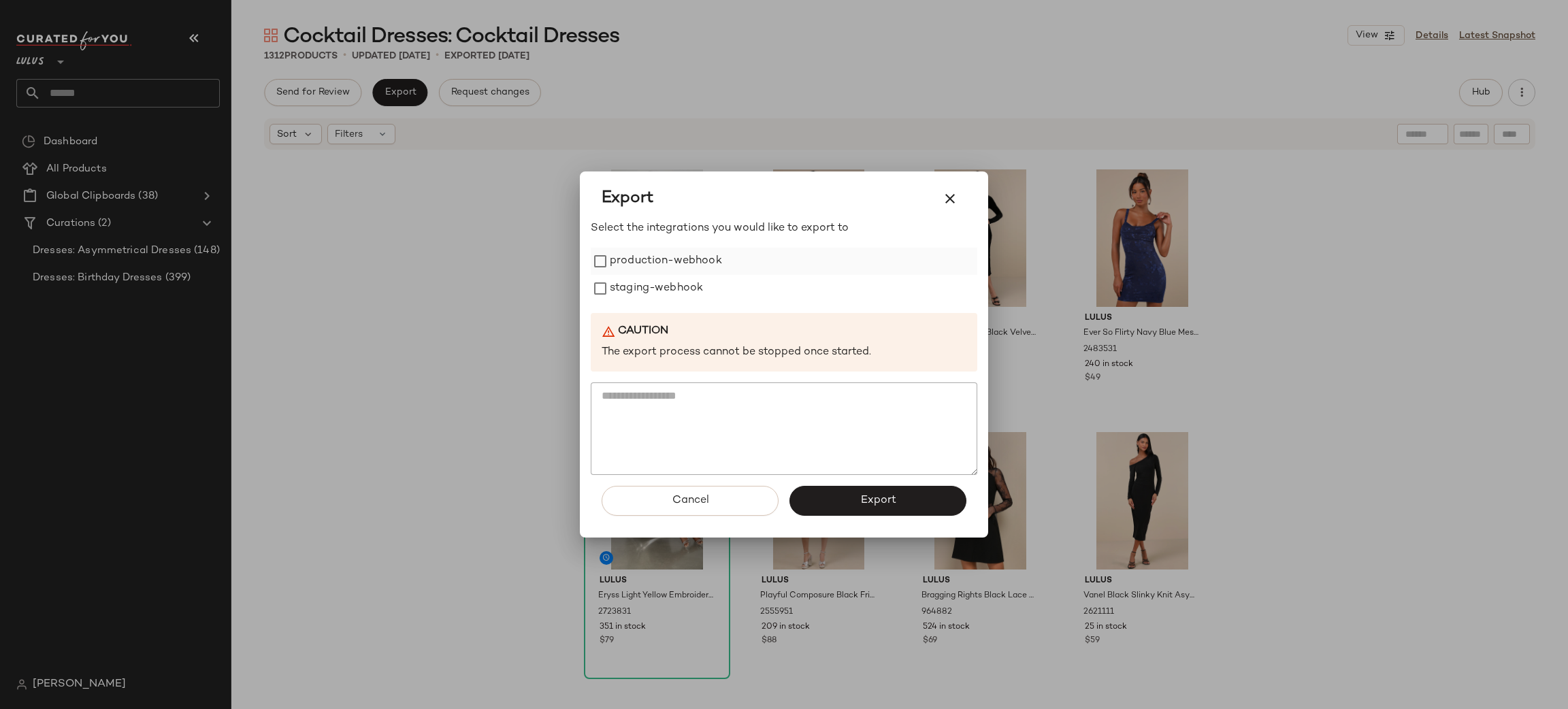
click at [617, 267] on label "production-webhook" at bounding box center [666, 261] width 113 height 27
click at [630, 304] on div "Select the integrations you would like to export to production-webhook staging-…" at bounding box center [784, 348] width 387 height 255
drag, startPoint x: 629, startPoint y: 290, endPoint x: 846, endPoint y: 440, distance: 263.8
click at [629, 290] on label "staging-webhook" at bounding box center [656, 288] width 93 height 27
click at [845, 486] on button "Export" at bounding box center [878, 501] width 177 height 30
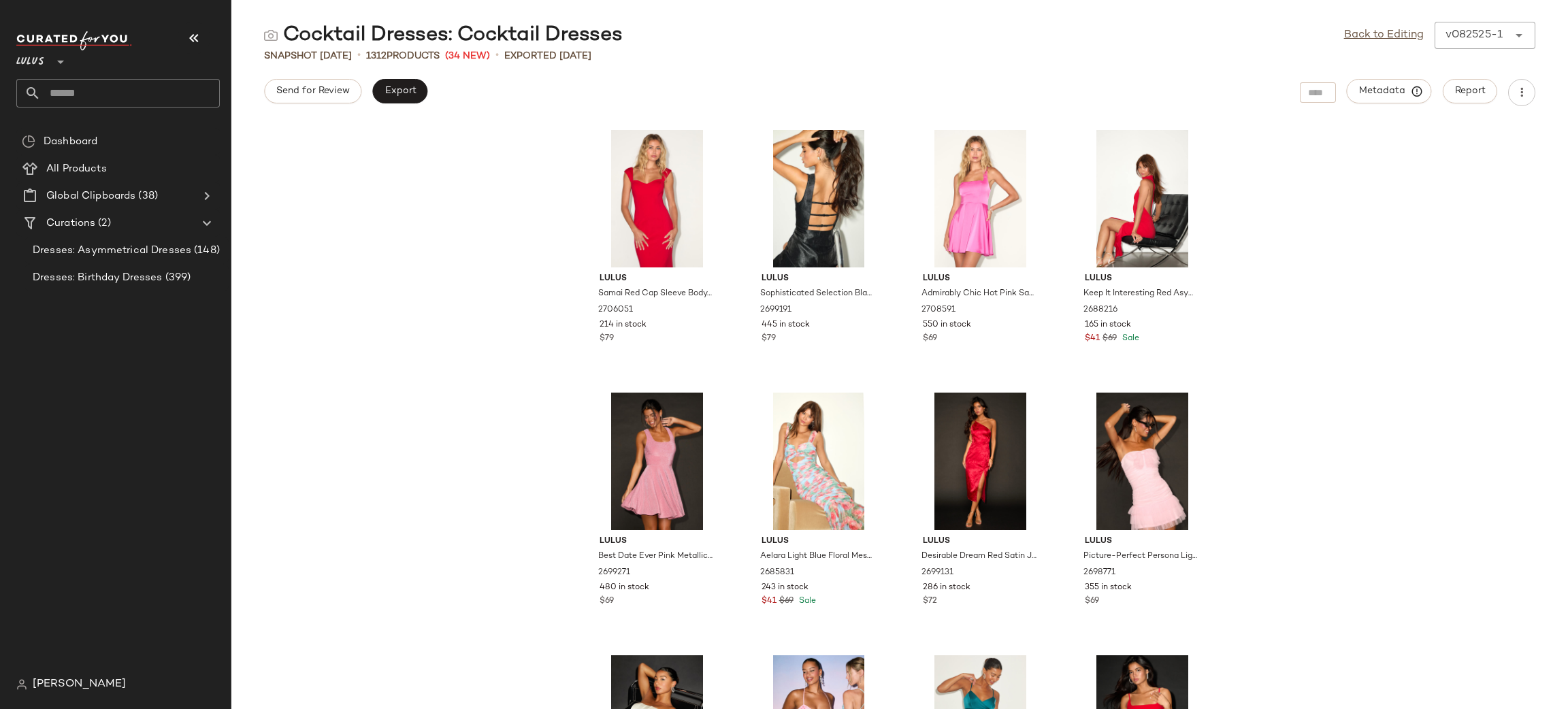
click at [401, 108] on div "Cocktail Dresses: Cocktail Dresses Back to Editing v082525-1 ****** Snapshot Au…" at bounding box center [900, 365] width 1337 height 687
click at [407, 99] on button "Export" at bounding box center [400, 91] width 55 height 24
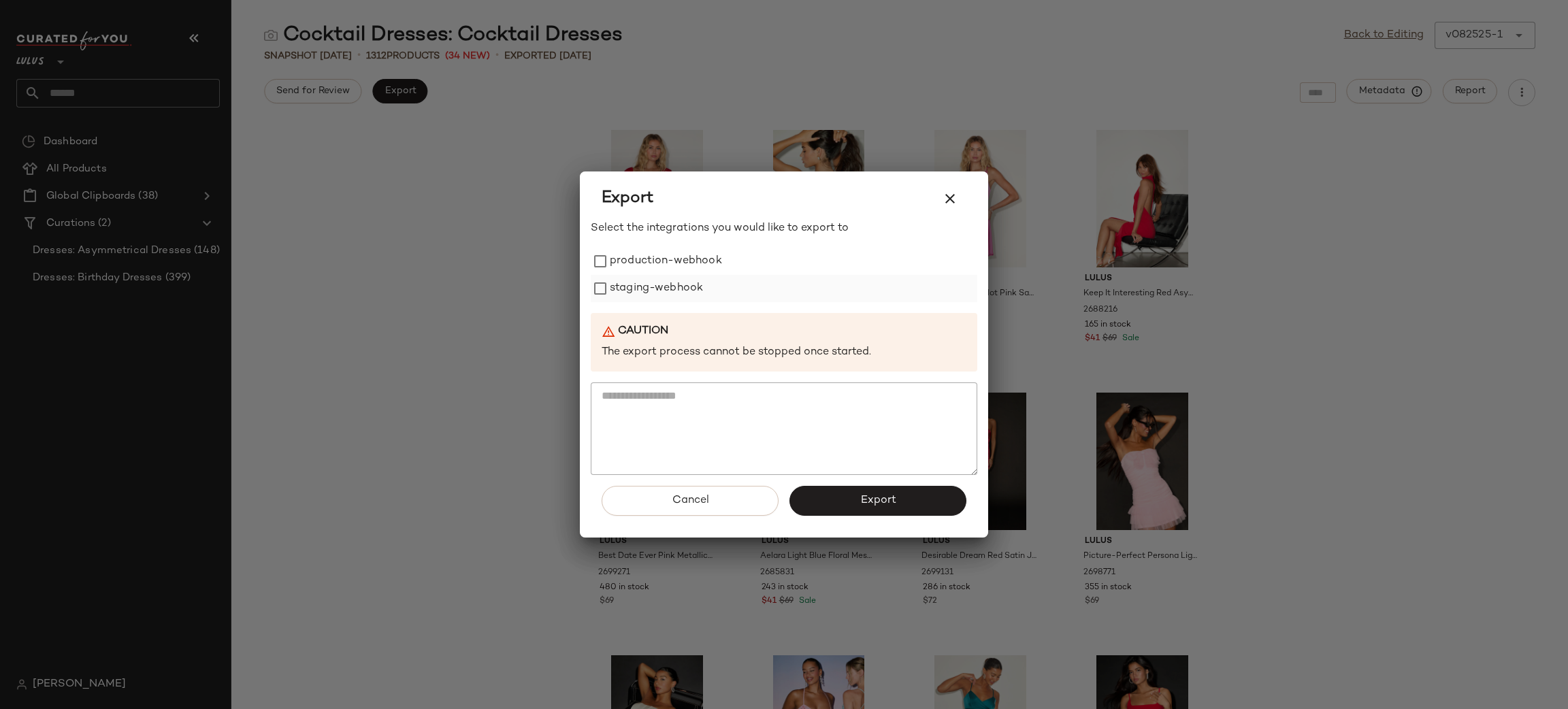
drag, startPoint x: 623, startPoint y: 268, endPoint x: 620, endPoint y: 293, distance: 25.2
click at [623, 268] on label "production-webhook" at bounding box center [666, 261] width 113 height 27
click at [612, 289] on label "staging-webhook" at bounding box center [656, 288] width 93 height 27
click at [862, 502] on span "Export" at bounding box center [877, 500] width 36 height 13
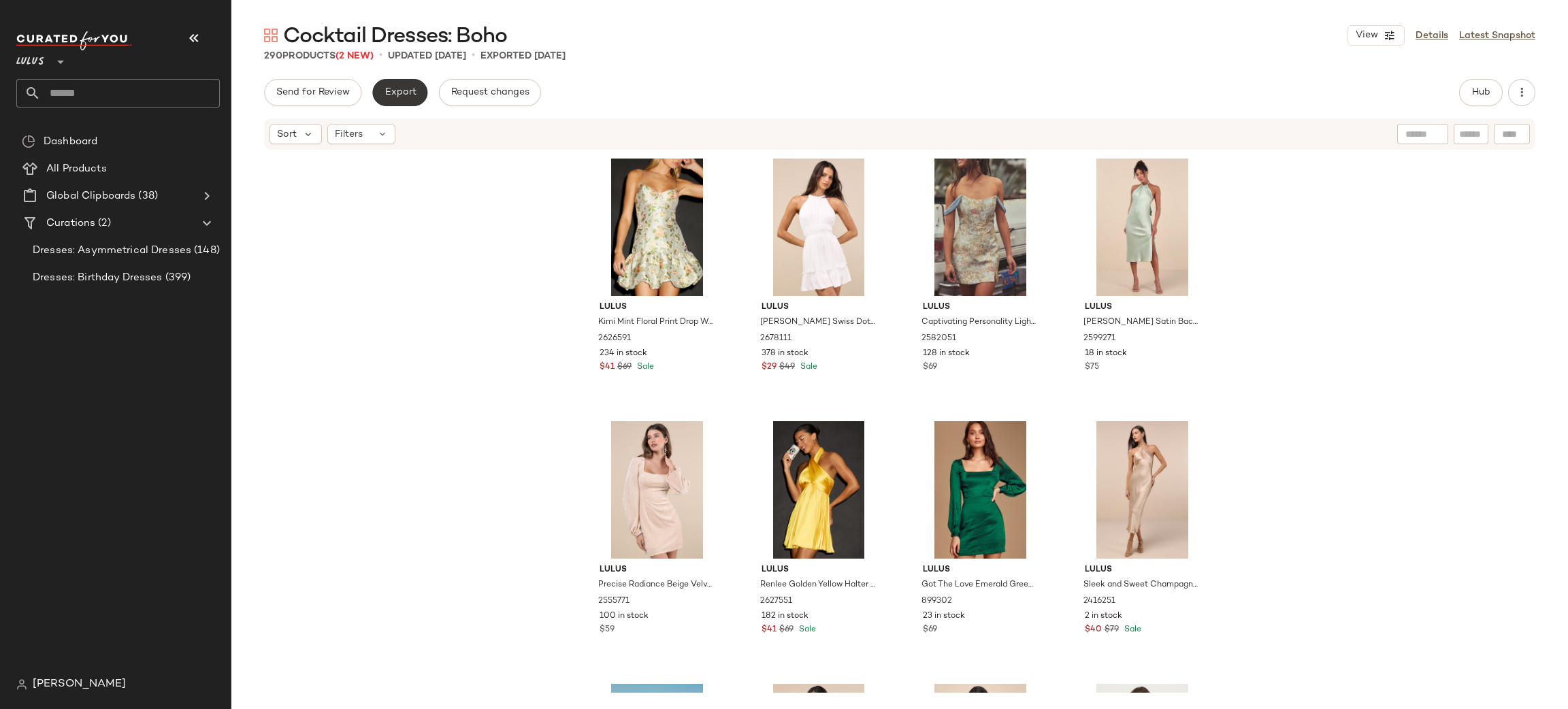
click at [411, 81] on button "Export" at bounding box center [400, 92] width 55 height 27
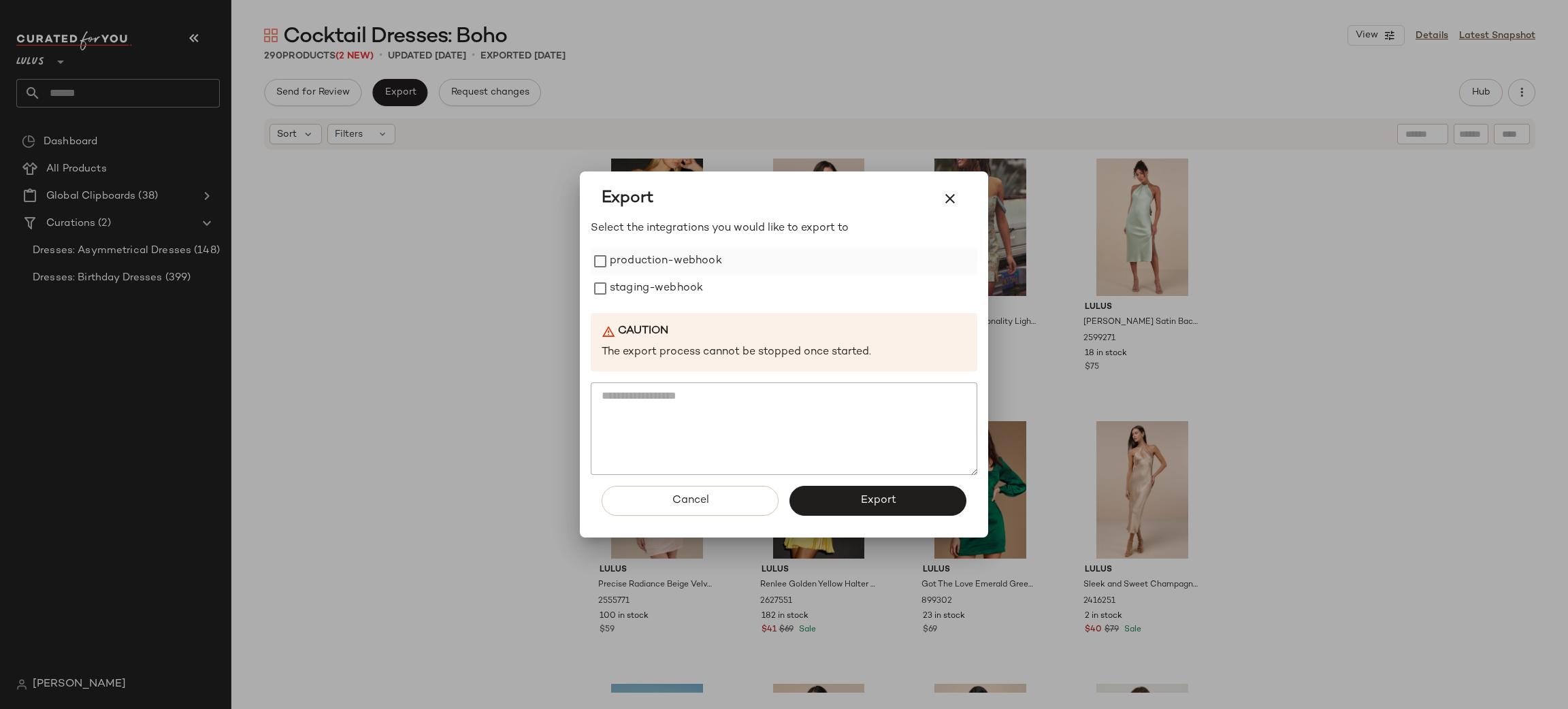
click at [661, 250] on label "production-webhook" at bounding box center [666, 261] width 113 height 27
click at [657, 282] on label "staging-webhook" at bounding box center [656, 288] width 93 height 27
click at [880, 493] on button "Export" at bounding box center [878, 501] width 177 height 30
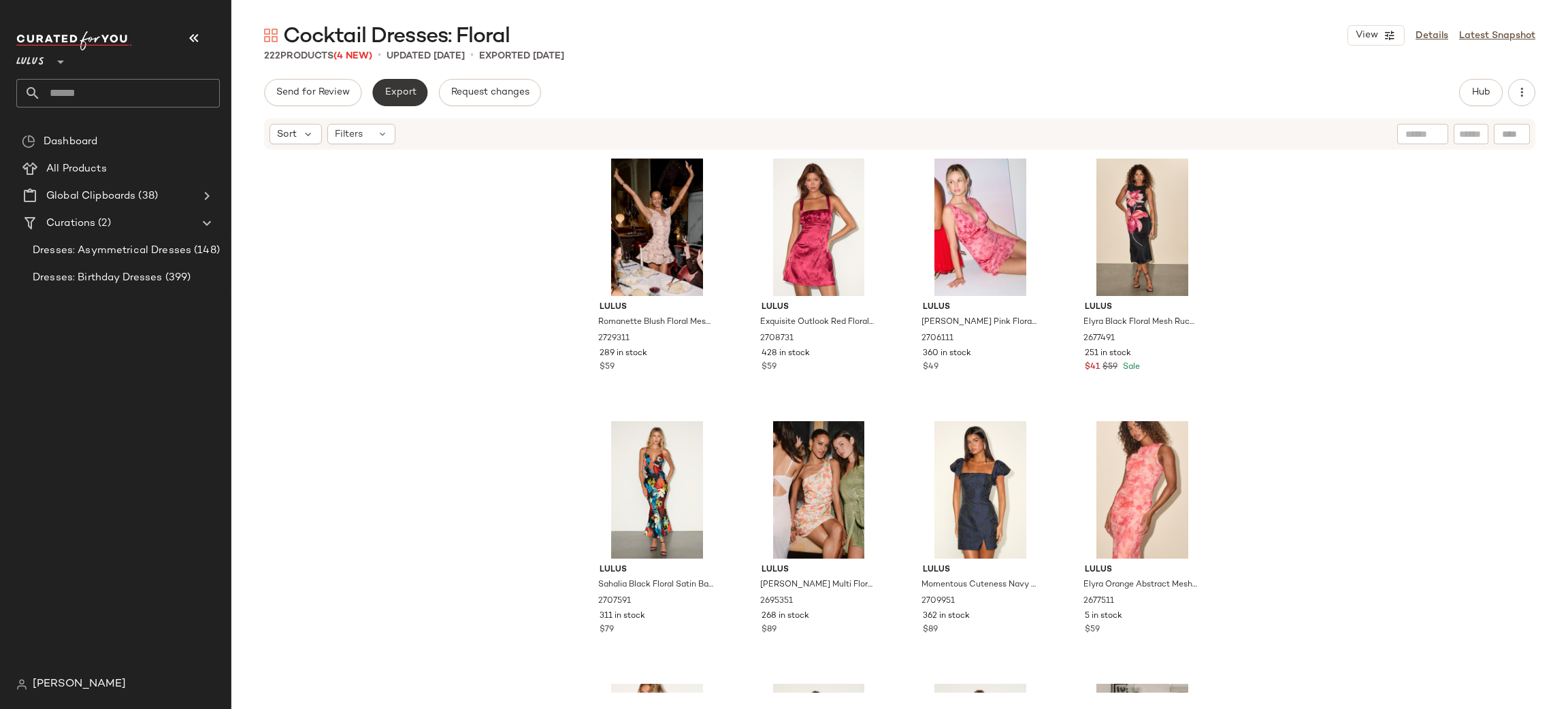
click at [413, 97] on span "Export" at bounding box center [400, 92] width 32 height 10
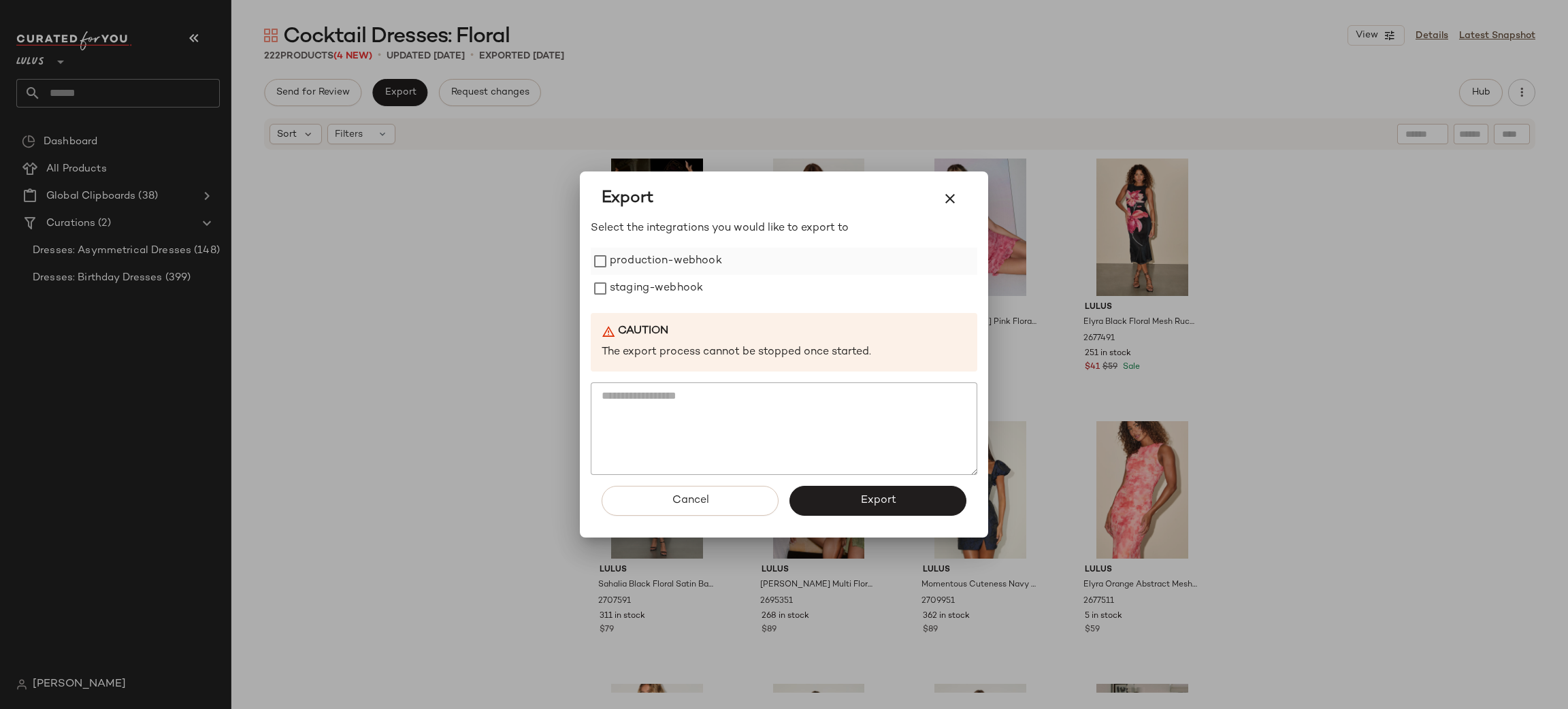
click at [670, 259] on label "production-webhook" at bounding box center [666, 261] width 113 height 27
click at [681, 277] on label "staging-webhook" at bounding box center [656, 288] width 93 height 27
click at [871, 492] on button "Export" at bounding box center [878, 501] width 177 height 30
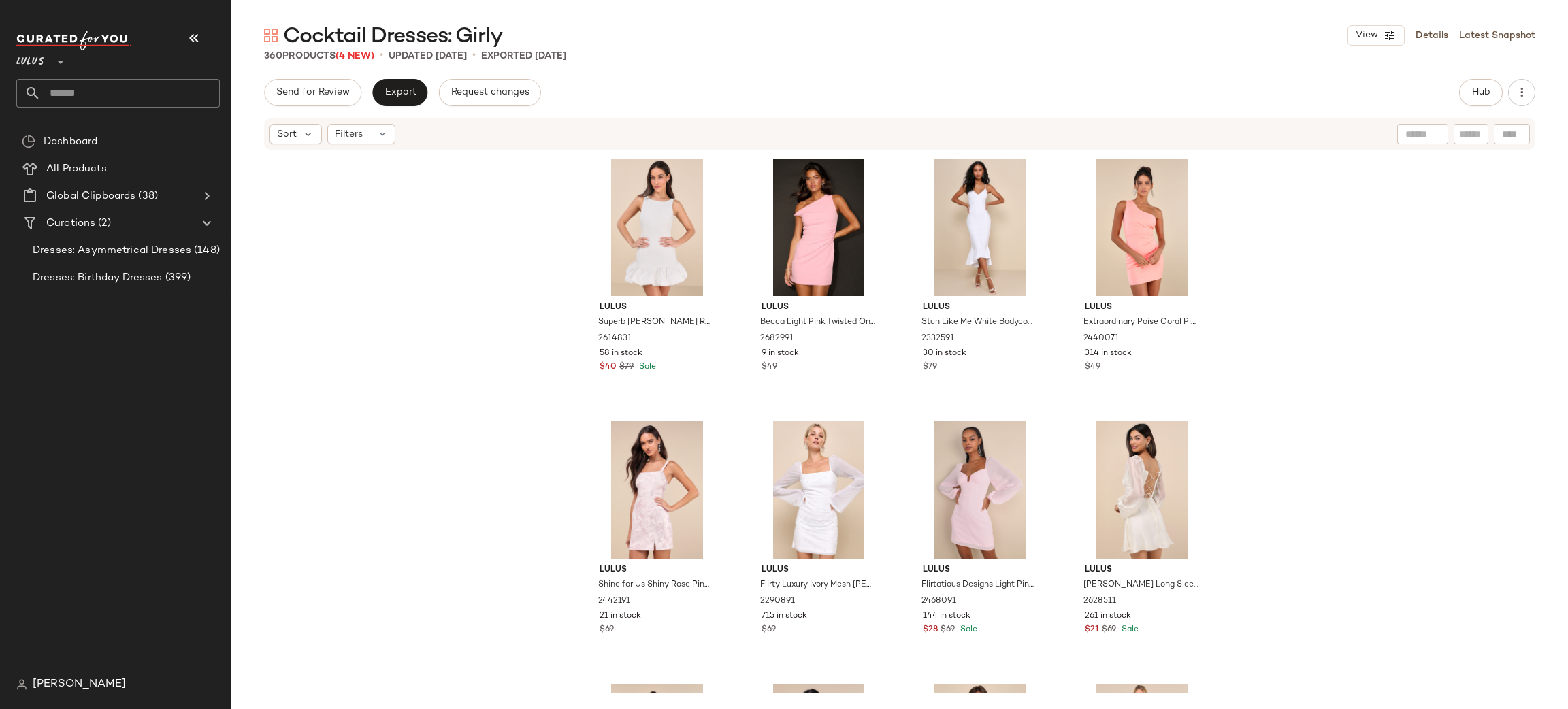
click at [407, 107] on div "Send for Review Export Request changes Hub Sort Filters Lulus Superb [PERSON_NA…" at bounding box center [900, 393] width 1337 height 630
click at [392, 92] on span "Export" at bounding box center [400, 92] width 32 height 10
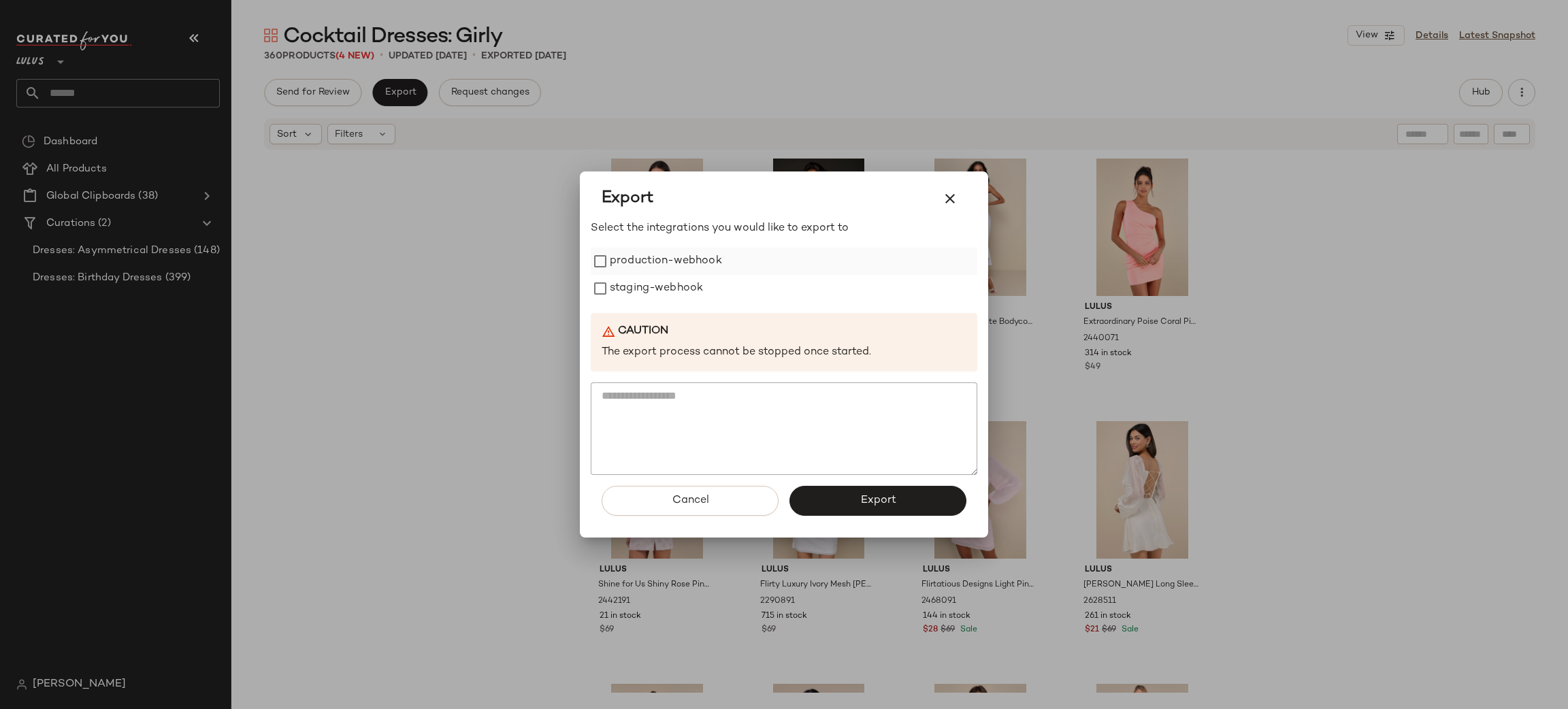
click at [649, 258] on label "production-webhook" at bounding box center [666, 261] width 113 height 27
click at [649, 281] on label "staging-webhook" at bounding box center [656, 288] width 93 height 27
click at [819, 489] on button "Export" at bounding box center [878, 501] width 177 height 30
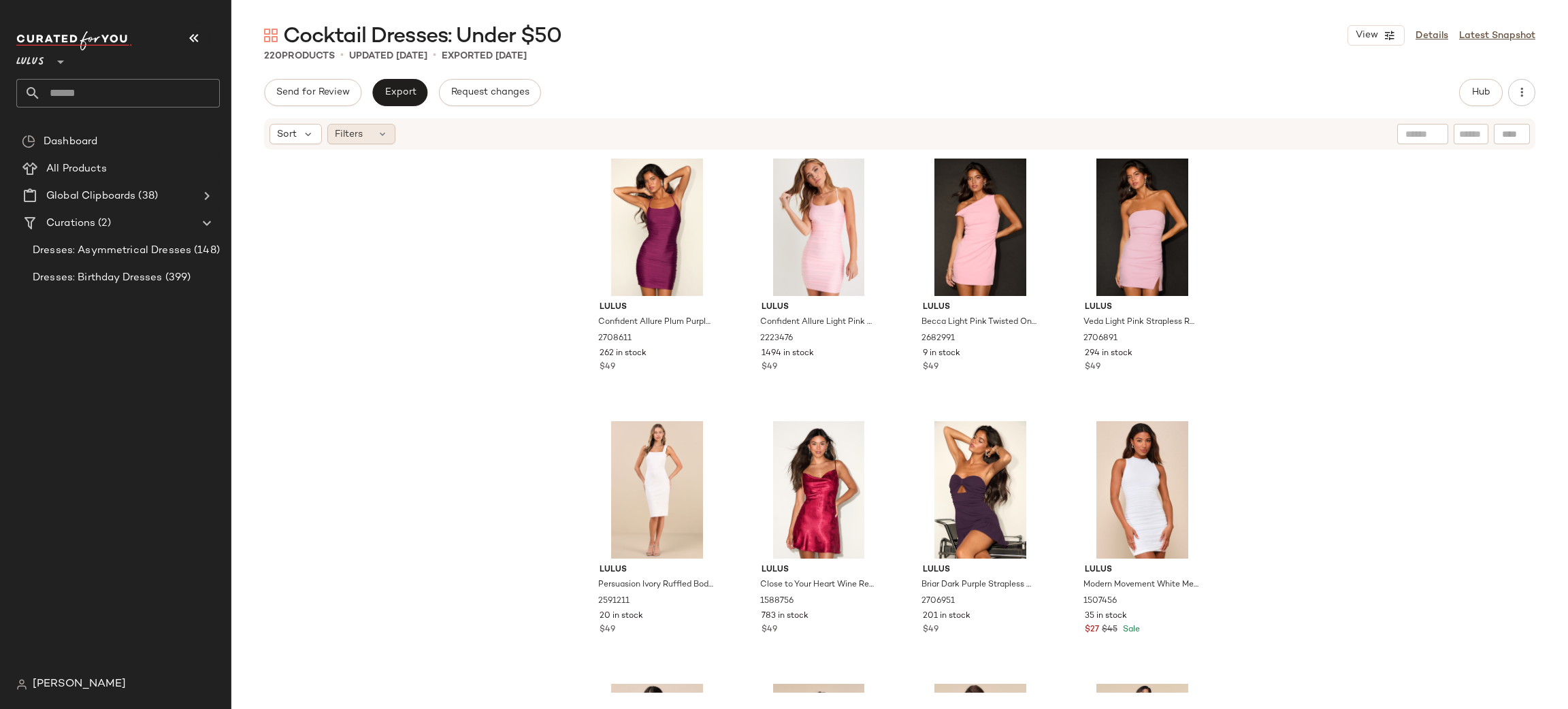
click at [360, 138] on div "Filters" at bounding box center [361, 133] width 68 height 20
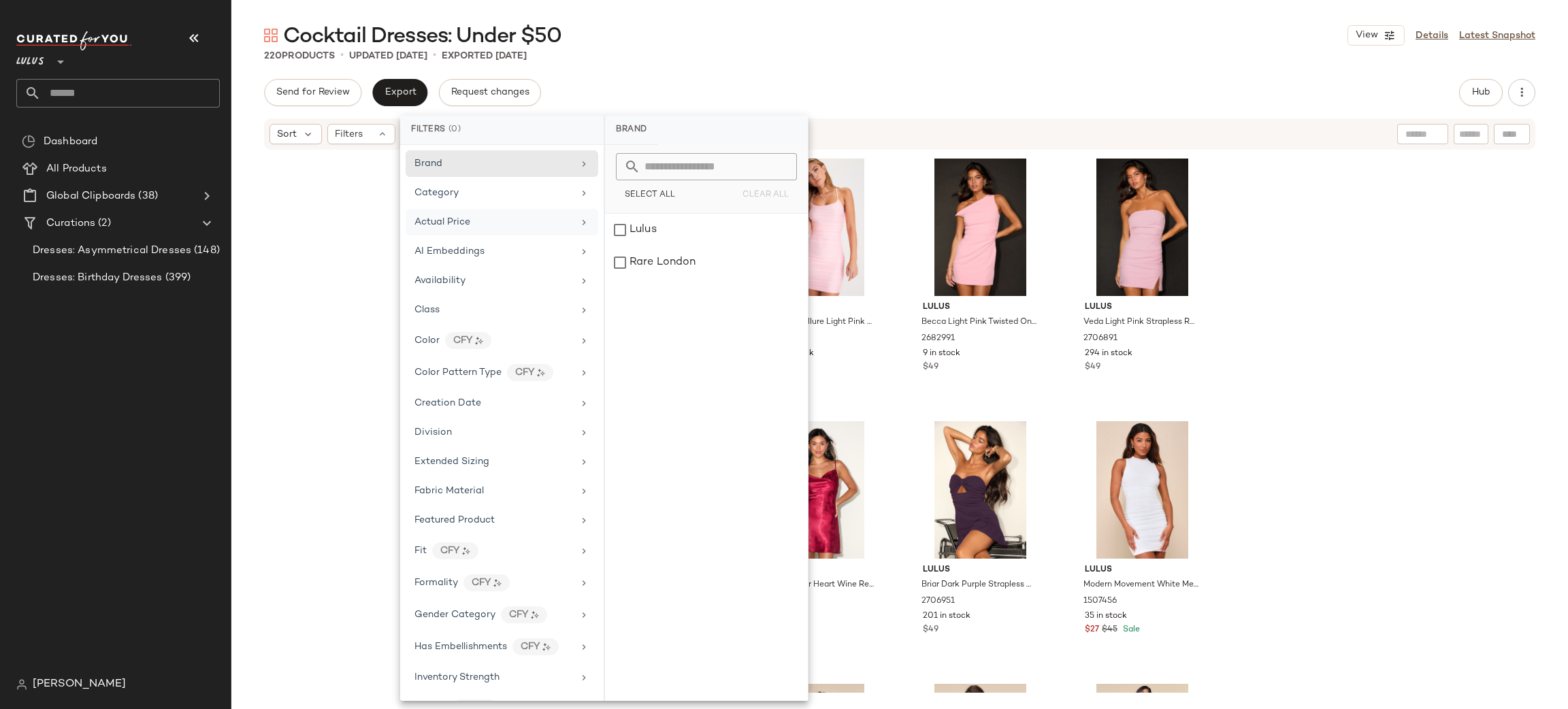
click at [483, 226] on div "Actual Price" at bounding box center [494, 222] width 159 height 14
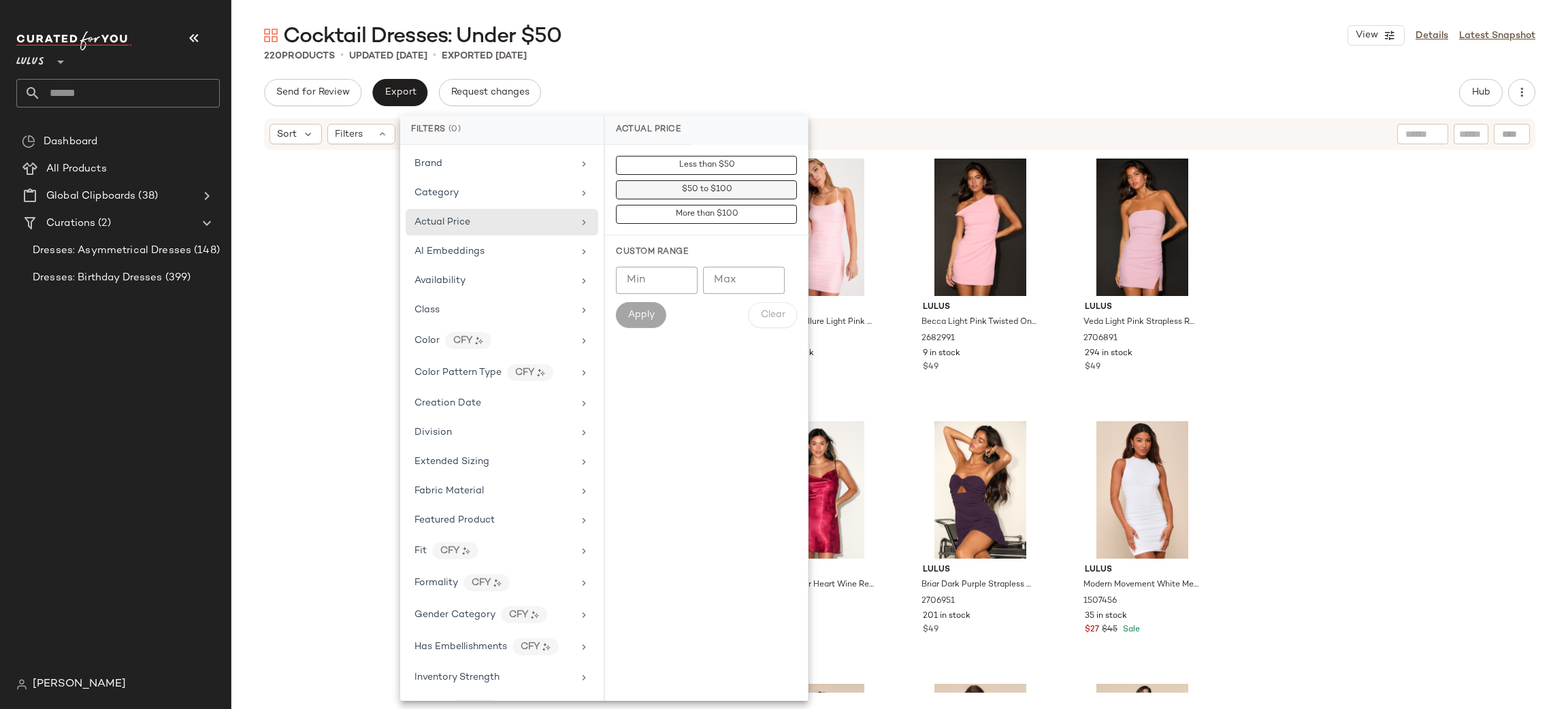
click at [724, 191] on span "$50 to $100" at bounding box center [706, 189] width 51 height 10
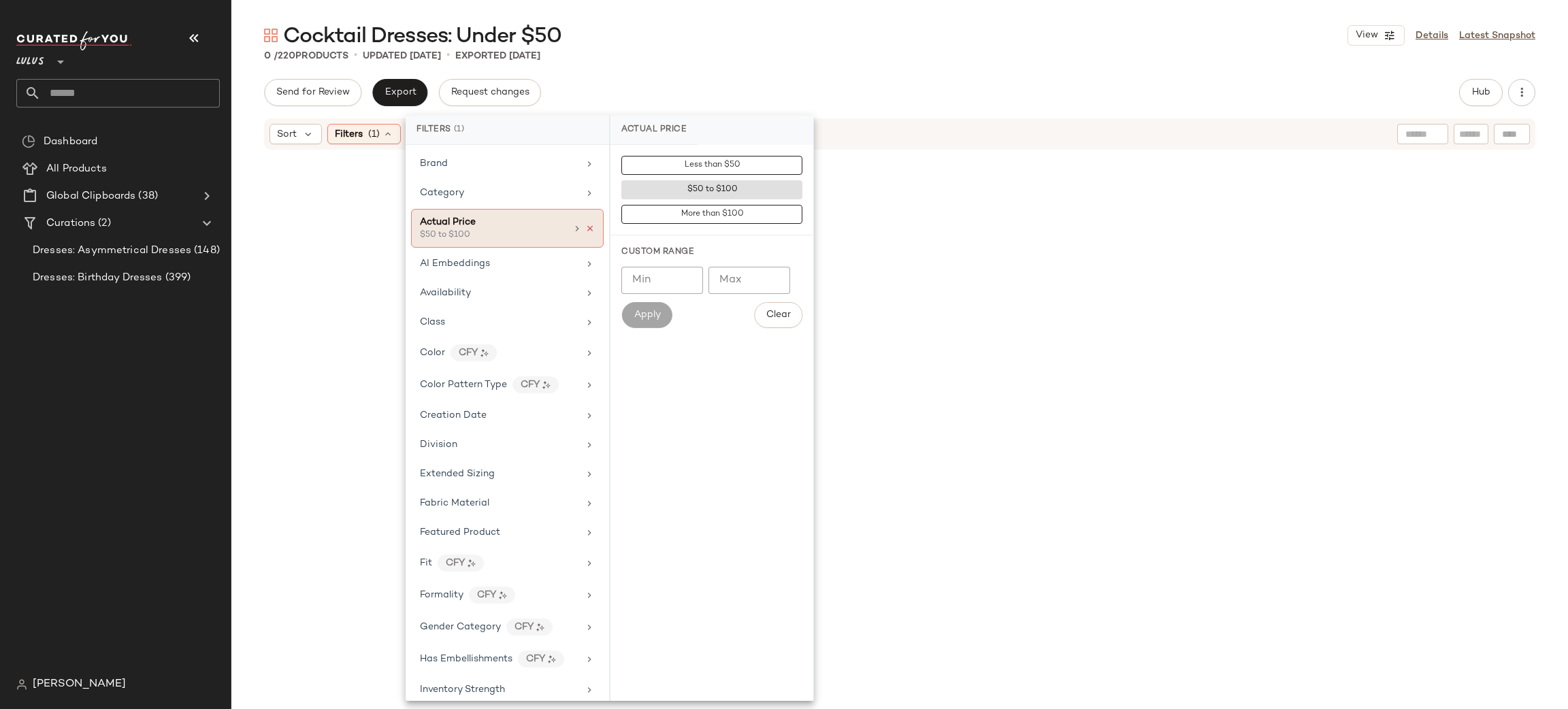
click at [585, 229] on icon at bounding box center [590, 228] width 10 height 10
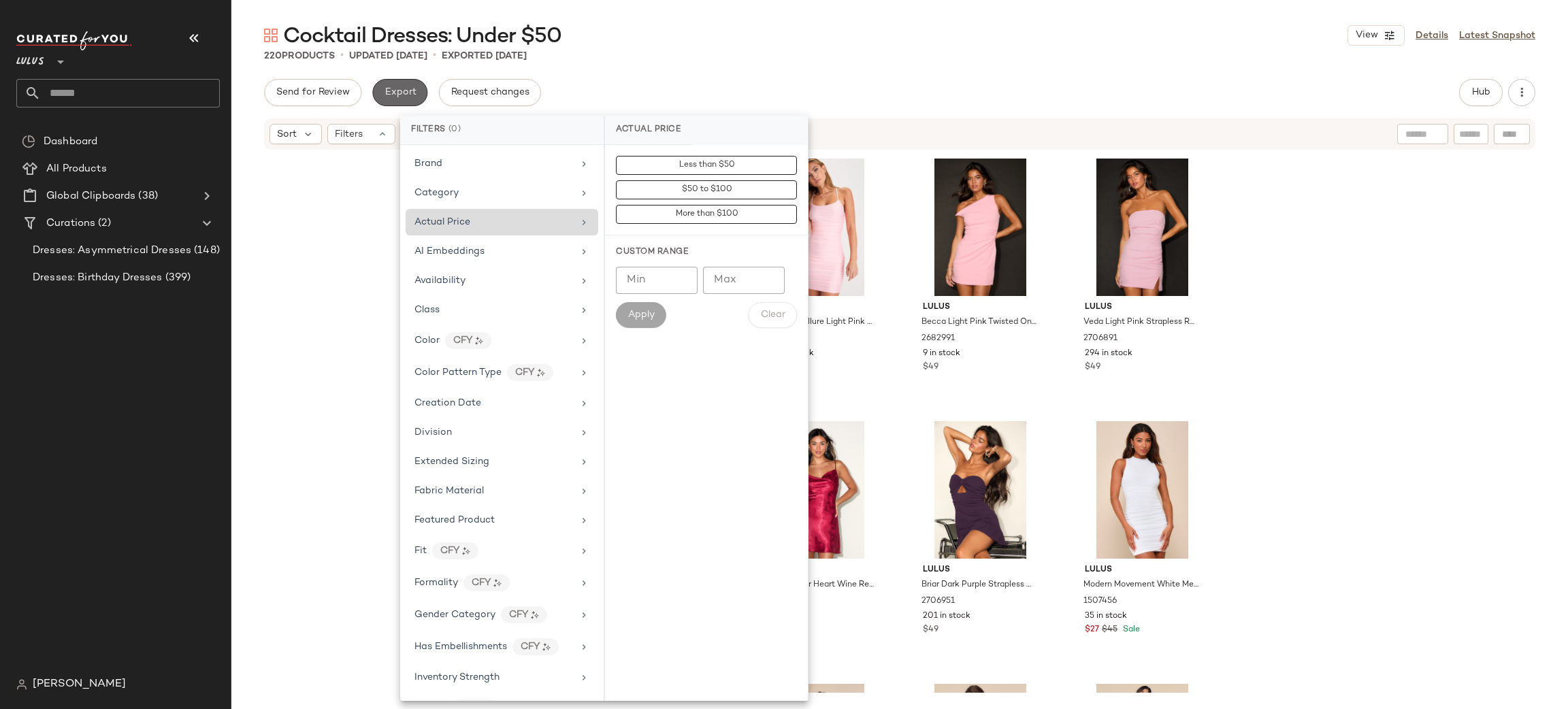
click at [394, 90] on span "Export" at bounding box center [400, 92] width 32 height 10
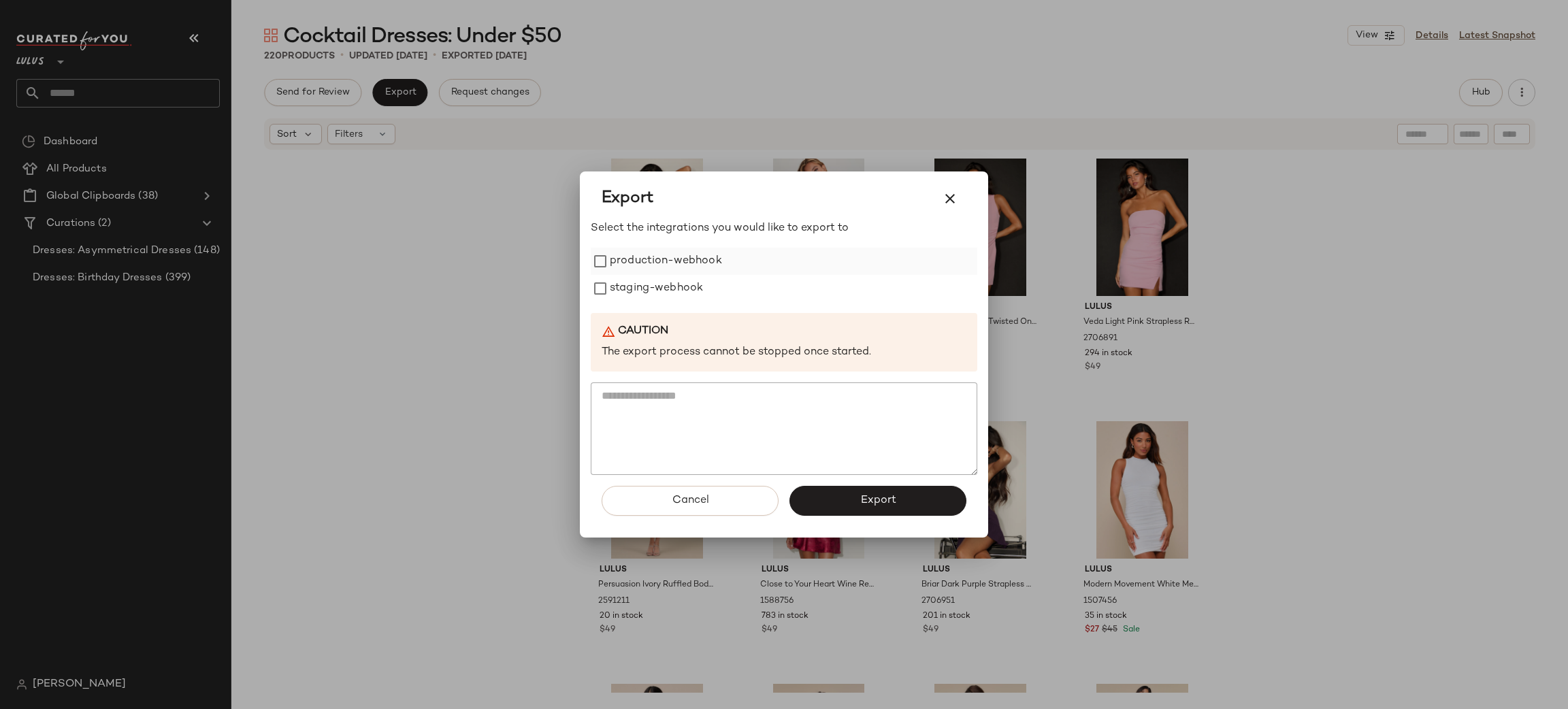
click at [663, 270] on label "production-webhook" at bounding box center [666, 261] width 113 height 27
click at [661, 280] on label "staging-webhook" at bounding box center [656, 288] width 93 height 27
click at [858, 506] on button "Export" at bounding box center [878, 501] width 177 height 30
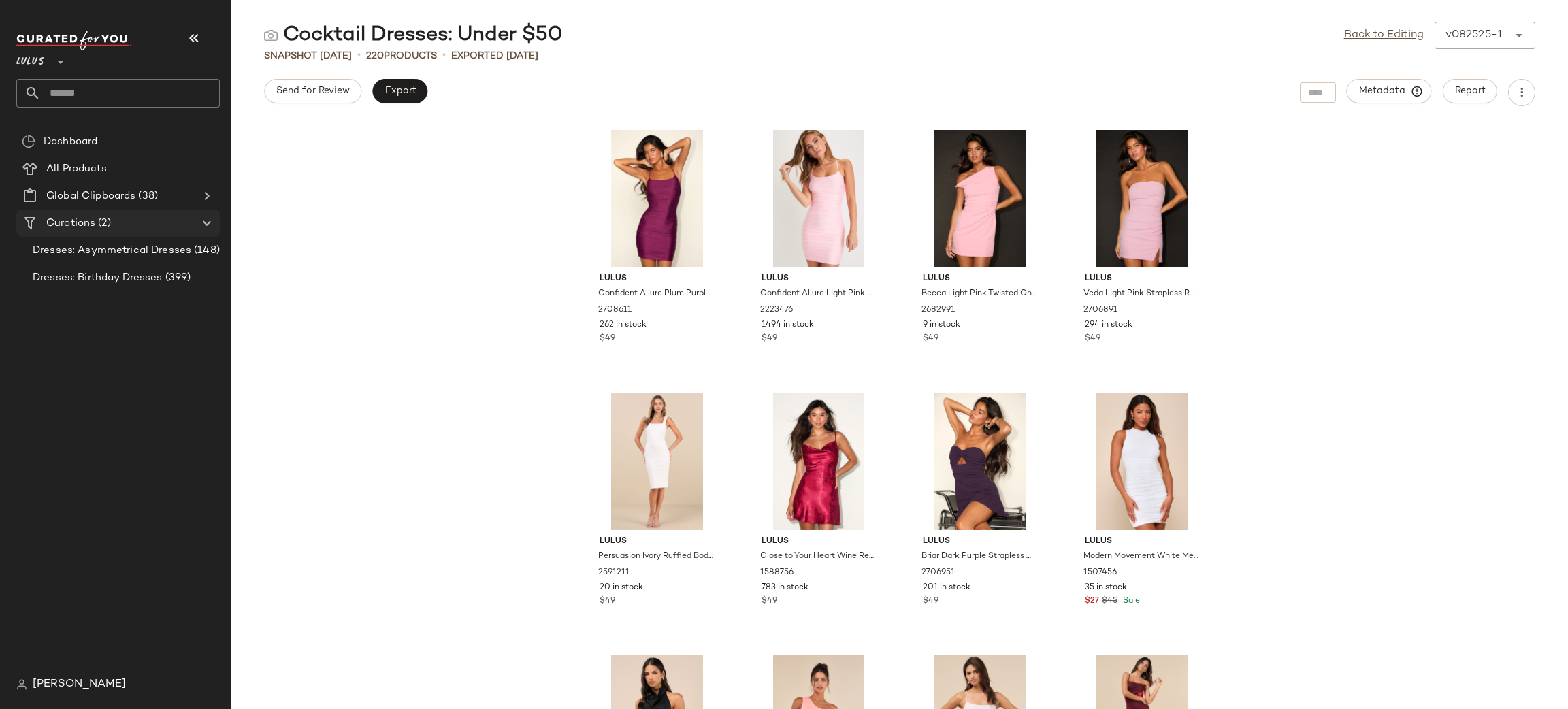
click at [140, 224] on div "Curations (2)" at bounding box center [119, 223] width 154 height 16
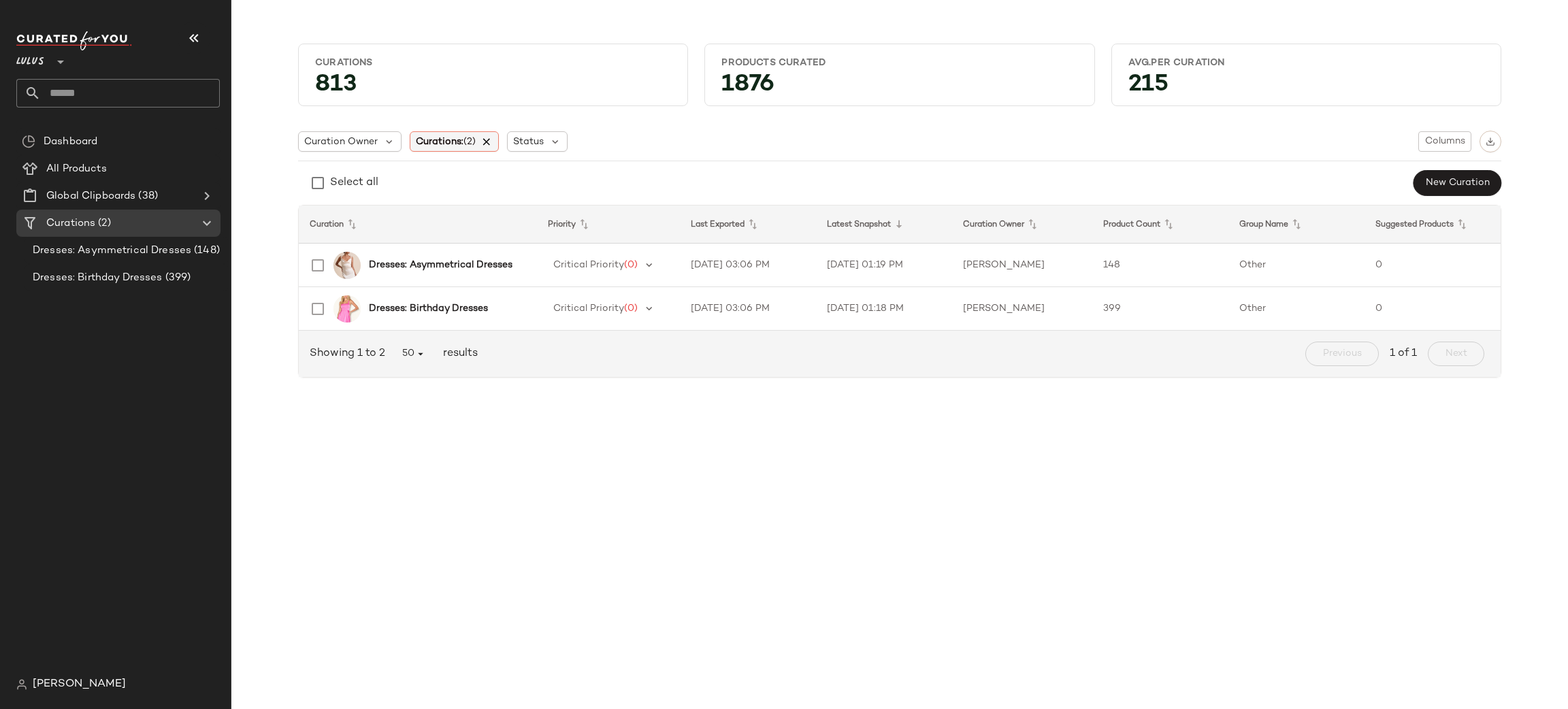
click at [491, 140] on icon at bounding box center [487, 141] width 12 height 12
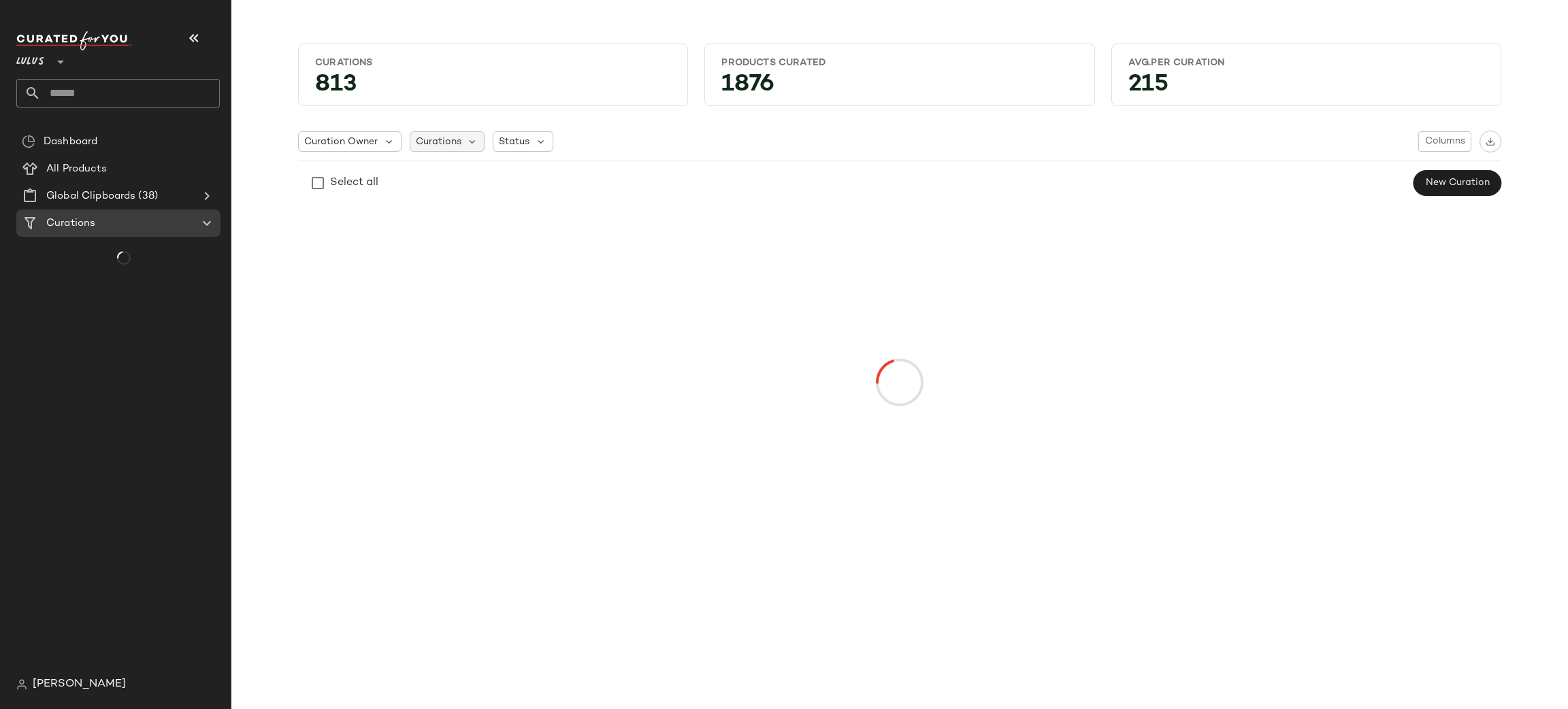
click at [421, 145] on span "Curations" at bounding box center [439, 141] width 45 height 14
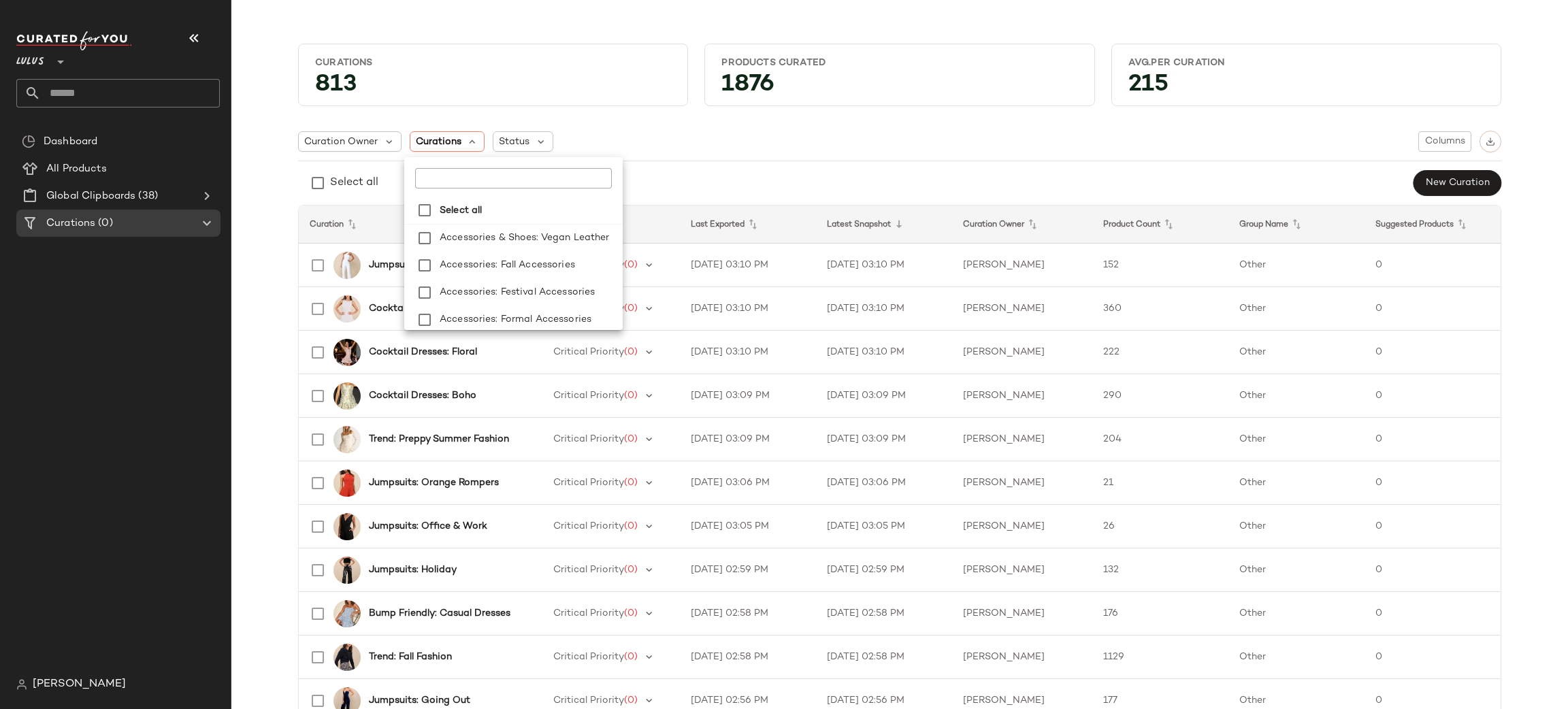
click at [464, 167] on div at bounding box center [513, 173] width 218 height 31
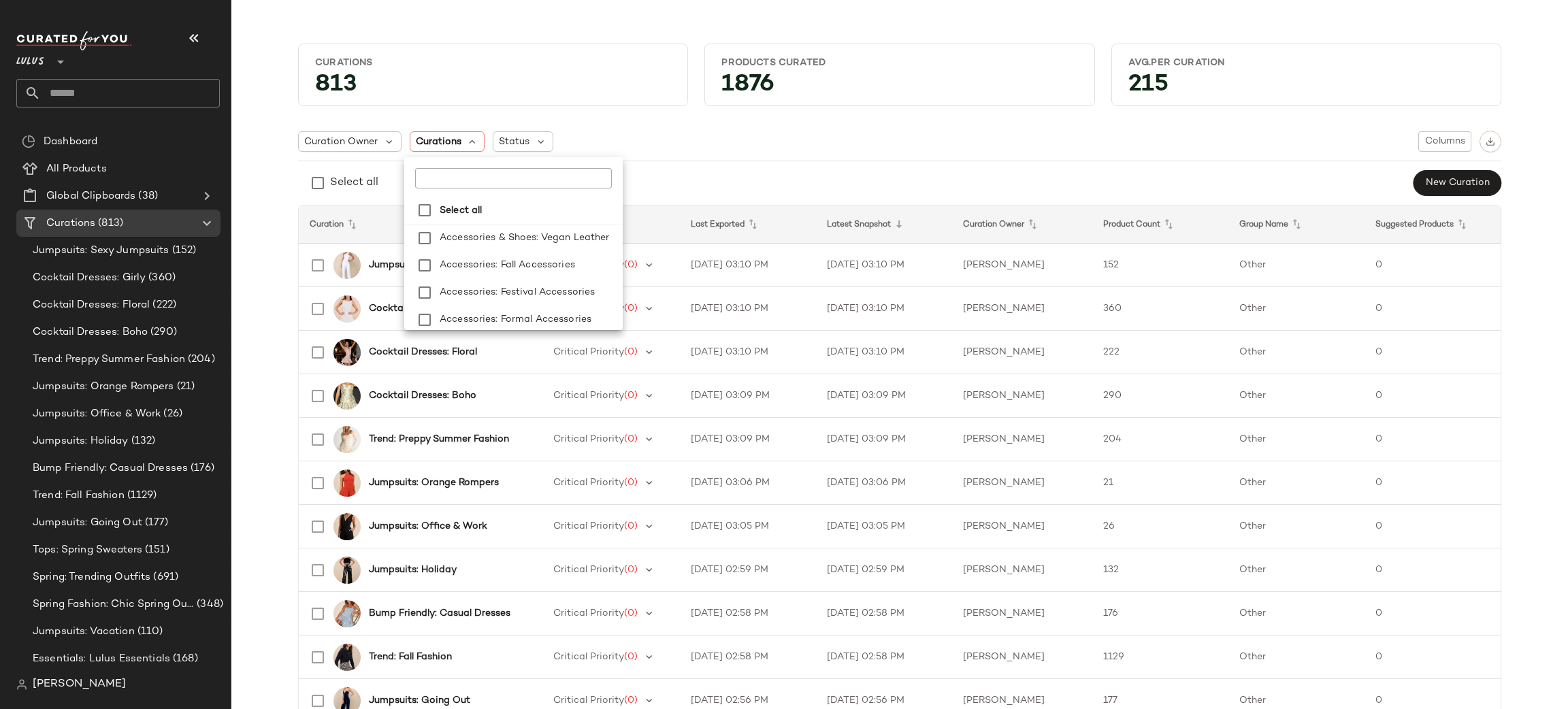
click at [469, 177] on input "text" at bounding box center [500, 178] width 170 height 20
click at [514, 239] on span "ers' Market Outfits" at bounding box center [534, 237] width 88 height 27
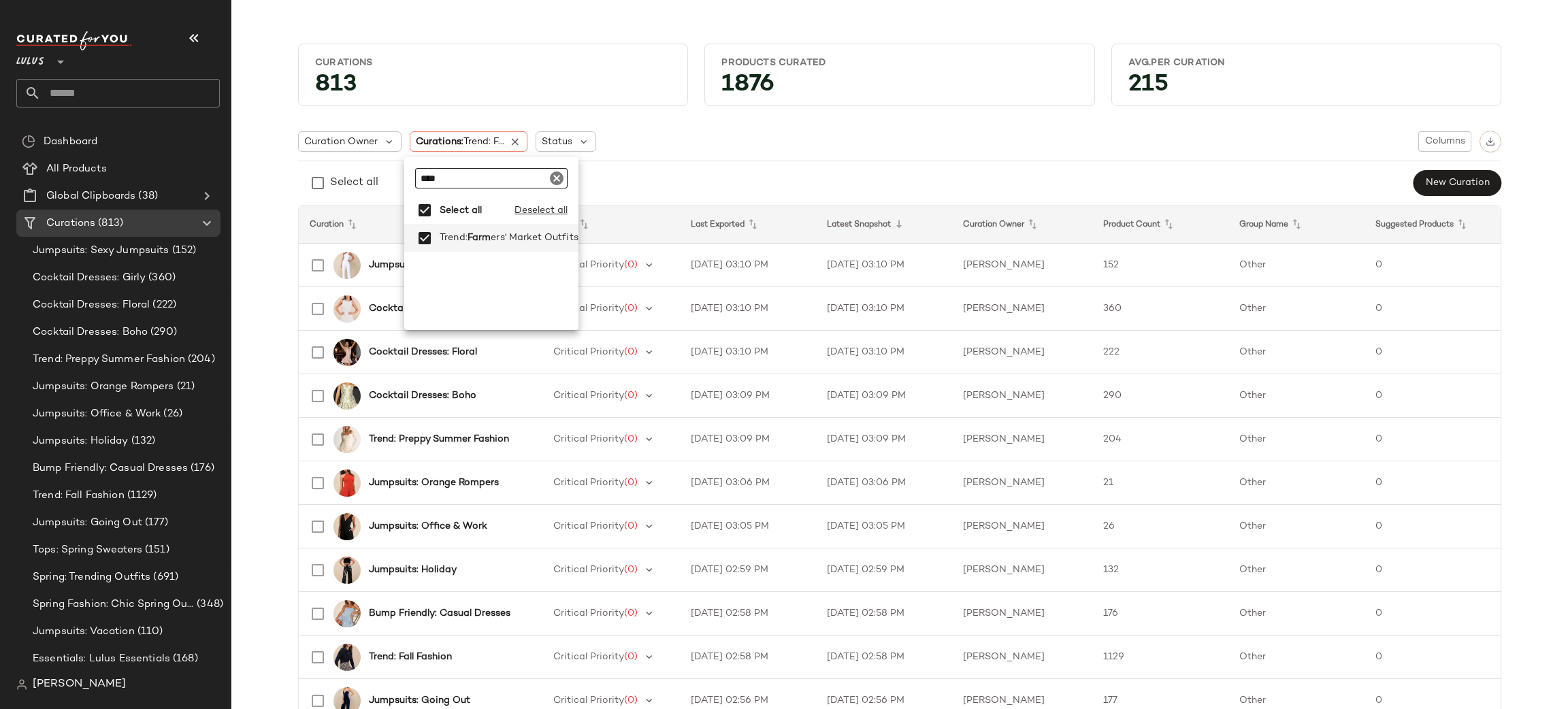
click at [472, 181] on input "****" at bounding box center [491, 178] width 153 height 20
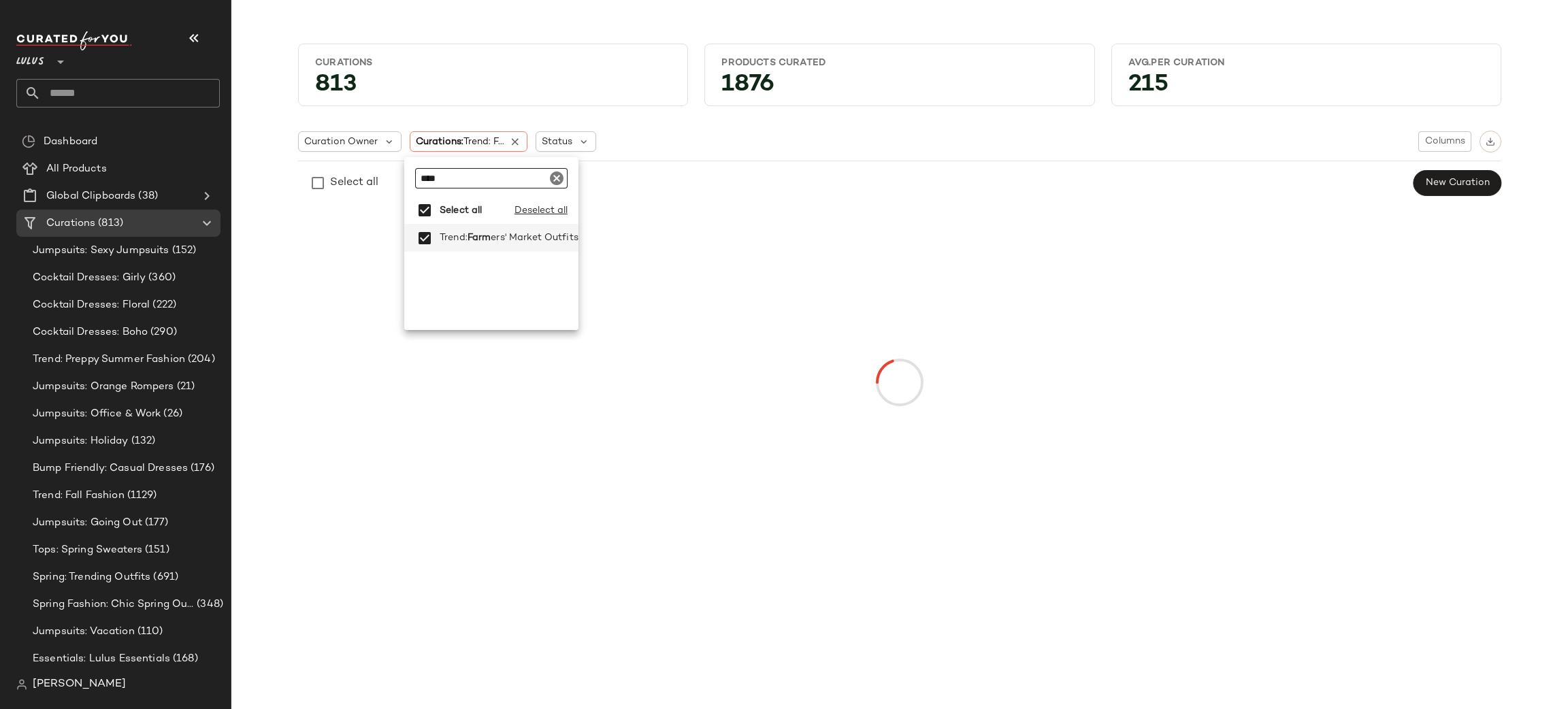
click at [474, 181] on input "****" at bounding box center [491, 178] width 153 height 20
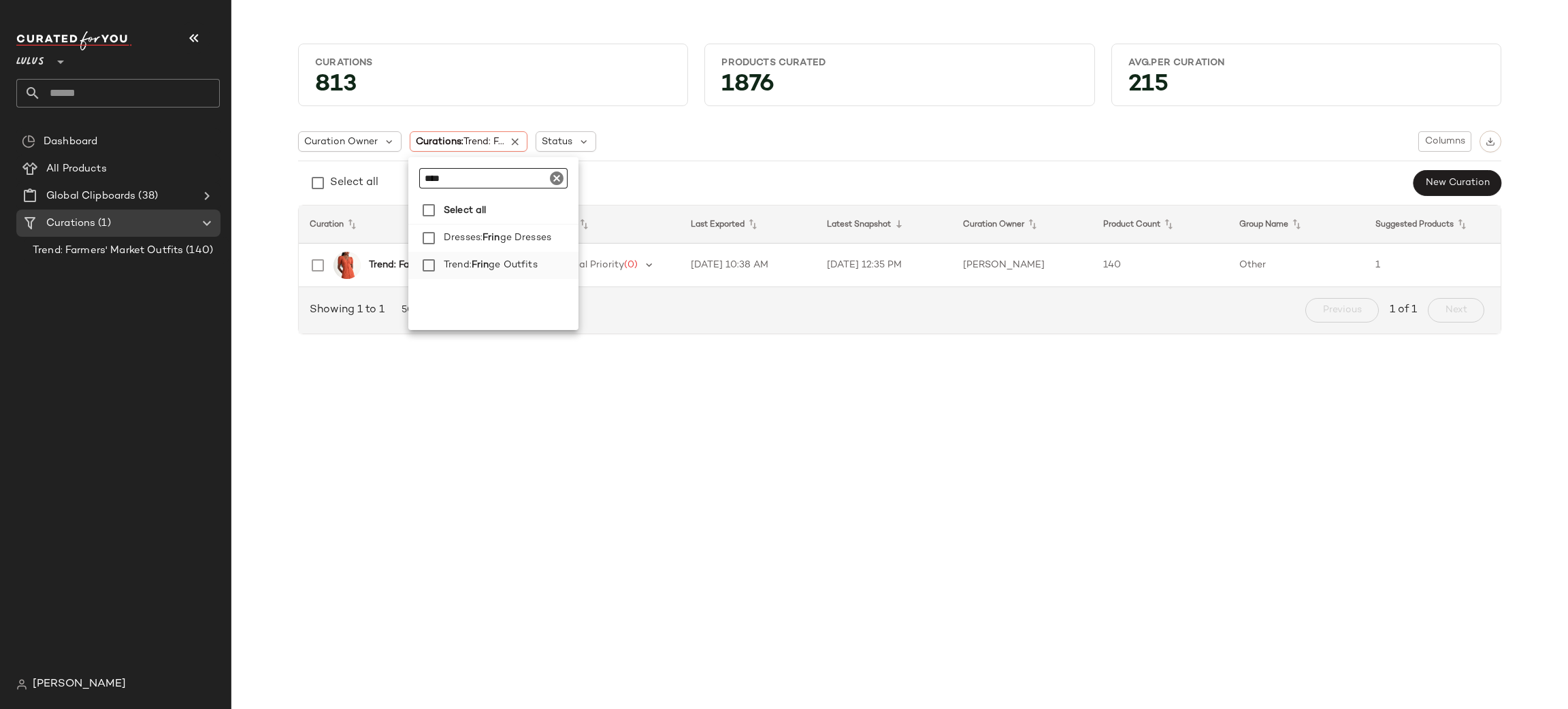
type input "****"
click at [464, 265] on span "Trend:" at bounding box center [458, 265] width 28 height 27
click at [929, 134] on div "Curation Owner Curations: (2) Status Columns" at bounding box center [900, 141] width 1203 height 22
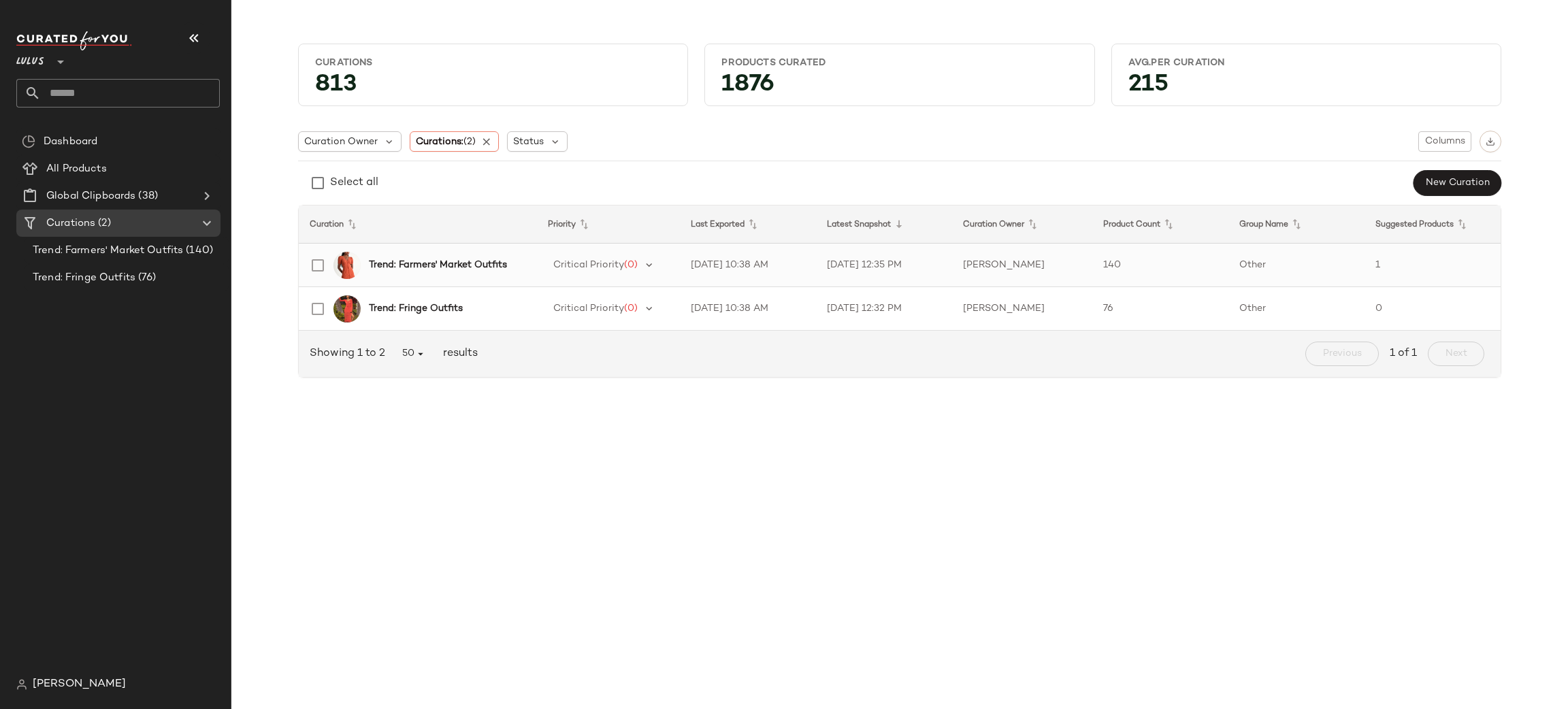
click at [1072, 252] on td "[PERSON_NAME]" at bounding box center [1022, 265] width 140 height 44
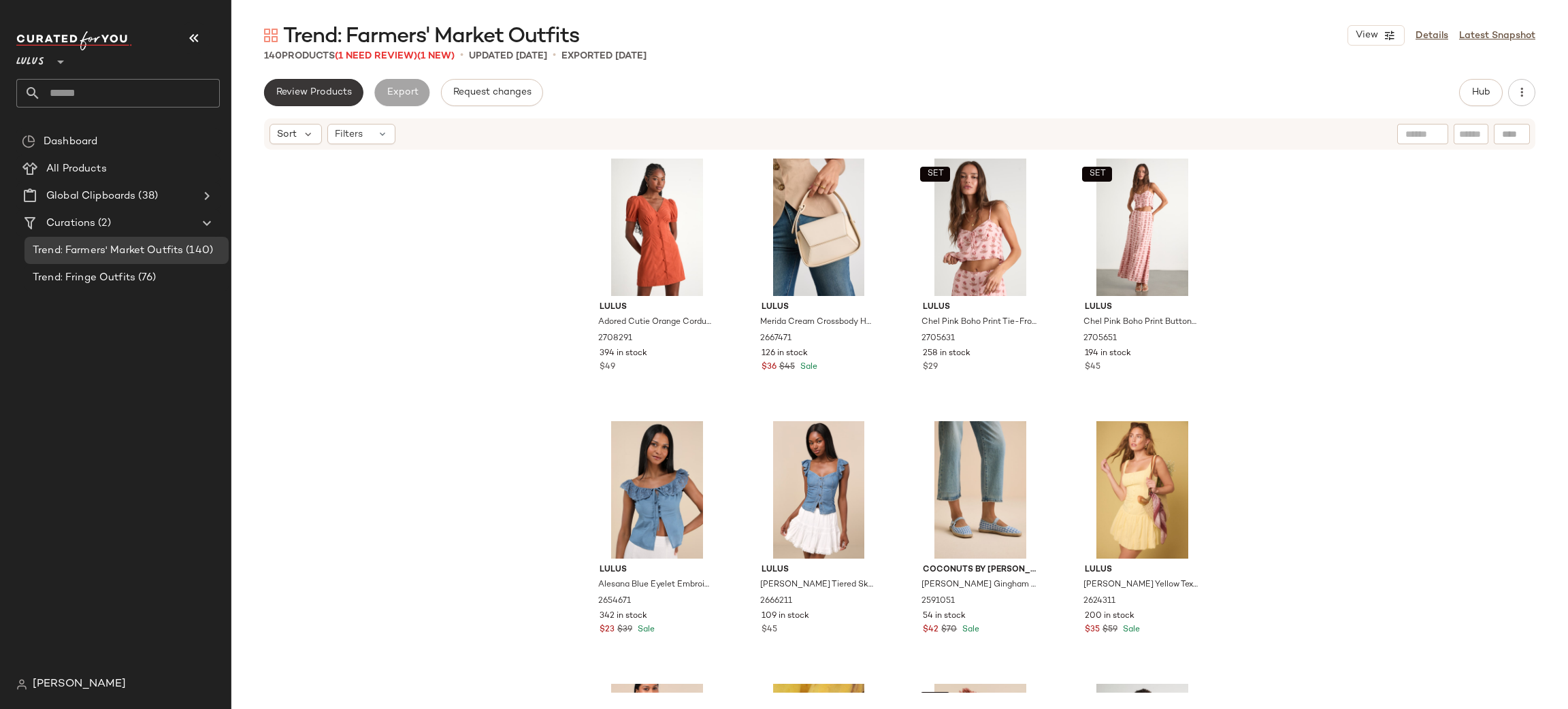
click at [333, 92] on span "Review Products" at bounding box center [313, 92] width 76 height 10
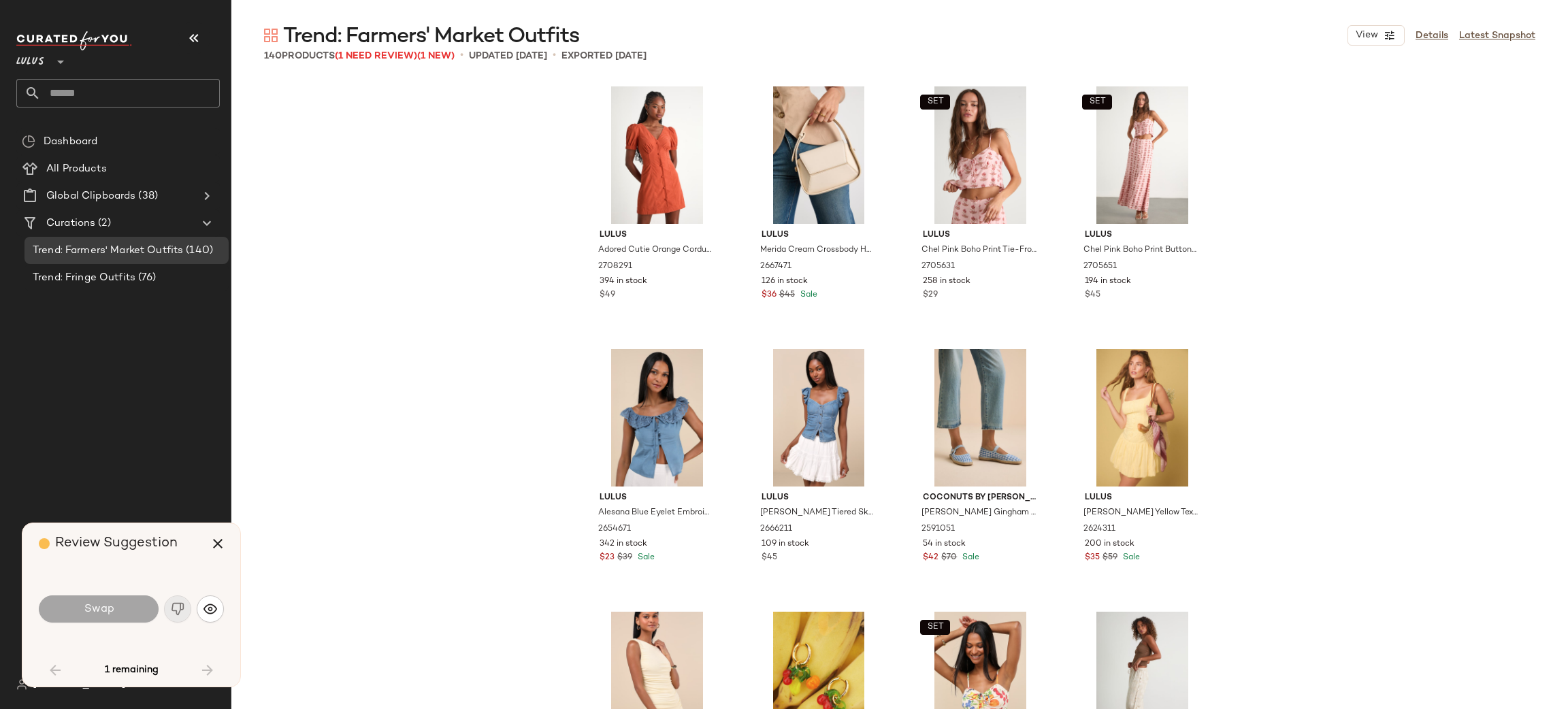
scroll to position [3675, 0]
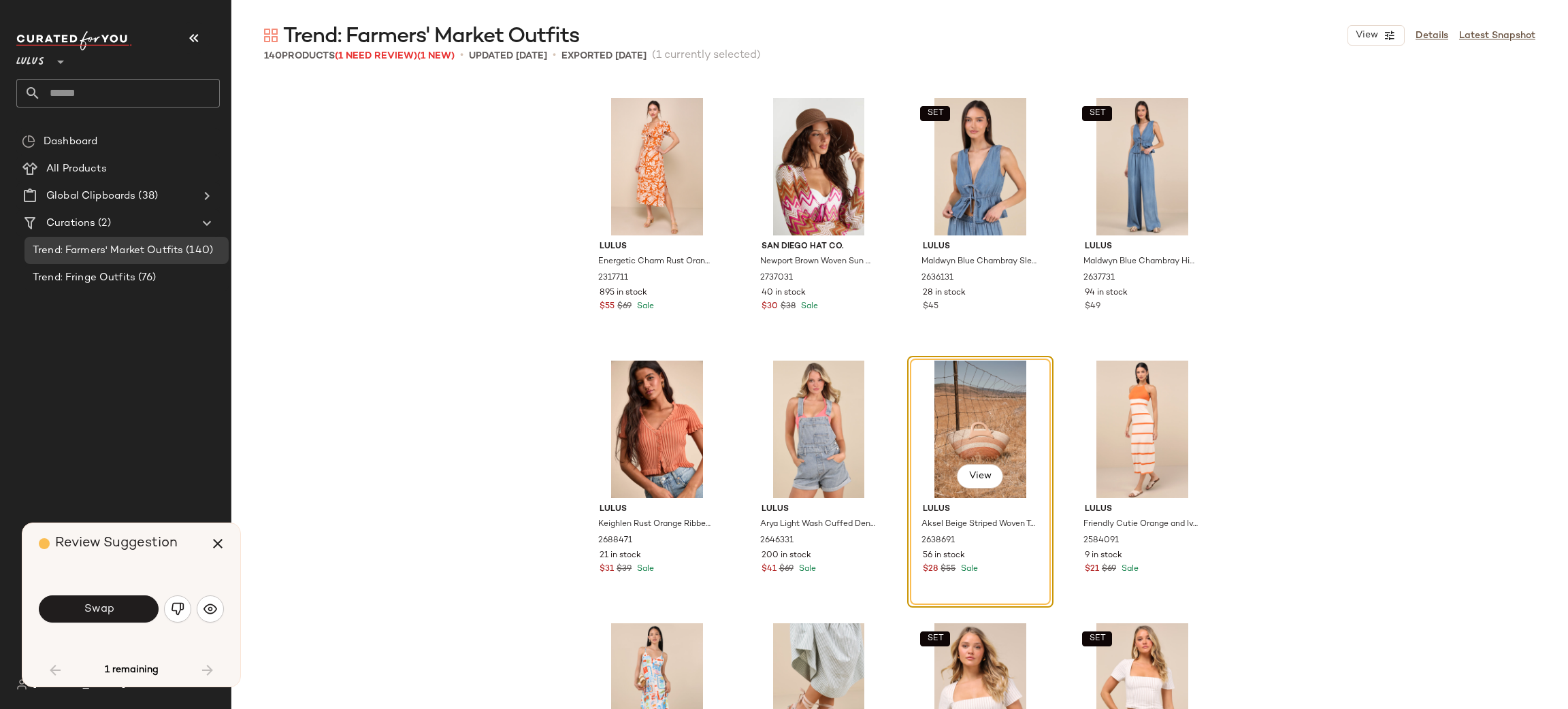
click at [110, 617] on button "Swap" at bounding box center [98, 608] width 120 height 27
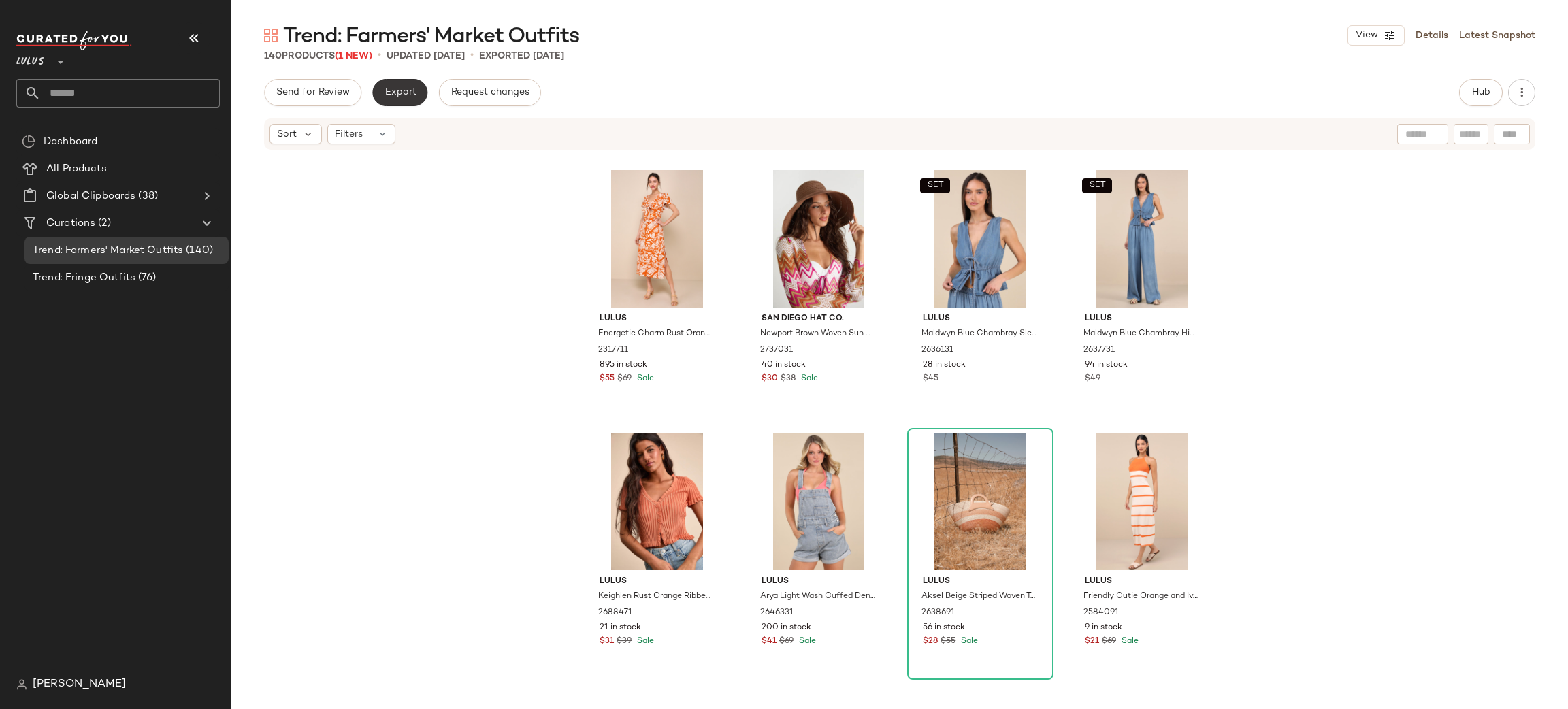
click at [404, 85] on button "Export" at bounding box center [400, 92] width 55 height 27
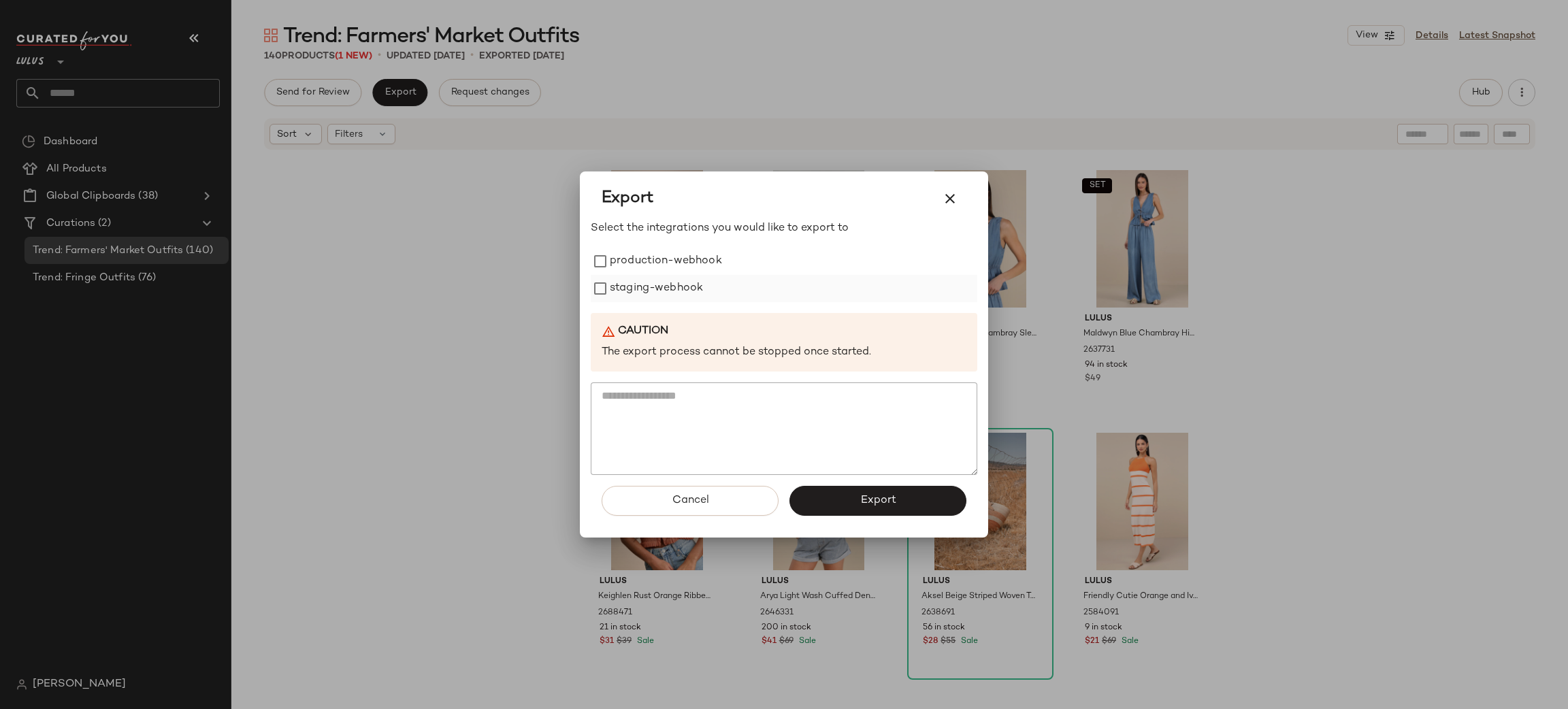
drag, startPoint x: 667, startPoint y: 259, endPoint x: 657, endPoint y: 282, distance: 25.1
click at [667, 260] on label "production-webhook" at bounding box center [666, 261] width 113 height 27
drag, startPoint x: 654, startPoint y: 293, endPoint x: 712, endPoint y: 342, distance: 75.9
click at [654, 292] on label "staging-webhook" at bounding box center [656, 288] width 93 height 27
click at [886, 494] on span "Export" at bounding box center [877, 500] width 36 height 13
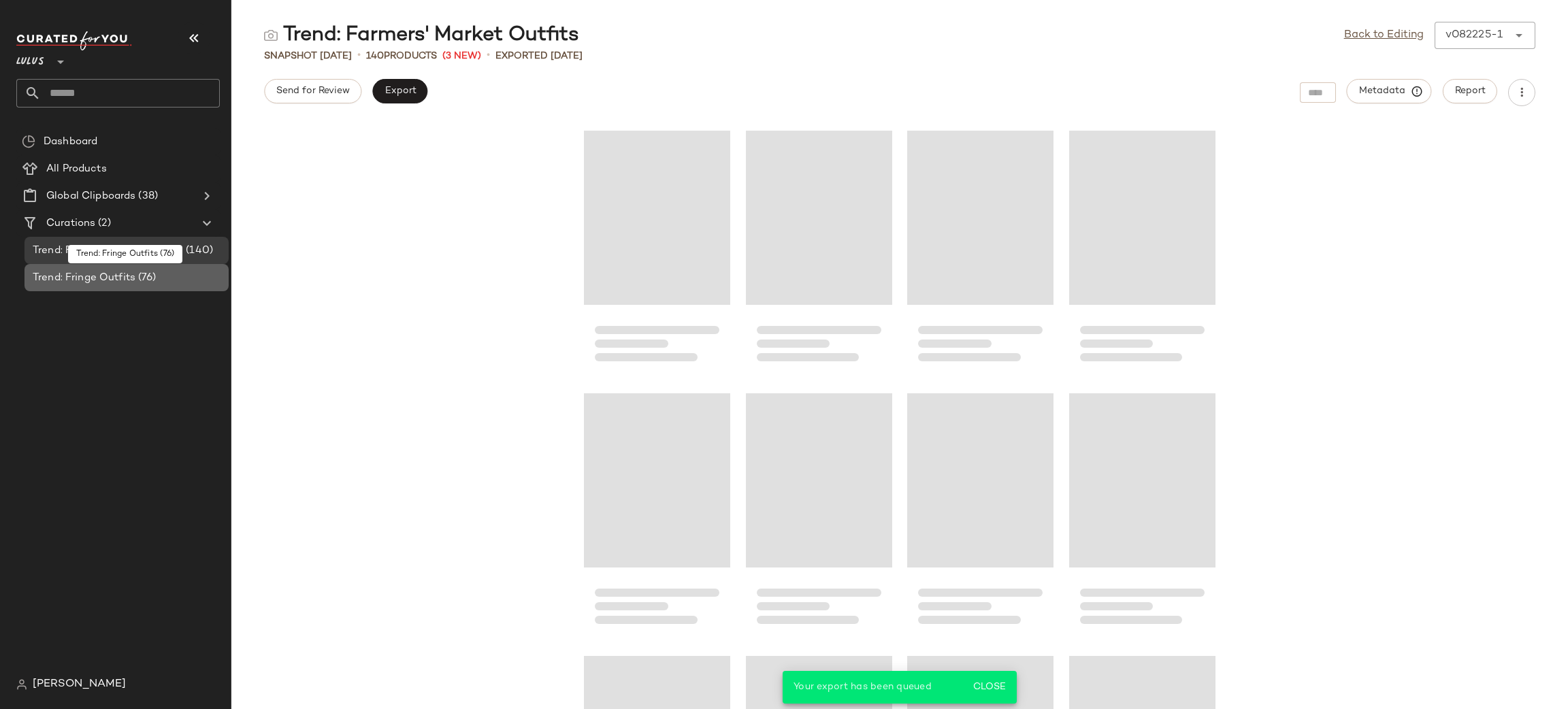
click at [140, 274] on span "(76)" at bounding box center [146, 278] width 21 height 16
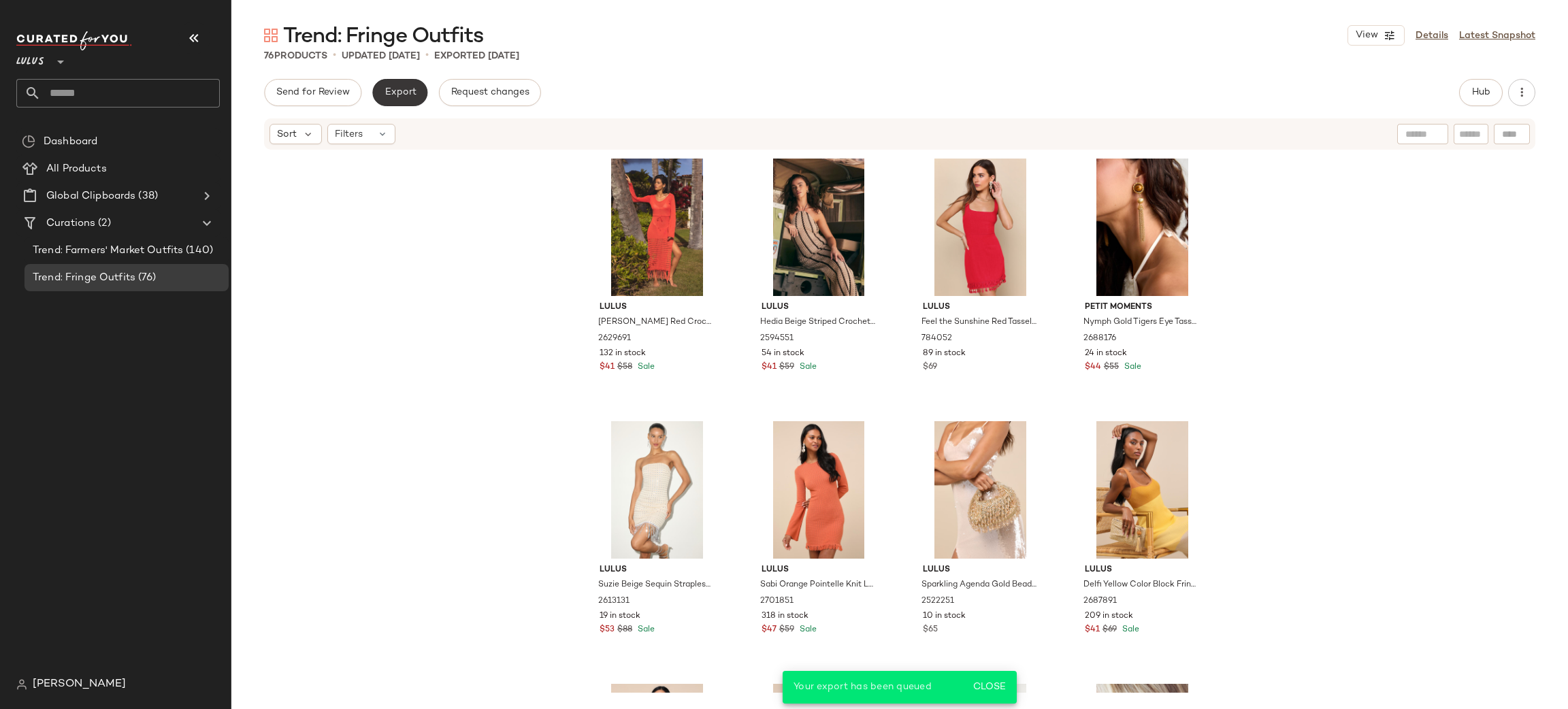
click at [390, 98] on button "Export" at bounding box center [400, 92] width 55 height 27
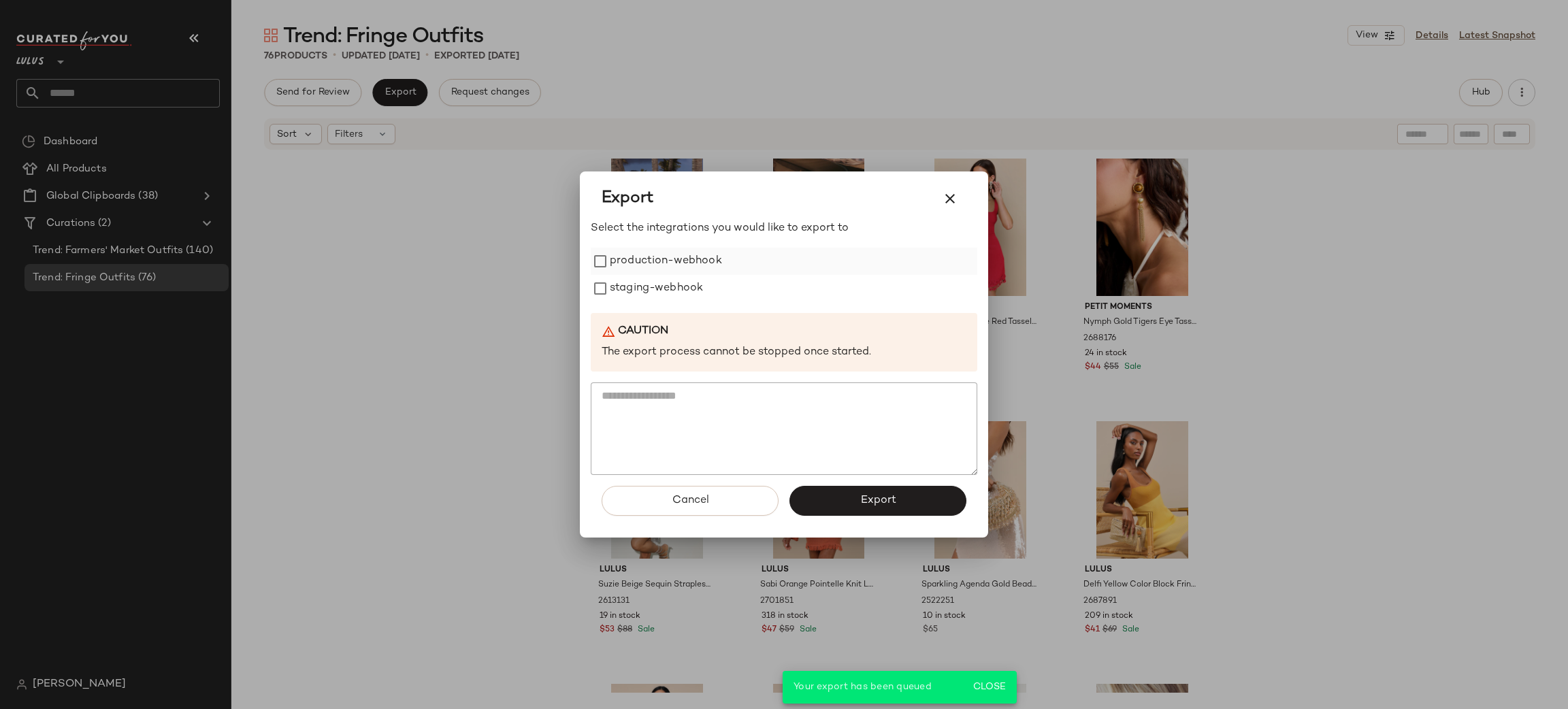
click at [633, 273] on label "production-webhook" at bounding box center [666, 261] width 113 height 27
drag, startPoint x: 642, startPoint y: 286, endPoint x: 667, endPoint y: 309, distance: 34.0
click at [642, 285] on label "staging-webhook" at bounding box center [656, 288] width 93 height 27
click at [845, 502] on button "Export" at bounding box center [878, 501] width 177 height 30
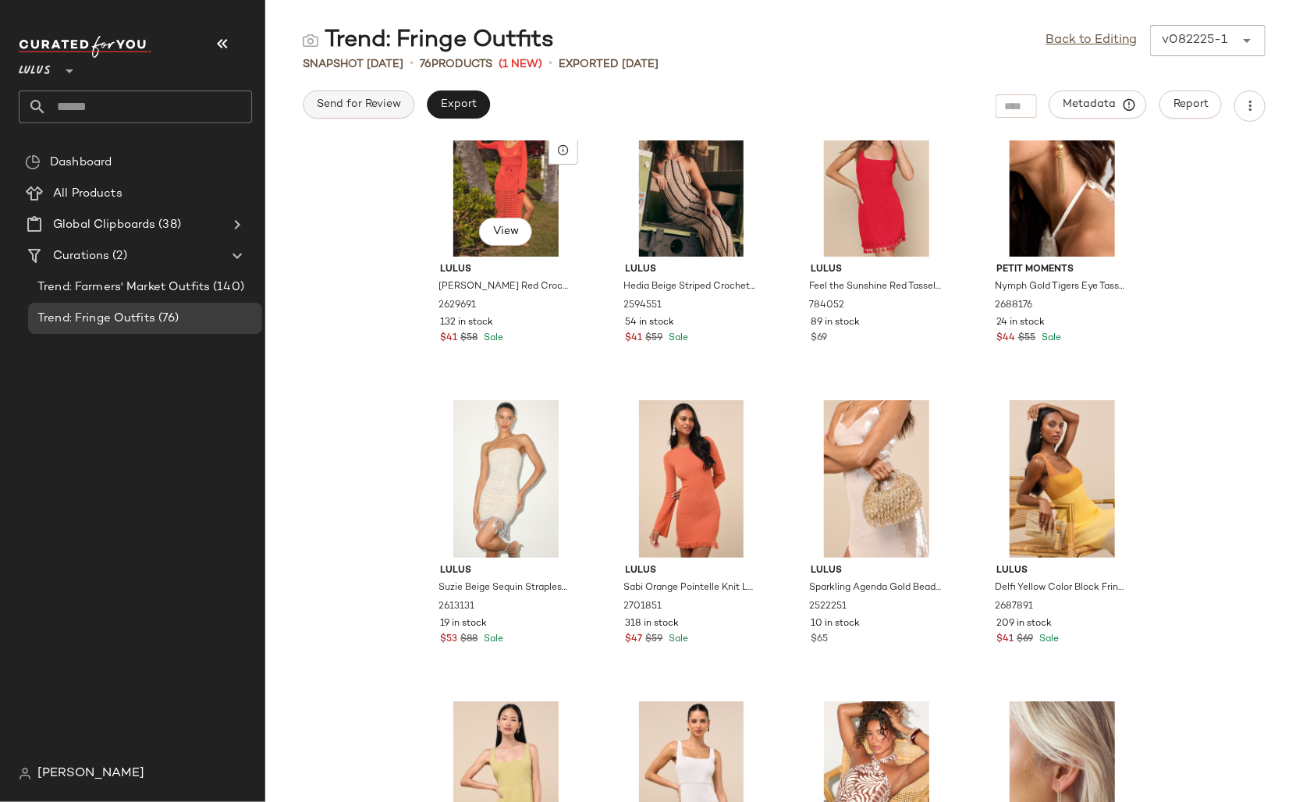
scroll to position [51, 0]
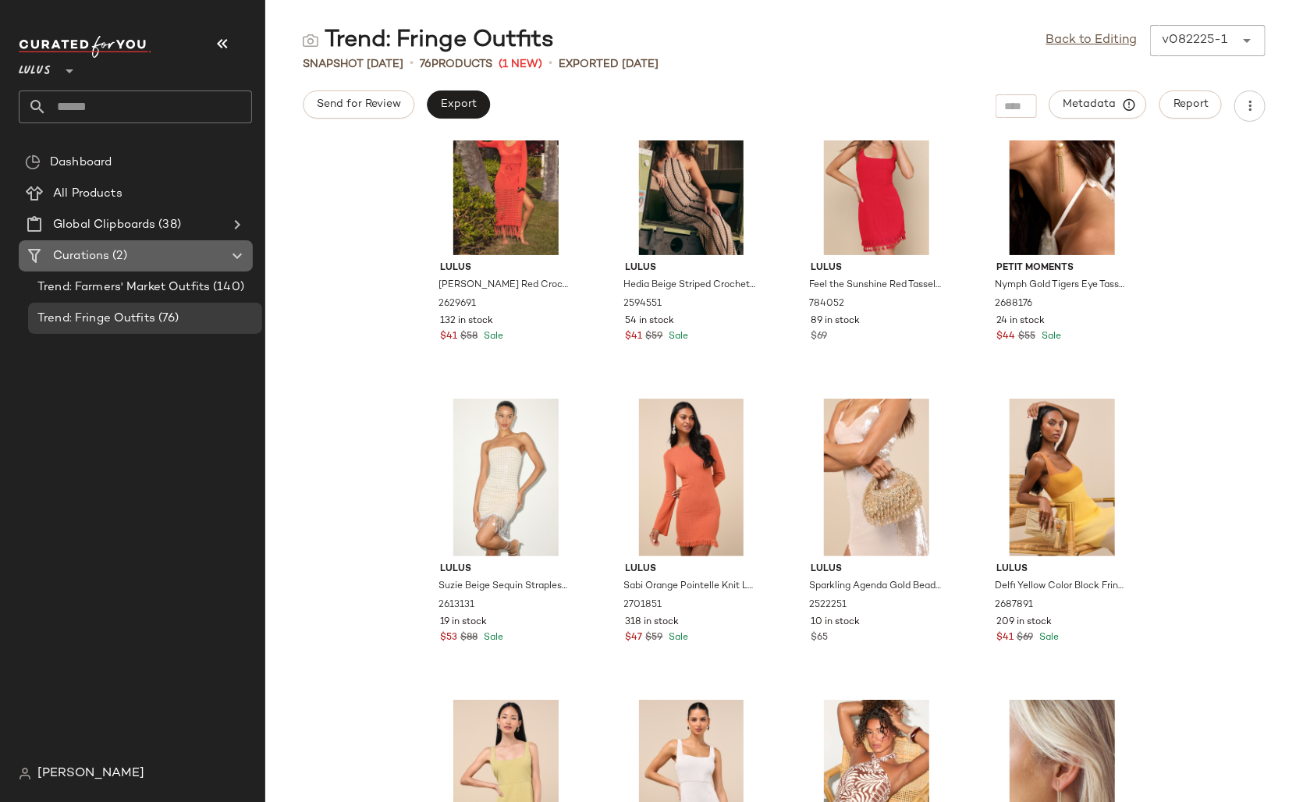
click at [168, 253] on div "Curations (2)" at bounding box center [136, 256] width 176 height 18
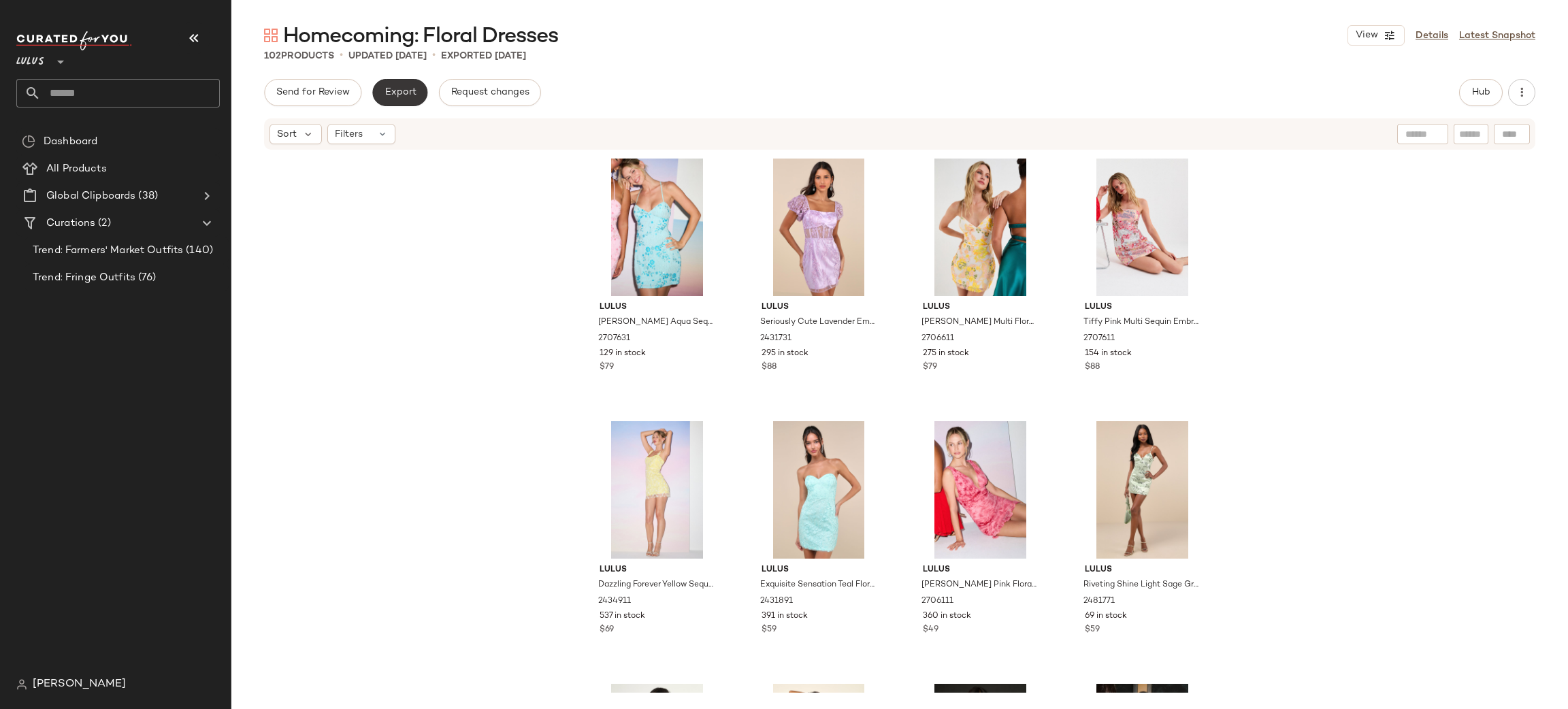
click at [390, 83] on button "Export" at bounding box center [400, 92] width 55 height 27
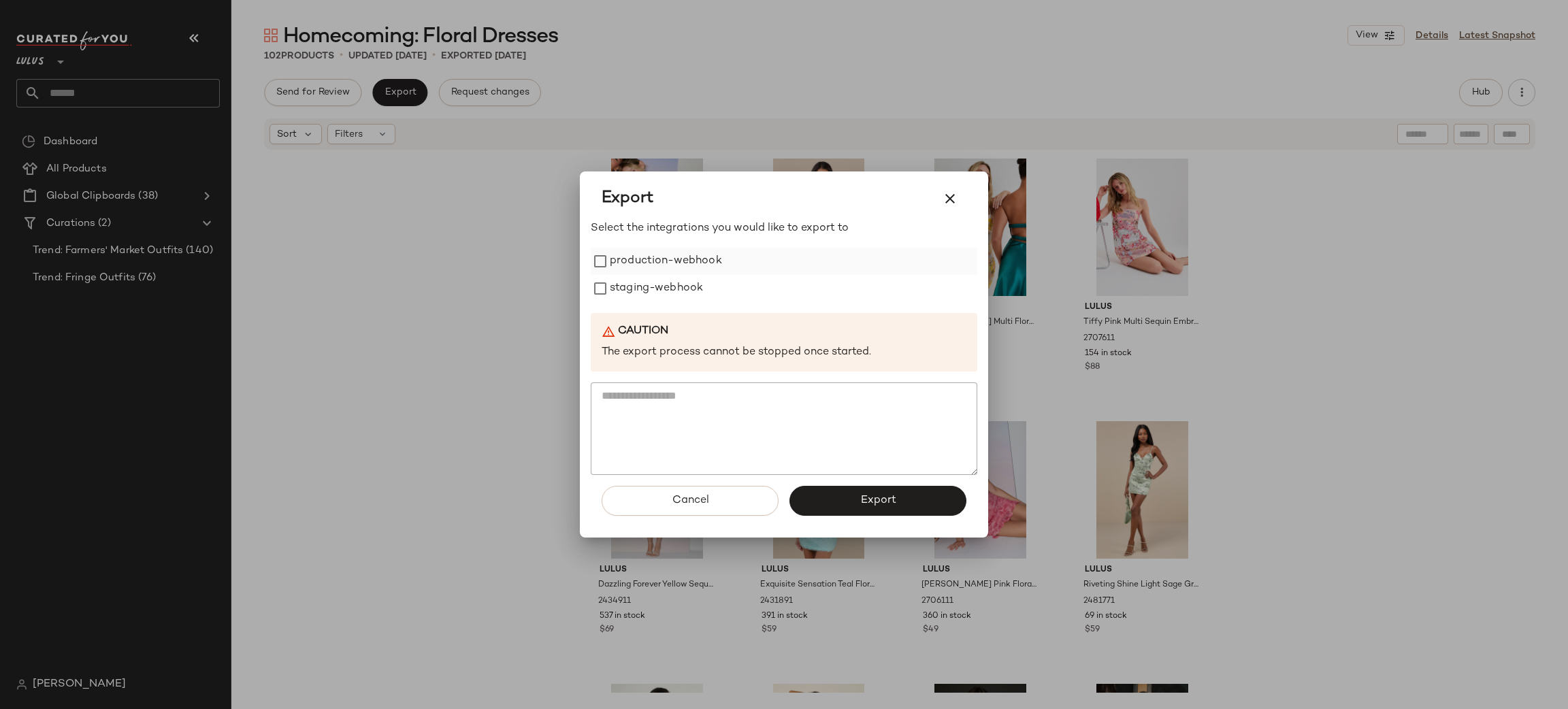
click at [626, 254] on label "production-webhook" at bounding box center [666, 261] width 113 height 27
click at [625, 283] on label "staging-webhook" at bounding box center [656, 288] width 93 height 27
click at [820, 493] on button "Export" at bounding box center [878, 501] width 177 height 30
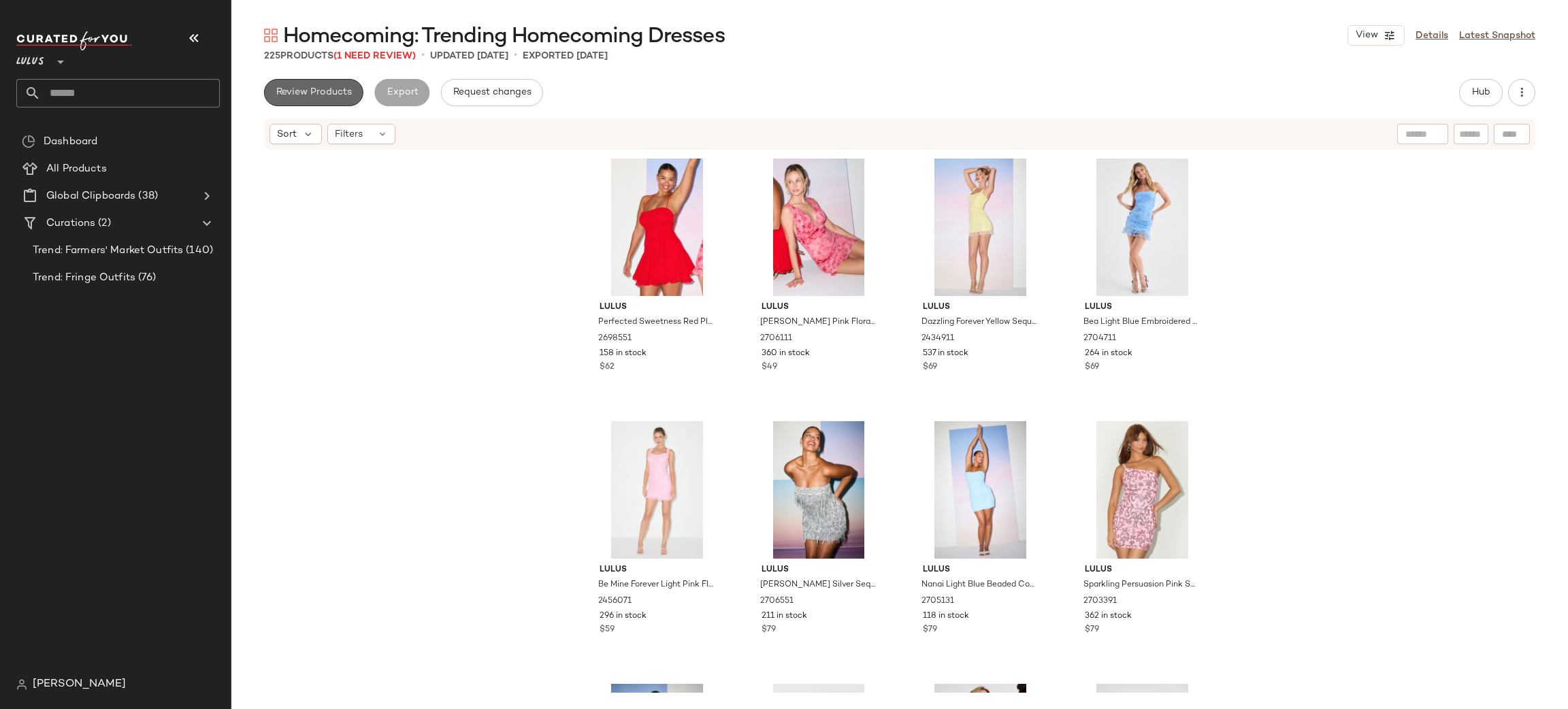
click at [305, 94] on span "Review Products" at bounding box center [313, 92] width 76 height 10
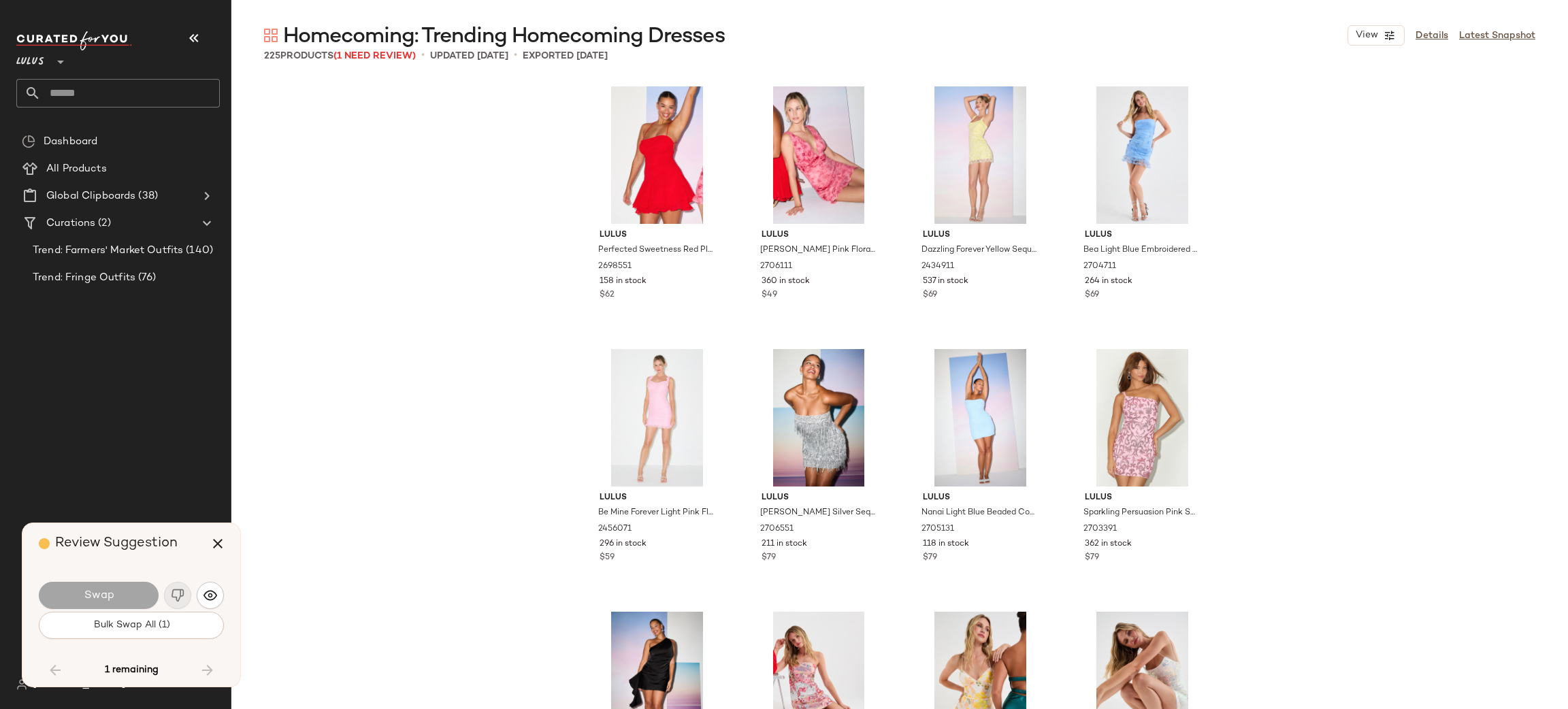
scroll to position [13390, 0]
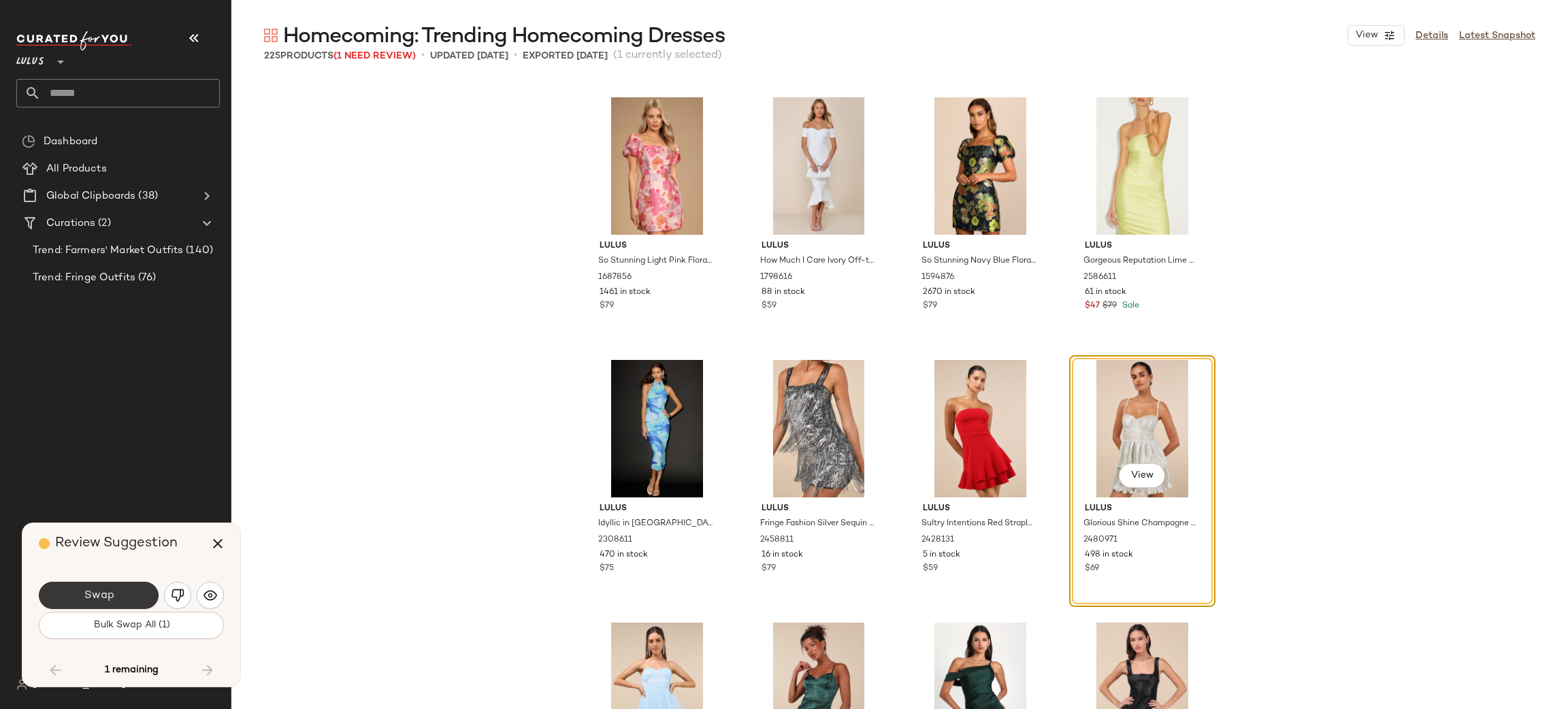
click at [106, 601] on button "Swap" at bounding box center [98, 595] width 120 height 27
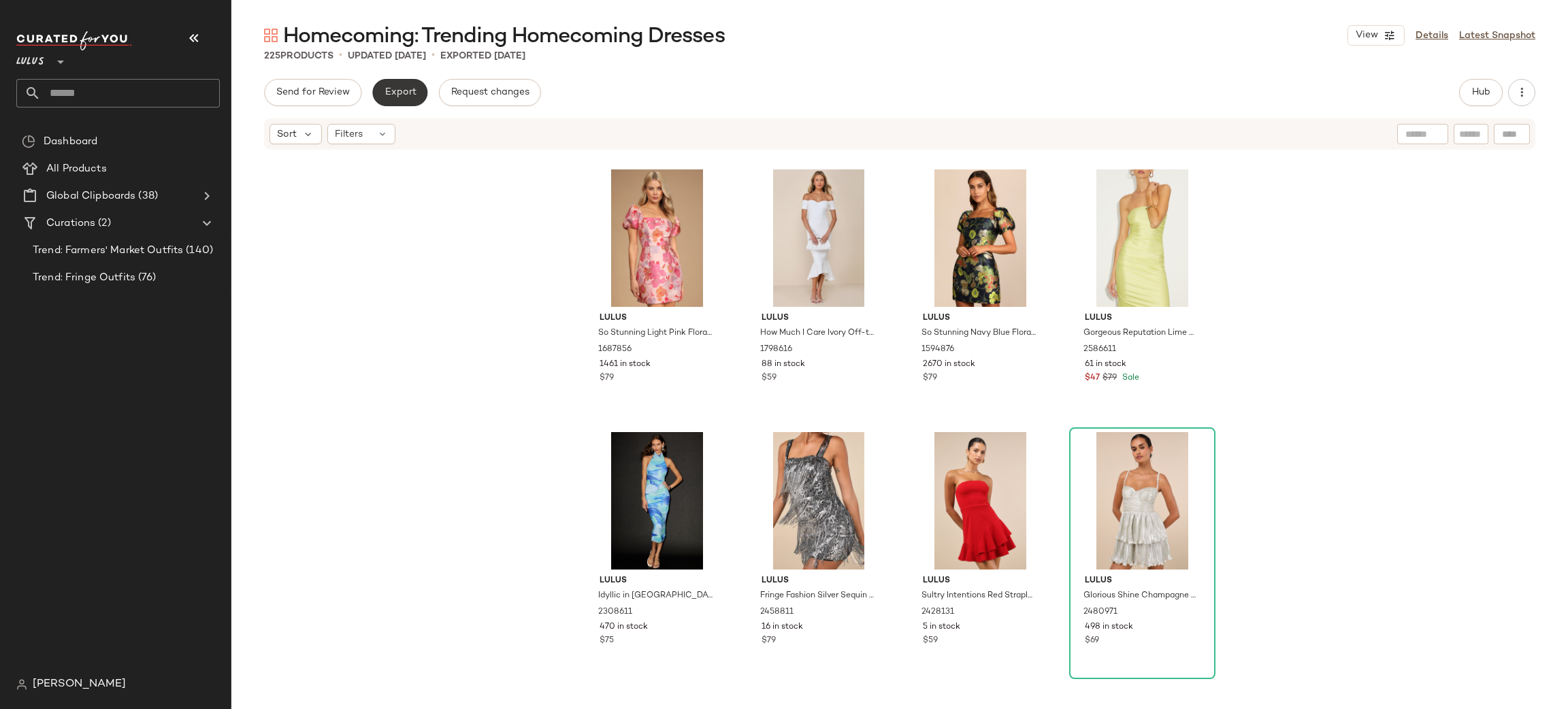
click at [407, 97] on span "Export" at bounding box center [400, 92] width 32 height 10
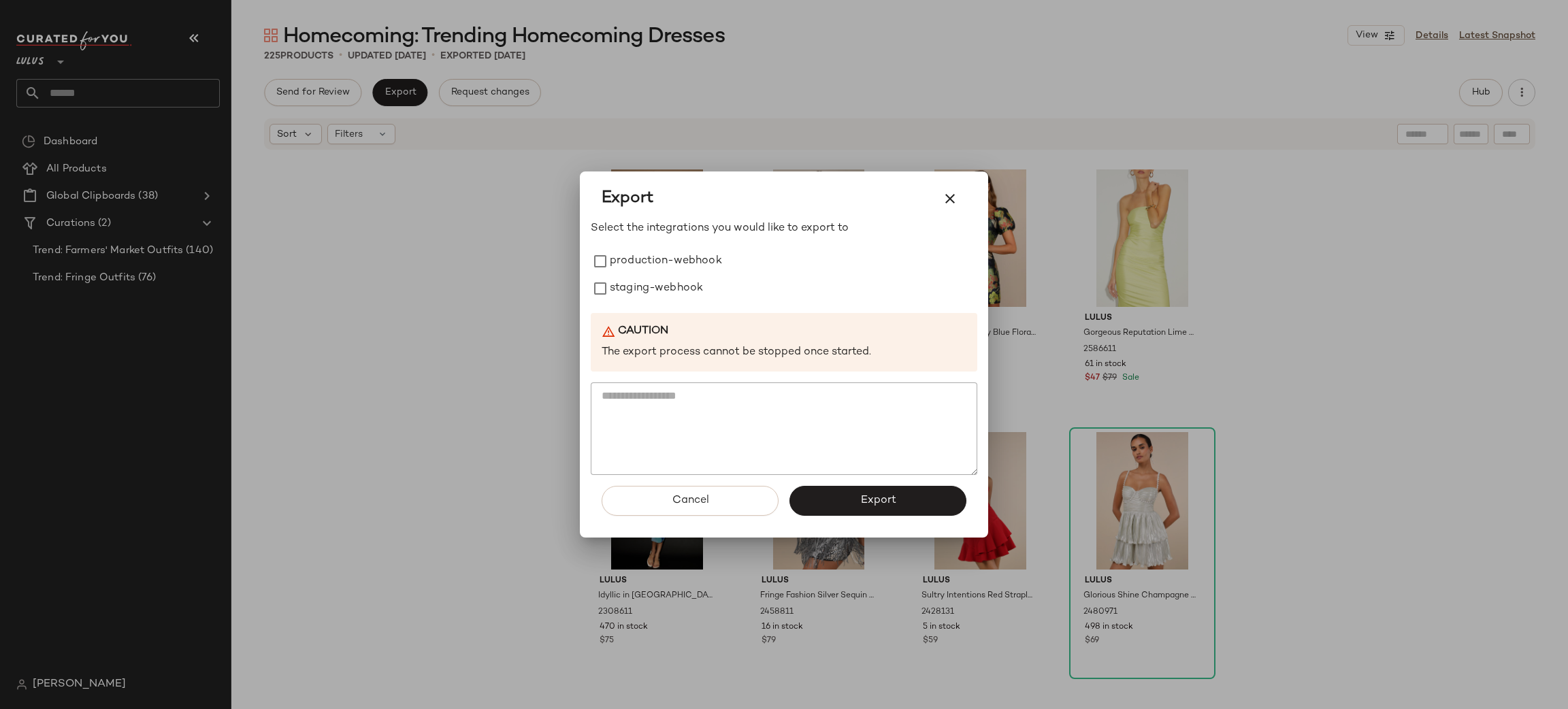
click at [953, 202] on icon "button" at bounding box center [949, 198] width 17 height 17
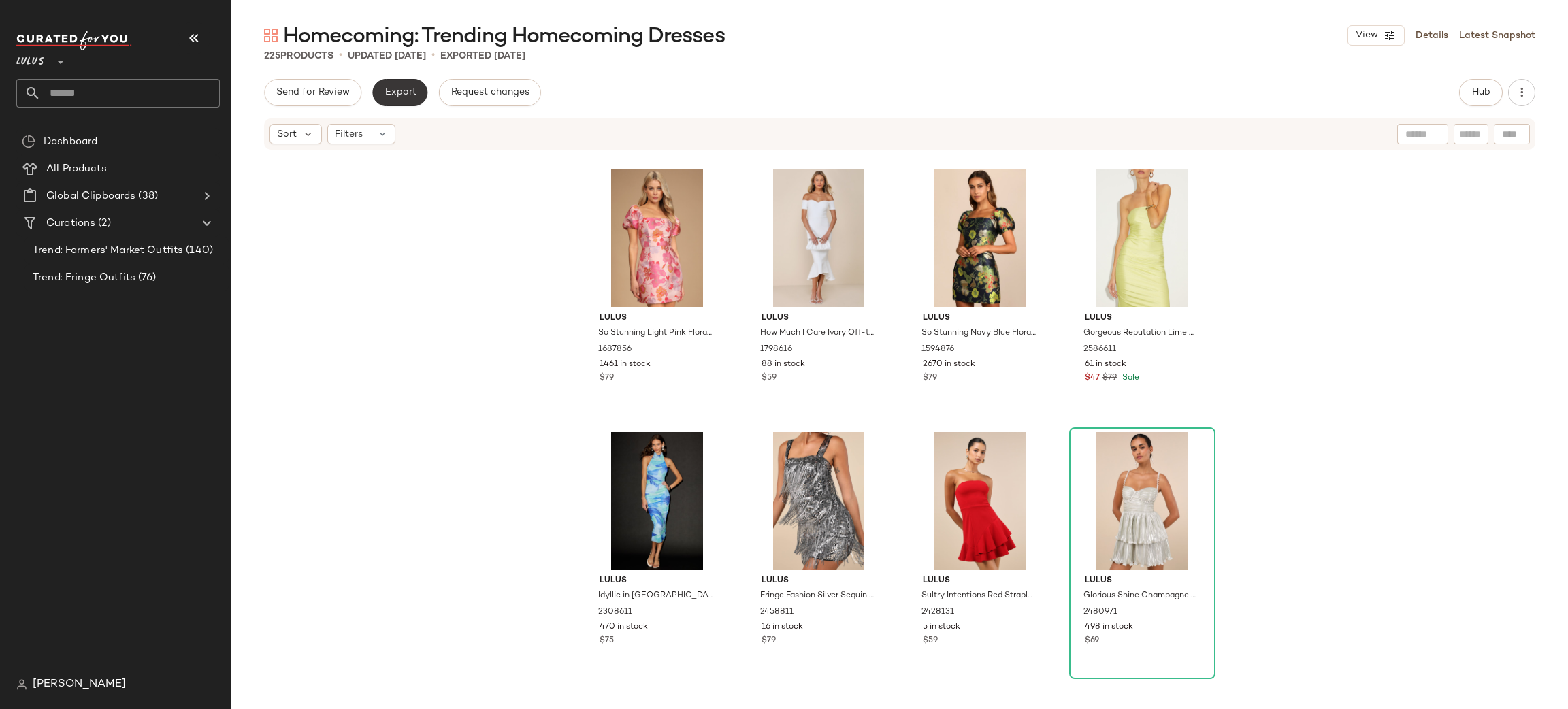
click at [379, 92] on button "Export" at bounding box center [400, 92] width 55 height 27
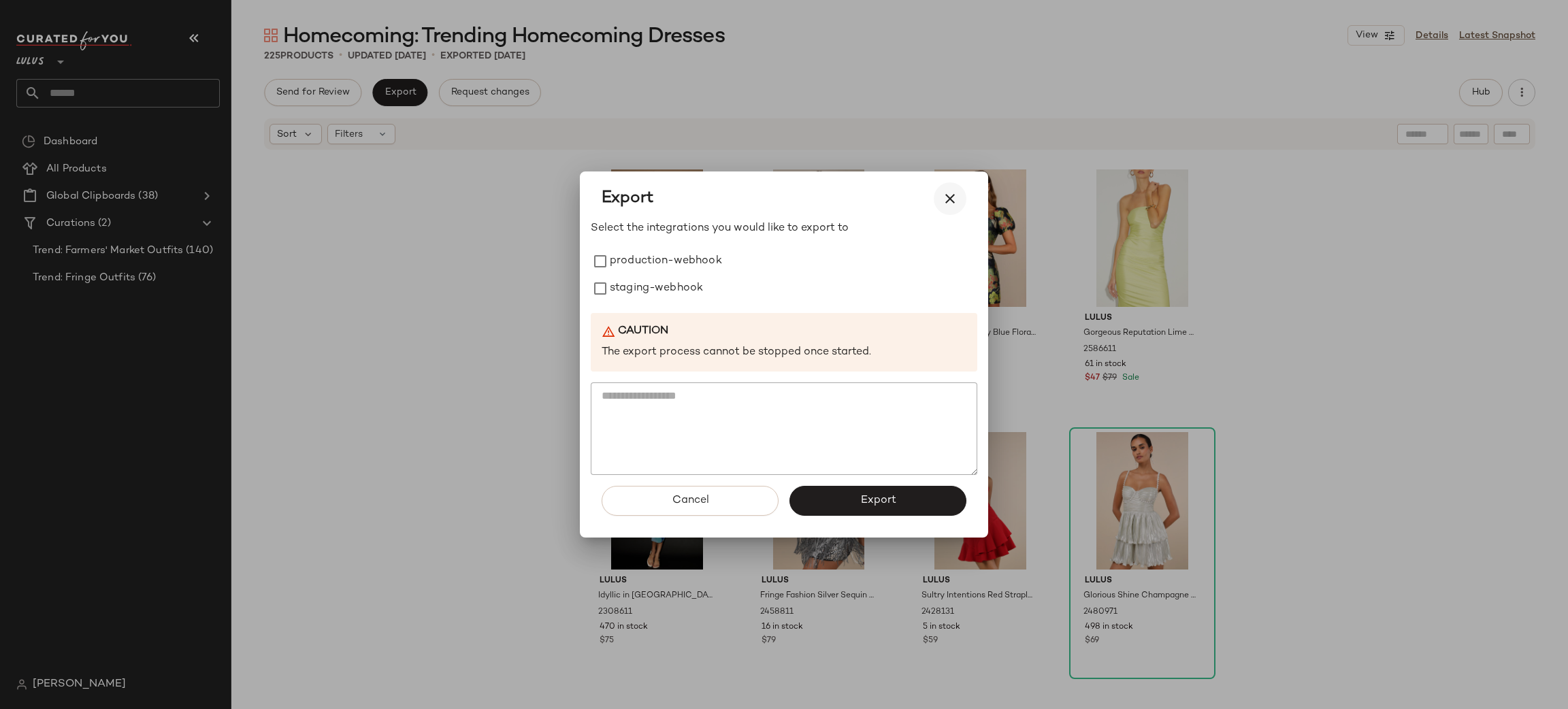
click at [957, 198] on icon "button" at bounding box center [949, 198] width 17 height 17
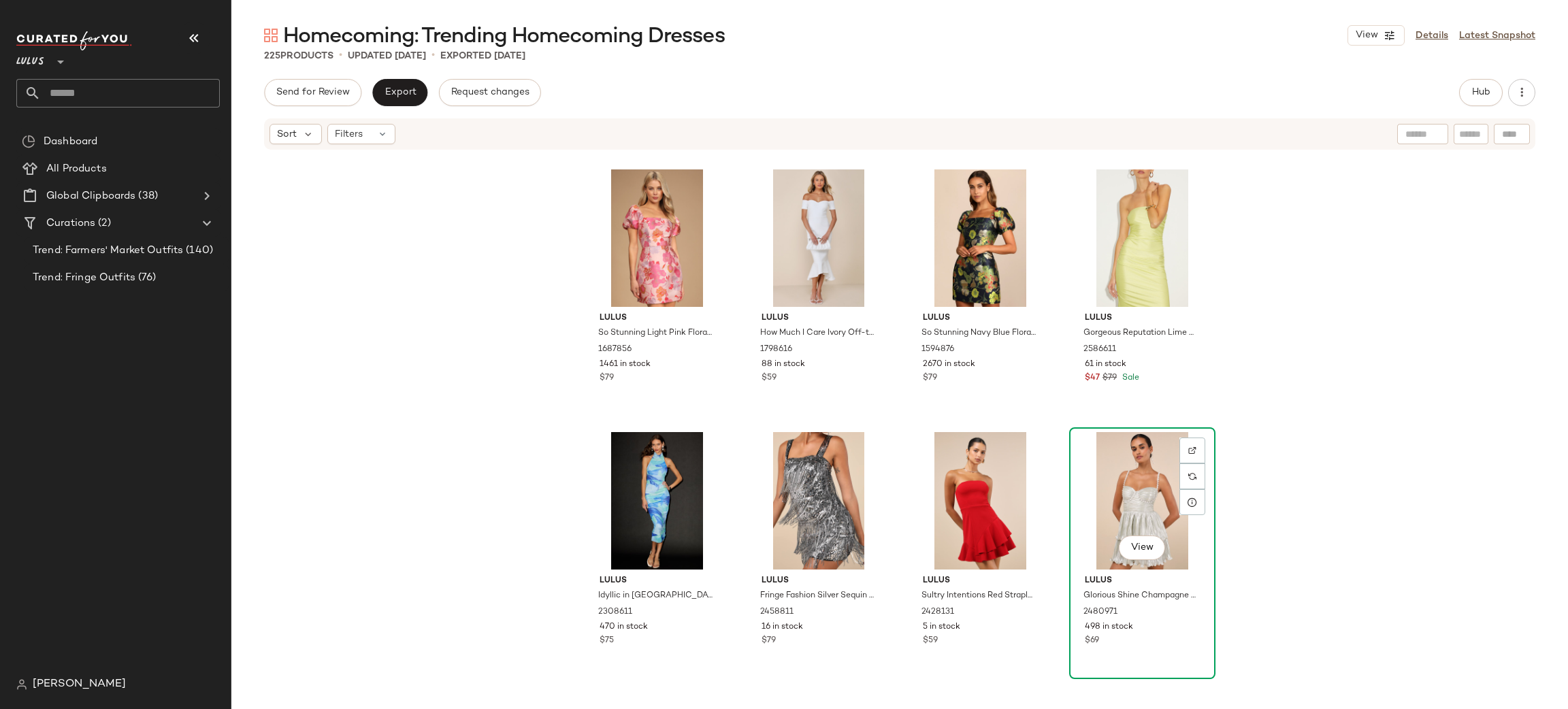
click at [1135, 484] on div "View" at bounding box center [1142, 501] width 137 height 138
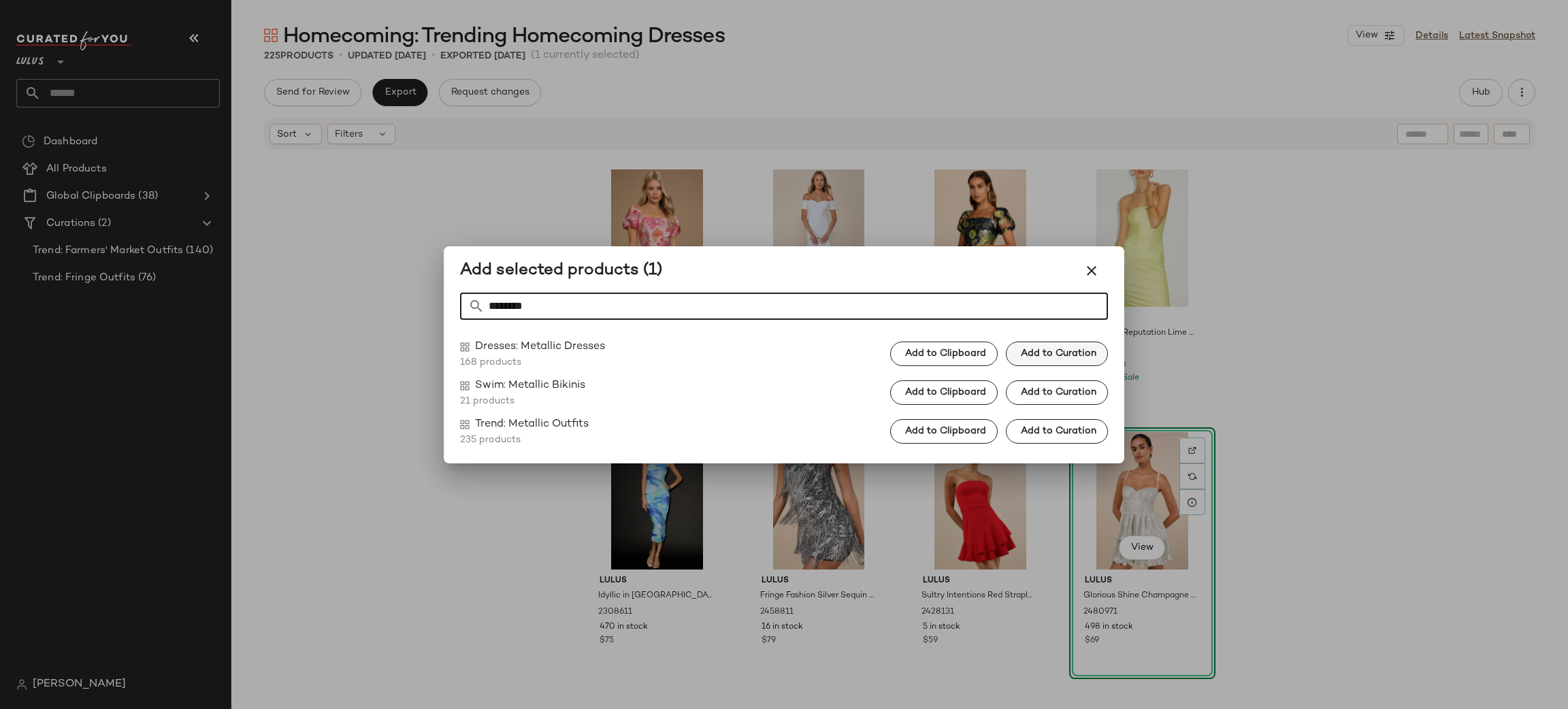
type input "********"
click at [1027, 351] on span "Add to Curation" at bounding box center [1058, 353] width 76 height 10
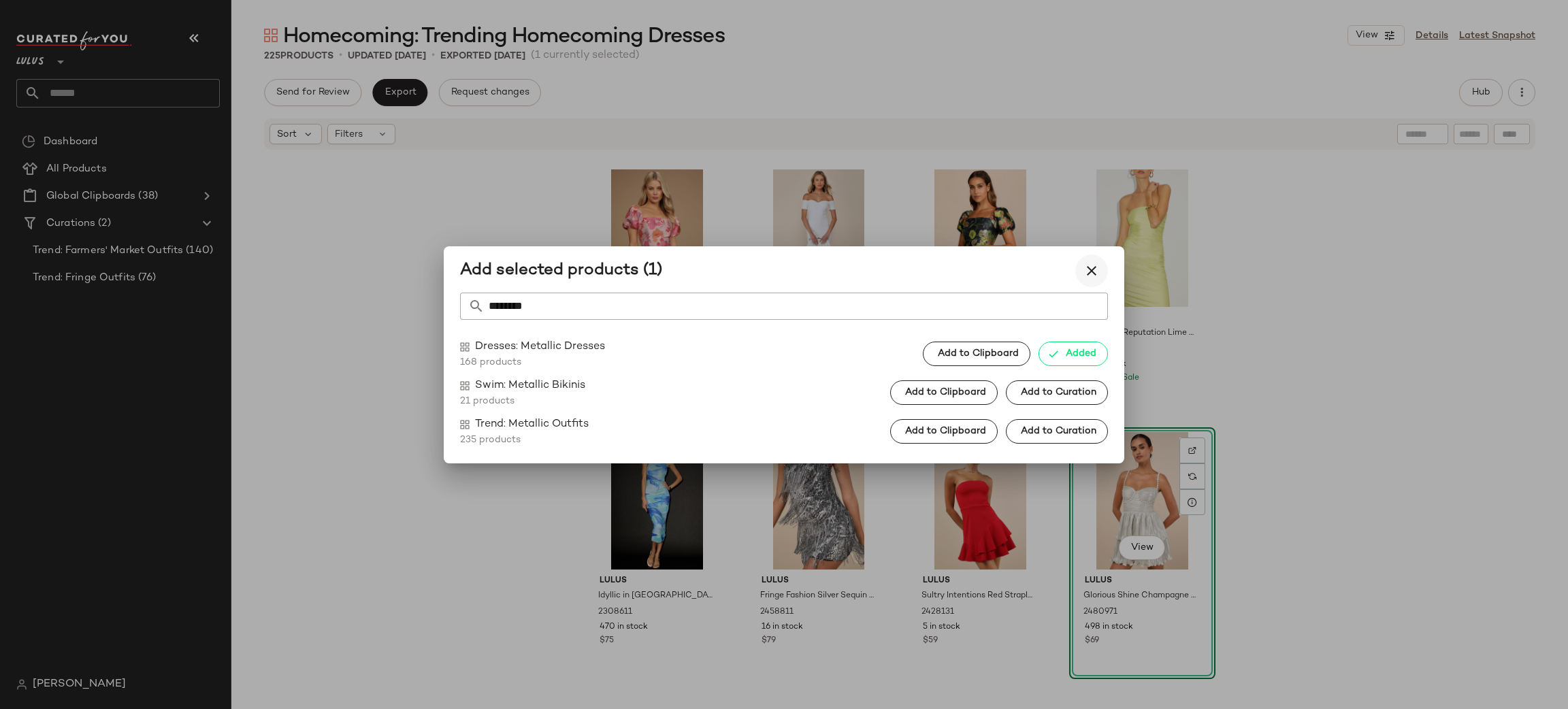
click at [1092, 275] on icon "button" at bounding box center [1092, 270] width 17 height 17
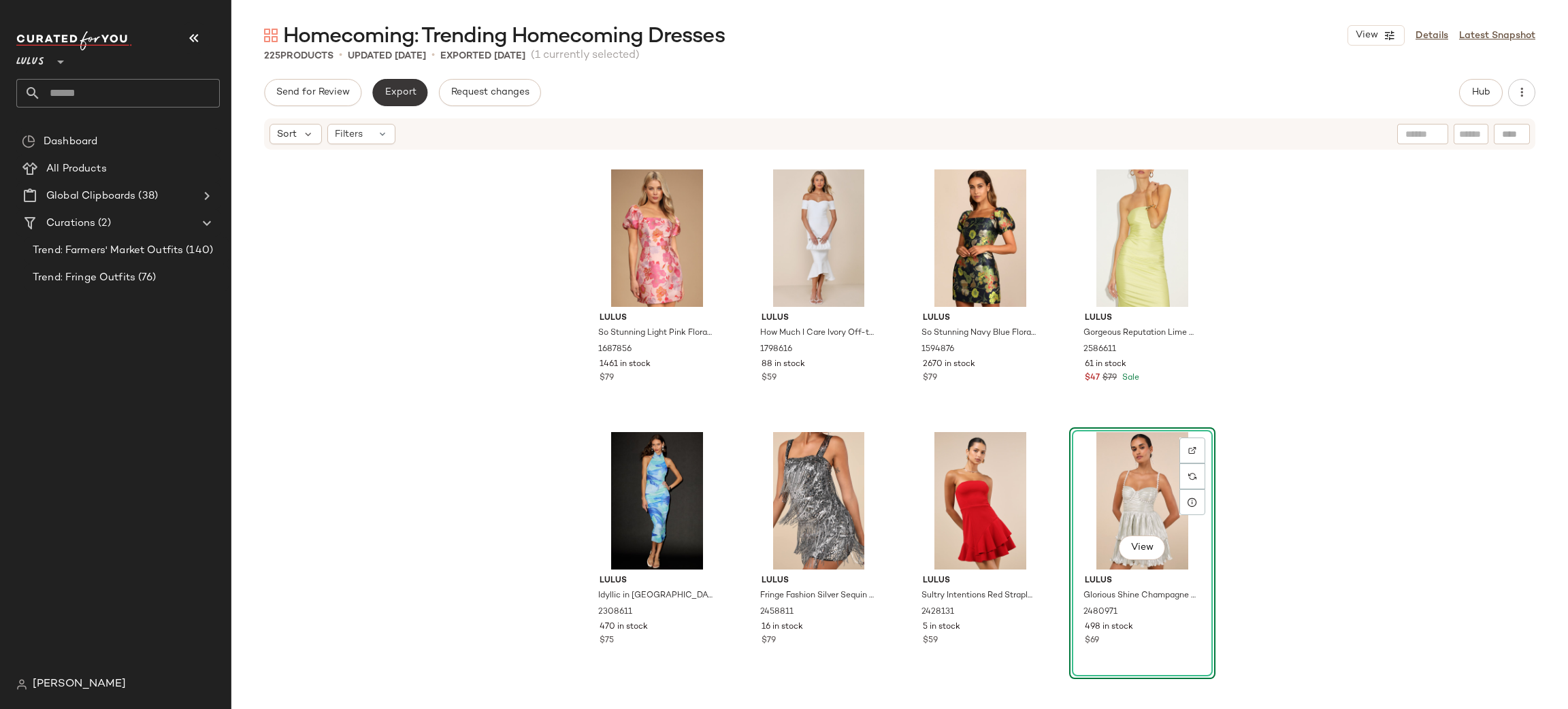
click at [402, 94] on span "Export" at bounding box center [400, 92] width 32 height 10
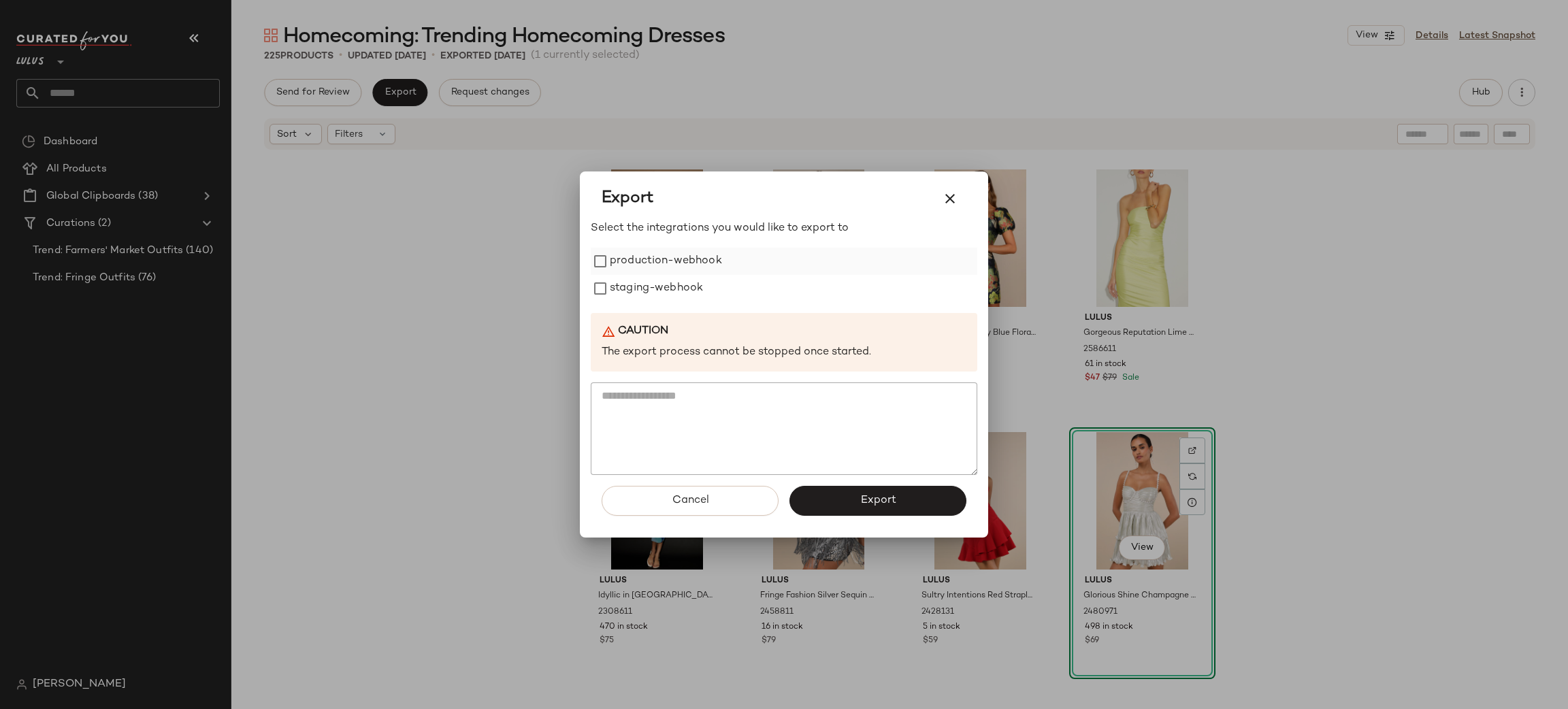
click at [676, 268] on label "production-webhook" at bounding box center [666, 261] width 113 height 27
click at [685, 285] on label "staging-webhook" at bounding box center [656, 288] width 93 height 27
click at [868, 490] on button "Export" at bounding box center [878, 501] width 177 height 30
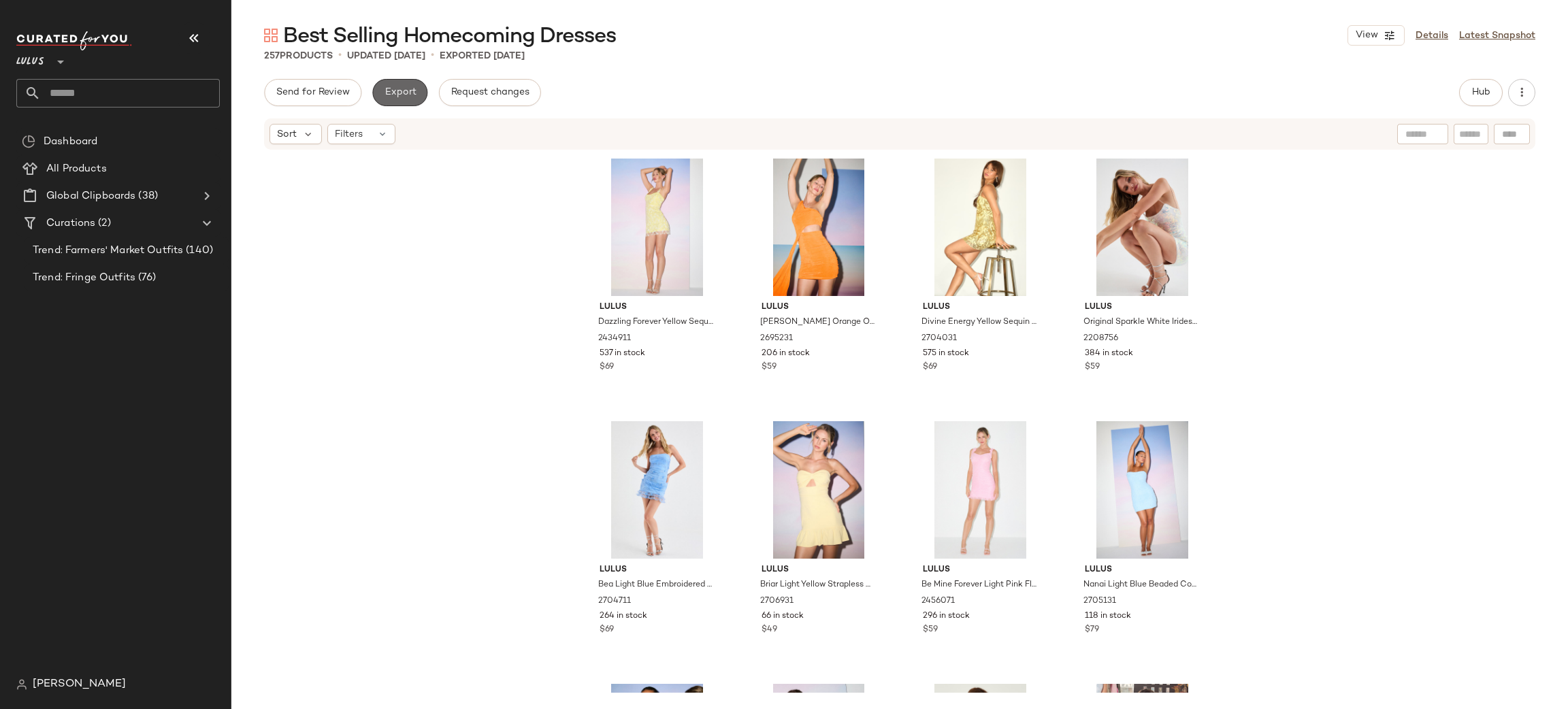
click at [424, 94] on button "Export" at bounding box center [400, 92] width 55 height 27
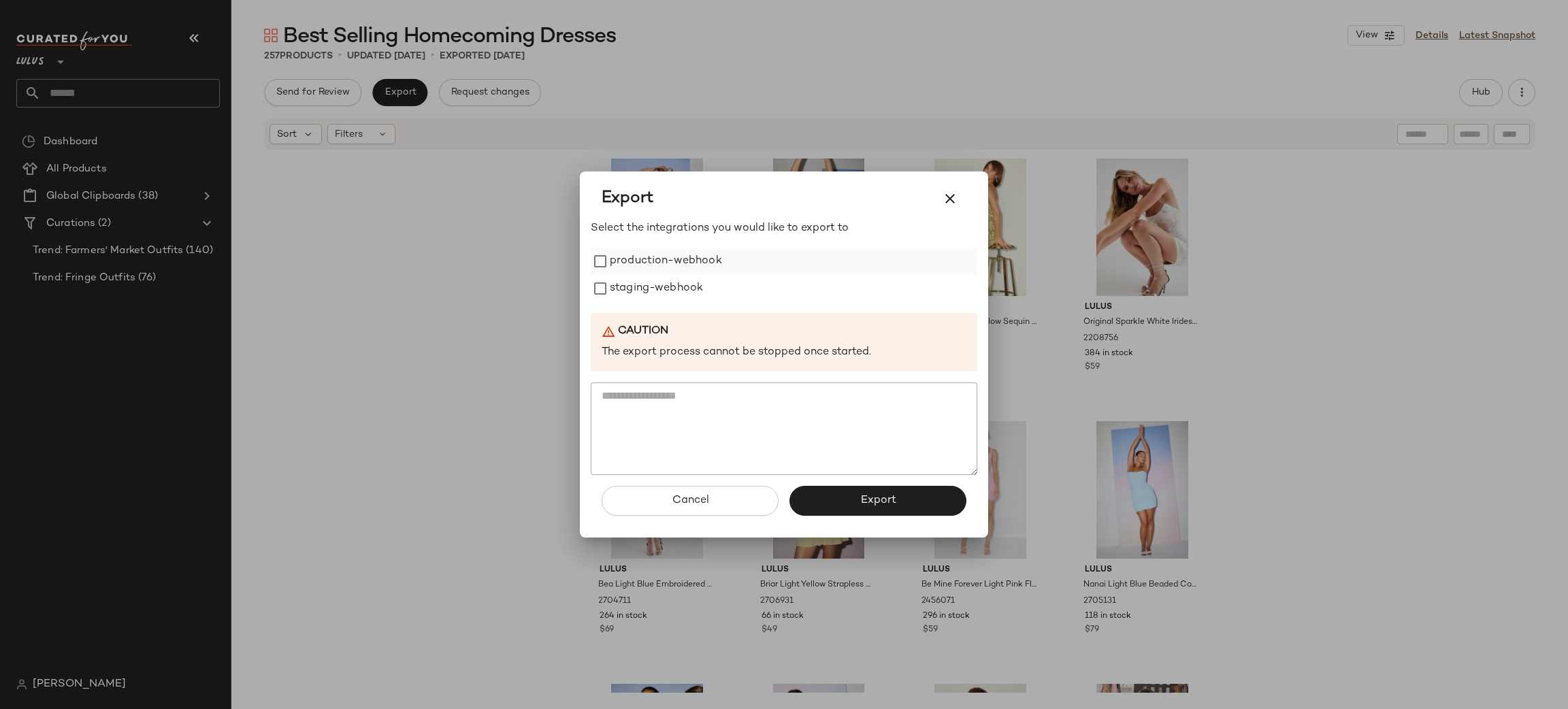
drag, startPoint x: 659, startPoint y: 256, endPoint x: 668, endPoint y: 274, distance: 20.1
click at [661, 257] on label "production-webhook" at bounding box center [666, 261] width 113 height 27
click at [671, 278] on label "staging-webhook" at bounding box center [656, 288] width 93 height 27
click at [859, 502] on button "Export" at bounding box center [878, 501] width 177 height 30
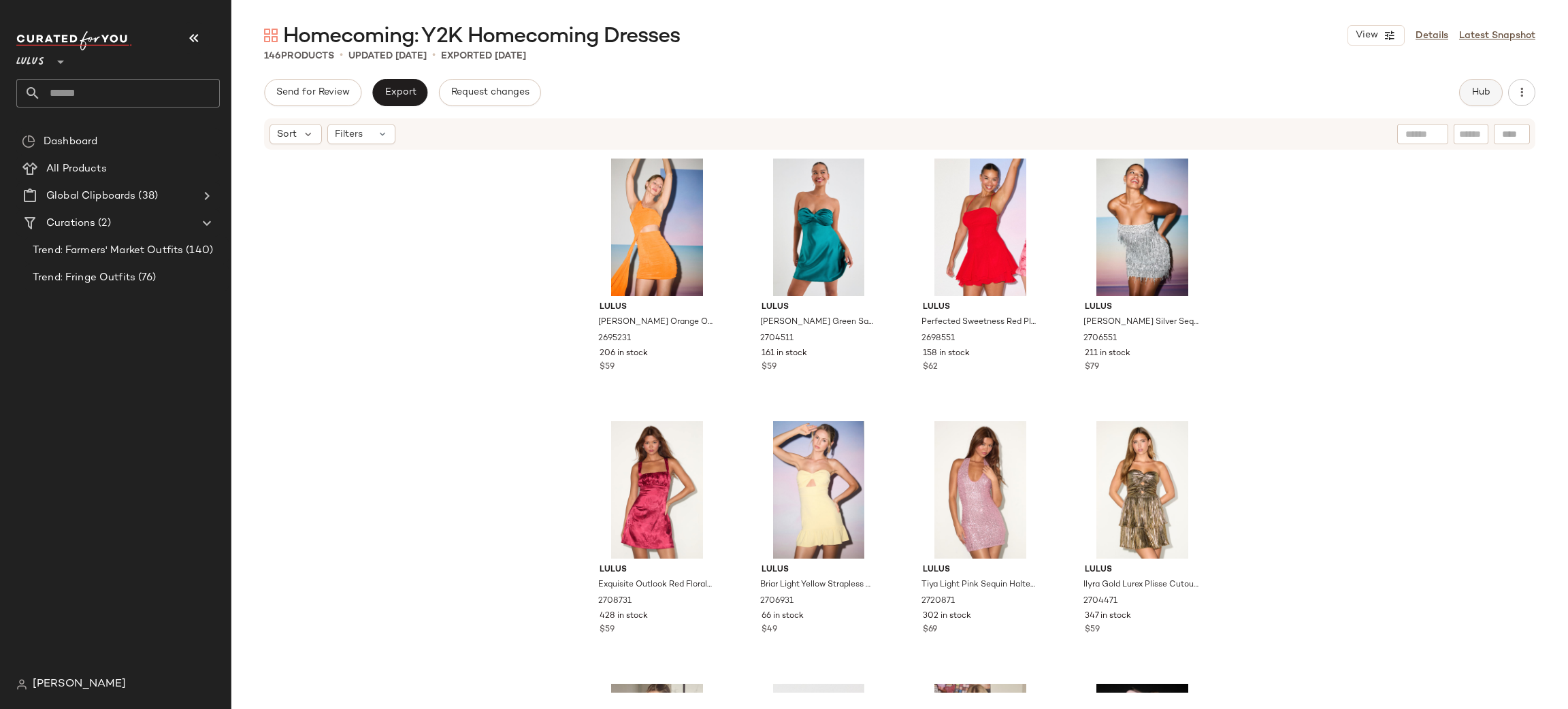
click at [1491, 90] on button "Hub" at bounding box center [1481, 92] width 44 height 27
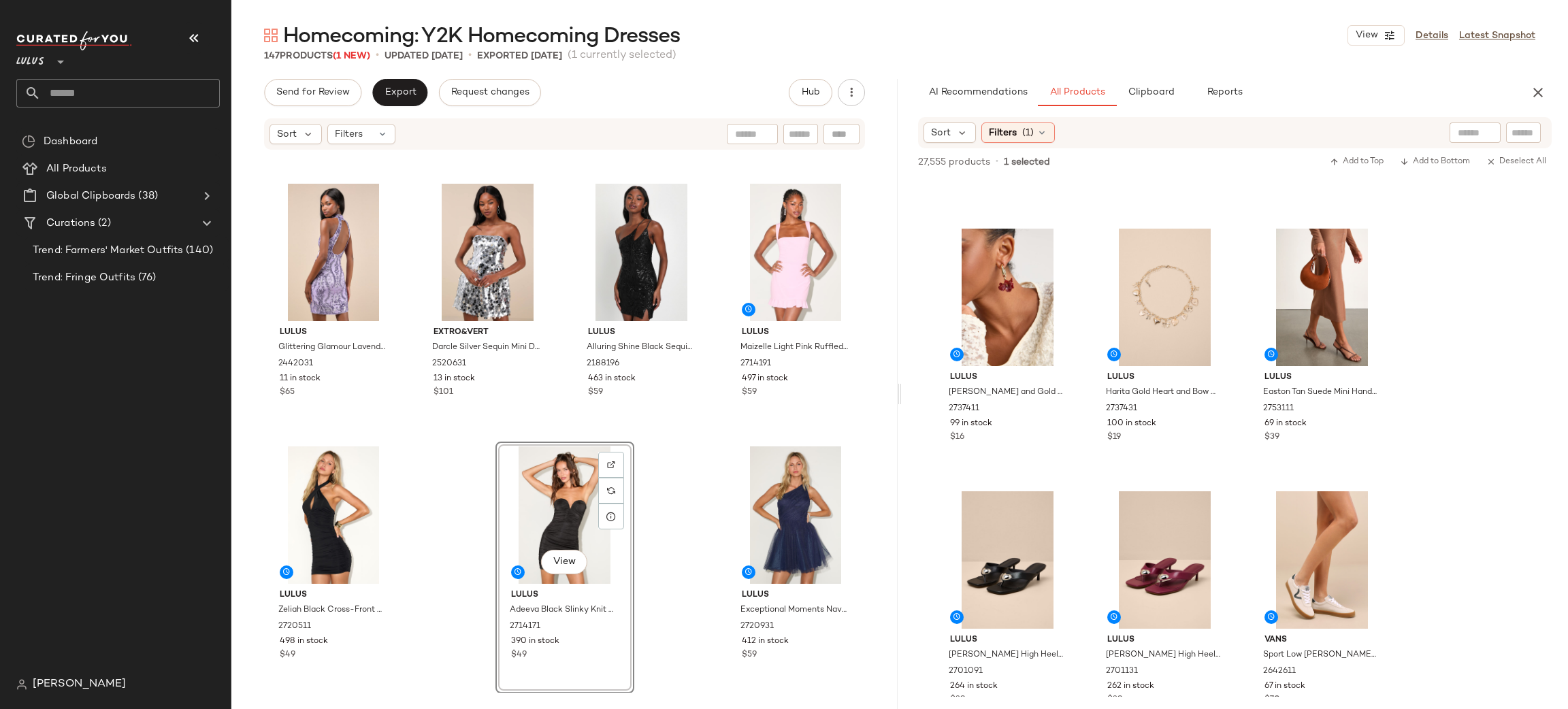
scroll to position [6810, 0]
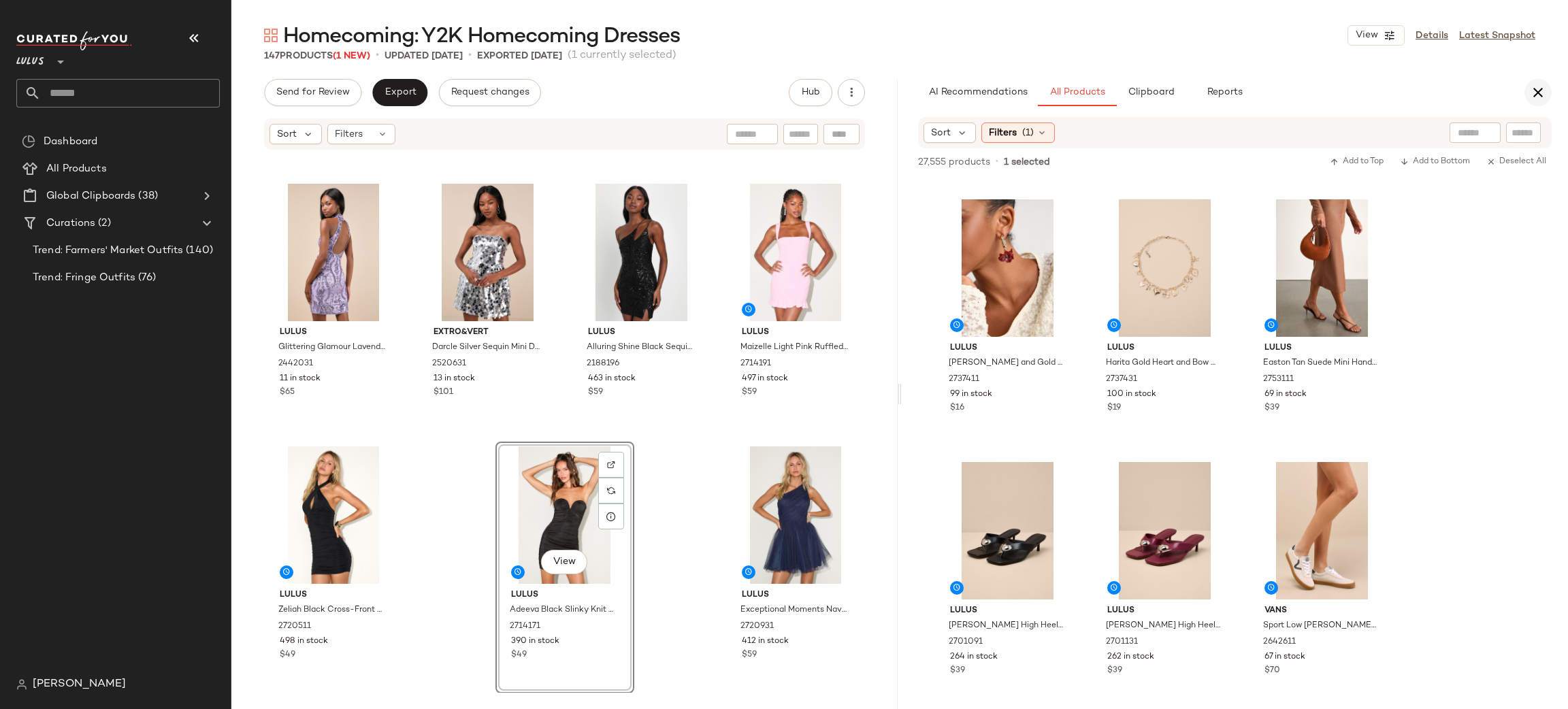
click at [1541, 94] on icon "button" at bounding box center [1537, 92] width 17 height 17
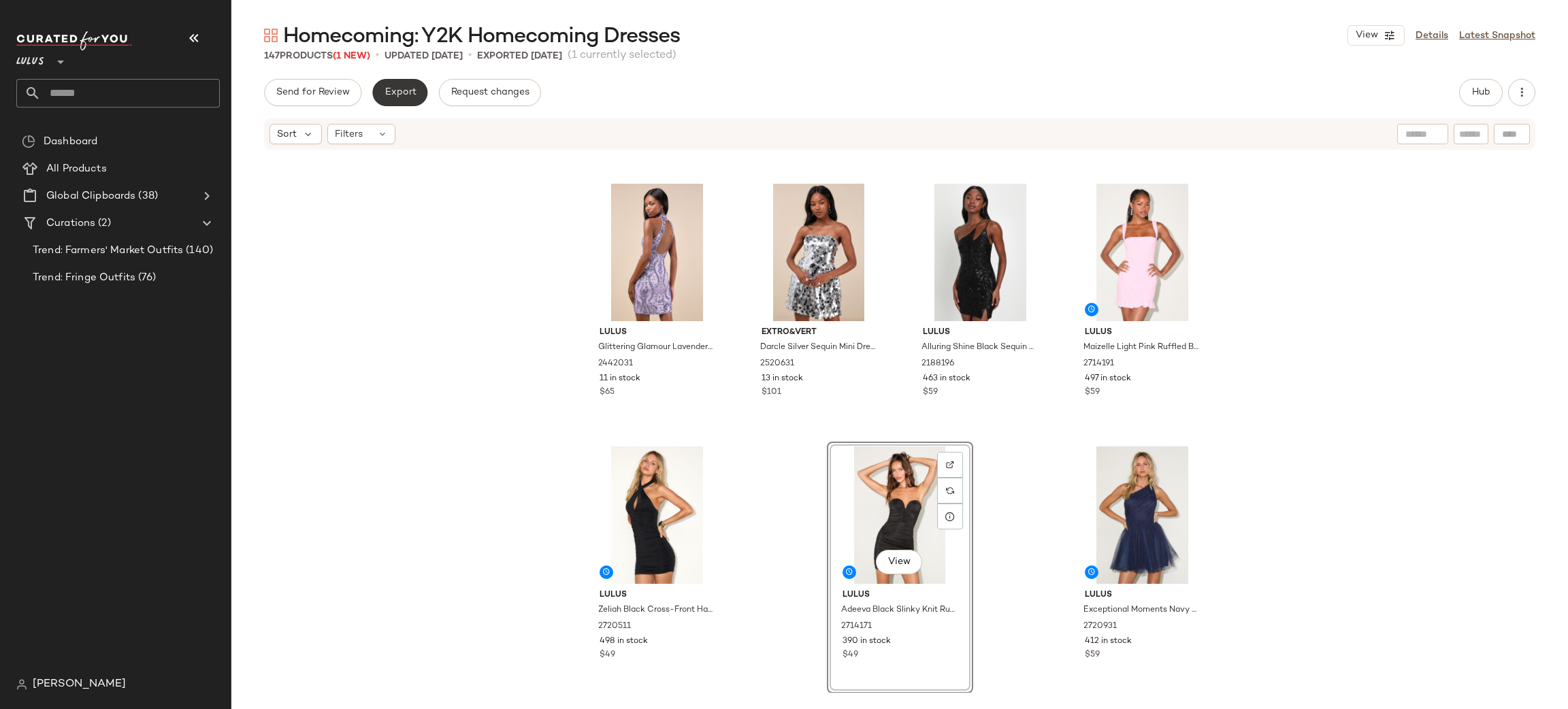
click at [381, 85] on button "Export" at bounding box center [400, 92] width 55 height 27
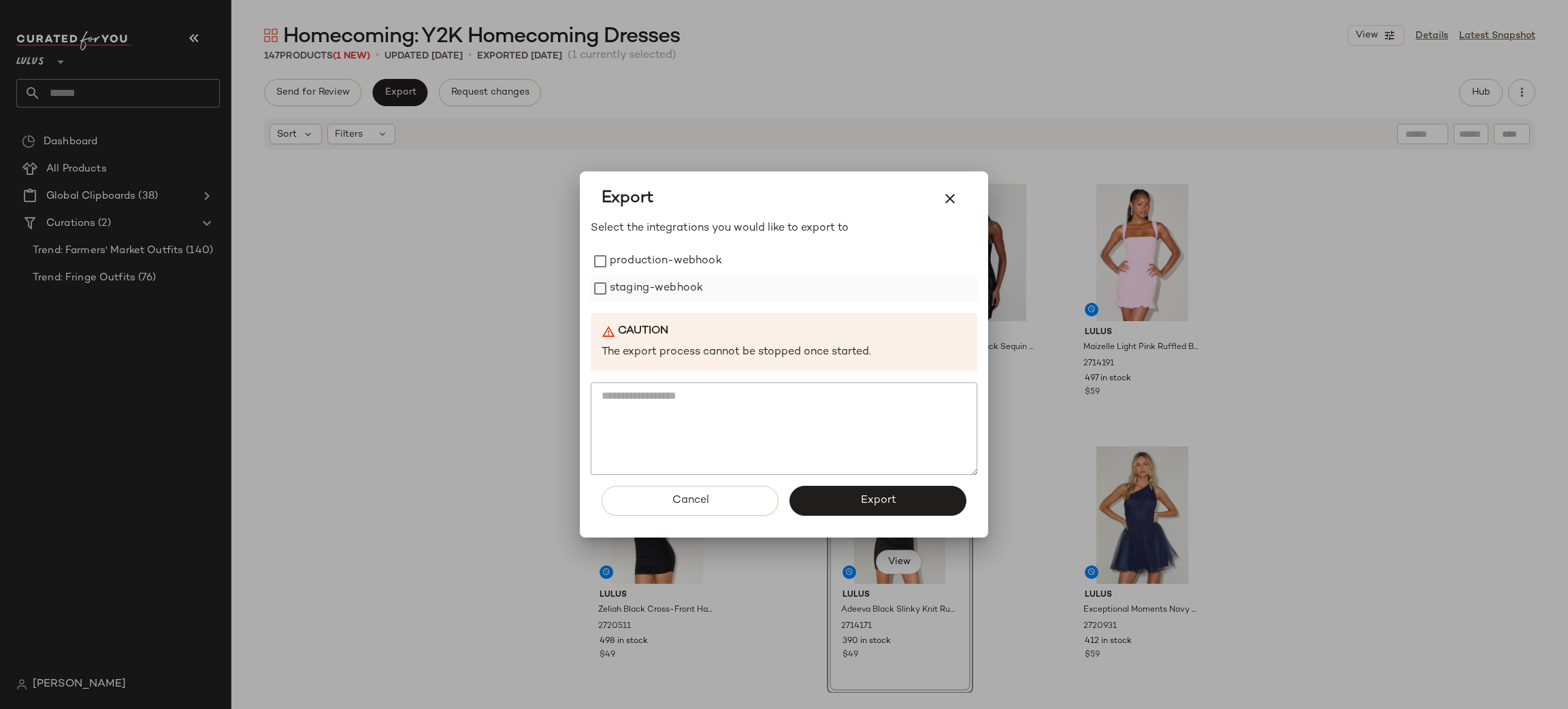
click at [664, 255] on label "production-webhook" at bounding box center [666, 261] width 113 height 27
click at [673, 290] on label "staging-webhook" at bounding box center [656, 288] width 93 height 27
click at [874, 490] on button "Export" at bounding box center [878, 501] width 177 height 30
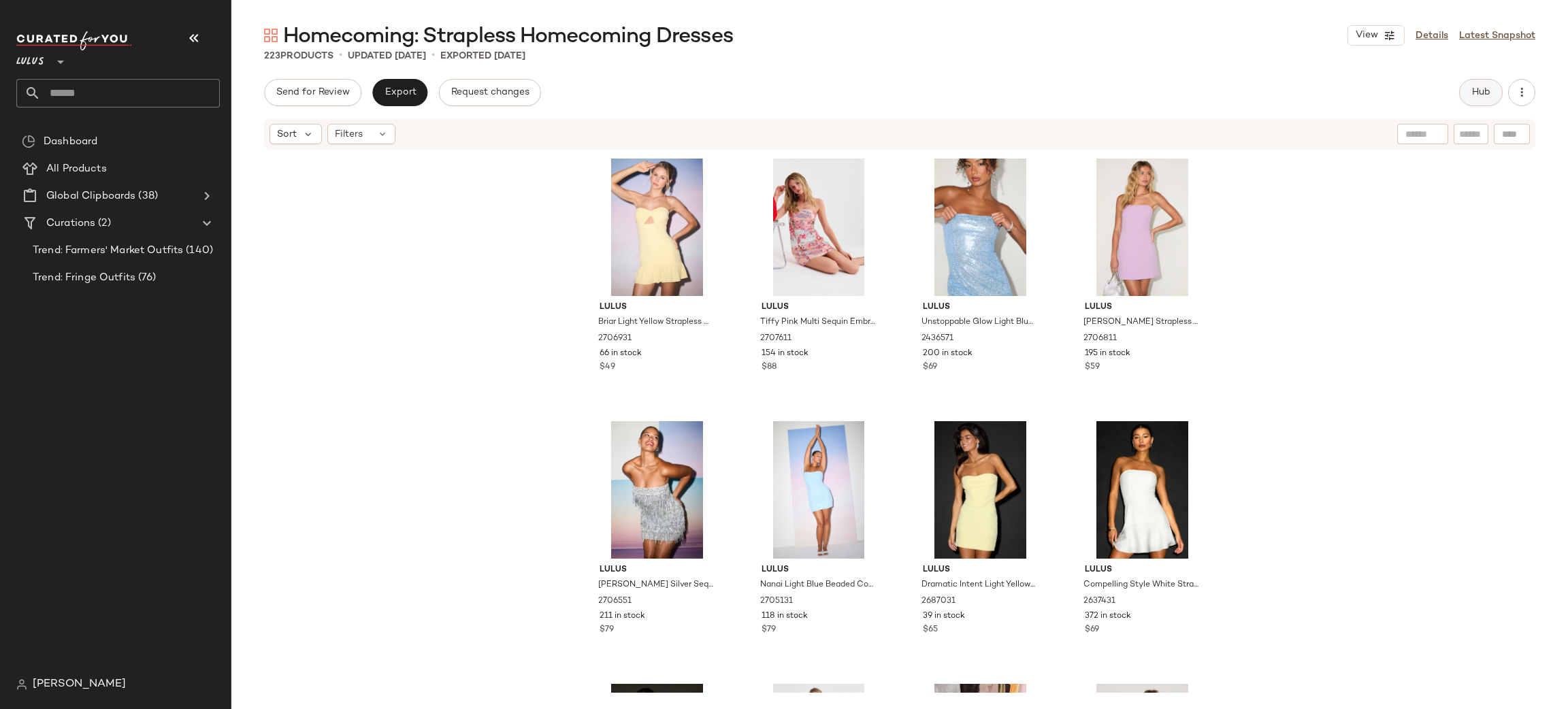
click at [1476, 94] on span "Hub" at bounding box center [1481, 92] width 19 height 10
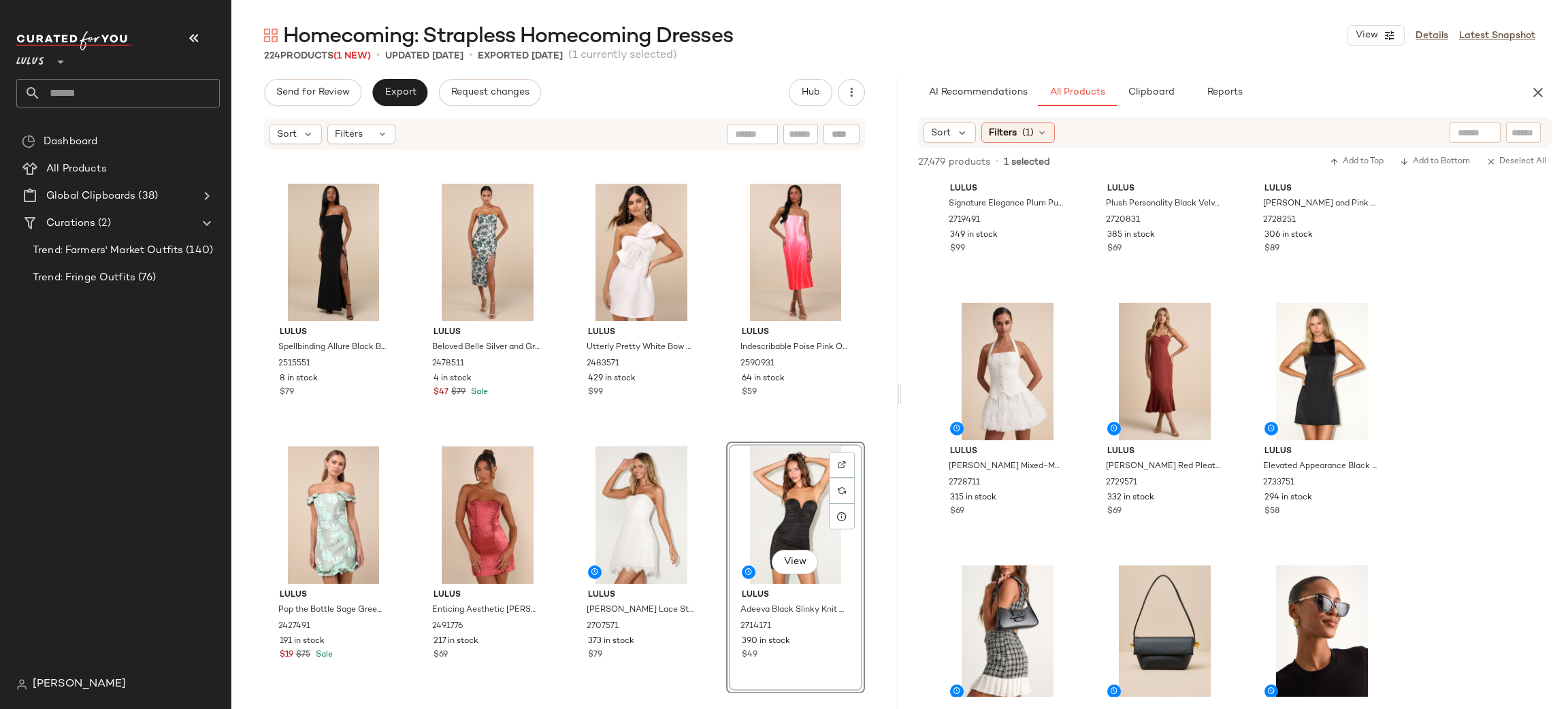
scroll to position [1719, 0]
click at [414, 92] on span "Export" at bounding box center [400, 92] width 32 height 10
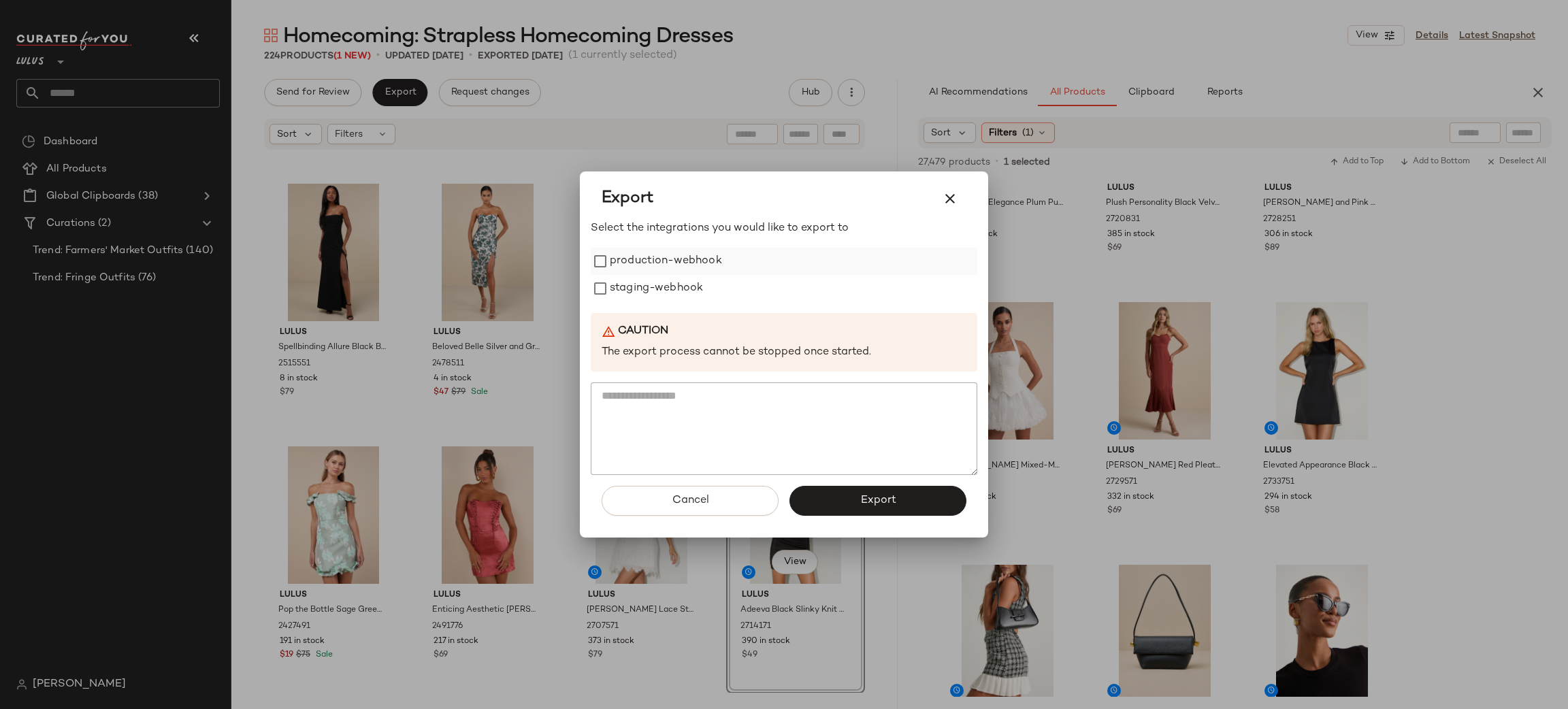
drag, startPoint x: 707, startPoint y: 262, endPoint x: 709, endPoint y: 274, distance: 12.2
click at [707, 269] on label "production-webhook" at bounding box center [666, 261] width 113 height 27
click at [703, 286] on div "staging-webhook" at bounding box center [784, 288] width 387 height 27
click at [676, 287] on label "staging-webhook" at bounding box center [656, 288] width 93 height 27
click at [900, 493] on button "Export" at bounding box center [878, 501] width 177 height 30
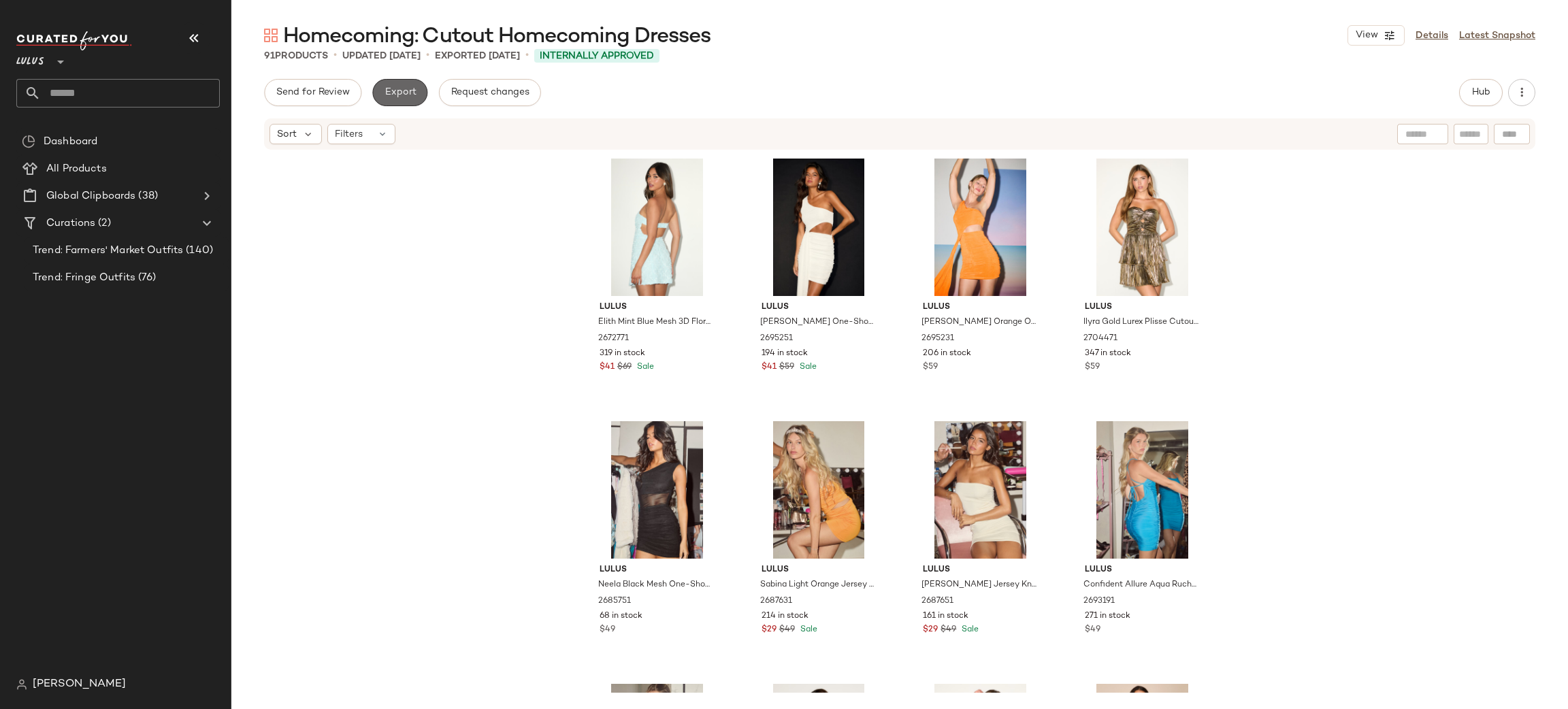
click at [400, 97] on span "Export" at bounding box center [400, 92] width 32 height 10
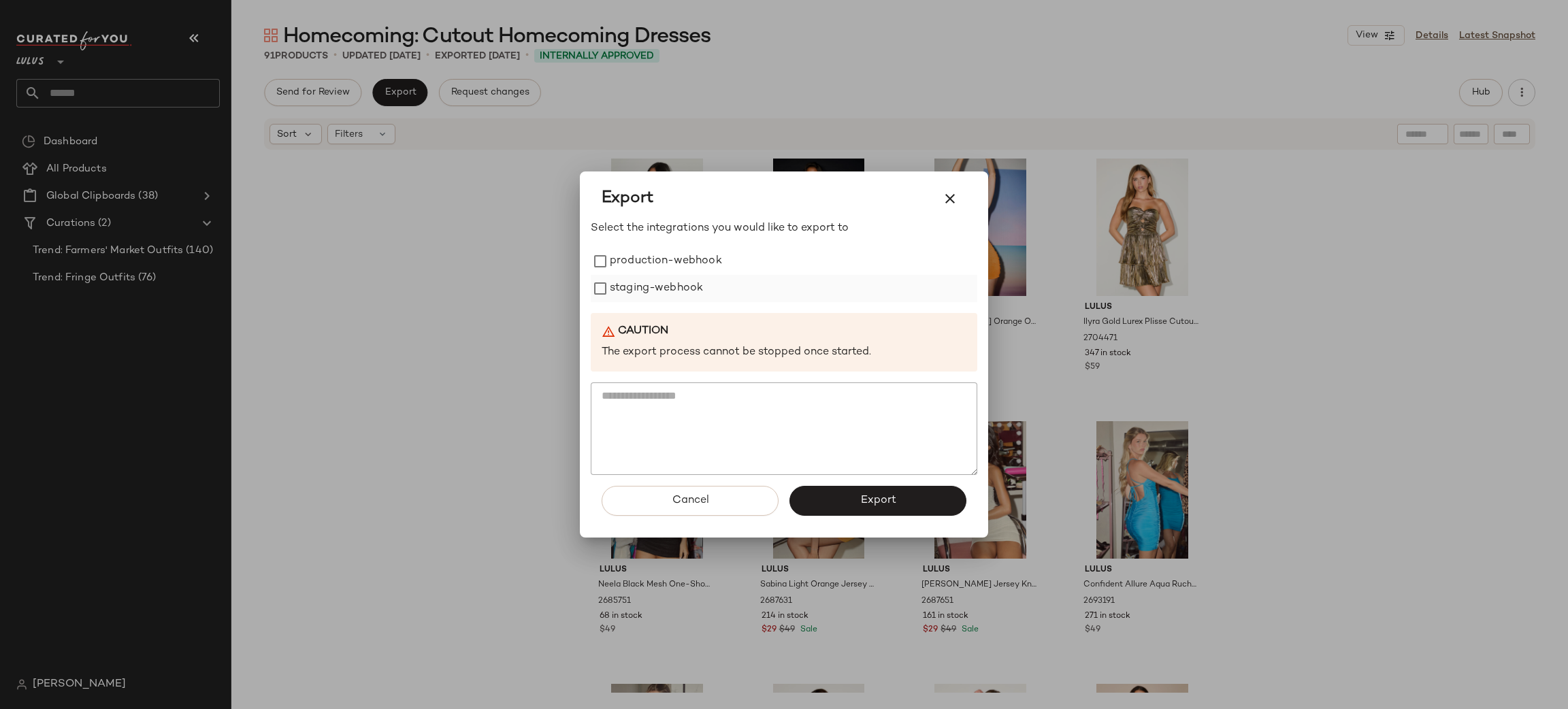
click at [665, 277] on label "staging-webhook" at bounding box center [656, 288] width 93 height 27
click at [654, 267] on label "production-webhook" at bounding box center [666, 261] width 113 height 27
click at [856, 487] on button "Export" at bounding box center [878, 501] width 177 height 30
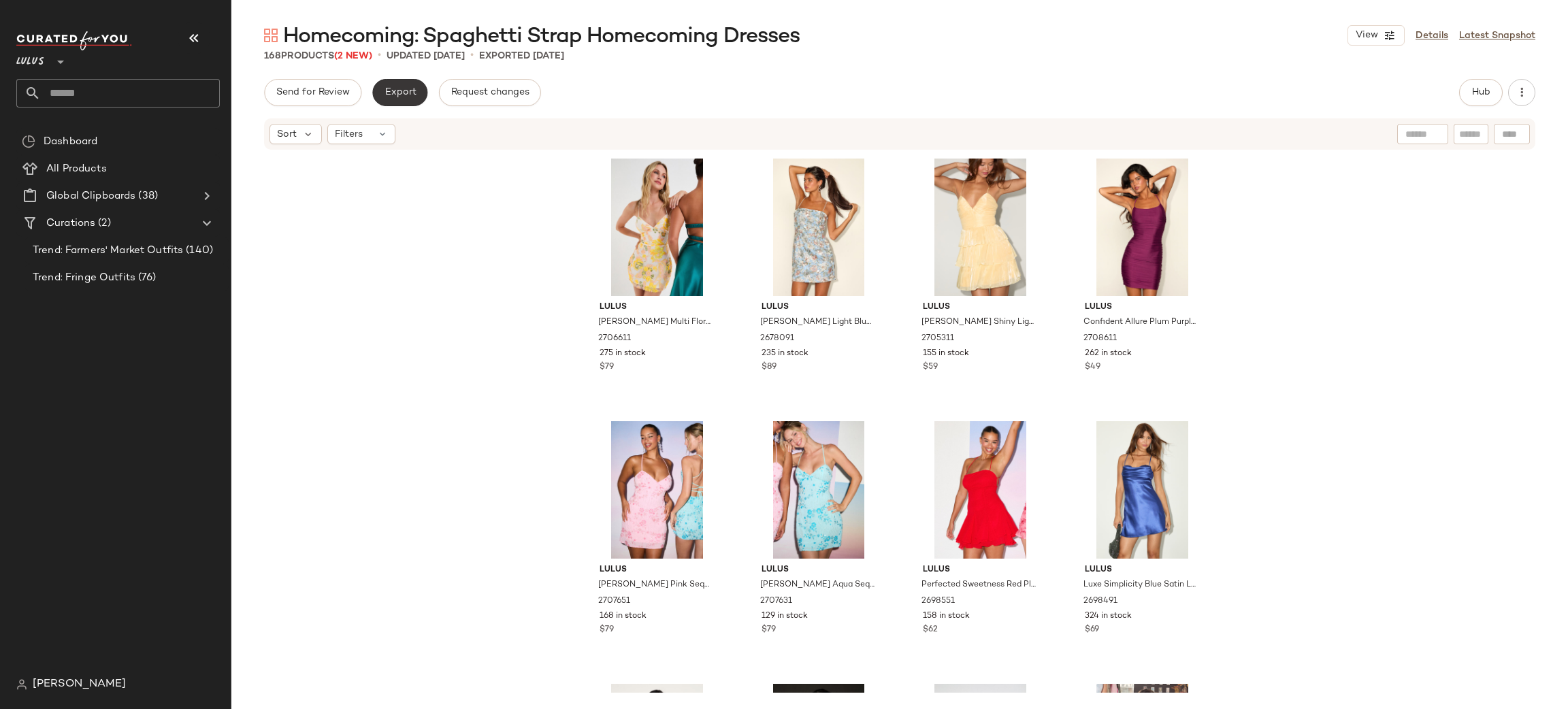
click at [412, 92] on span "Export" at bounding box center [400, 92] width 32 height 10
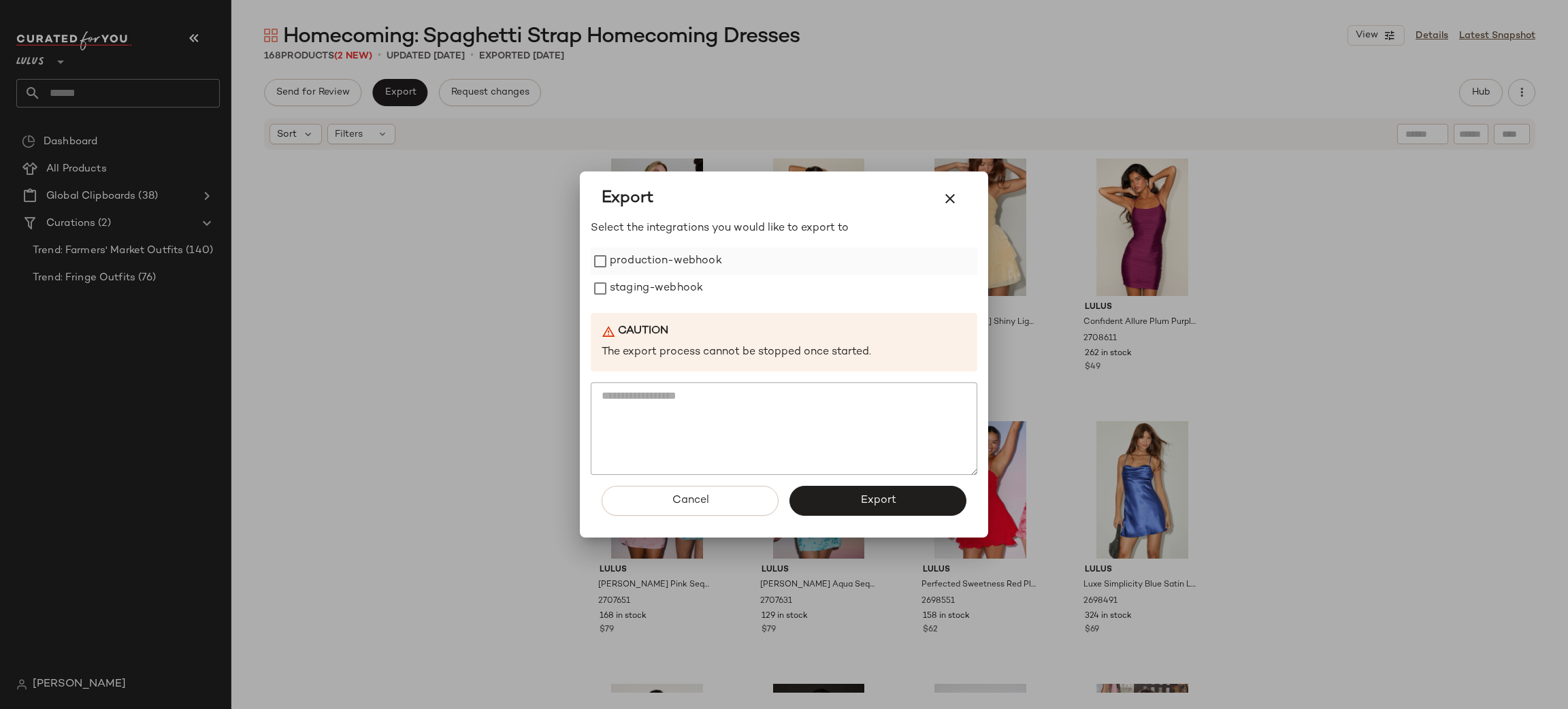
click at [616, 261] on label "production-webhook" at bounding box center [666, 261] width 113 height 27
click at [634, 280] on label "staging-webhook" at bounding box center [656, 288] width 93 height 27
click at [863, 494] on span "Export" at bounding box center [877, 500] width 36 height 13
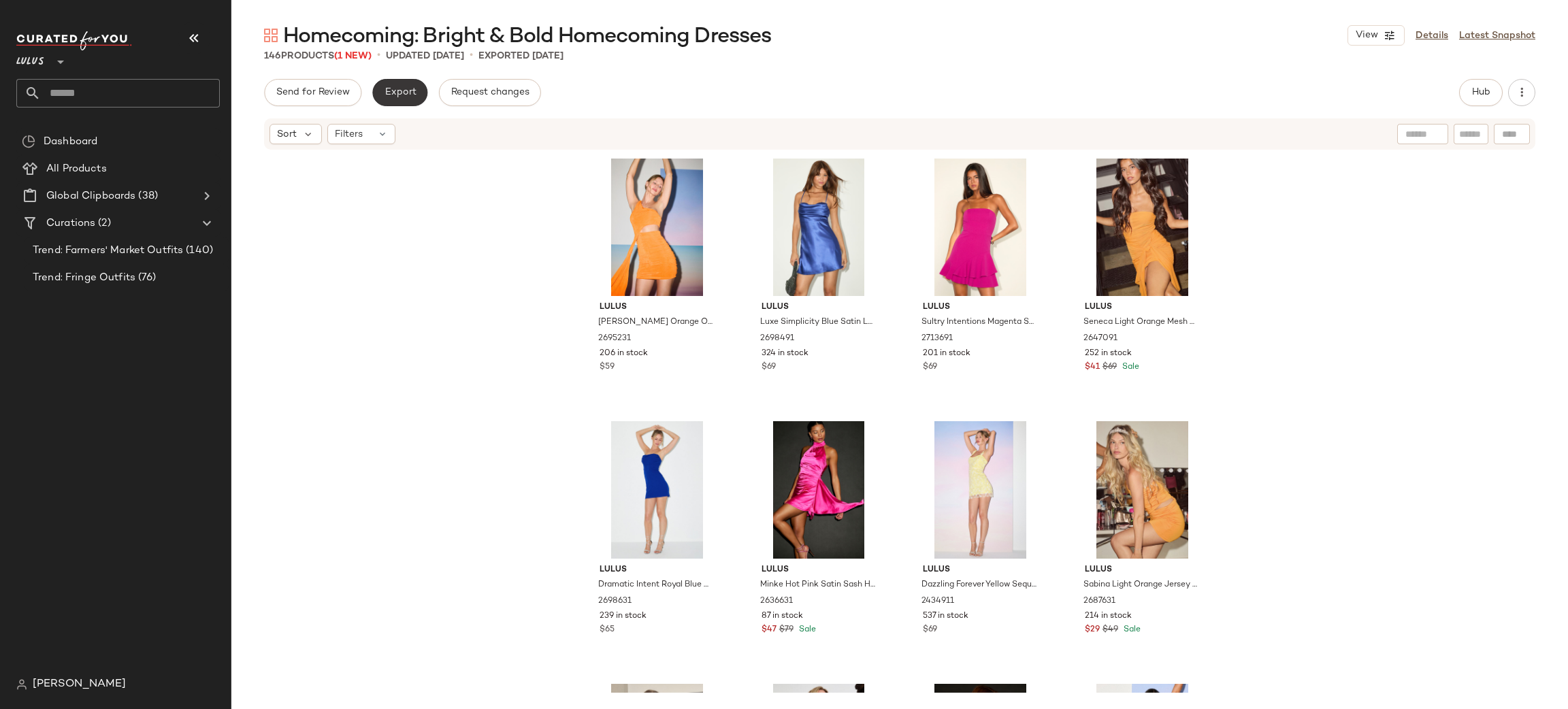
click at [391, 85] on button "Export" at bounding box center [400, 92] width 55 height 27
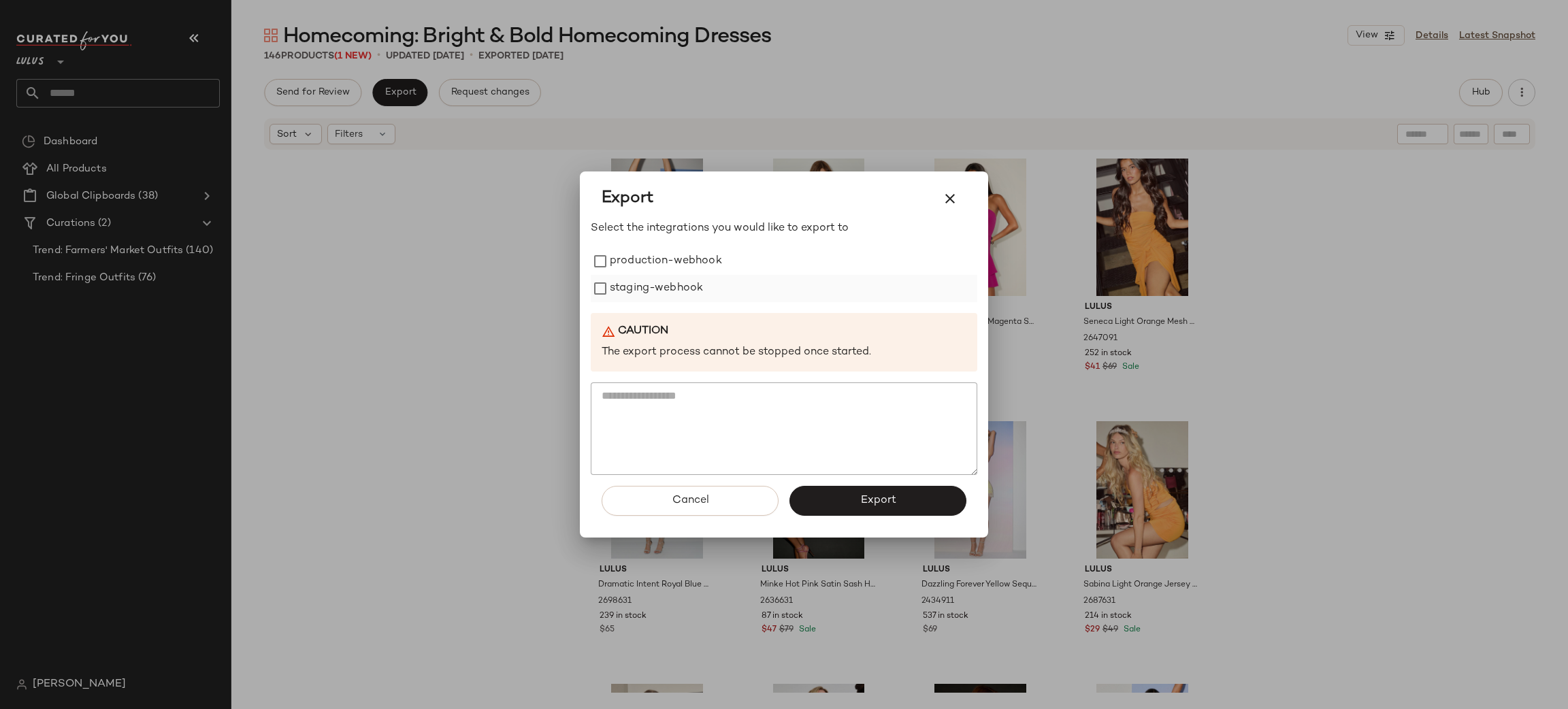
drag, startPoint x: 667, startPoint y: 261, endPoint x: 673, endPoint y: 290, distance: 29.6
click at [667, 260] on label "production-webhook" at bounding box center [666, 261] width 113 height 27
click at [673, 291] on label "staging-webhook" at bounding box center [656, 288] width 93 height 27
click at [834, 501] on button "Export" at bounding box center [878, 501] width 177 height 30
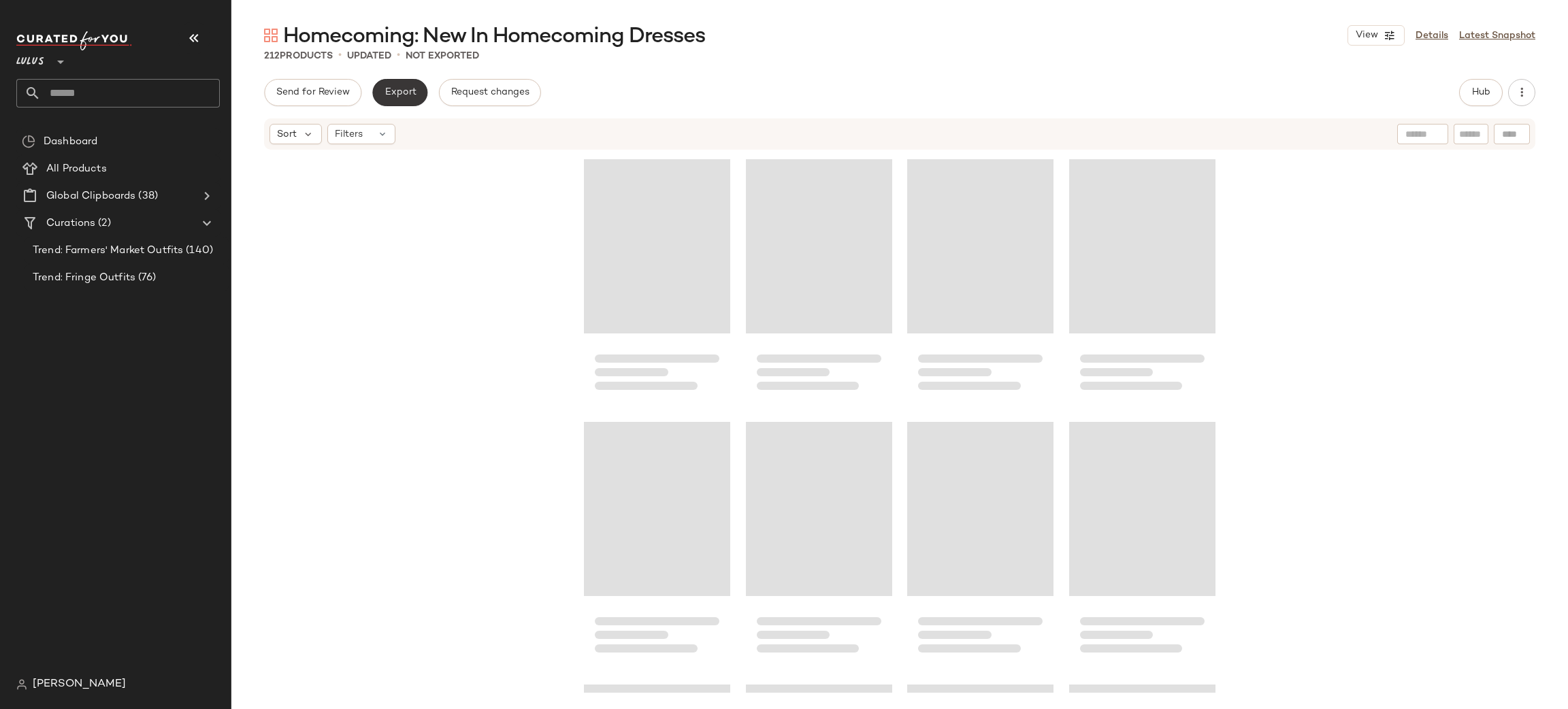
click at [401, 96] on span "Export" at bounding box center [400, 92] width 32 height 10
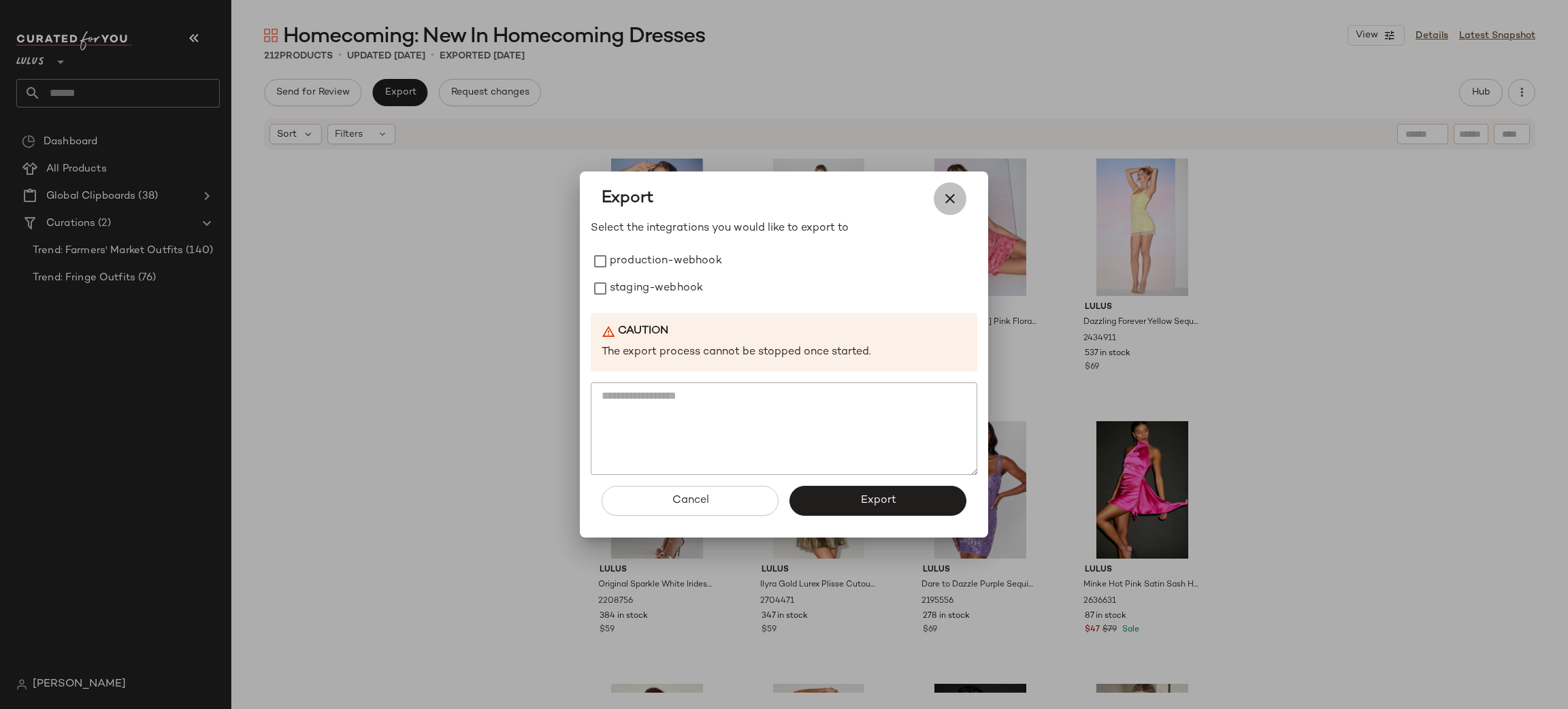
click at [950, 196] on icon "button" at bounding box center [949, 198] width 17 height 17
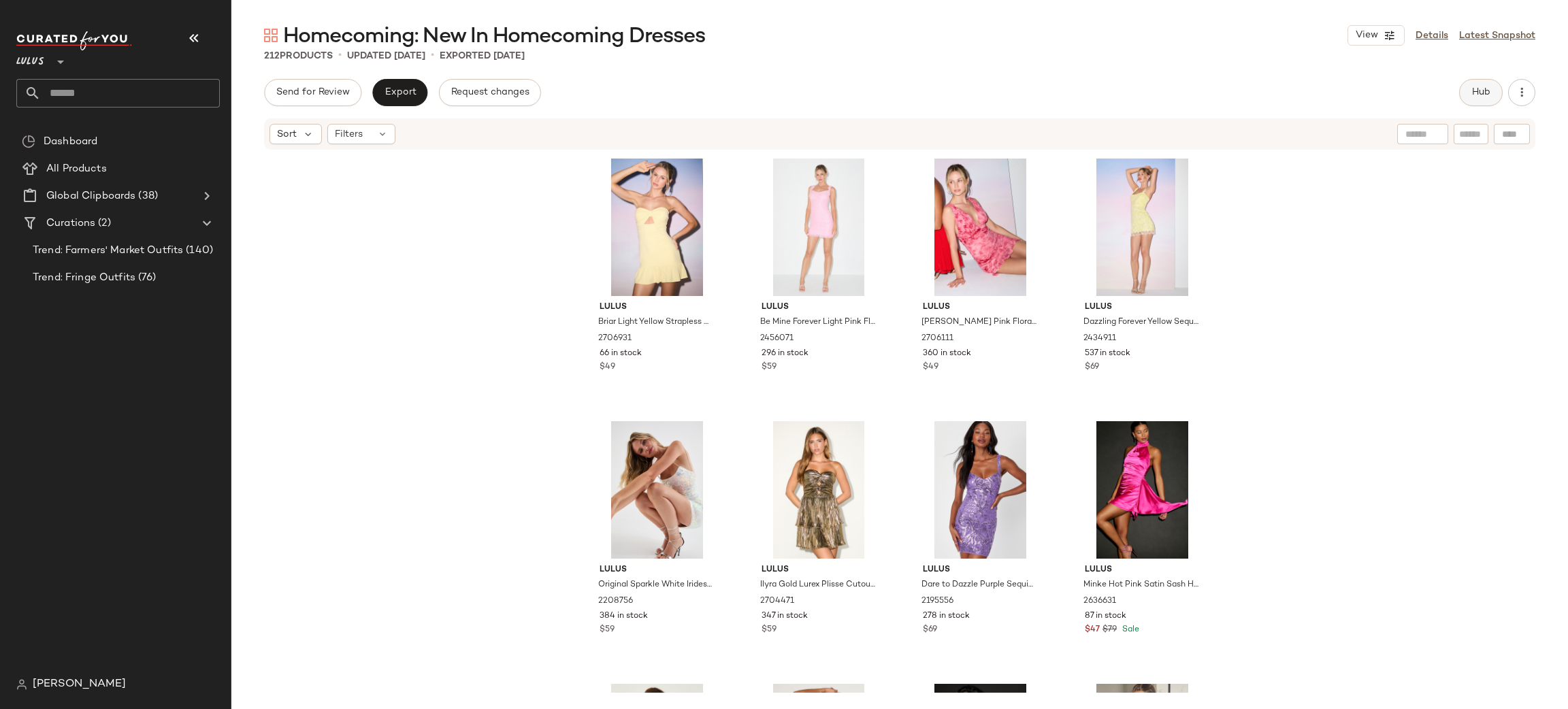
click at [1480, 85] on button "Hub" at bounding box center [1481, 92] width 44 height 27
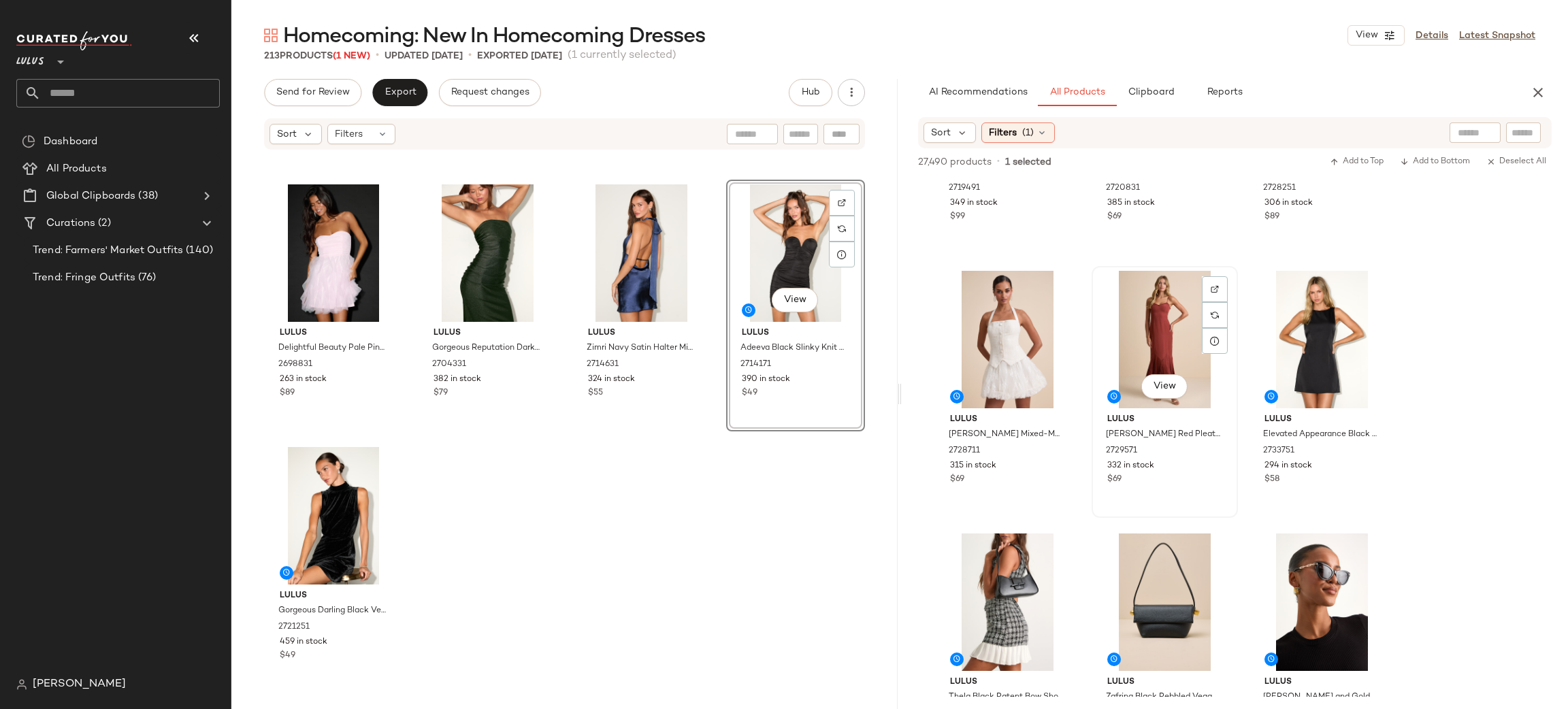
scroll to position [1885, 0]
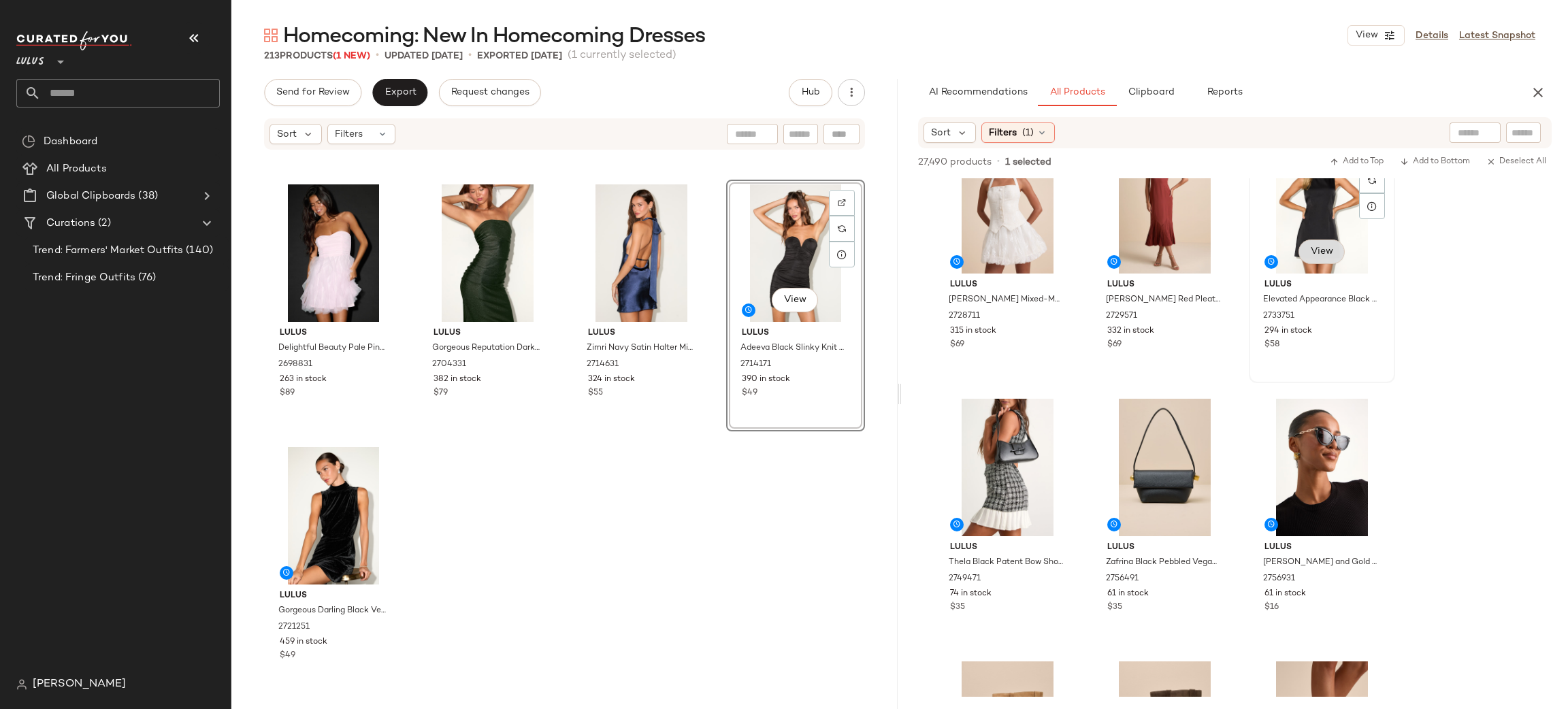
click at [1316, 252] on span "View" at bounding box center [1321, 251] width 24 height 10
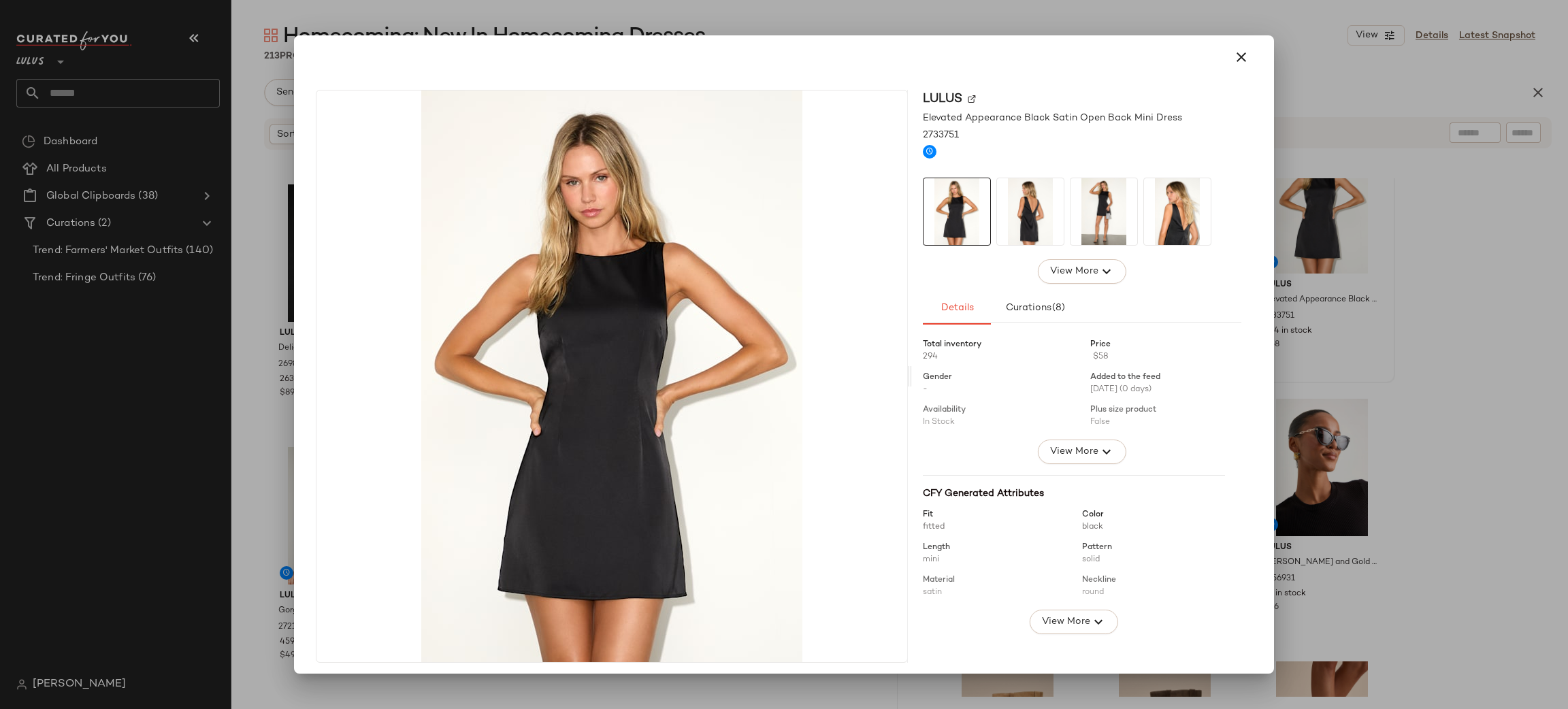
click at [1036, 221] on img at bounding box center [1030, 211] width 66 height 66
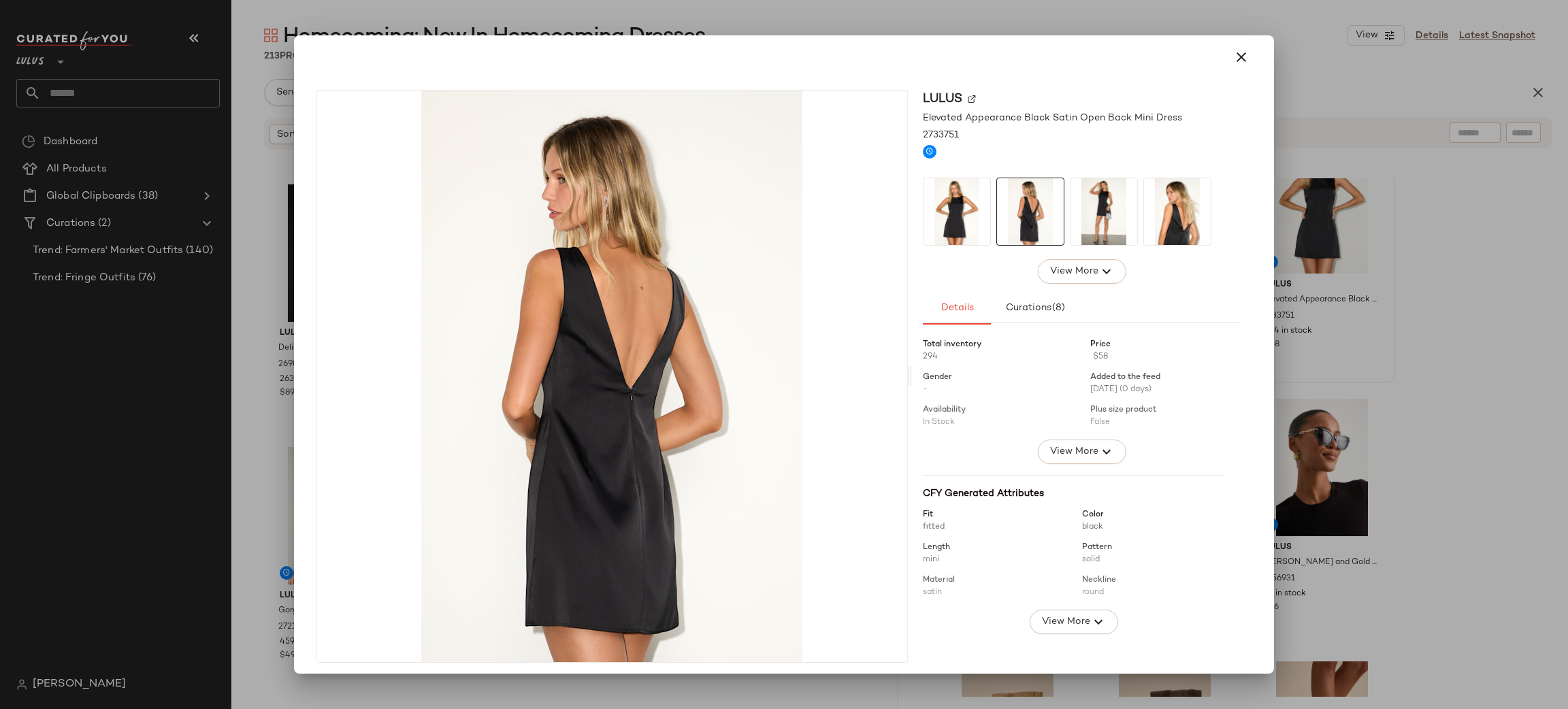
click at [1071, 200] on img at bounding box center [1104, 211] width 66 height 66
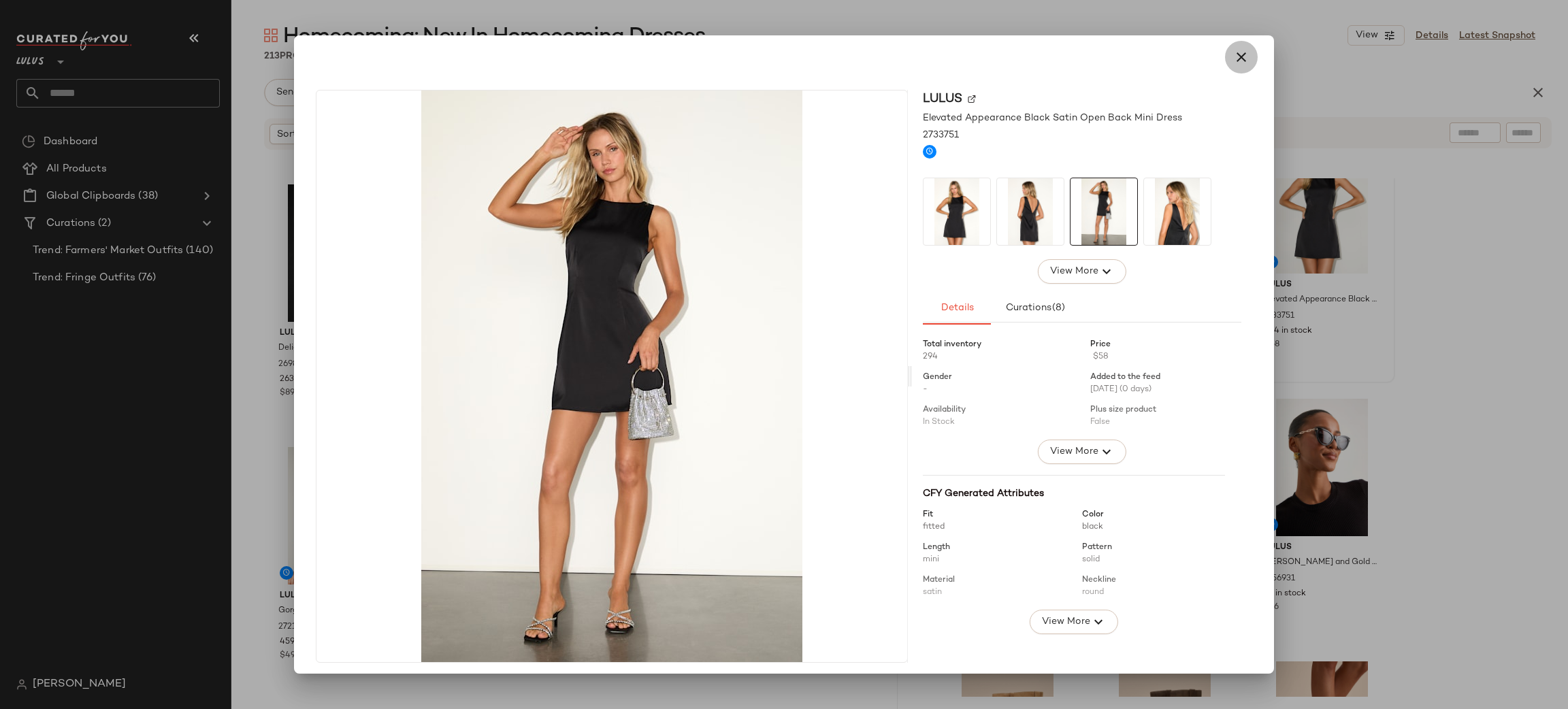
click at [1233, 65] on button "button" at bounding box center [1241, 57] width 32 height 32
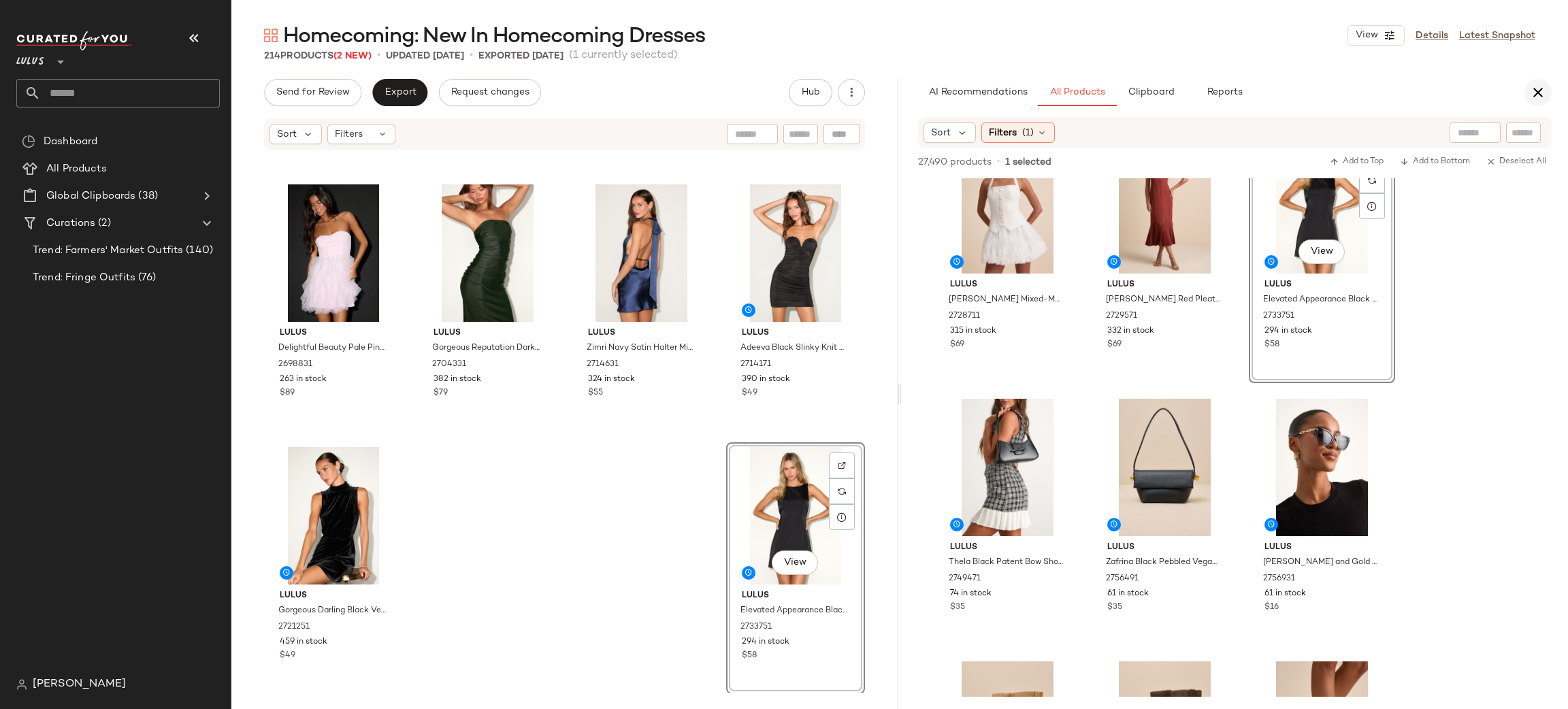
click at [1537, 95] on icon "button" at bounding box center [1537, 92] width 17 height 17
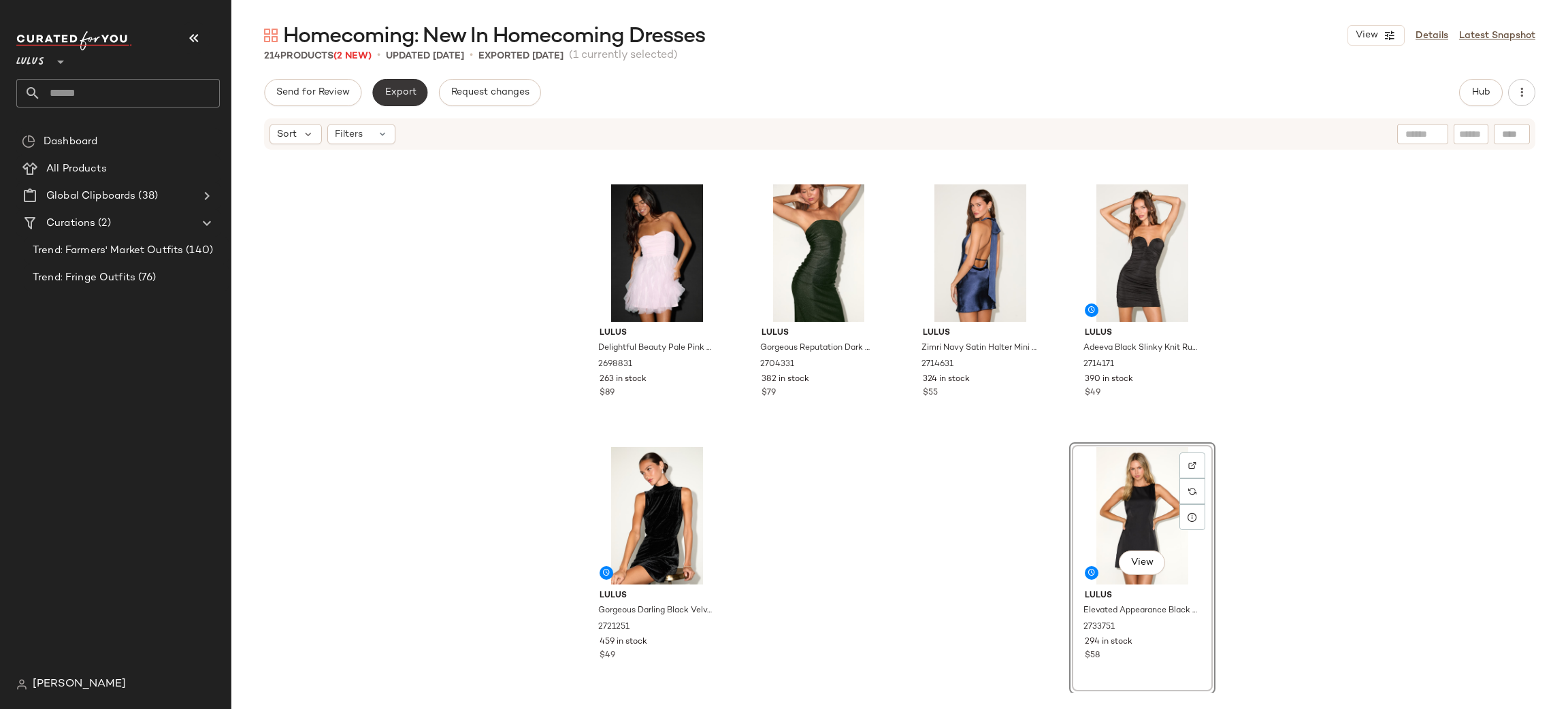
click at [398, 94] on span "Export" at bounding box center [400, 92] width 32 height 10
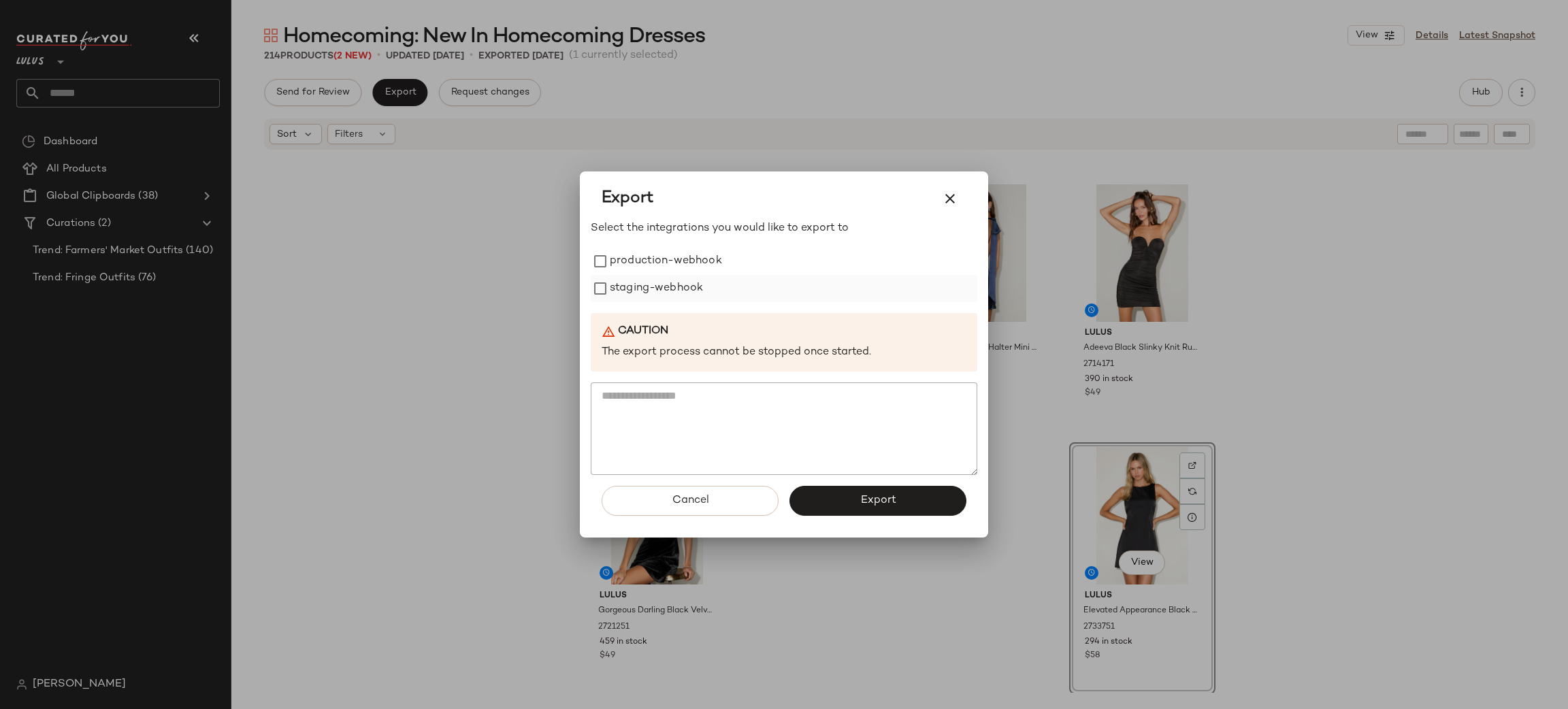
click at [700, 268] on label "production-webhook" at bounding box center [666, 261] width 113 height 27
click at [682, 290] on label "staging-webhook" at bounding box center [656, 288] width 93 height 27
click at [903, 496] on button "Export" at bounding box center [878, 501] width 177 height 30
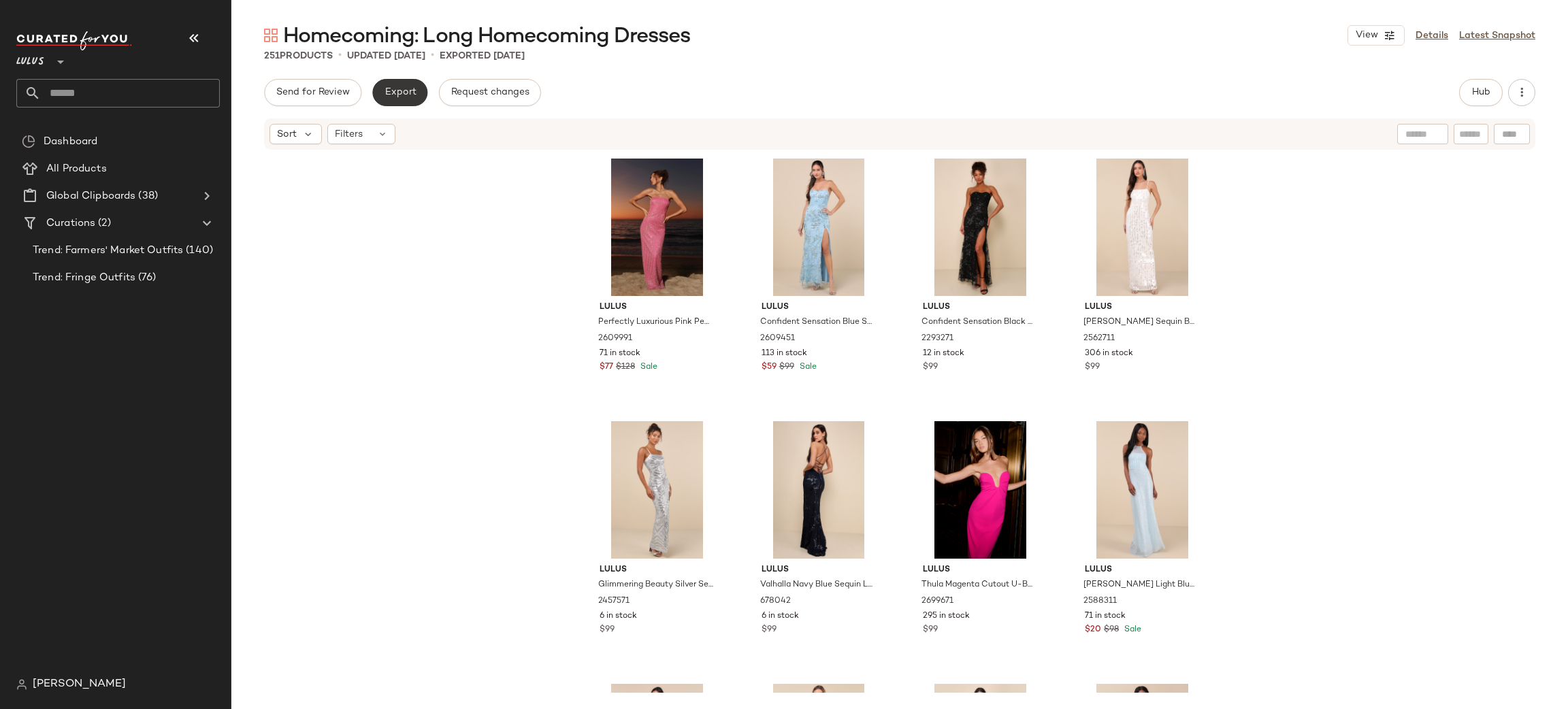
click at [411, 95] on span "Export" at bounding box center [400, 92] width 32 height 10
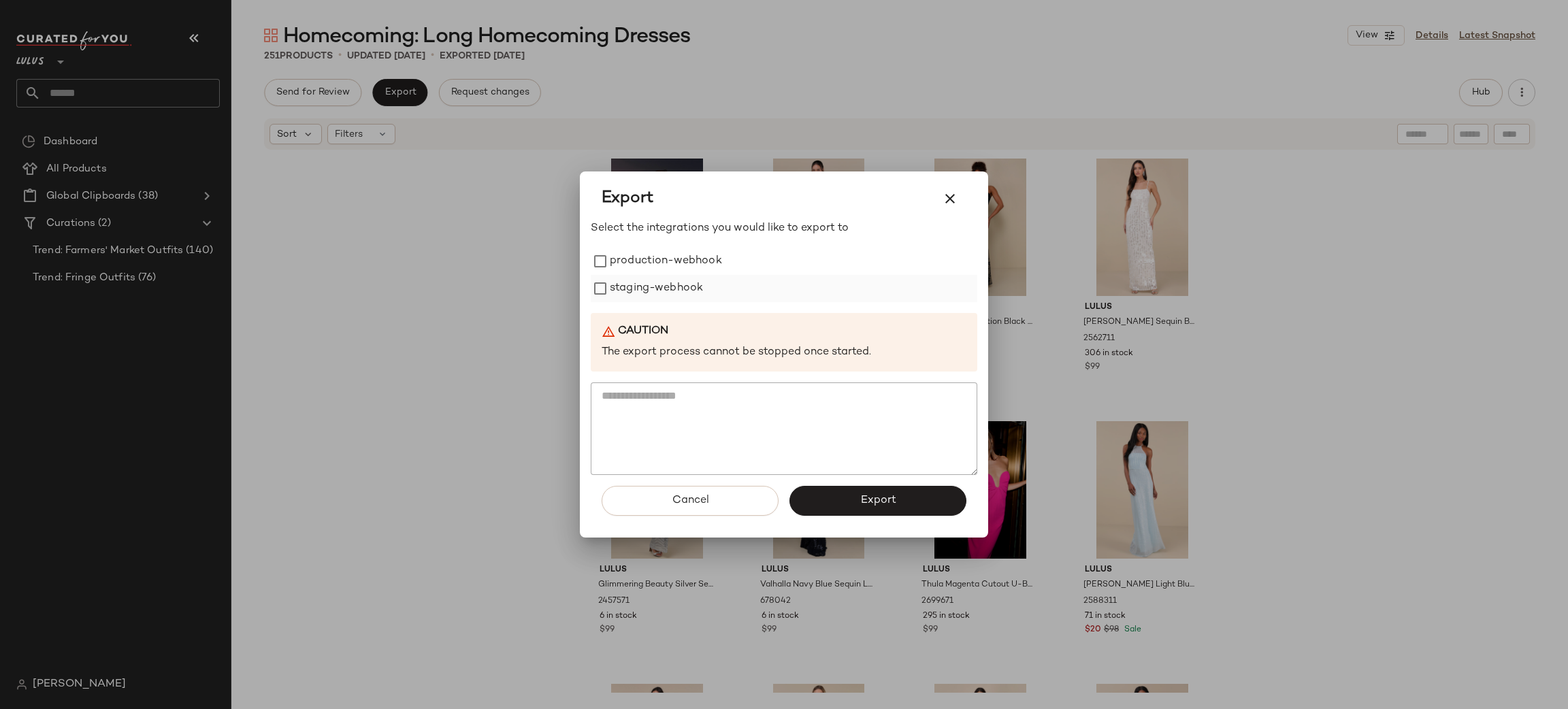
drag, startPoint x: 647, startPoint y: 272, endPoint x: 647, endPoint y: 286, distance: 14.0
click at [647, 270] on label "production-webhook" at bounding box center [666, 261] width 113 height 27
click at [647, 292] on label "staging-webhook" at bounding box center [656, 288] width 93 height 27
click at [866, 492] on button "Export" at bounding box center [878, 501] width 177 height 30
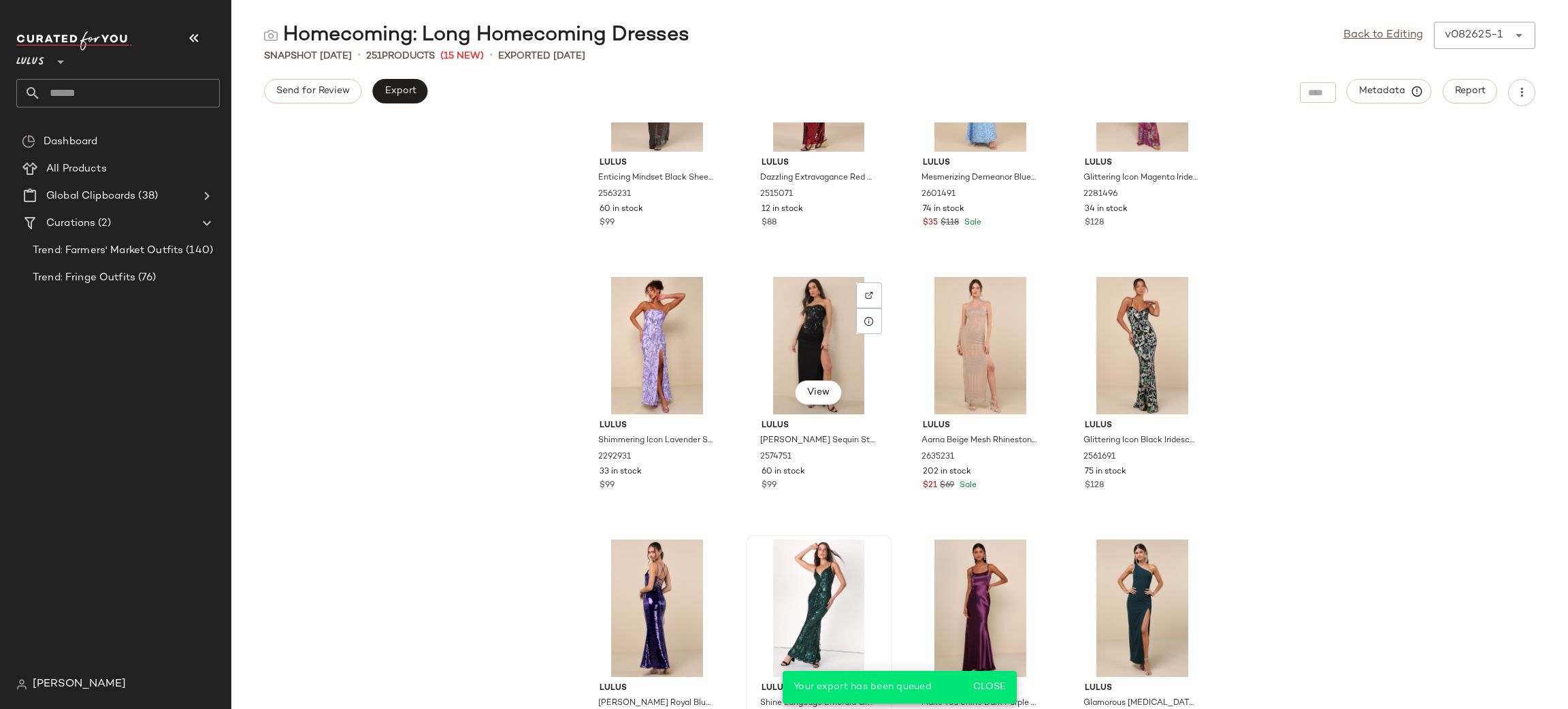
scroll to position [1082, 0]
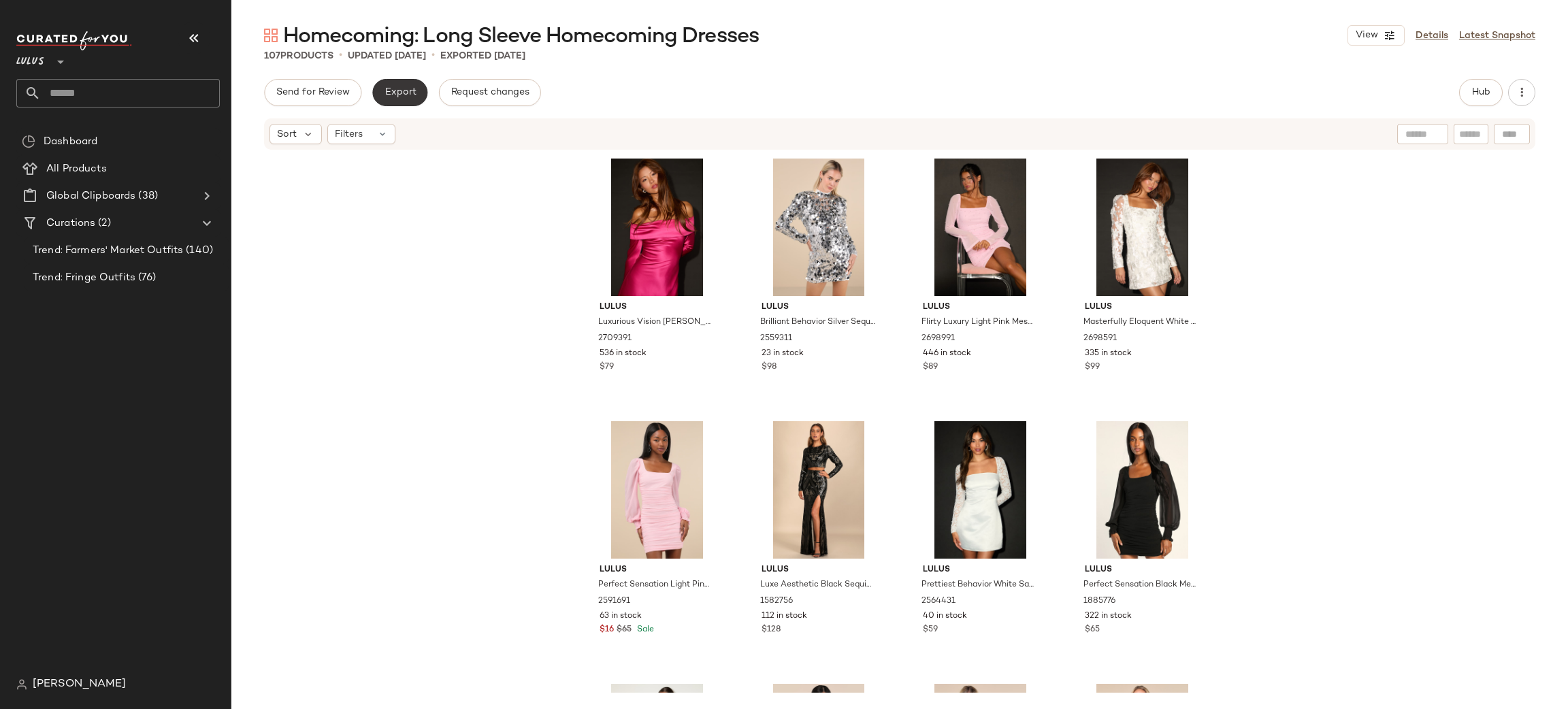
click at [407, 88] on span "Export" at bounding box center [400, 92] width 32 height 10
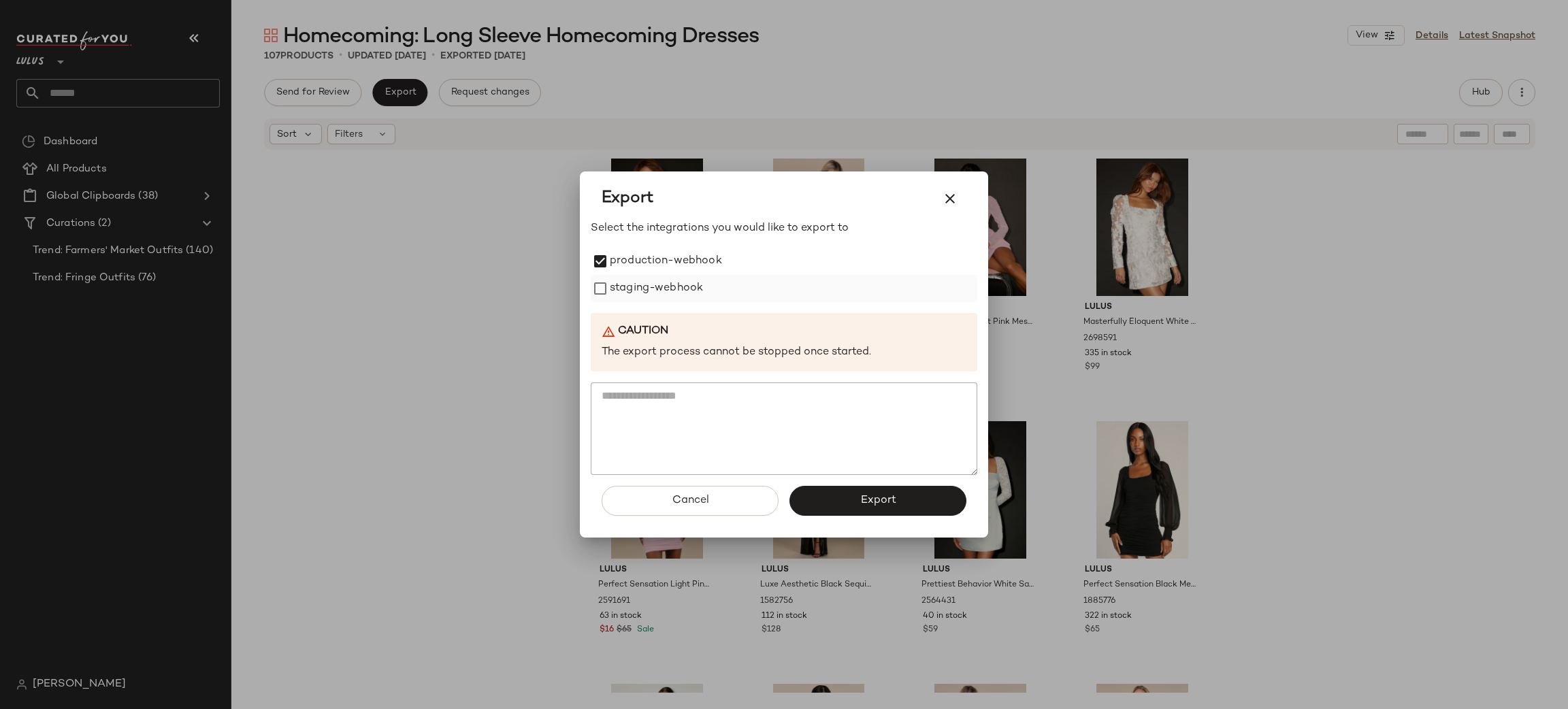
click at [647, 286] on label "staging-webhook" at bounding box center [656, 288] width 93 height 27
click at [886, 502] on span "Export" at bounding box center [877, 500] width 36 height 13
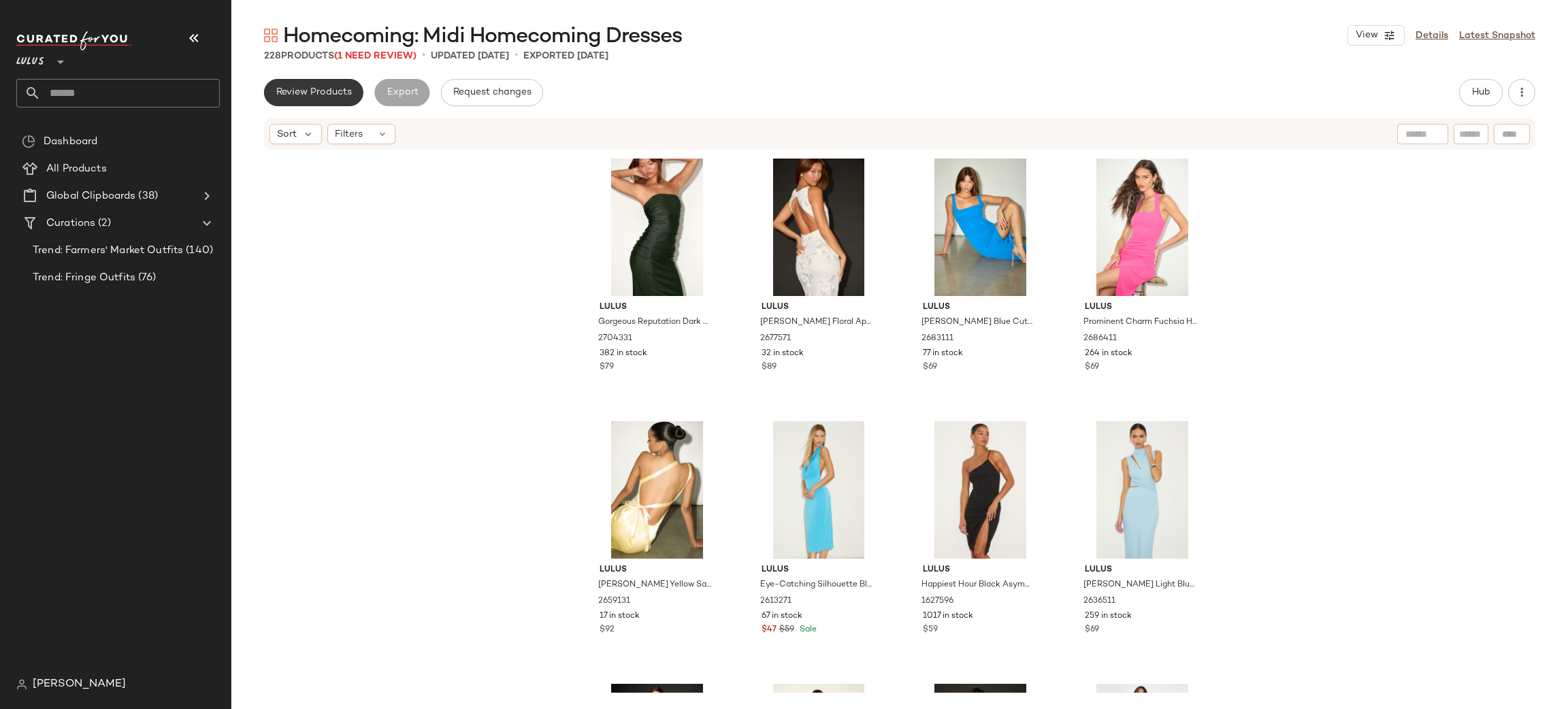
click at [305, 92] on span "Review Products" at bounding box center [313, 92] width 76 height 10
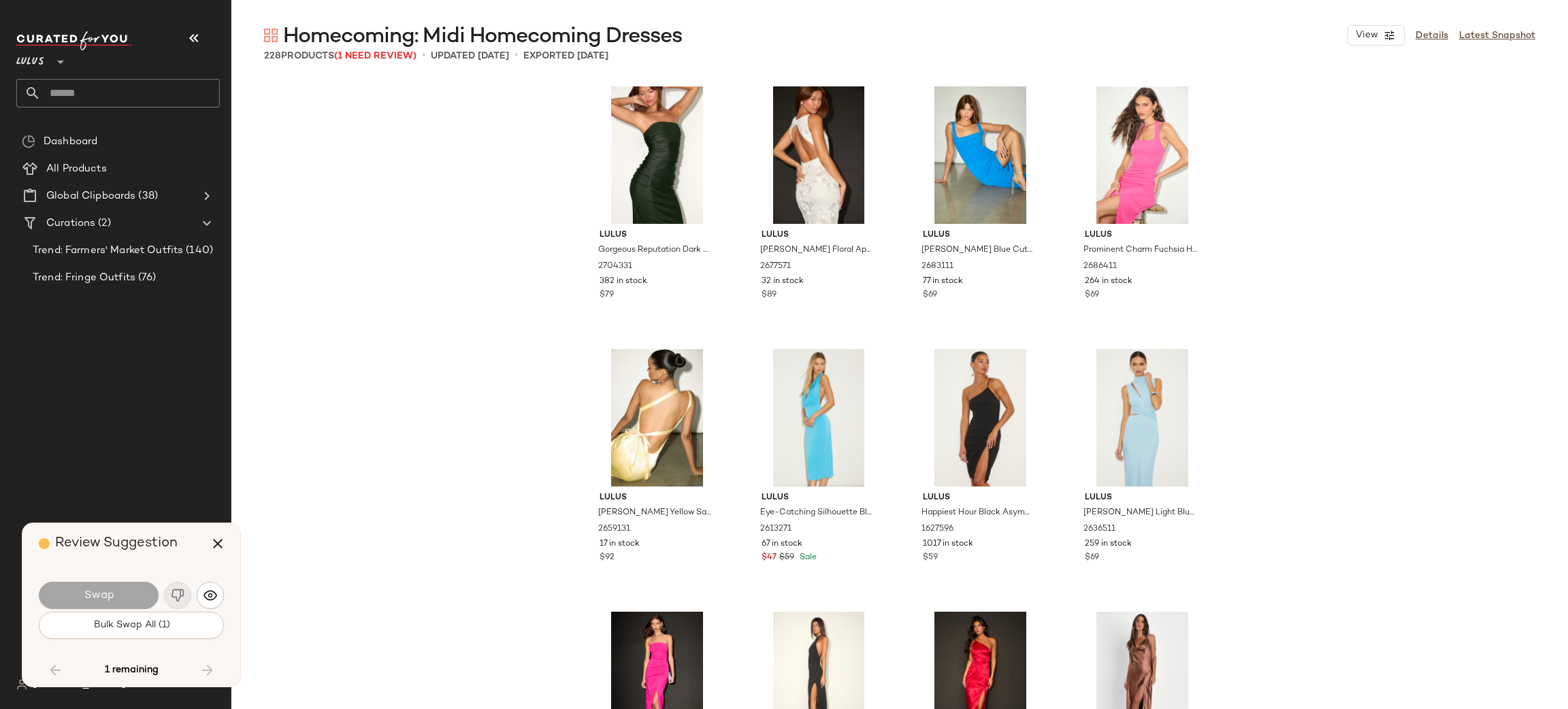
scroll to position [14177, 0]
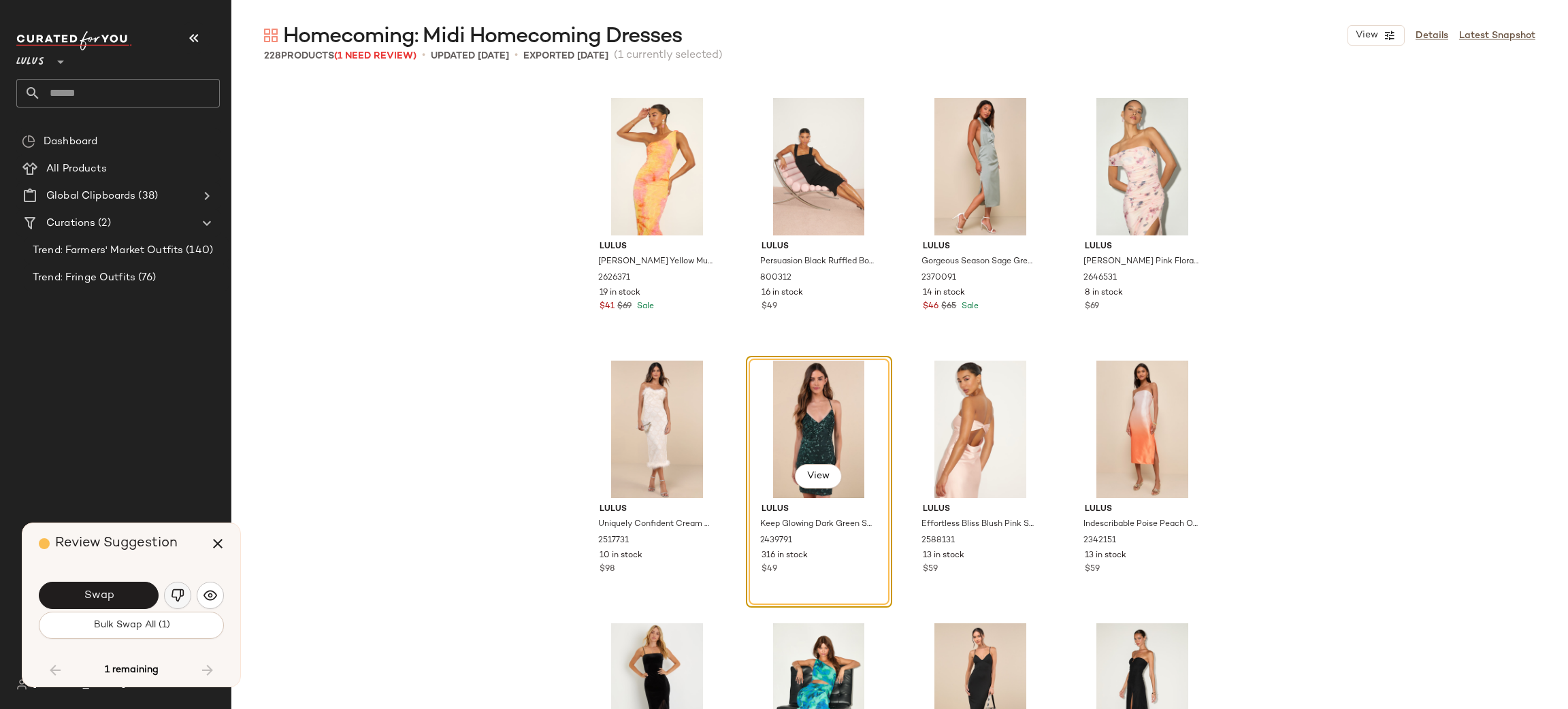
click at [174, 592] on img "button" at bounding box center [178, 596] width 14 height 14
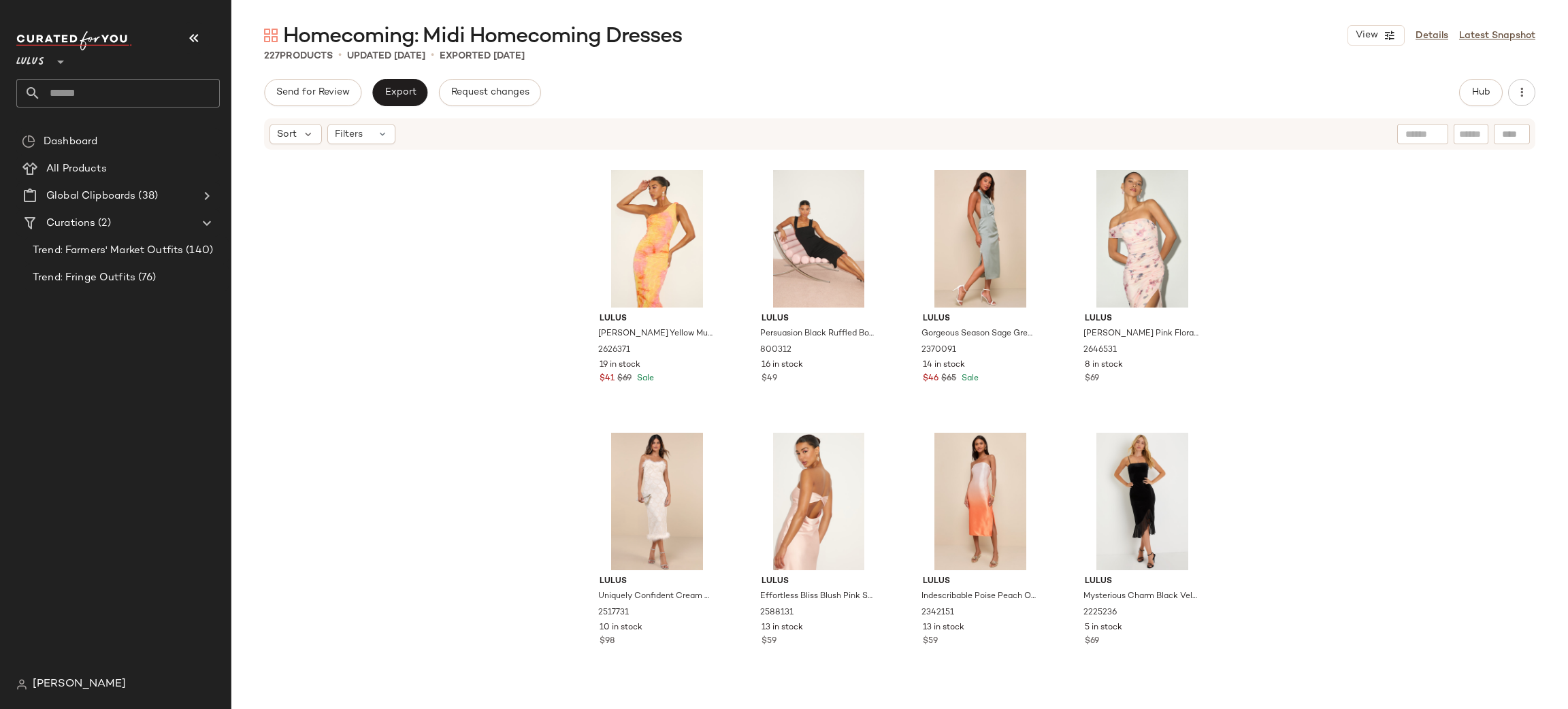
click at [407, 75] on div "Homecoming: Midi Homecoming Dresses View Details Latest Snapshot 227 Products •…" at bounding box center [900, 365] width 1337 height 687
click at [1488, 90] on span "Hub" at bounding box center [1481, 92] width 19 height 10
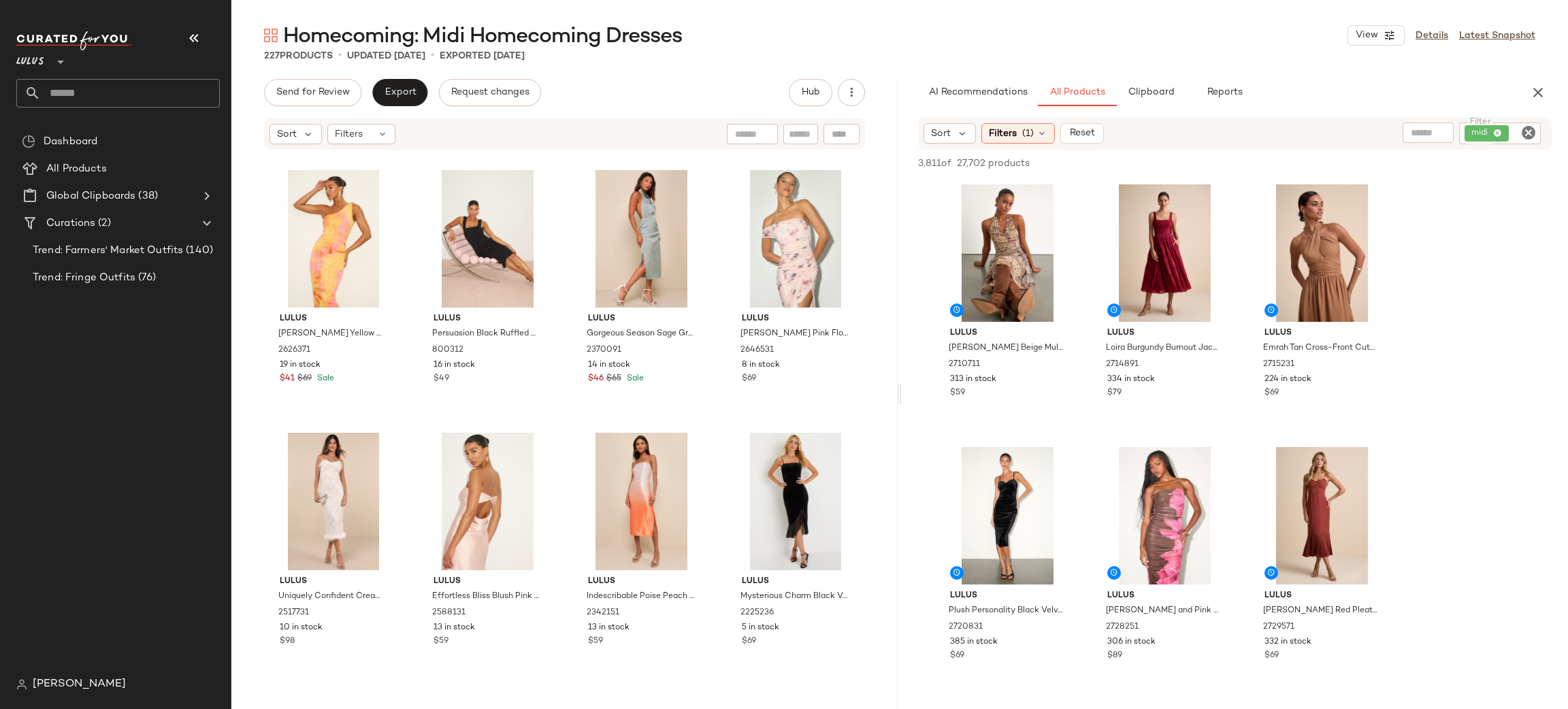
click at [1529, 134] on icon "Clear Filter" at bounding box center [1528, 133] width 17 height 17
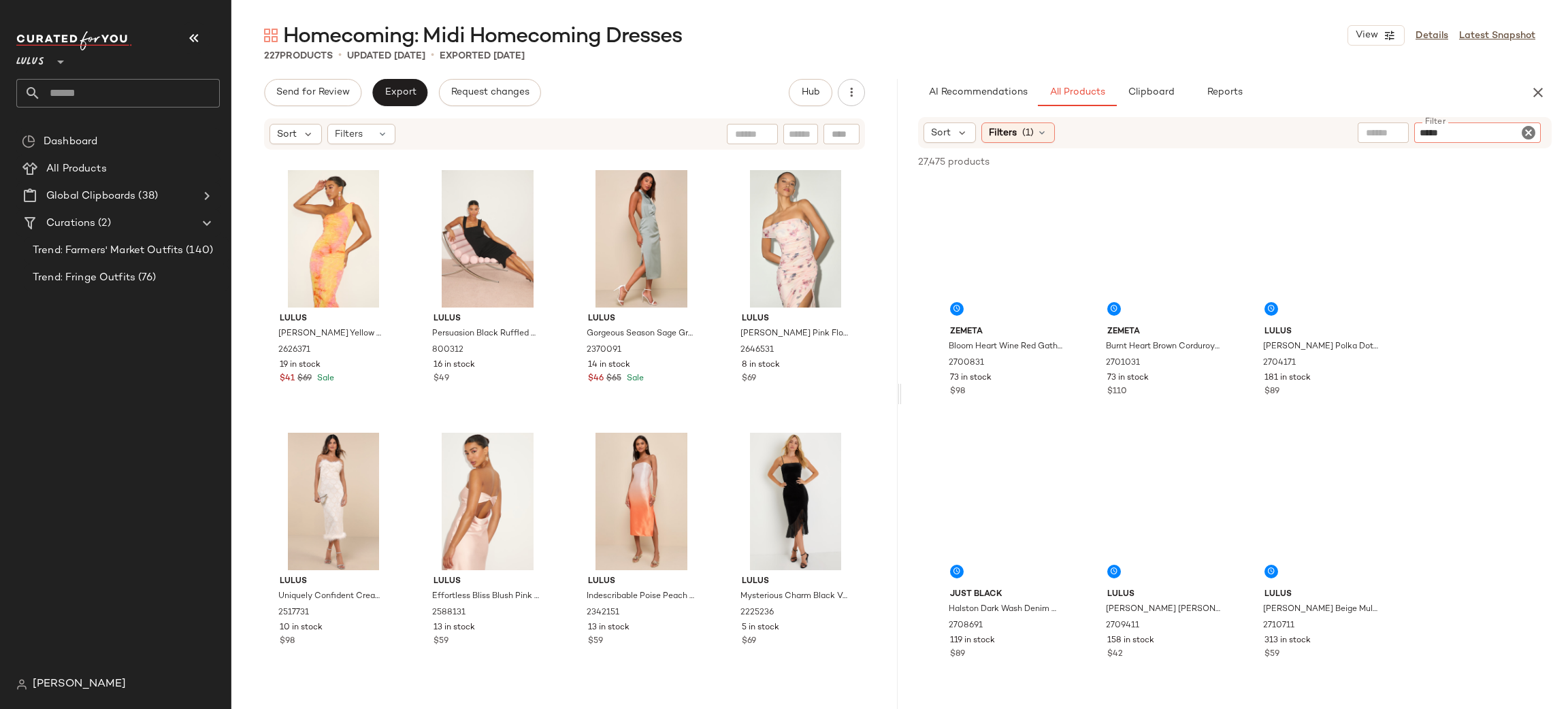
type input "******"
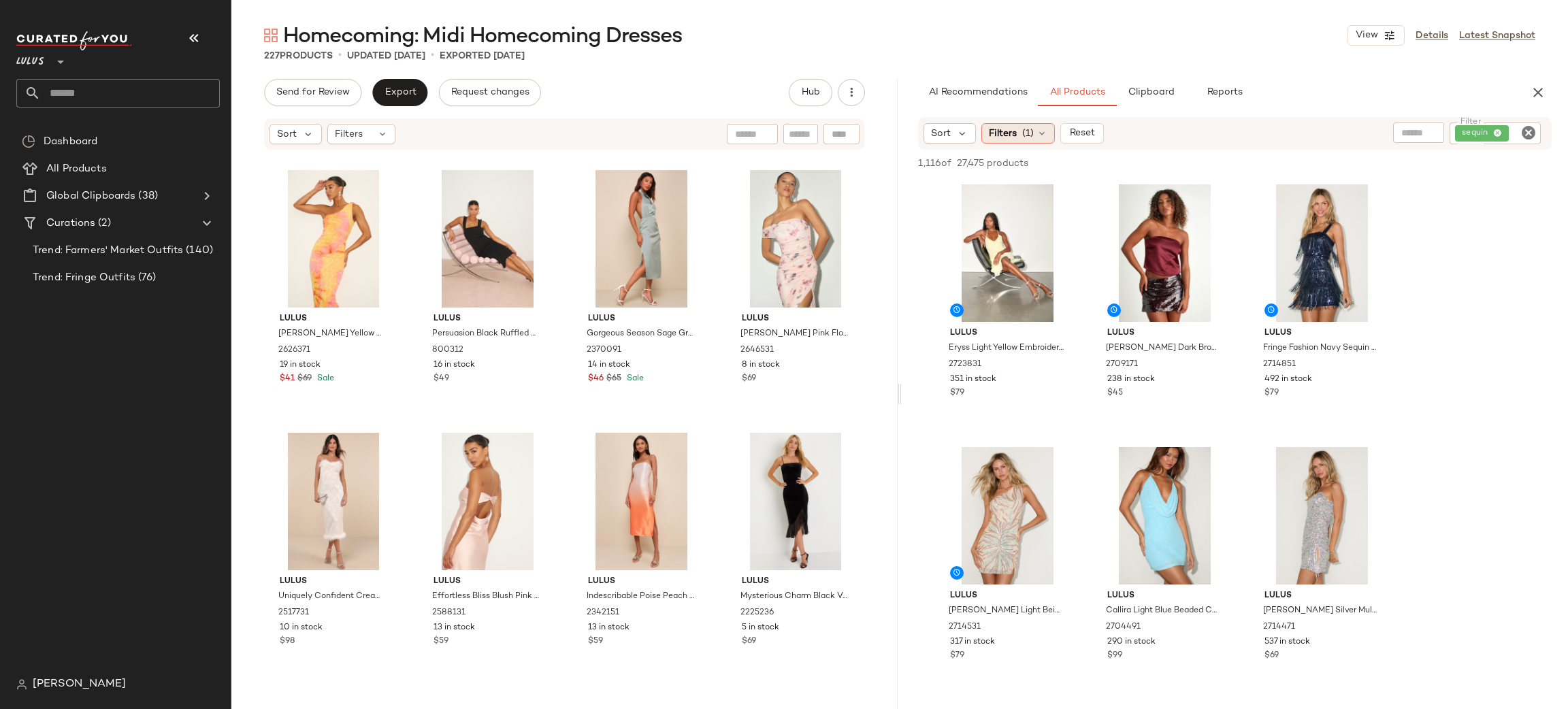
click at [1000, 133] on span "Filters" at bounding box center [1003, 133] width 28 height 14
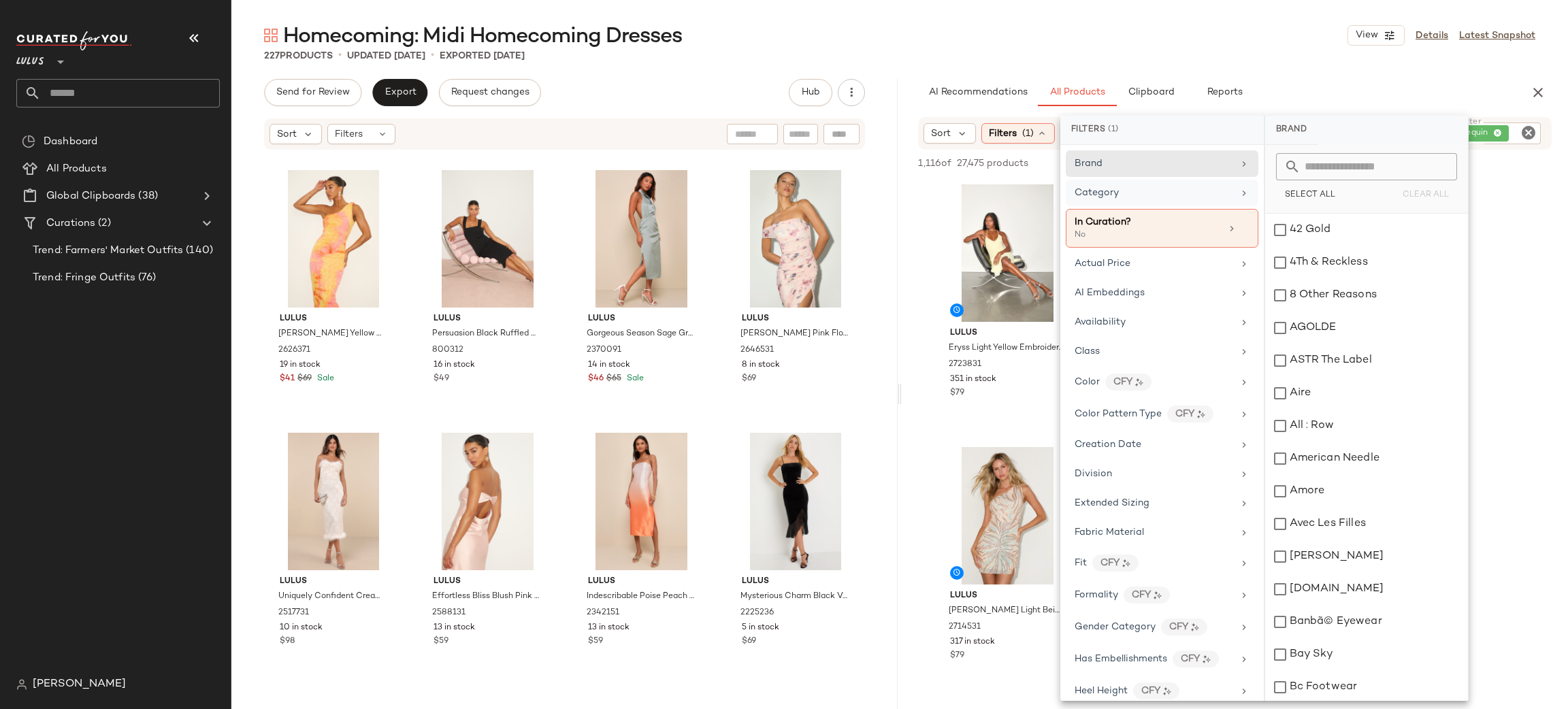
click at [1136, 193] on div "Category" at bounding box center [1154, 193] width 159 height 14
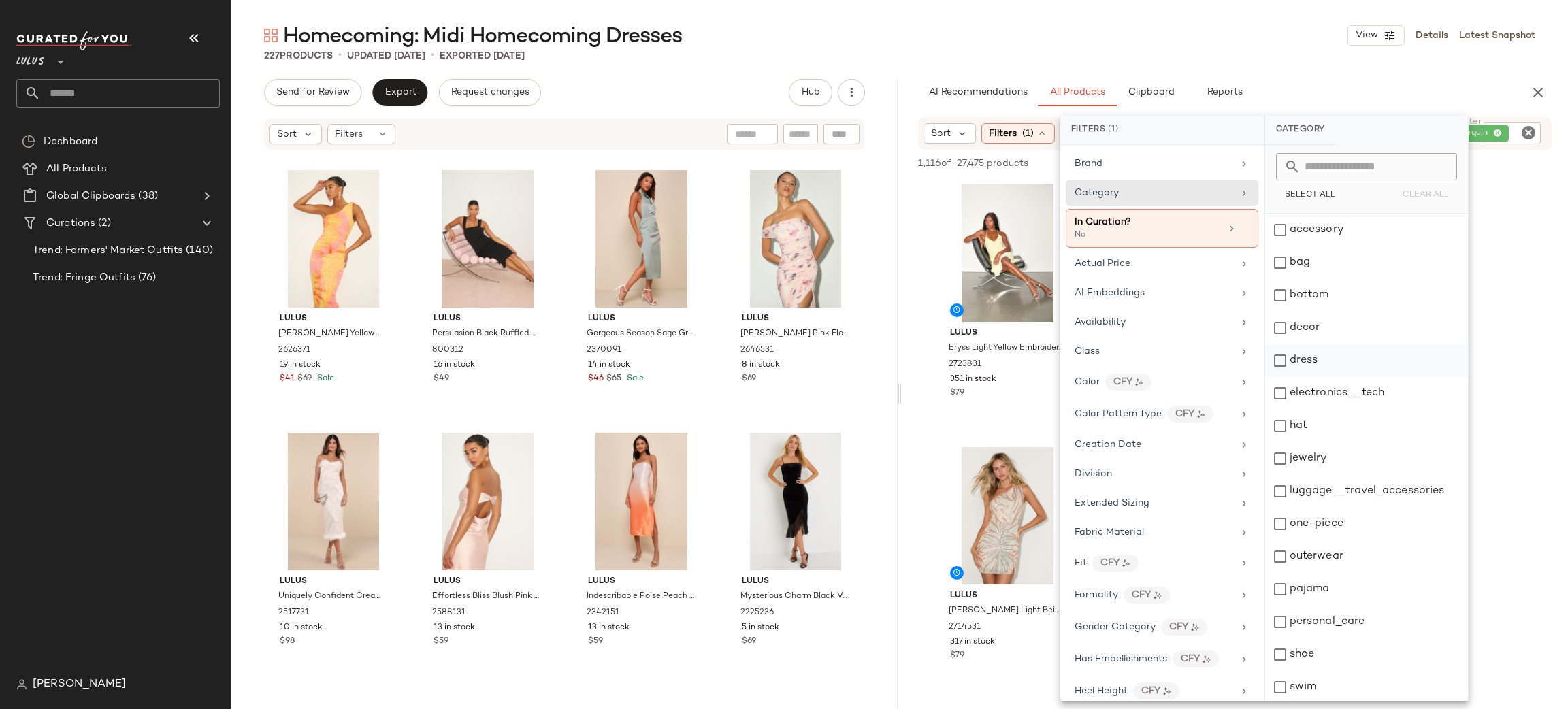
click at [1359, 366] on div "dress" at bounding box center [1366, 360] width 202 height 32
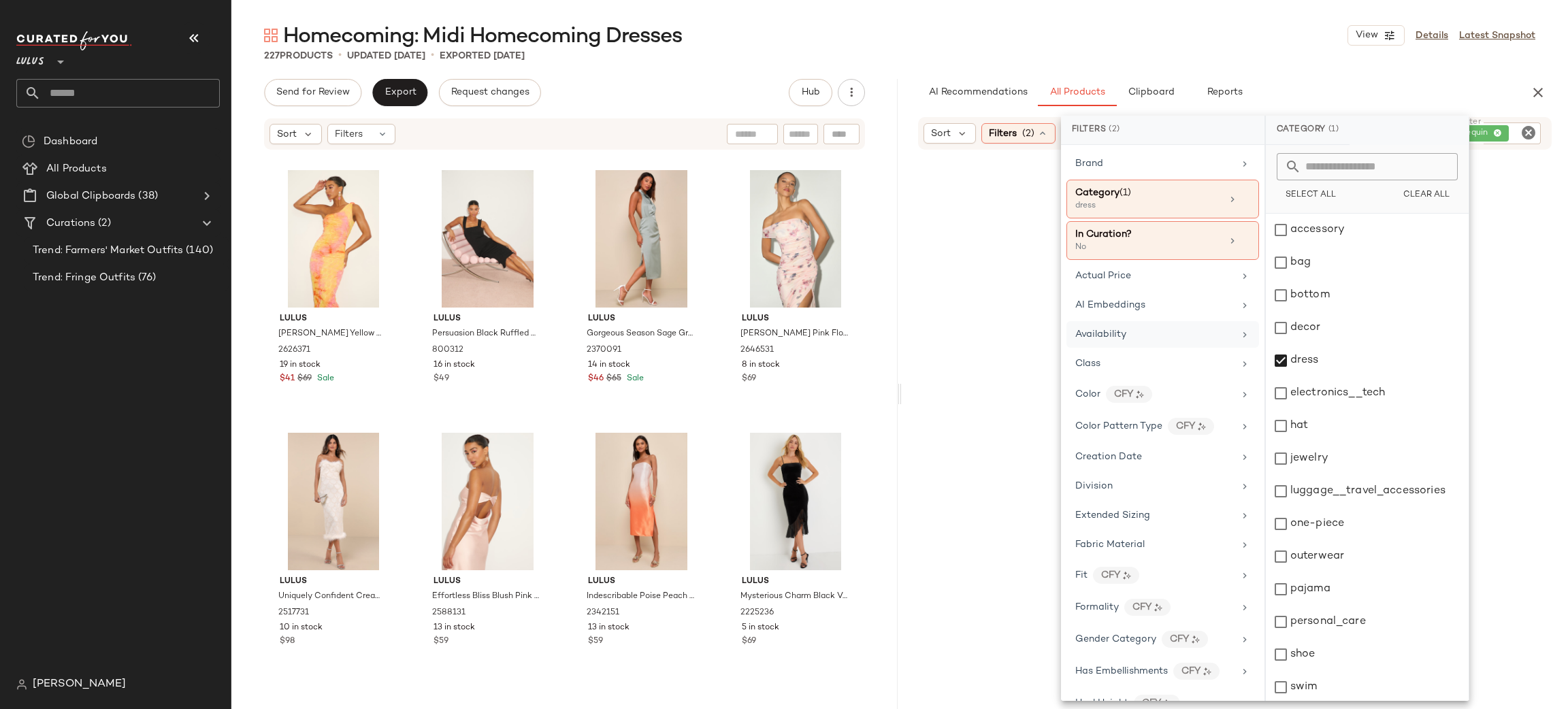
click at [1168, 326] on div "Availability" at bounding box center [1162, 334] width 193 height 26
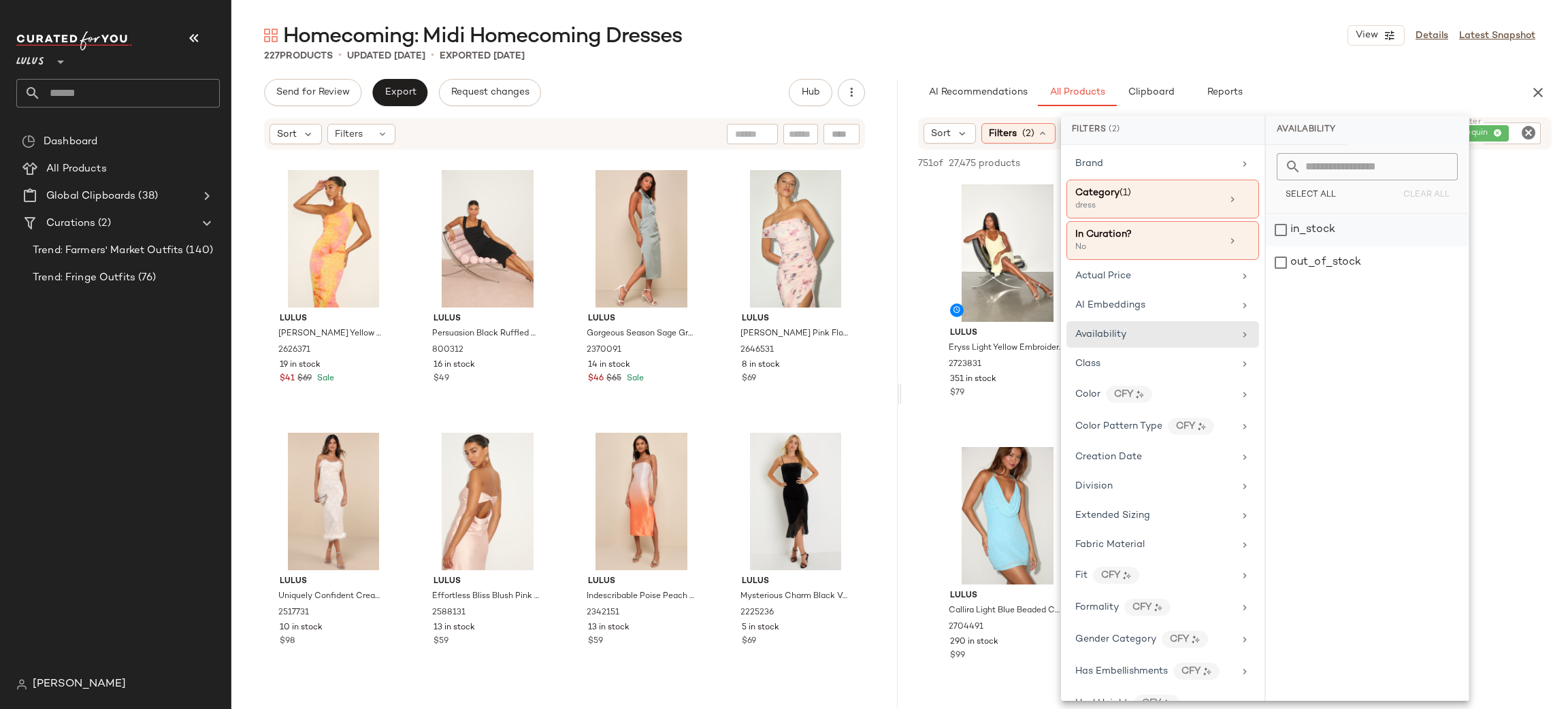
click at [1387, 240] on div "in_stock" at bounding box center [1367, 229] width 202 height 32
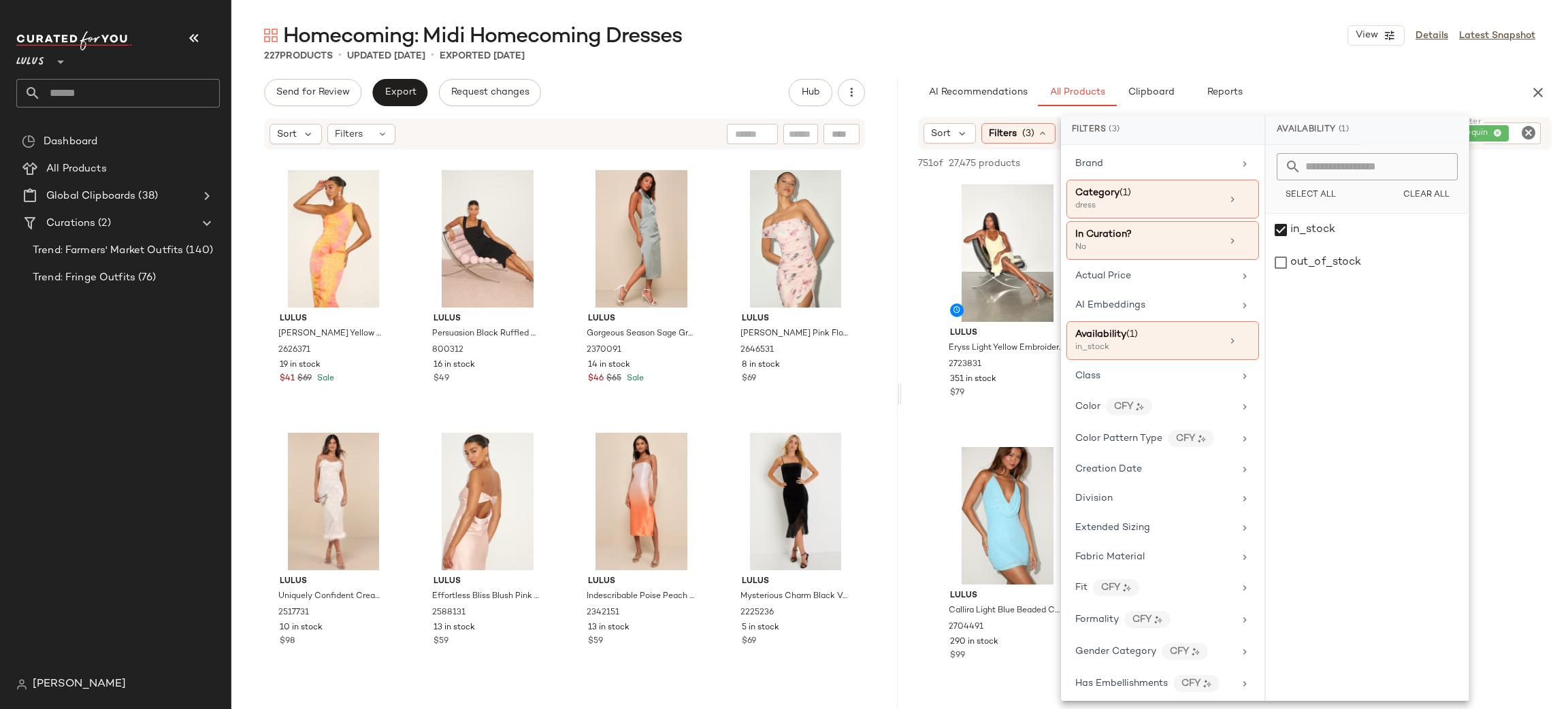
click at [1345, 84] on div "AI Recommendations All Products Clipboard Reports" at bounding box center [1213, 92] width 590 height 27
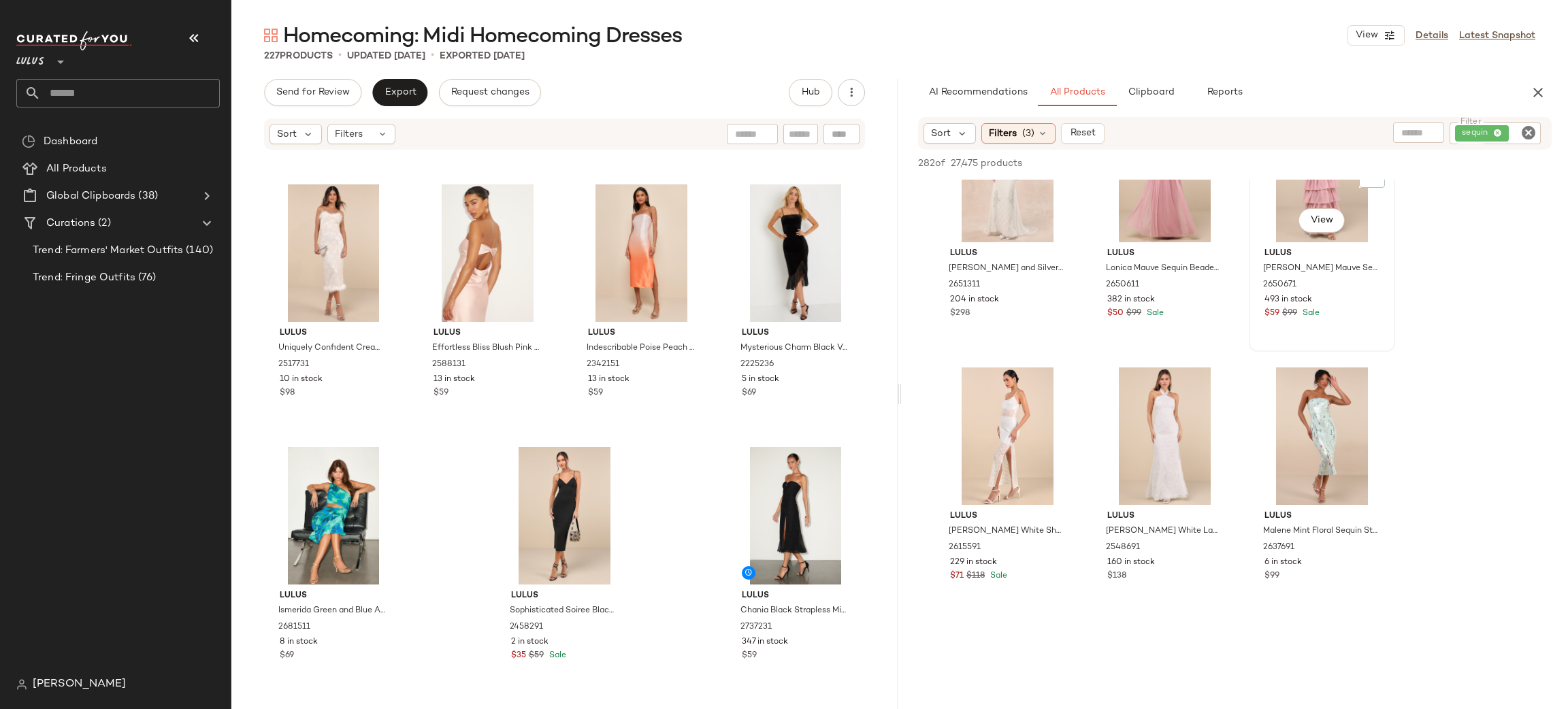
scroll to position [3446, 0]
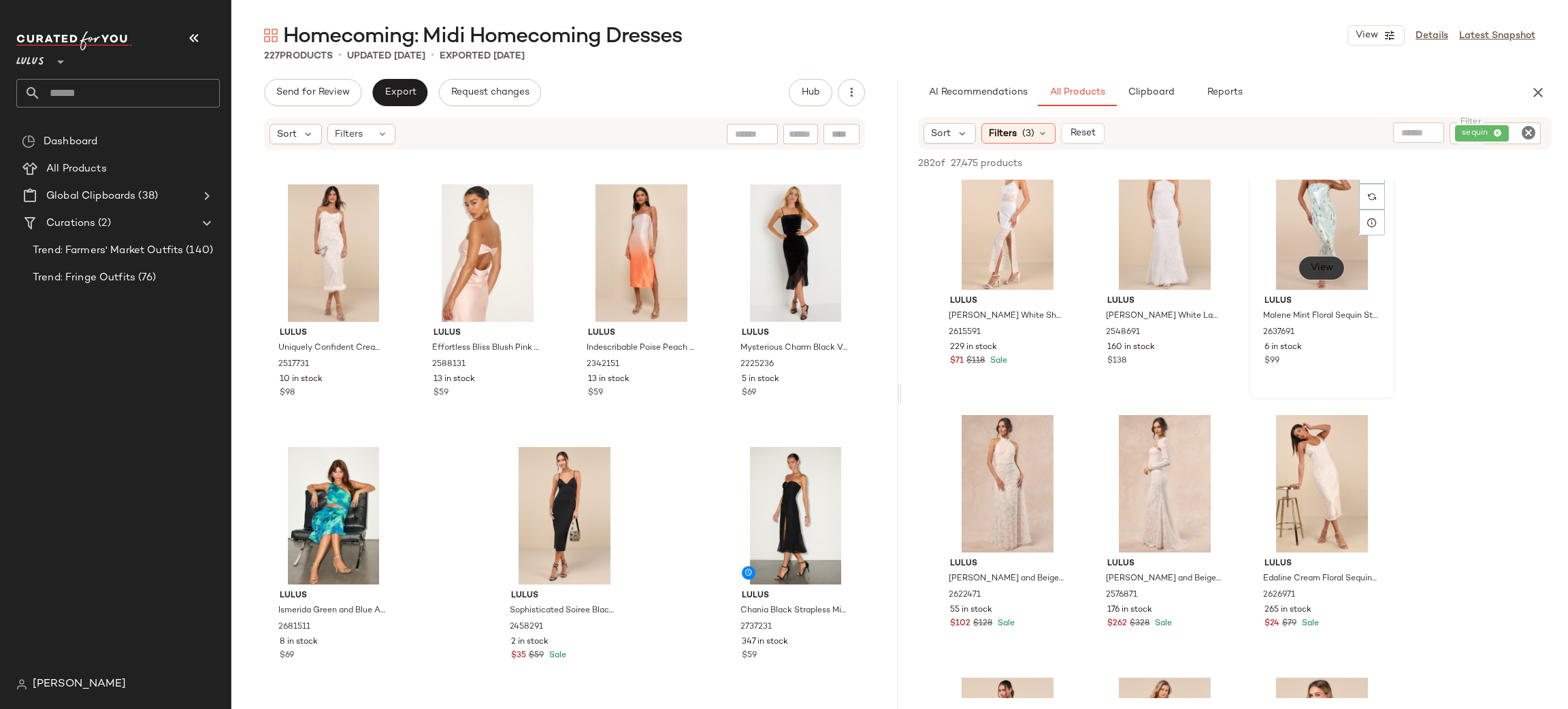
click at [1318, 276] on button "View" at bounding box center [1321, 268] width 46 height 24
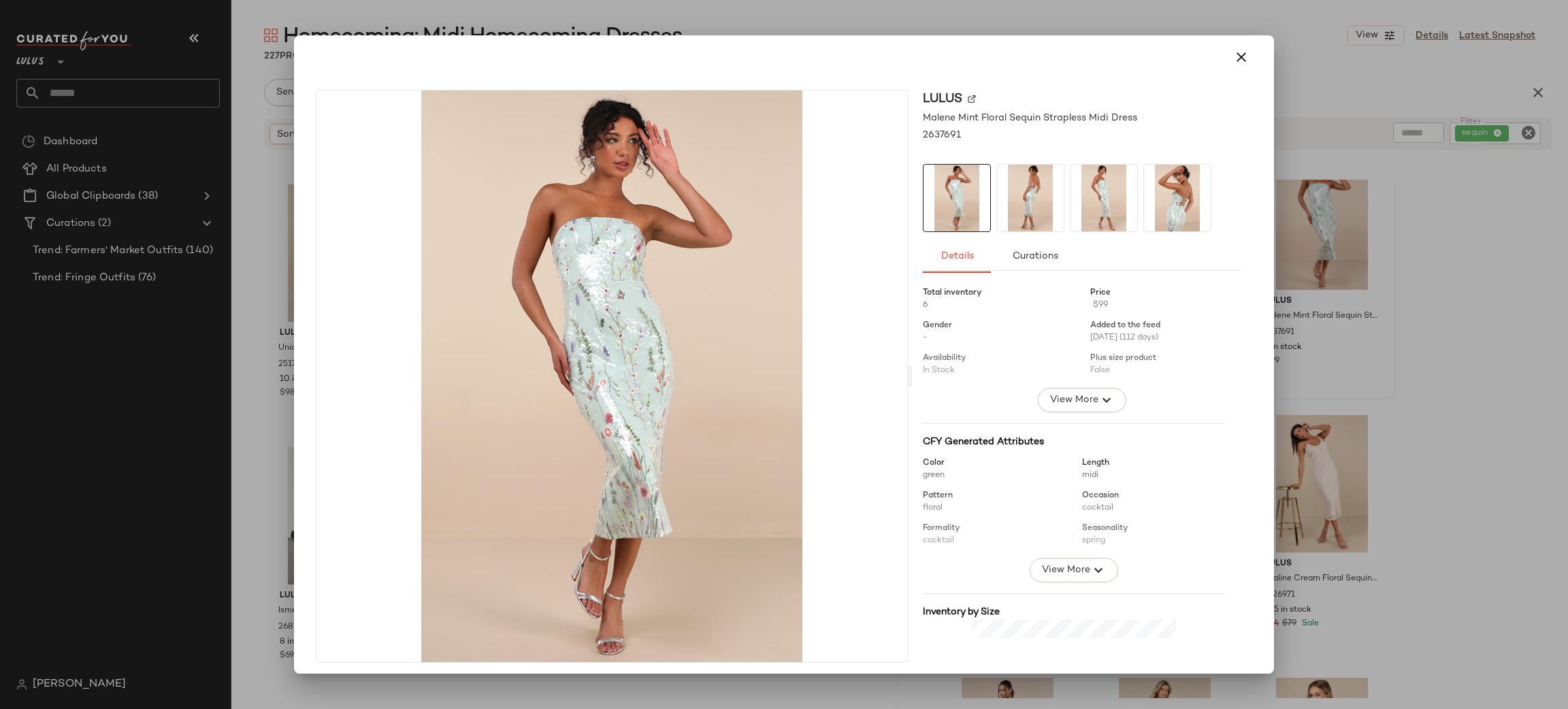
click at [1233, 60] on icon "button" at bounding box center [1241, 57] width 17 height 17
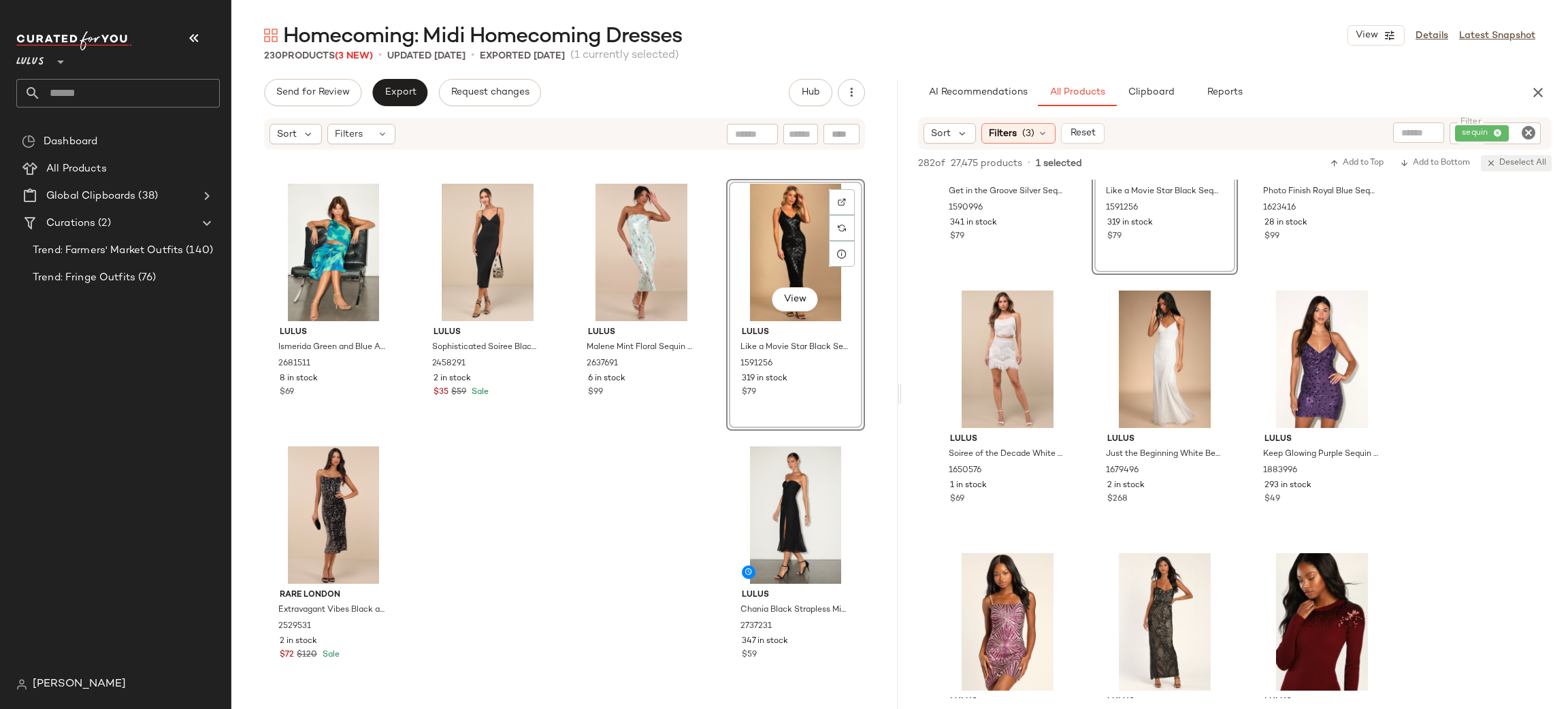
scroll to position [17761, 0]
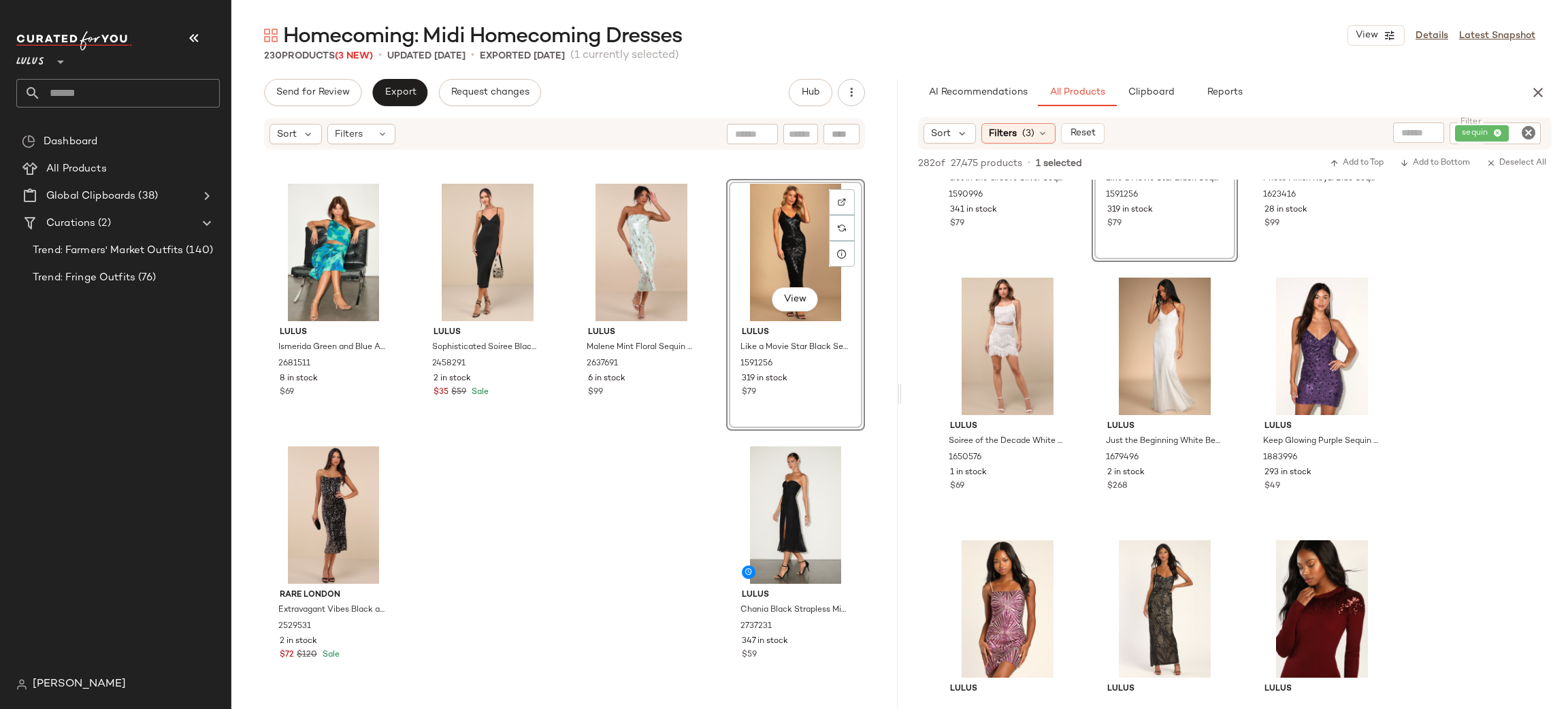
click at [1524, 130] on icon "Clear Filter" at bounding box center [1528, 133] width 17 height 17
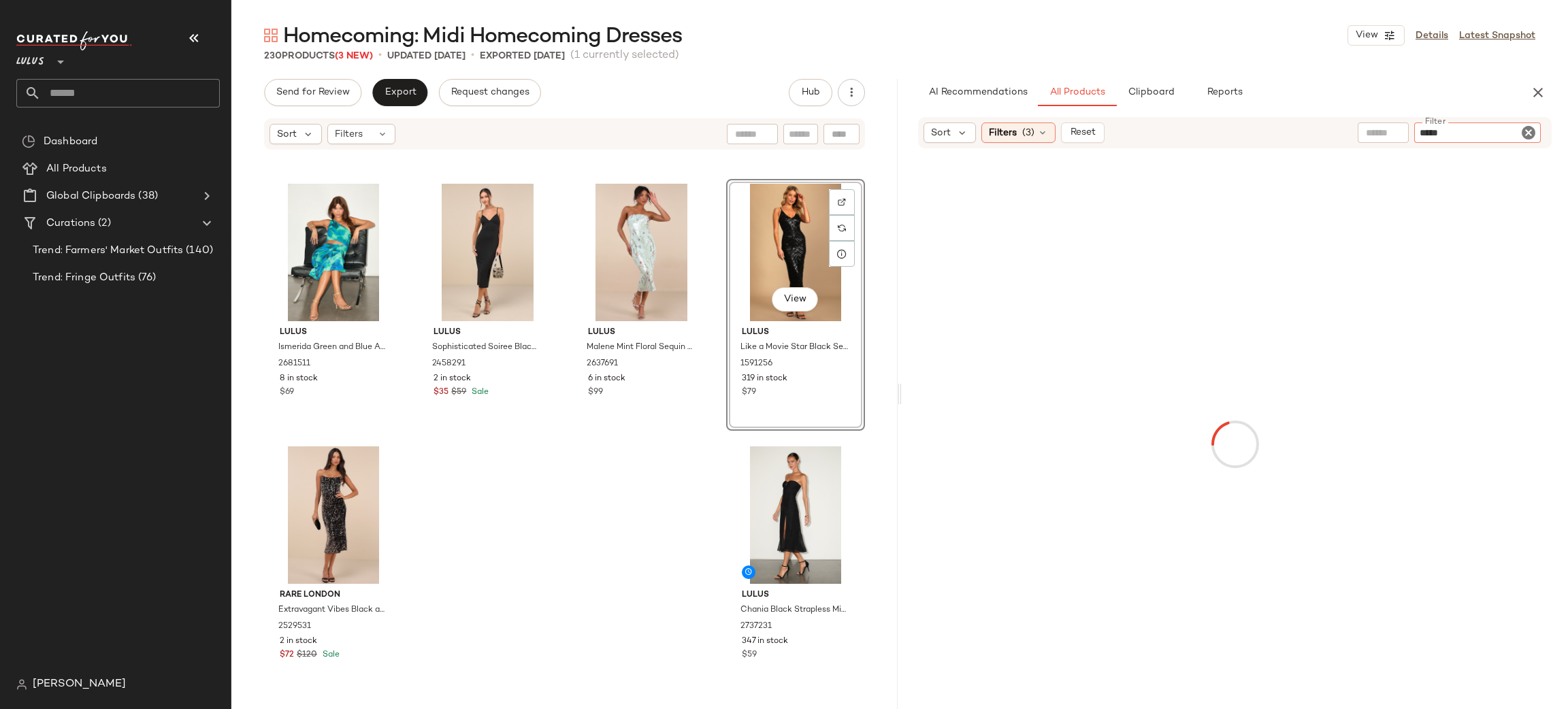
type input "******"
type input "****"
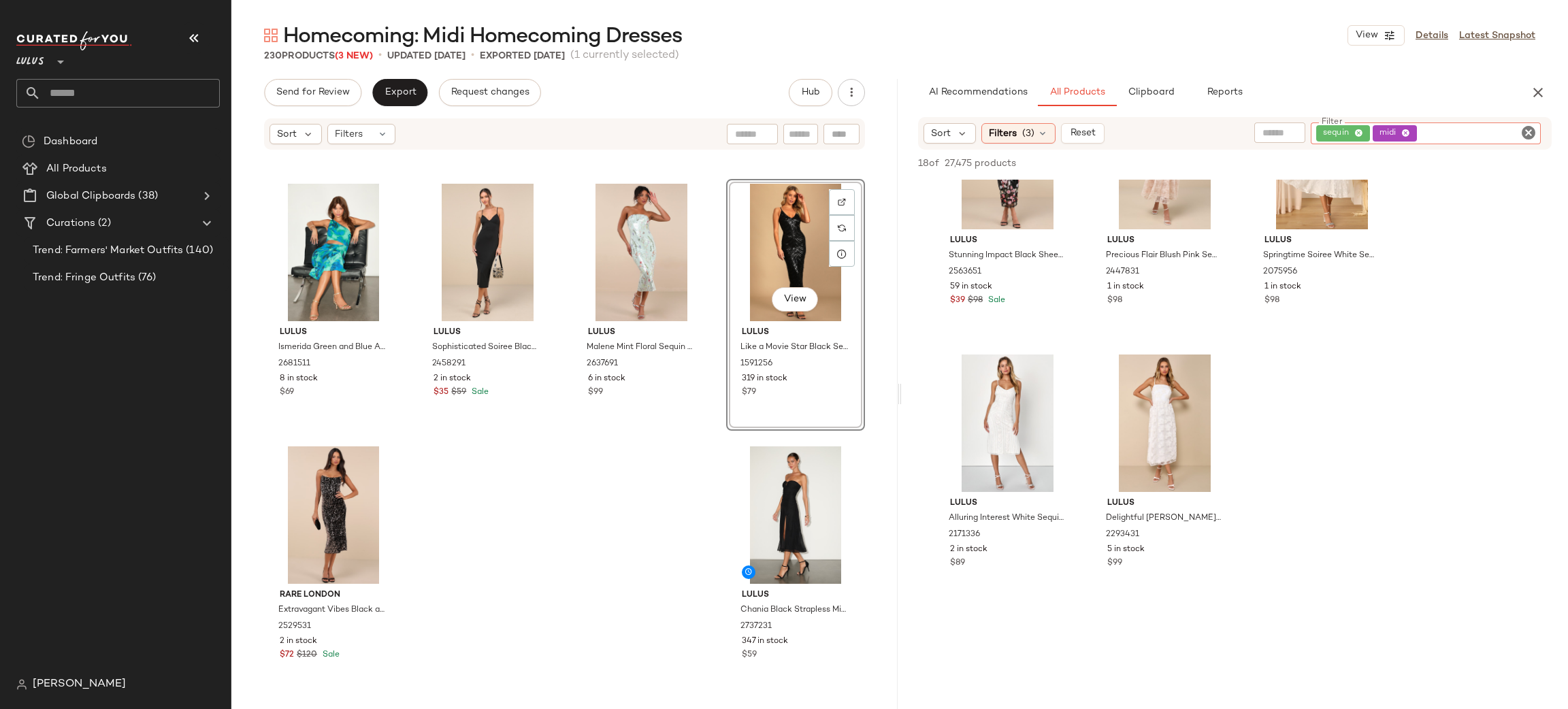
scroll to position [487, 0]
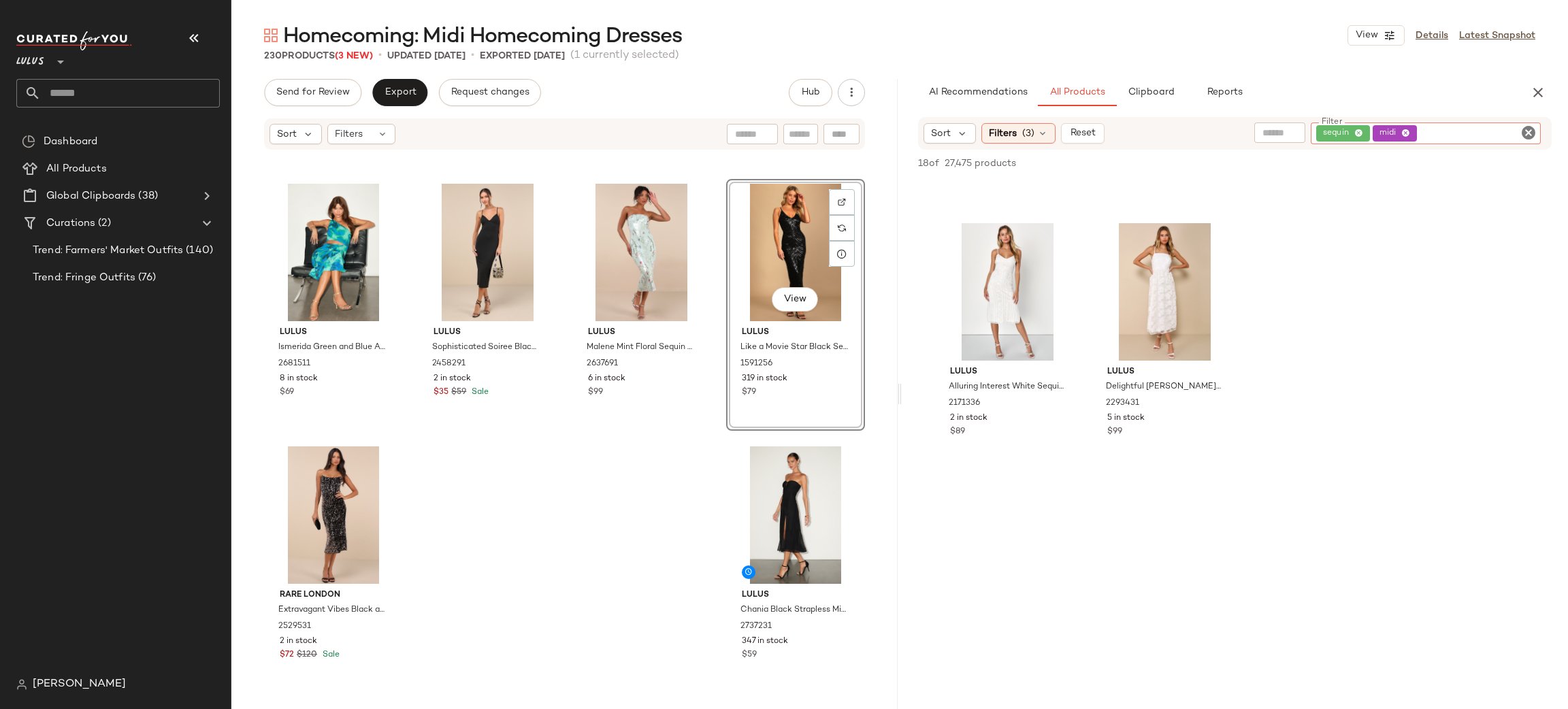
click at [1544, 85] on icon "button" at bounding box center [1537, 92] width 17 height 17
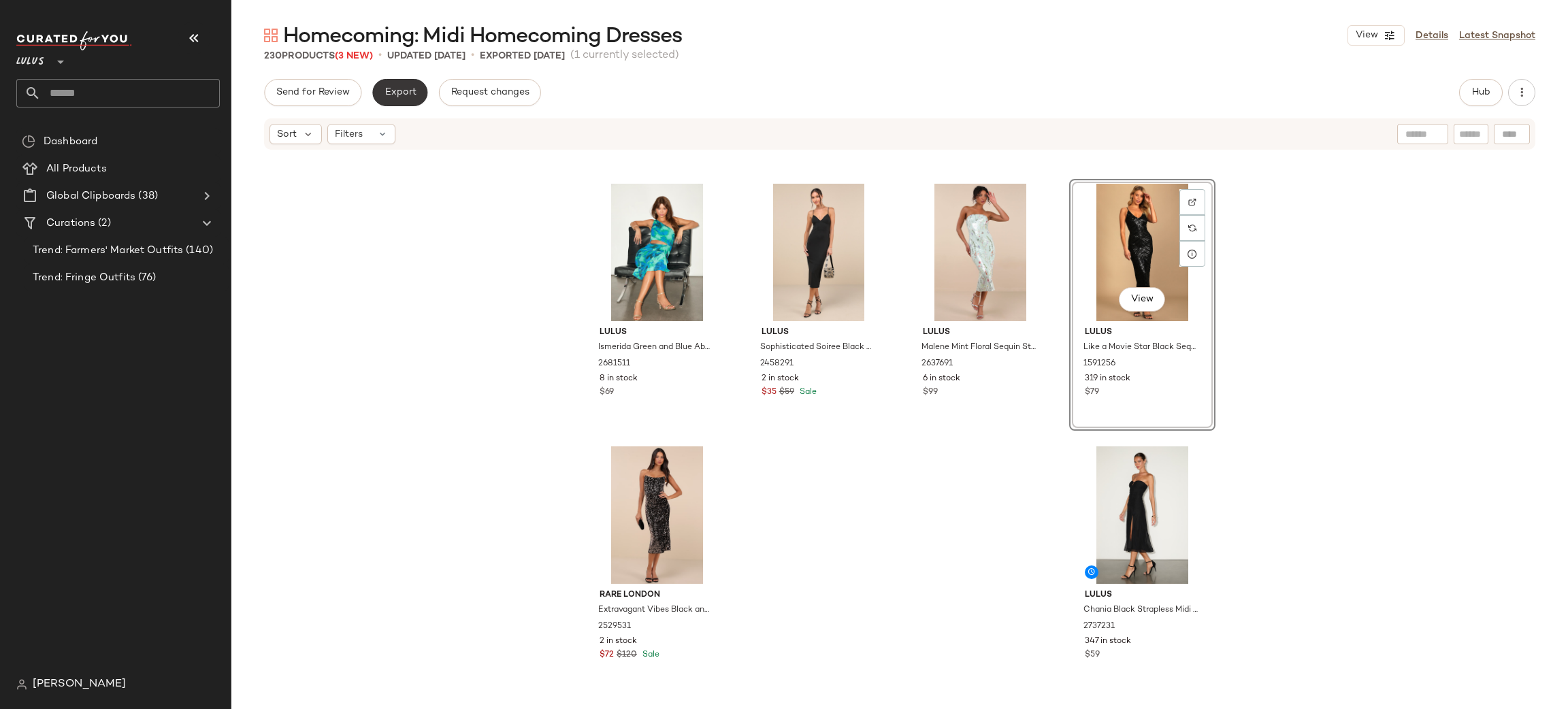
click at [413, 88] on span "Export" at bounding box center [400, 92] width 32 height 10
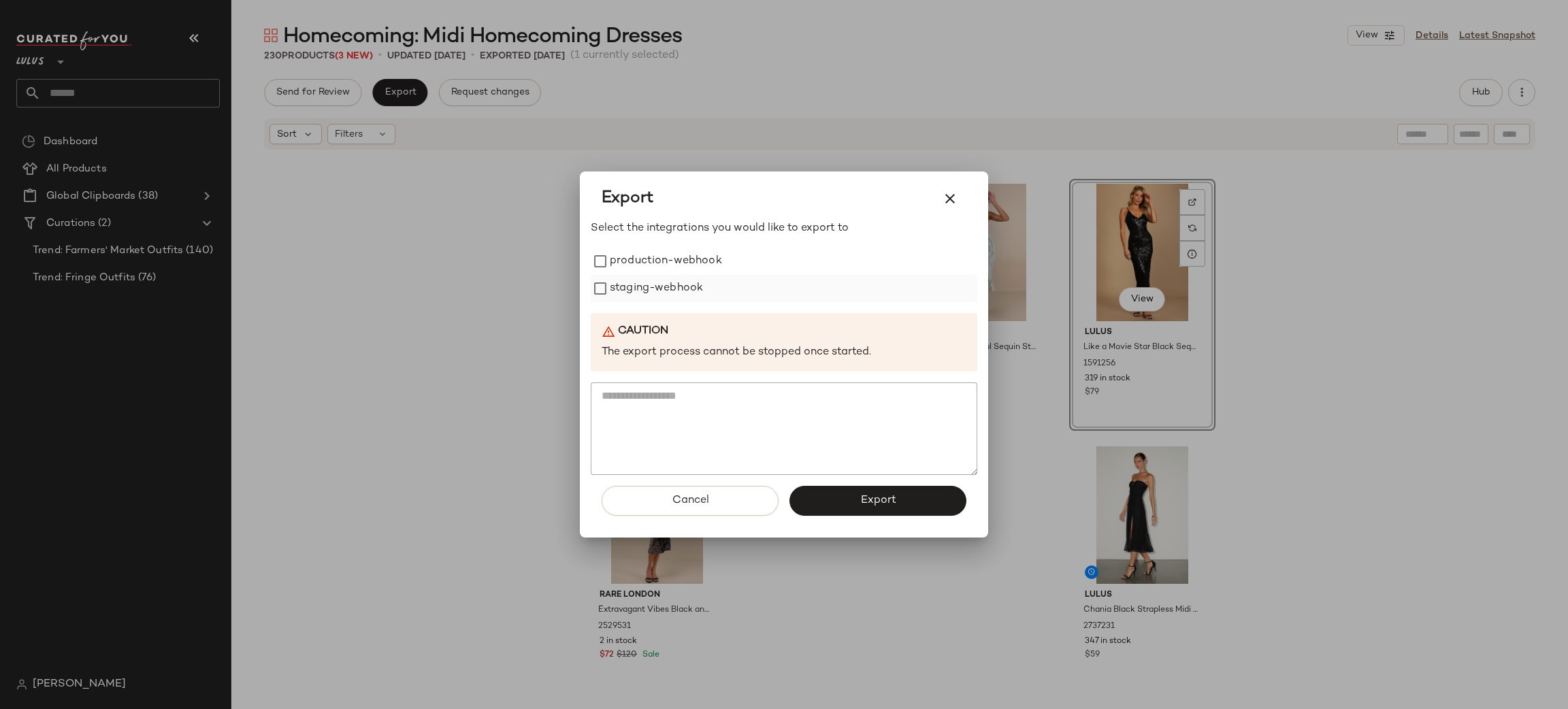
drag, startPoint x: 652, startPoint y: 264, endPoint x: 660, endPoint y: 284, distance: 21.5
click at [652, 264] on label "production-webhook" at bounding box center [666, 261] width 113 height 27
drag, startPoint x: 660, startPoint y: 285, endPoint x: 849, endPoint y: 499, distance: 285.5
click at [660, 284] on label "staging-webhook" at bounding box center [656, 288] width 93 height 27
click at [885, 500] on span "Export" at bounding box center [877, 500] width 36 height 13
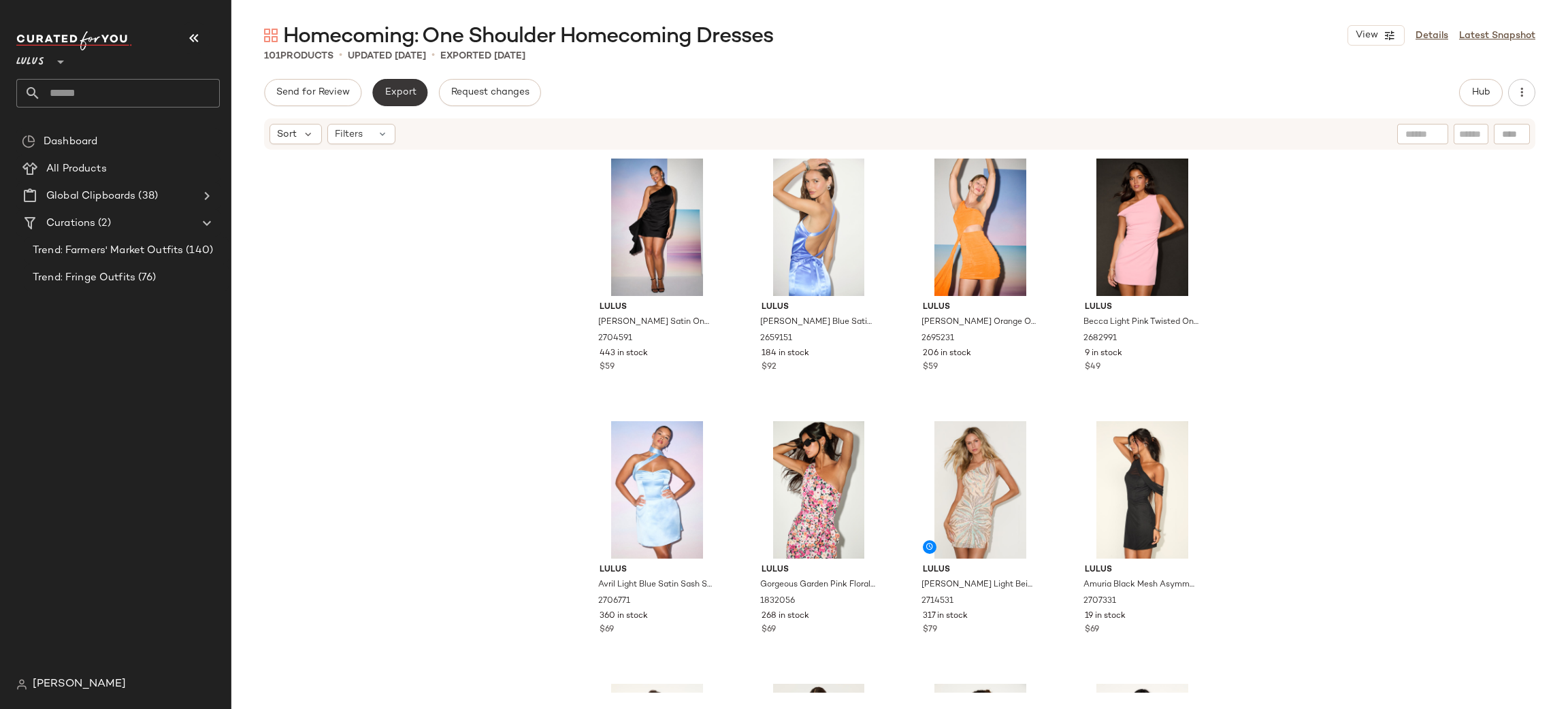
click at [394, 96] on span "Export" at bounding box center [400, 92] width 32 height 10
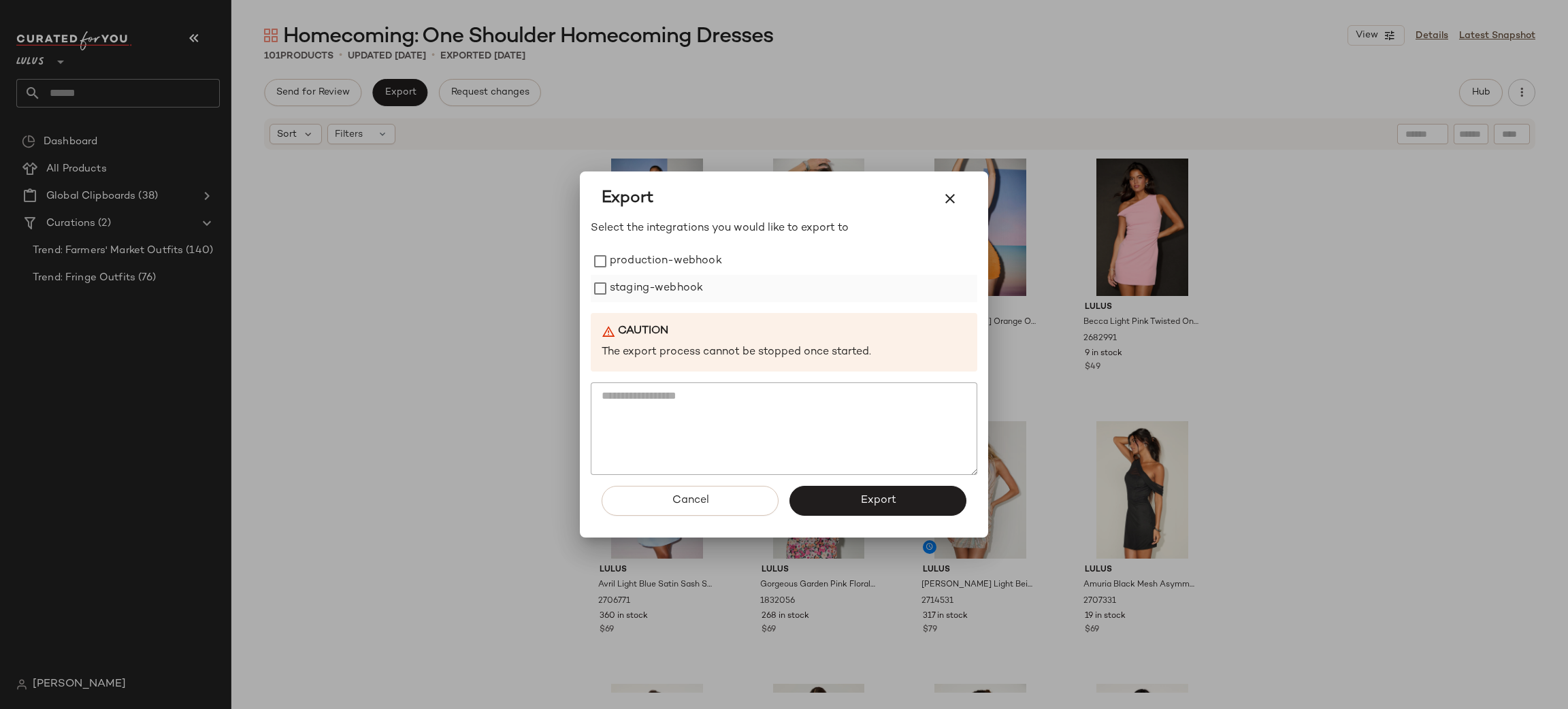
click at [628, 286] on label "staging-webhook" at bounding box center [656, 288] width 93 height 27
click at [629, 249] on label "production-webhook" at bounding box center [666, 261] width 113 height 27
click at [809, 494] on button "Export" at bounding box center [878, 501] width 177 height 30
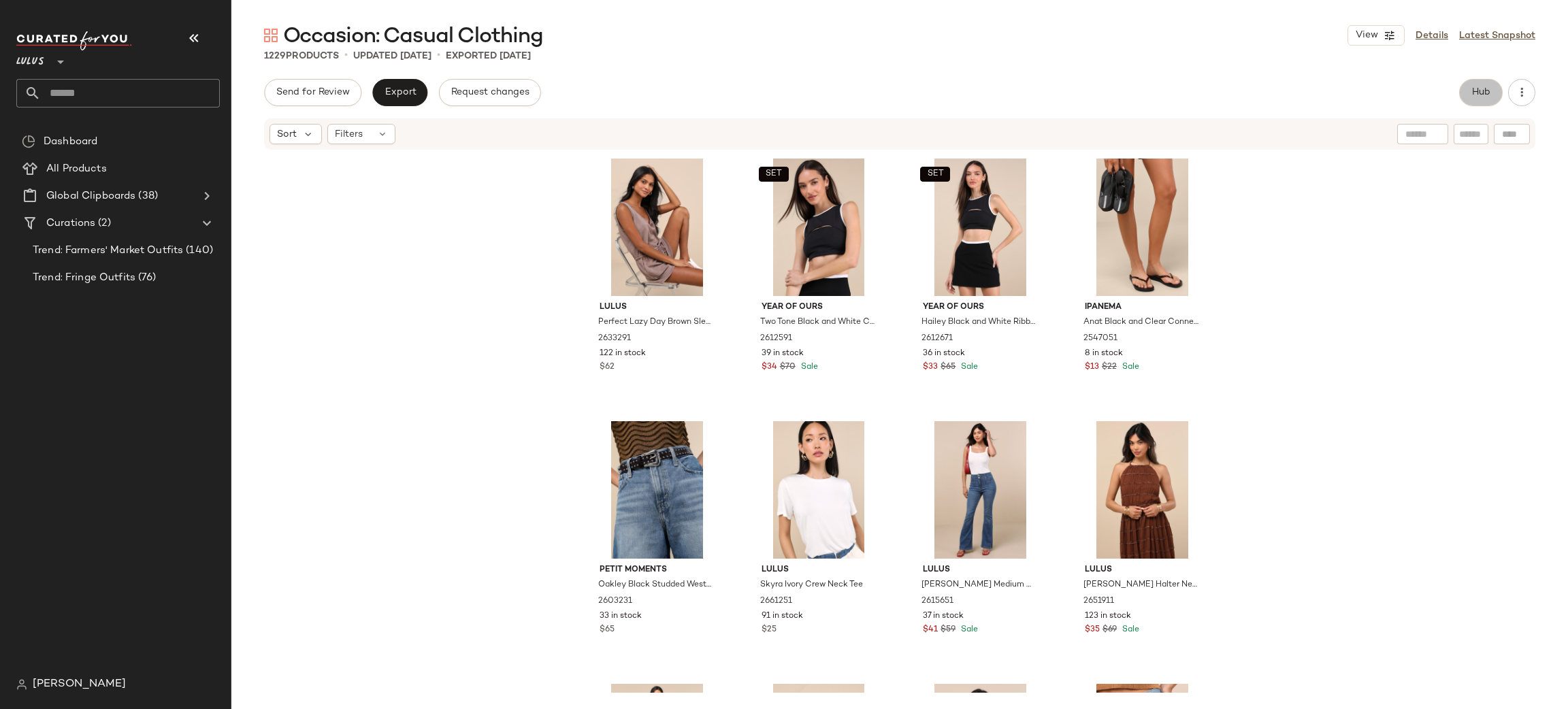
click at [1476, 89] on span "Hub" at bounding box center [1481, 92] width 19 height 10
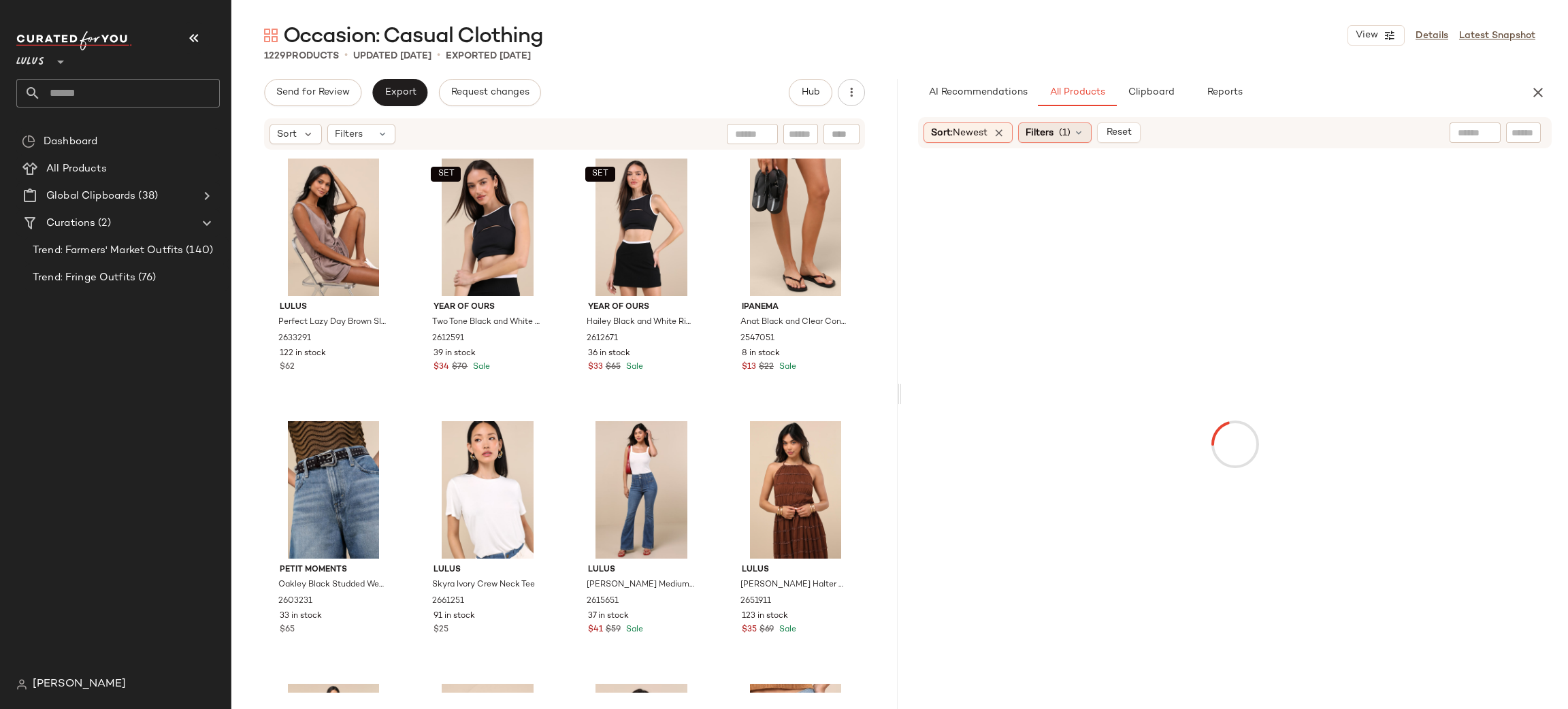
click at [1067, 129] on span "(1)" at bounding box center [1065, 133] width 11 height 14
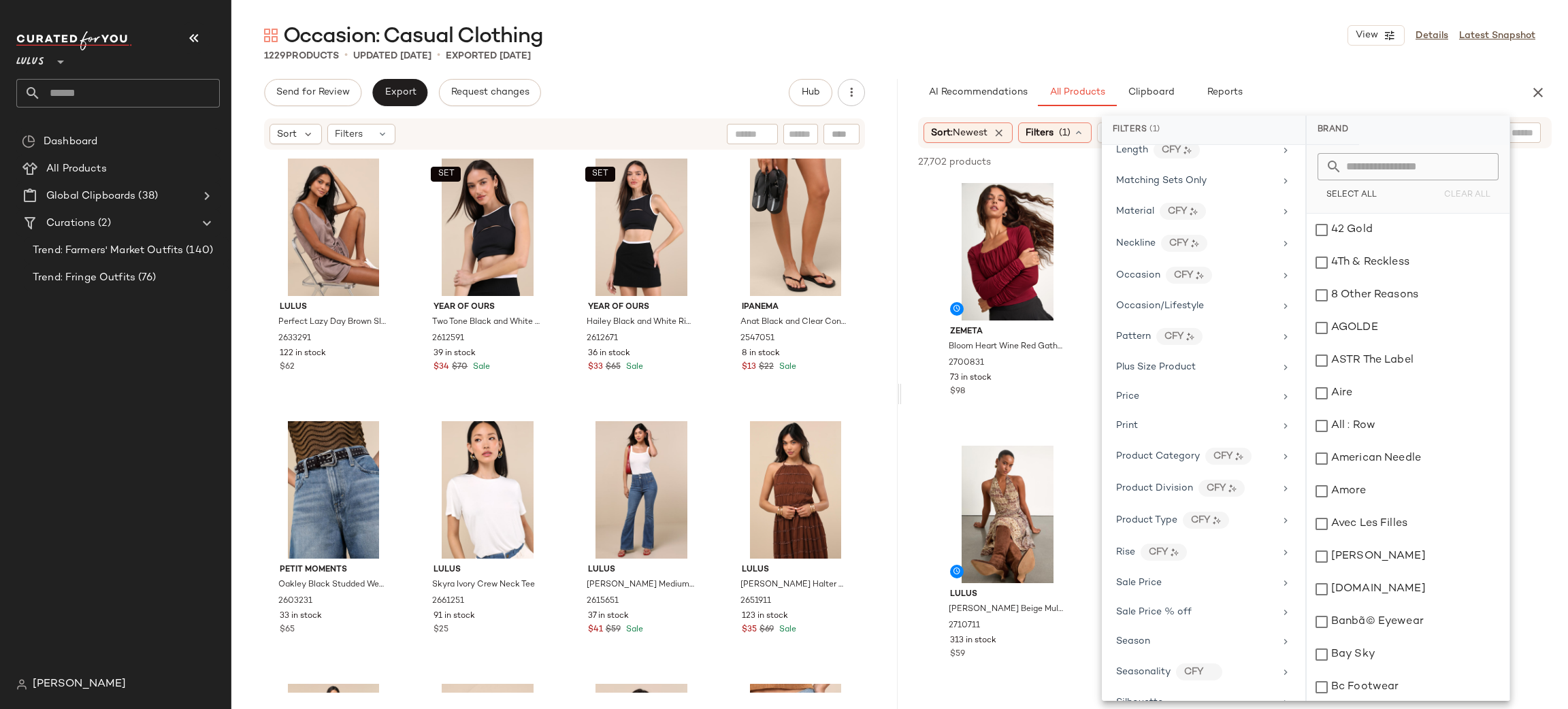
scroll to position [617, 0]
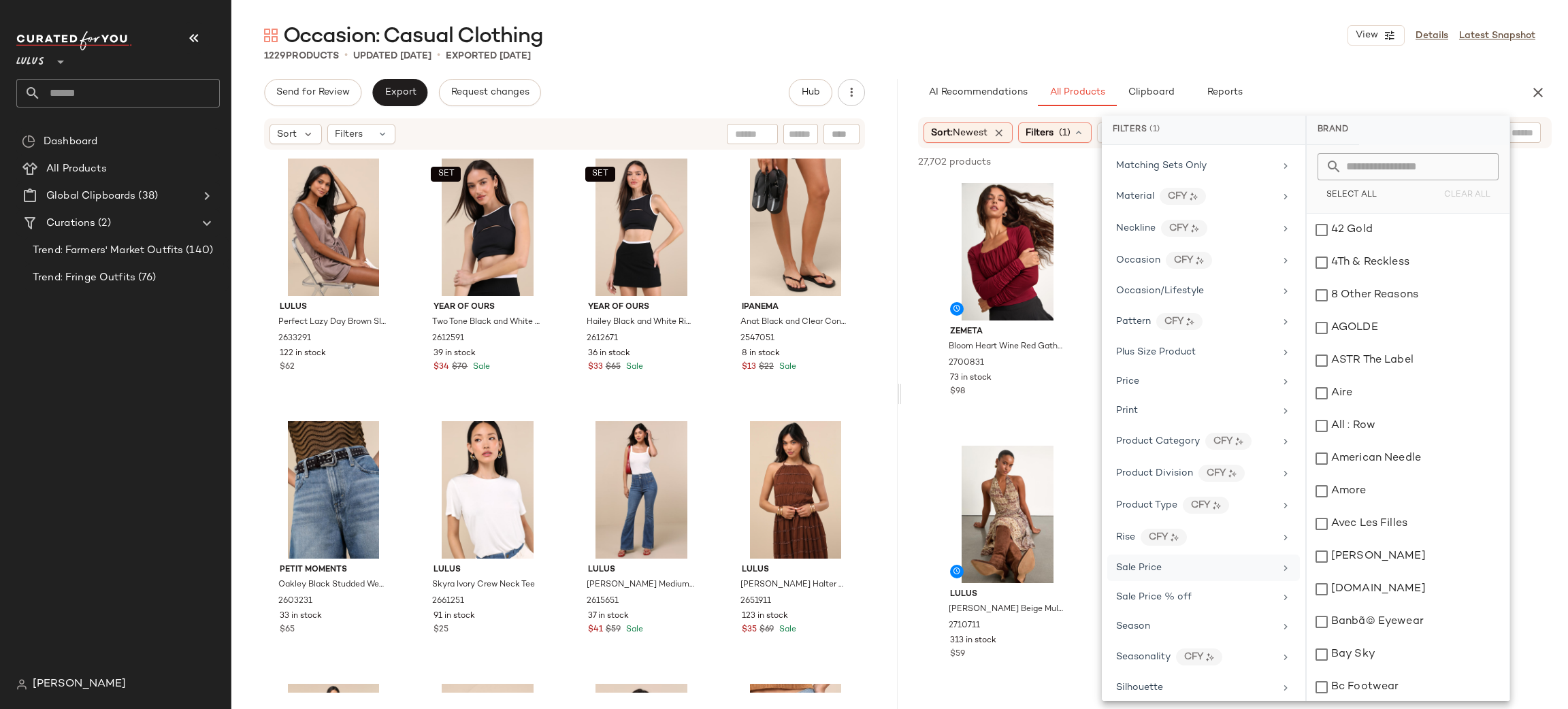
click at [1181, 575] on div "Sale Price" at bounding box center [1195, 568] width 159 height 14
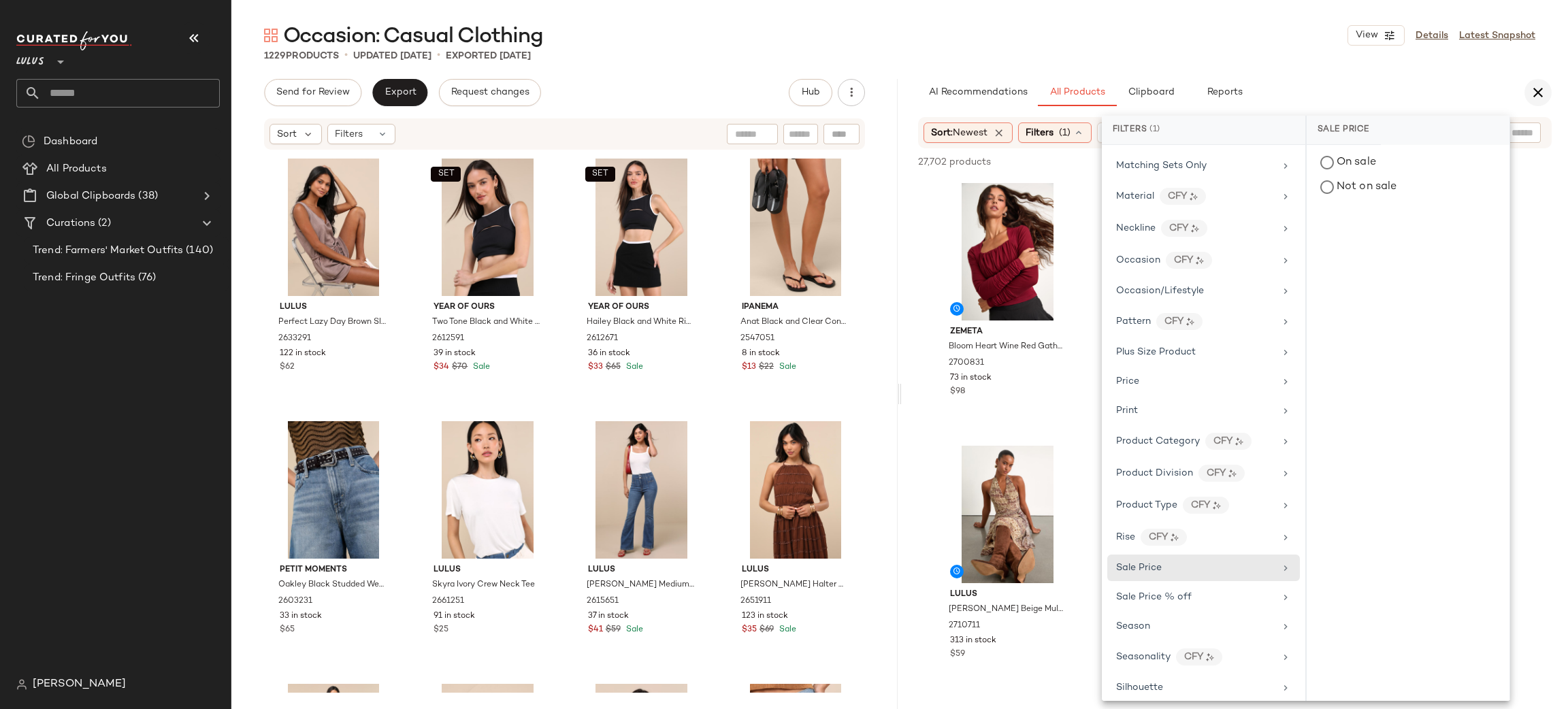
click at [1535, 96] on icon "button" at bounding box center [1537, 92] width 17 height 17
